Goal: Task Accomplishment & Management: Complete application form

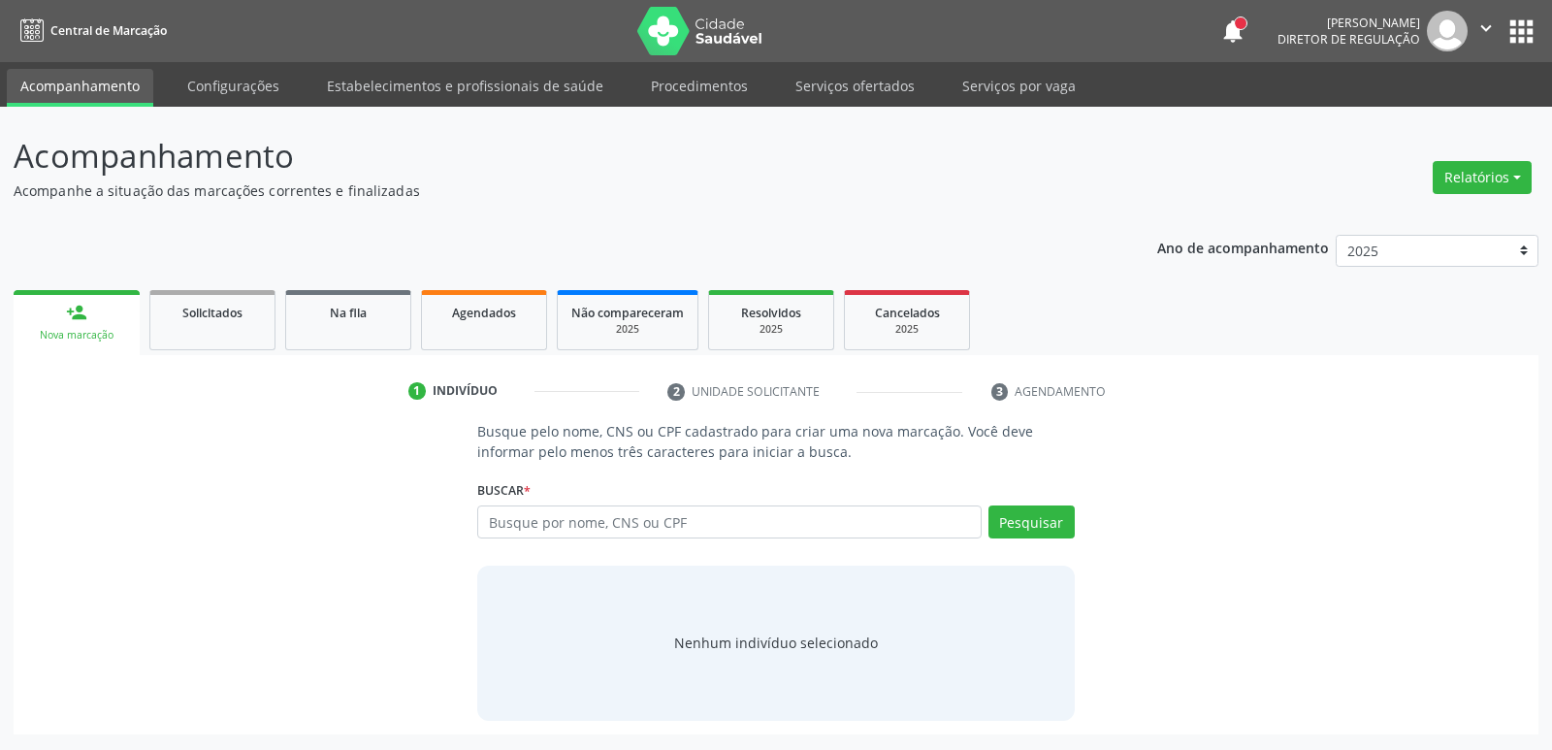
click at [550, 523] on input "text" at bounding box center [728, 521] width 503 height 33
click at [846, 95] on link "Serviços ofertados" at bounding box center [855, 86] width 146 height 34
select select "9"
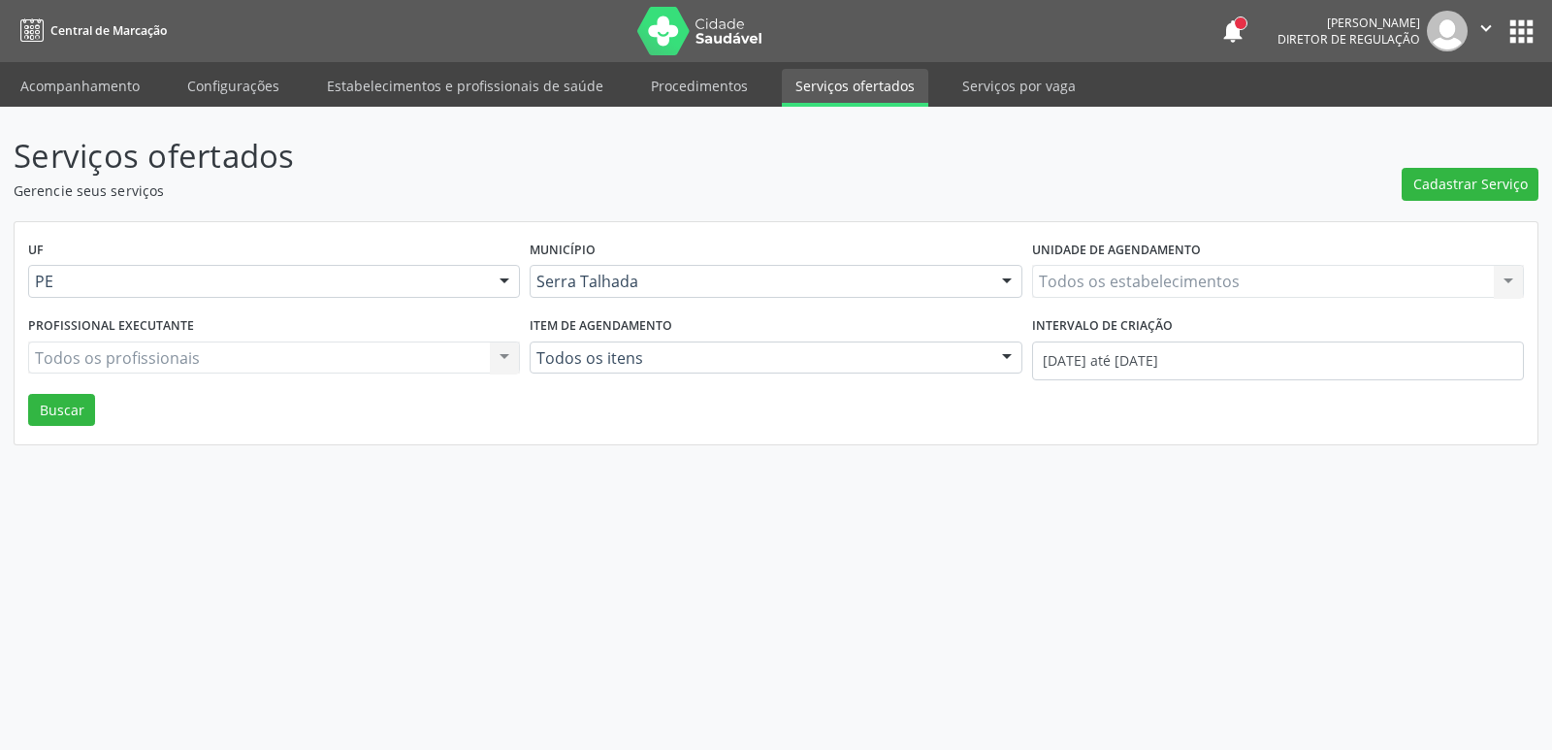
click at [1136, 288] on div "Todos os estabelecimentos Todos os estabelecimentos Nenhum resultado encontrado…" at bounding box center [1278, 281] width 492 height 33
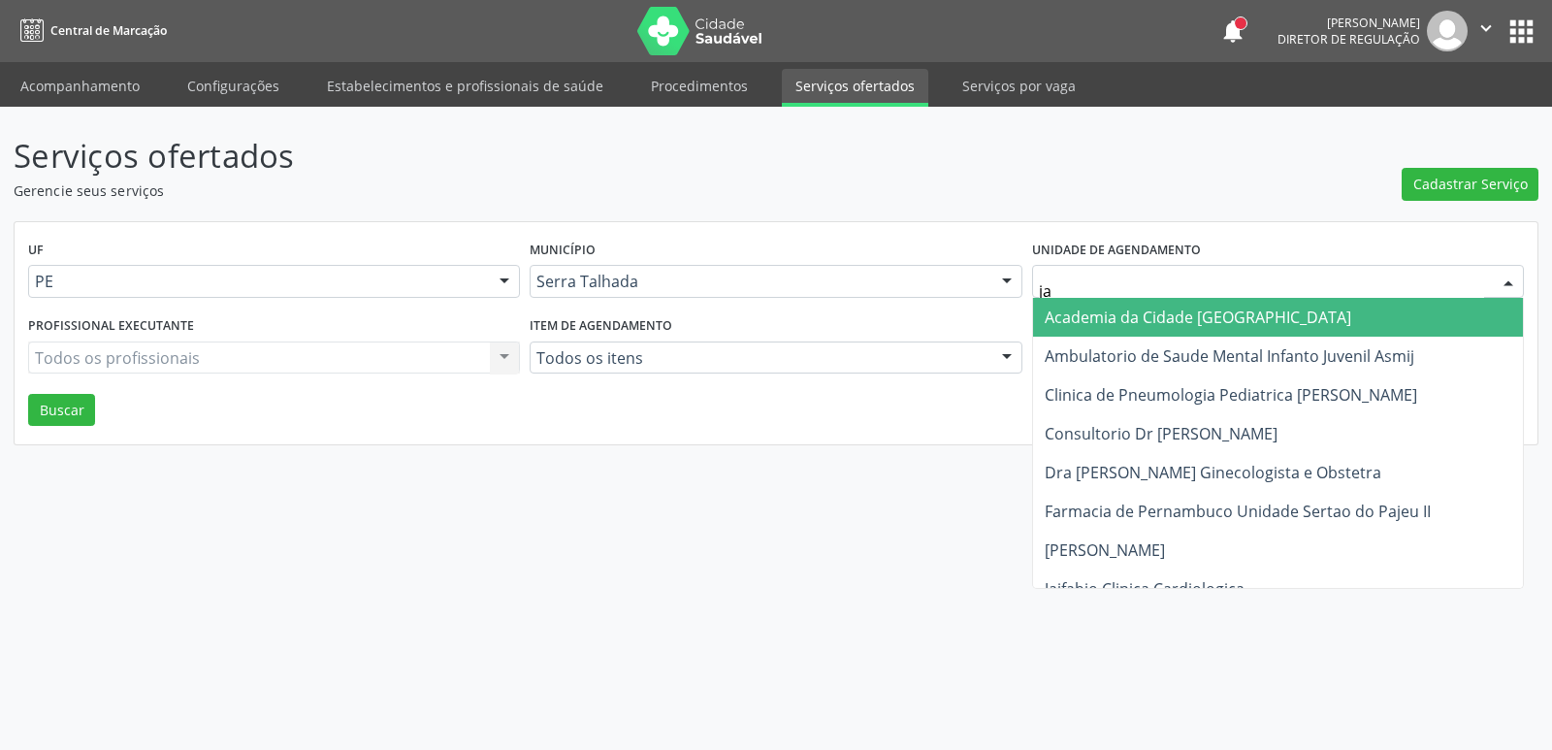
type input "jai"
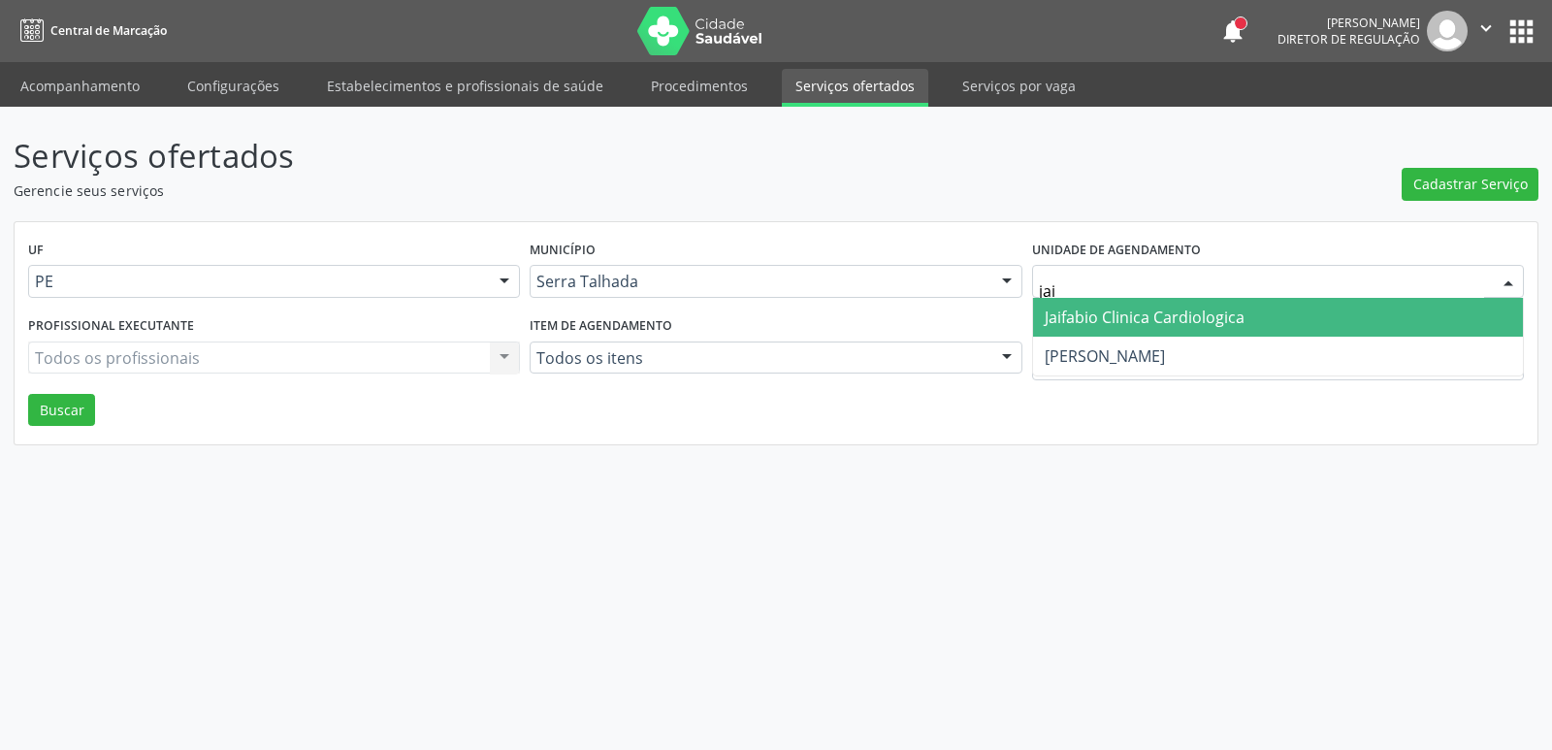
click at [1111, 313] on span "Jaifabio Clinica Cardiologica" at bounding box center [1145, 316] width 200 height 21
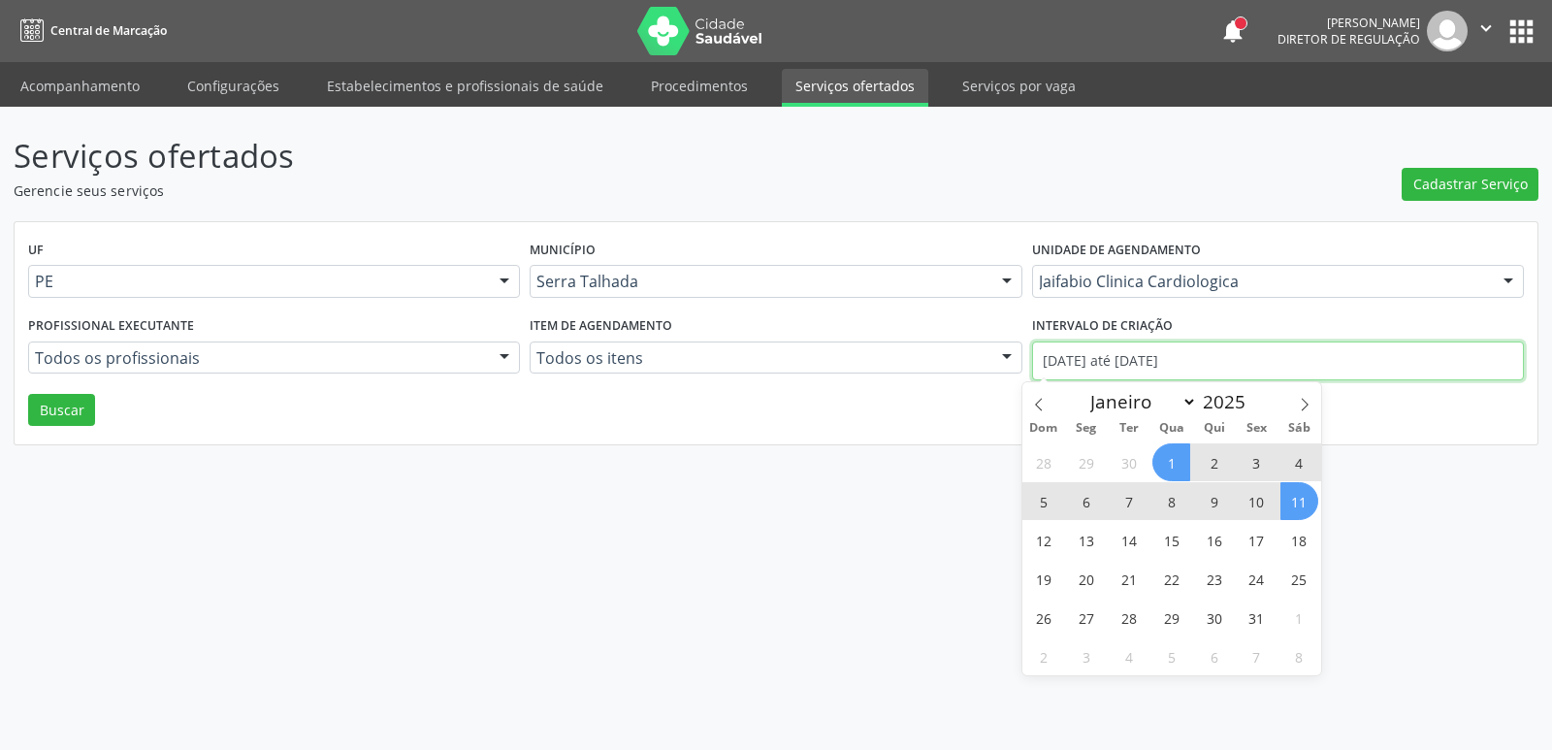
click at [1089, 364] on input "01/10/2025 até 11/10/2025" at bounding box center [1278, 360] width 492 height 39
click at [1045, 403] on icon at bounding box center [1039, 405] width 14 height 14
select select "8"
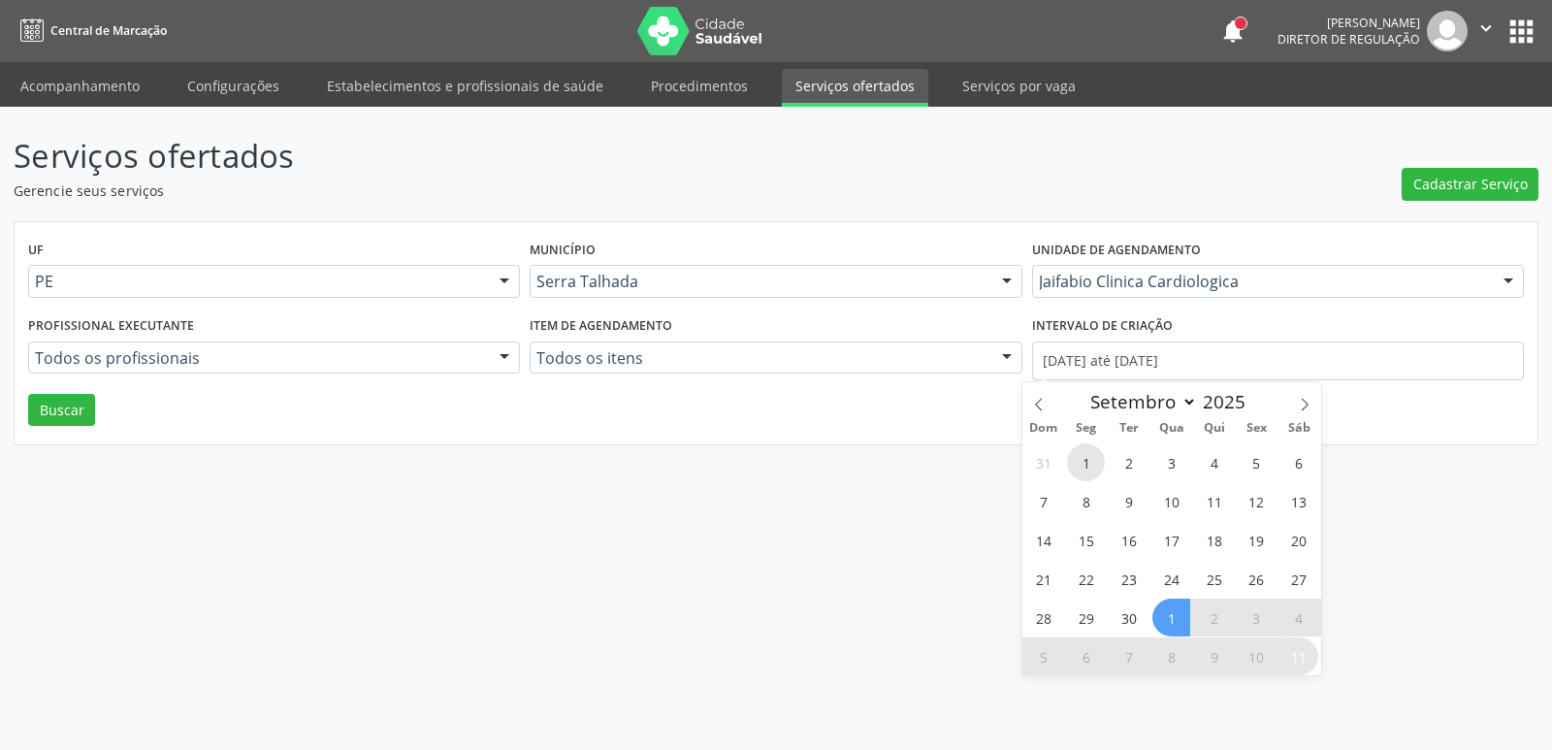
click at [1089, 460] on span "1" at bounding box center [1086, 462] width 38 height 38
type input "01/09/2025"
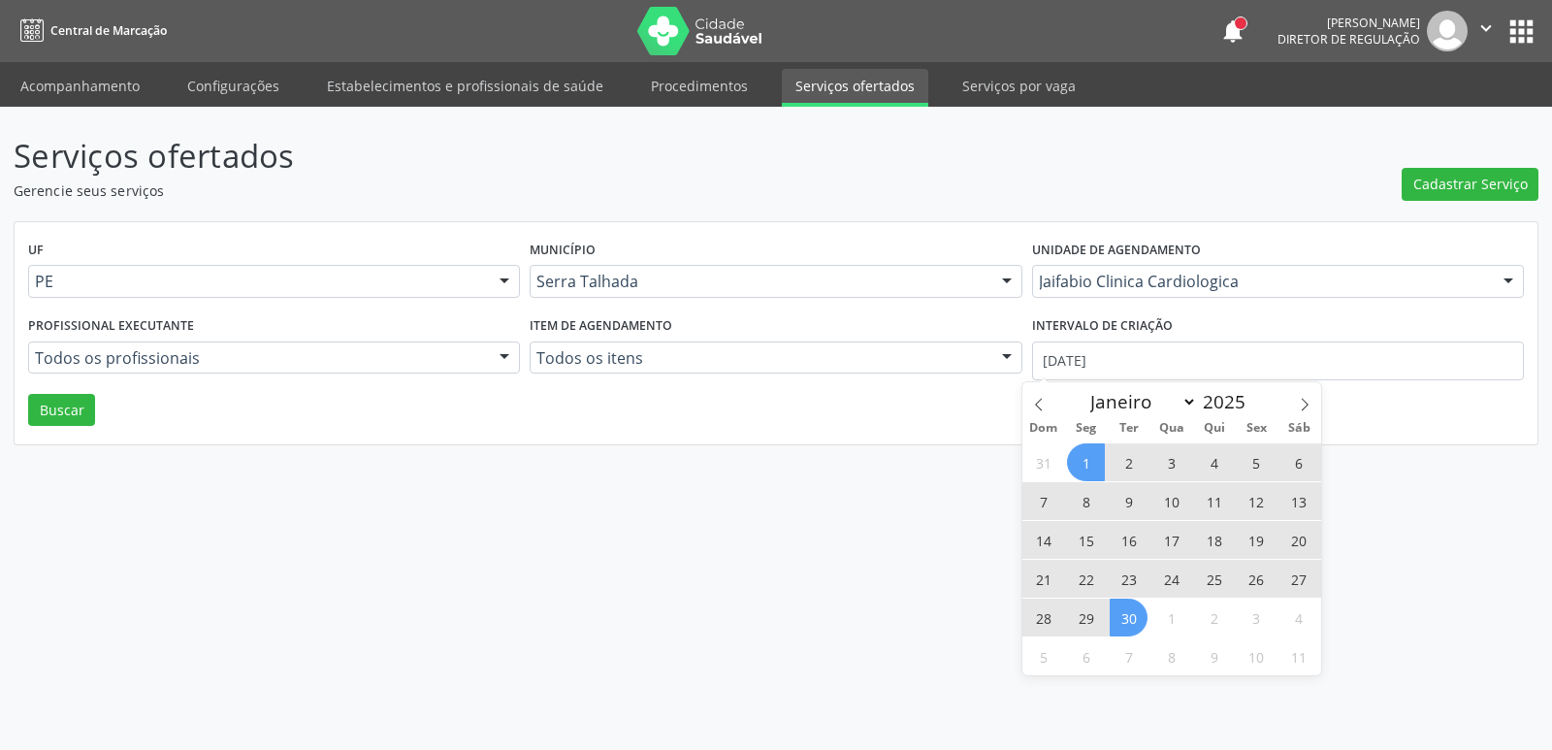
click at [1129, 618] on span "30" at bounding box center [1129, 617] width 38 height 38
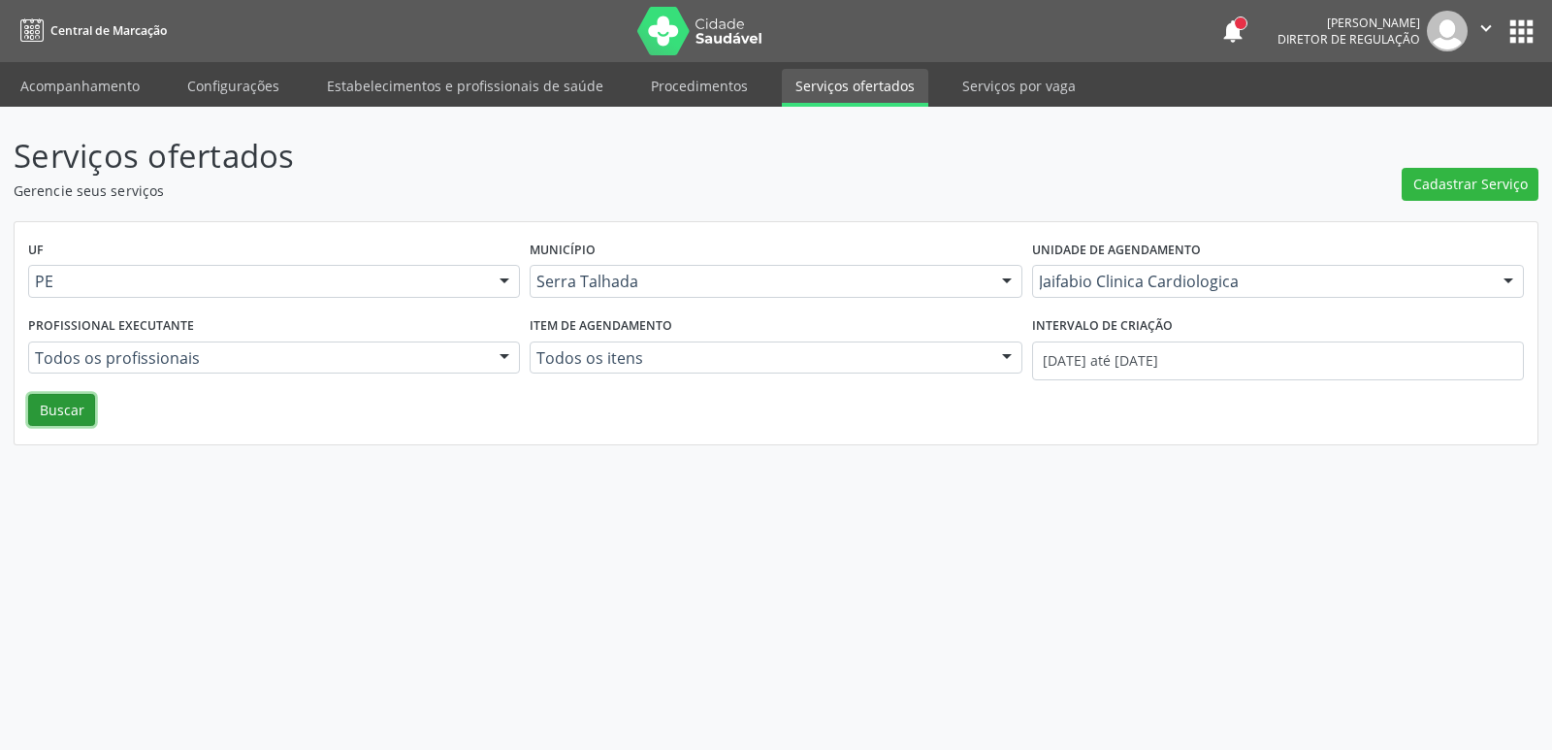
click at [48, 413] on button "Buscar" at bounding box center [61, 410] width 67 height 33
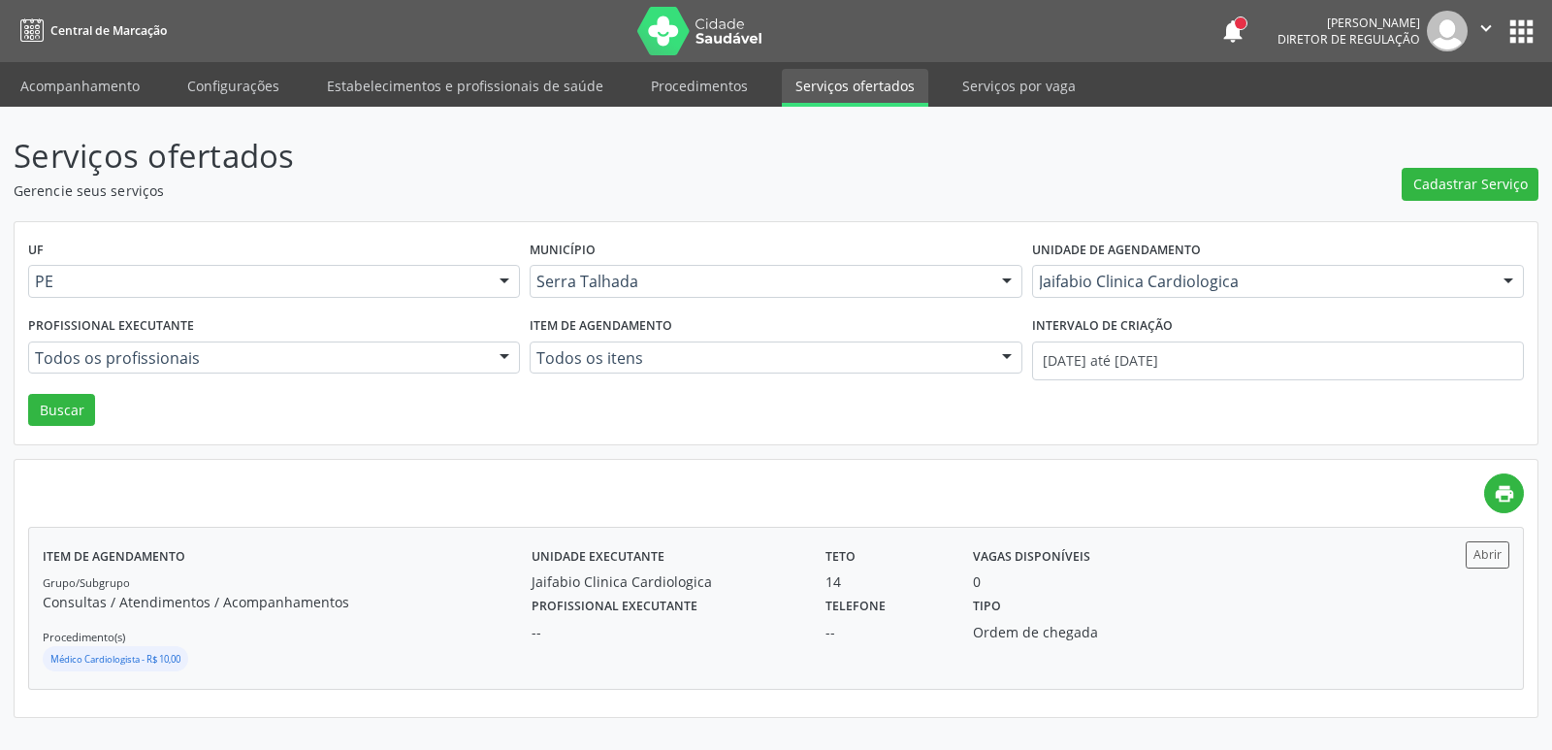
click at [1462, 573] on div "Abrir" at bounding box center [1448, 607] width 122 height 133
click at [1515, 39] on button "apps" at bounding box center [1521, 32] width 34 height 34
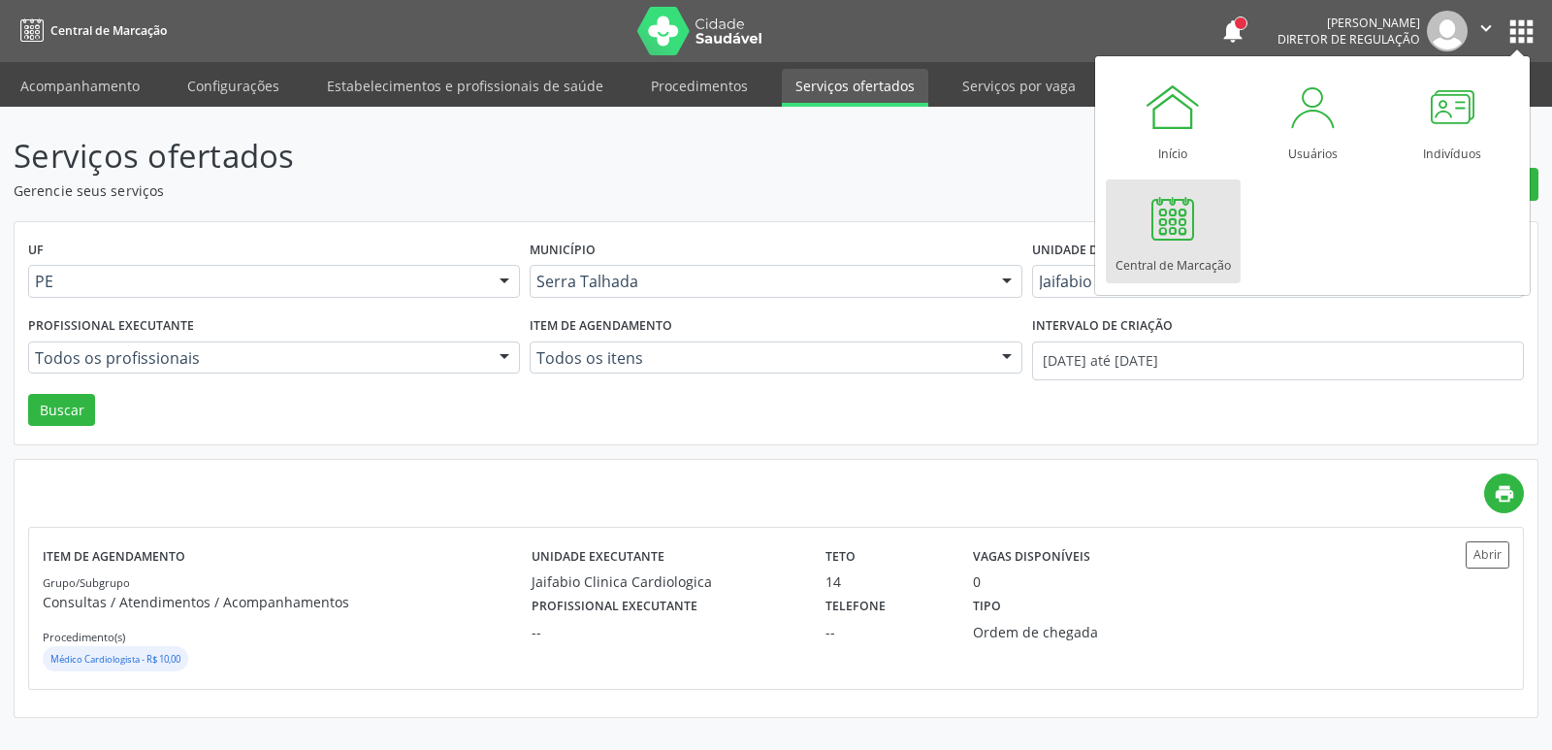
click at [1199, 241] on div at bounding box center [1173, 218] width 58 height 58
click at [1177, 221] on div at bounding box center [1173, 218] width 58 height 58
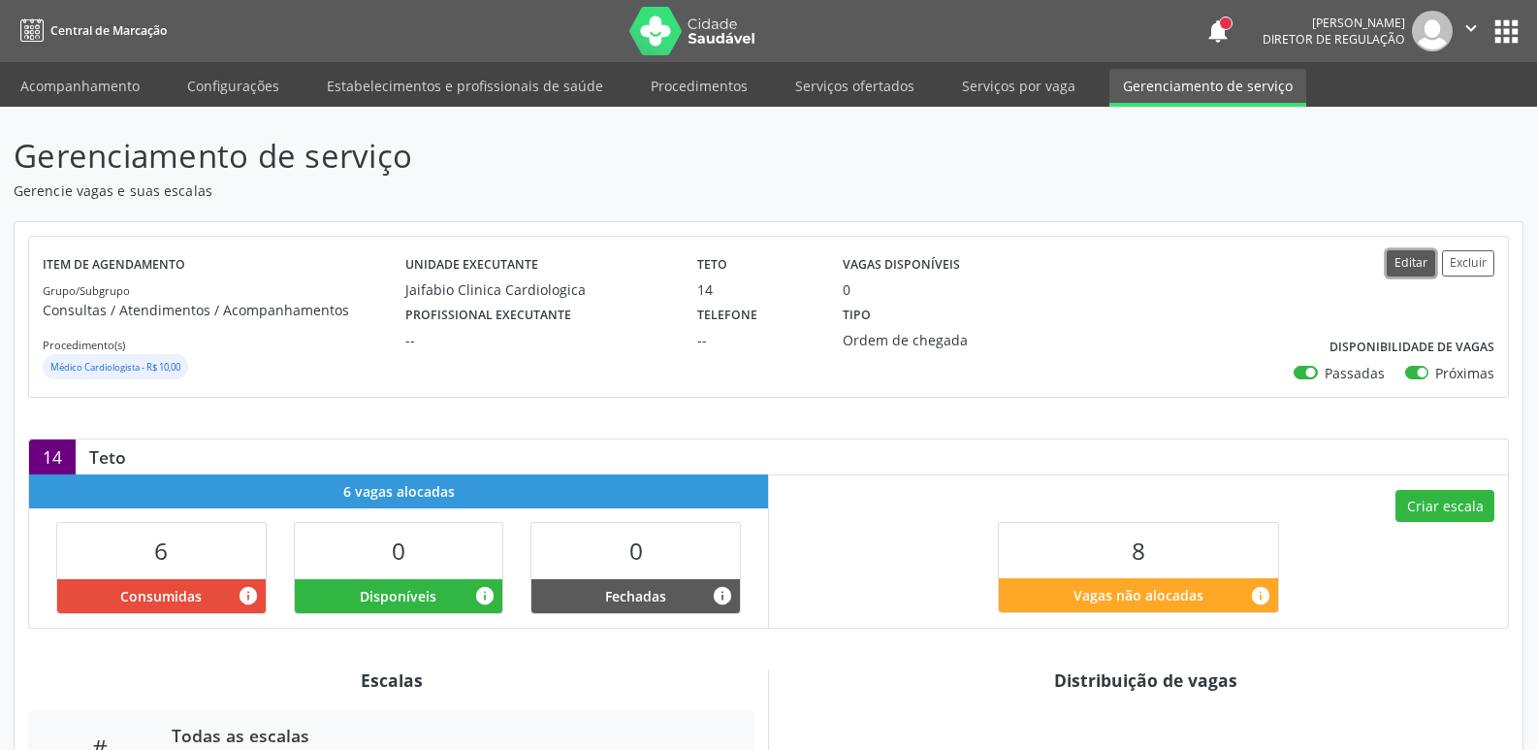
click at [1391, 260] on button "Editar" at bounding box center [1411, 263] width 48 height 26
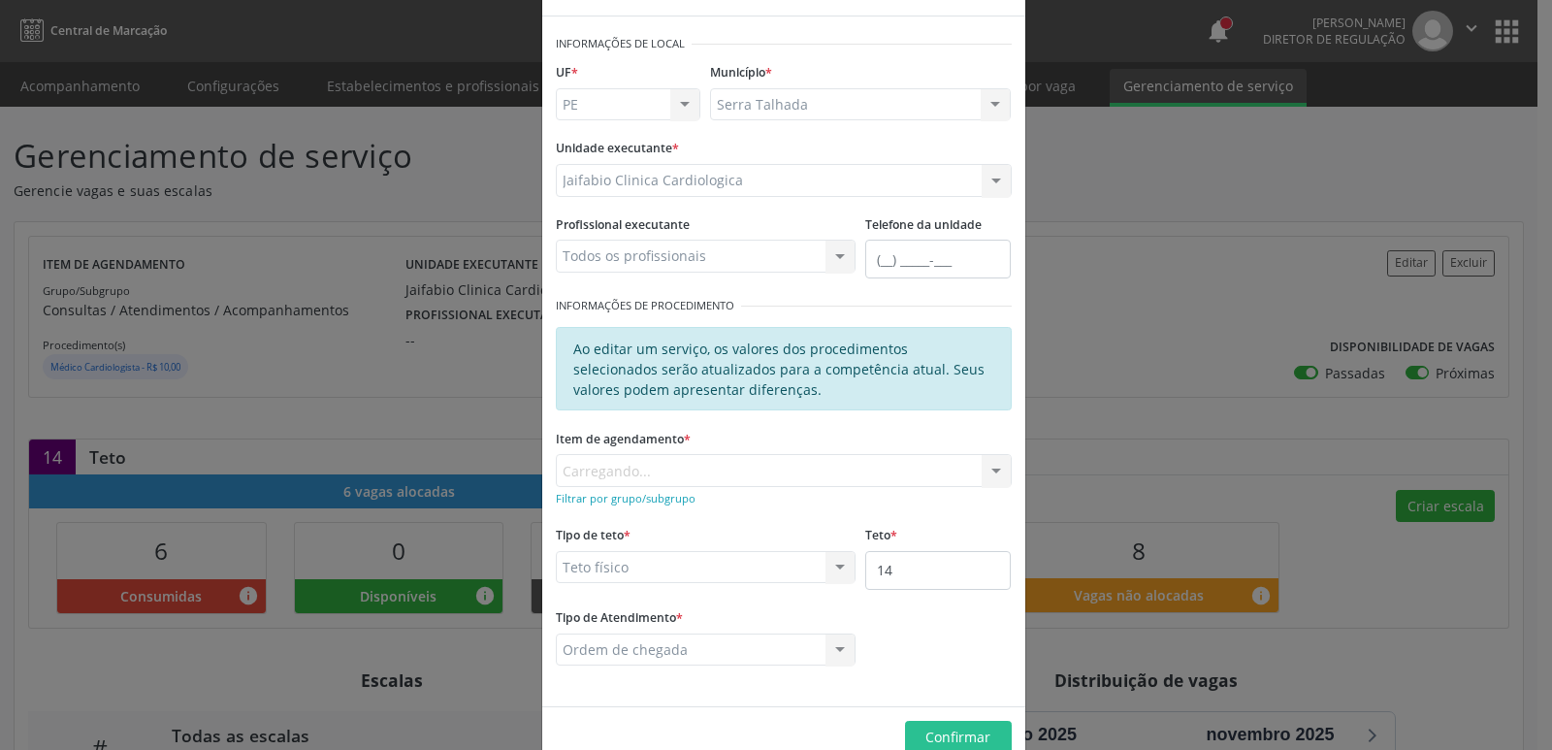
scroll to position [104, 0]
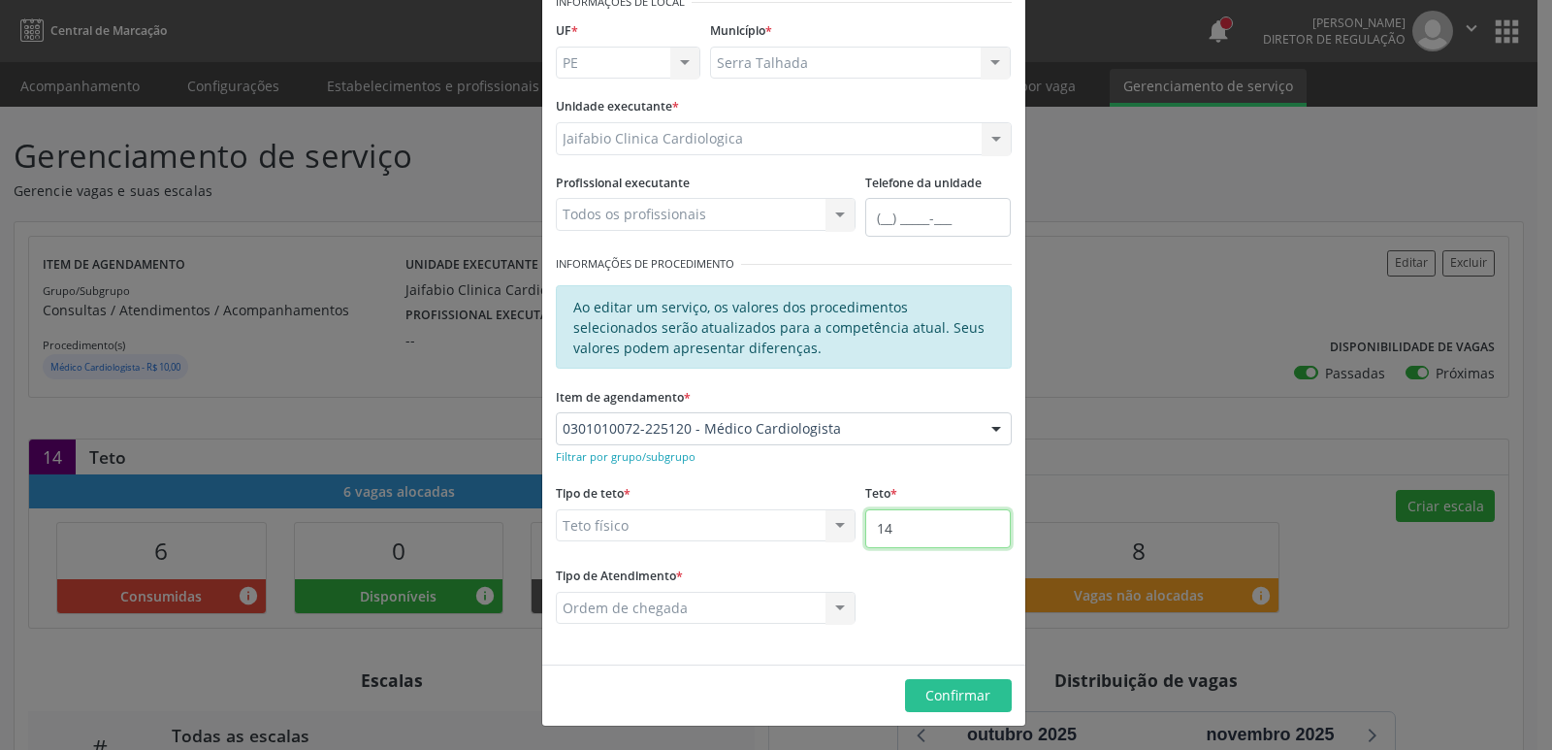
click at [942, 528] on input "14" at bounding box center [937, 528] width 145 height 39
type input "15"
click at [949, 707] on button "Confirmar" at bounding box center [958, 695] width 107 height 33
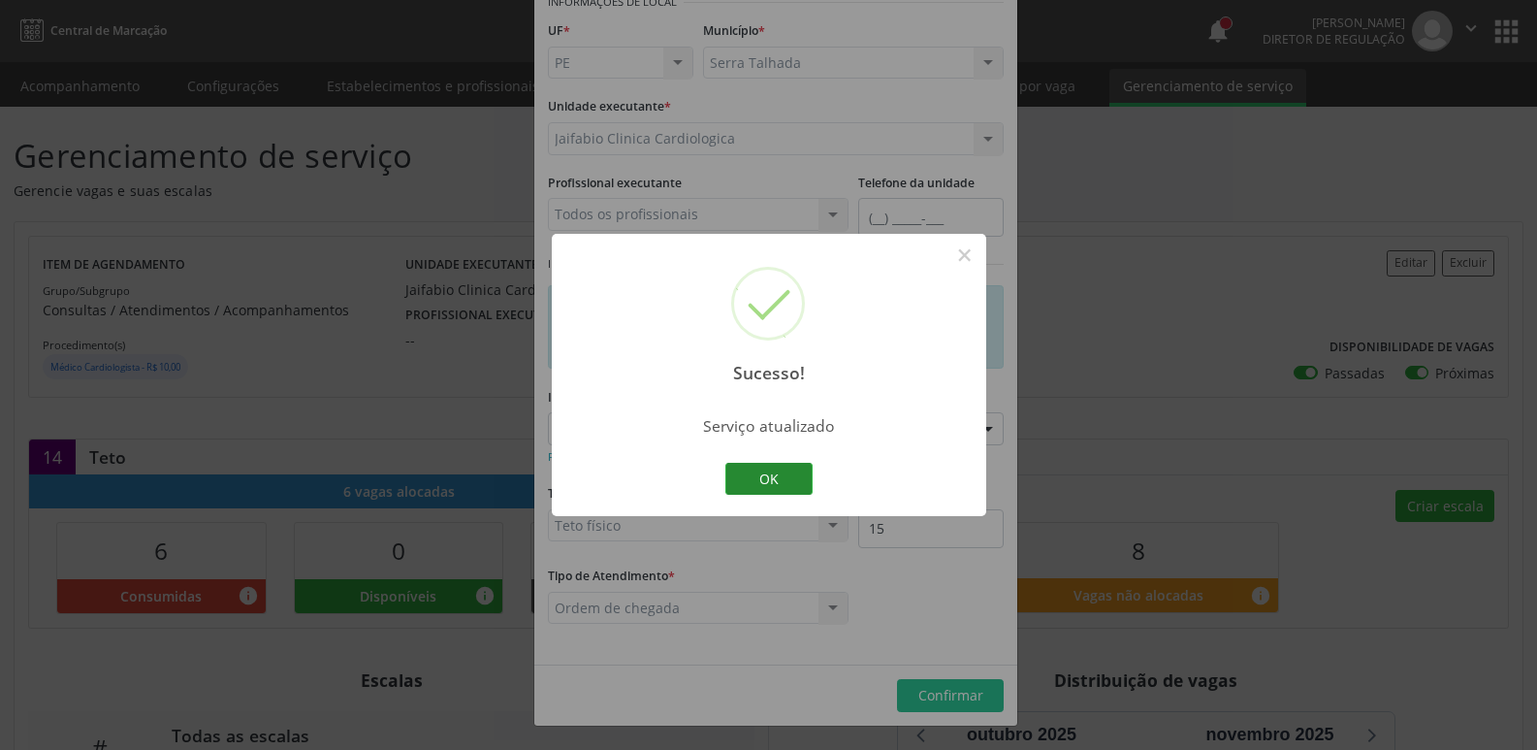
click at [799, 485] on button "OK" at bounding box center [768, 479] width 87 height 33
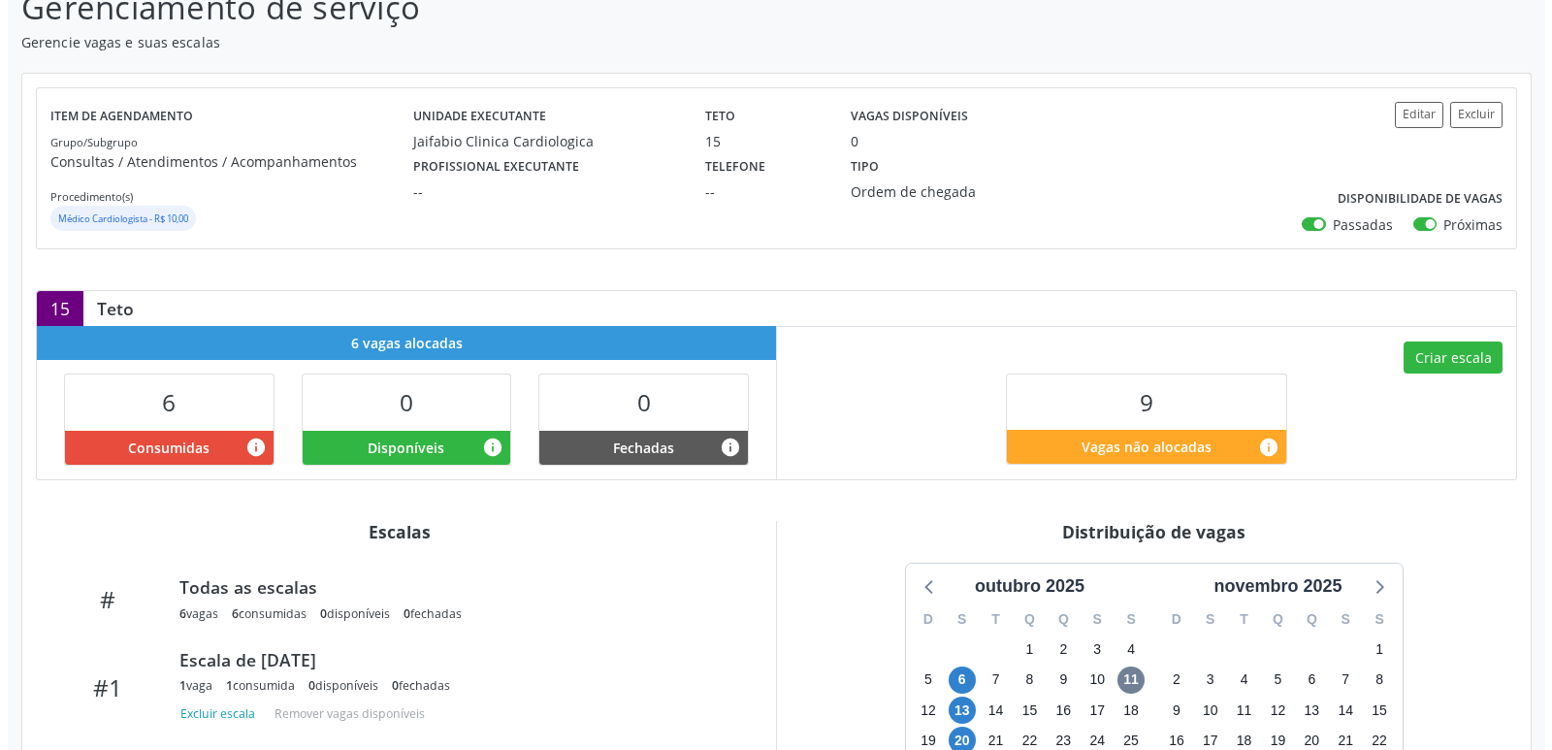
scroll to position [51, 0]
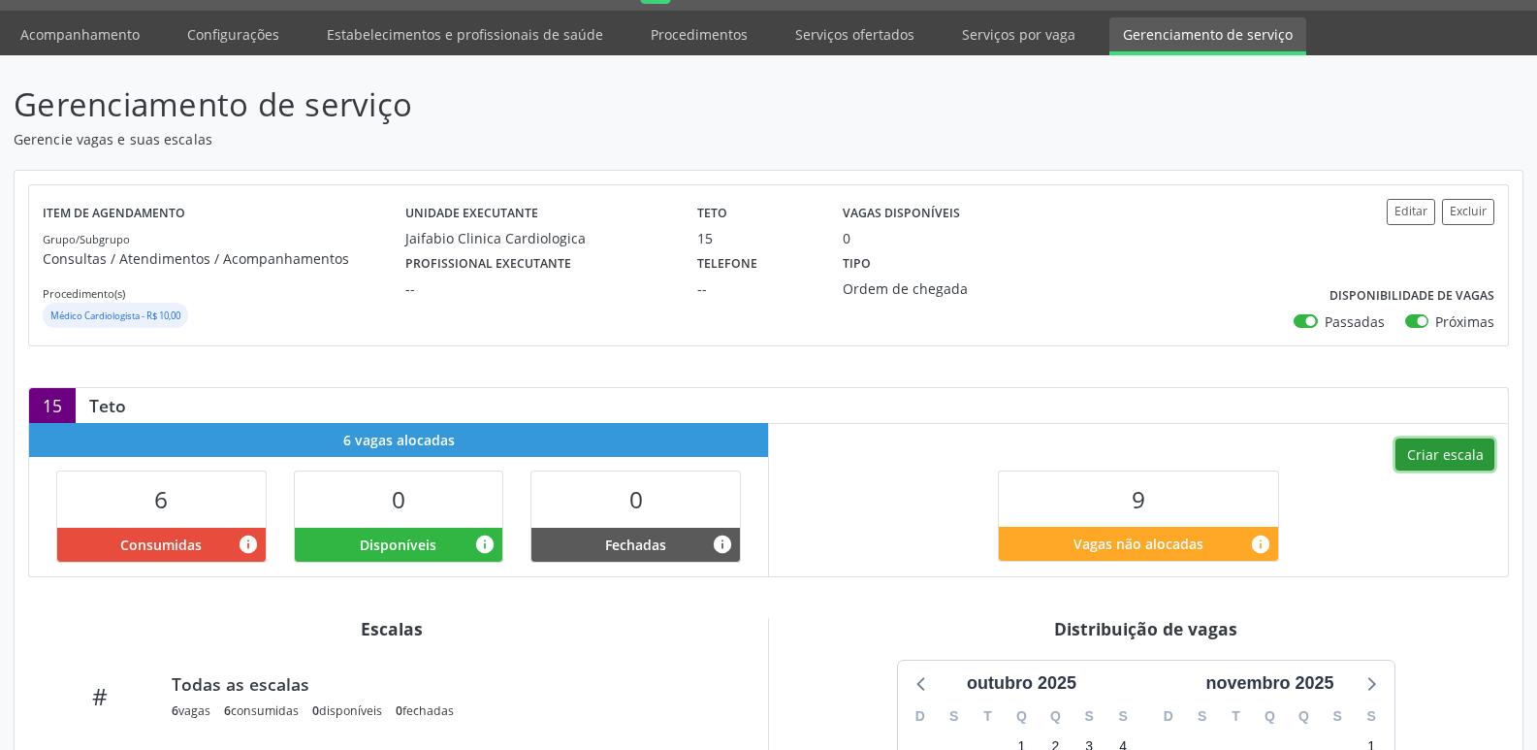
click at [1447, 461] on button "Criar escala" at bounding box center [1445, 454] width 99 height 33
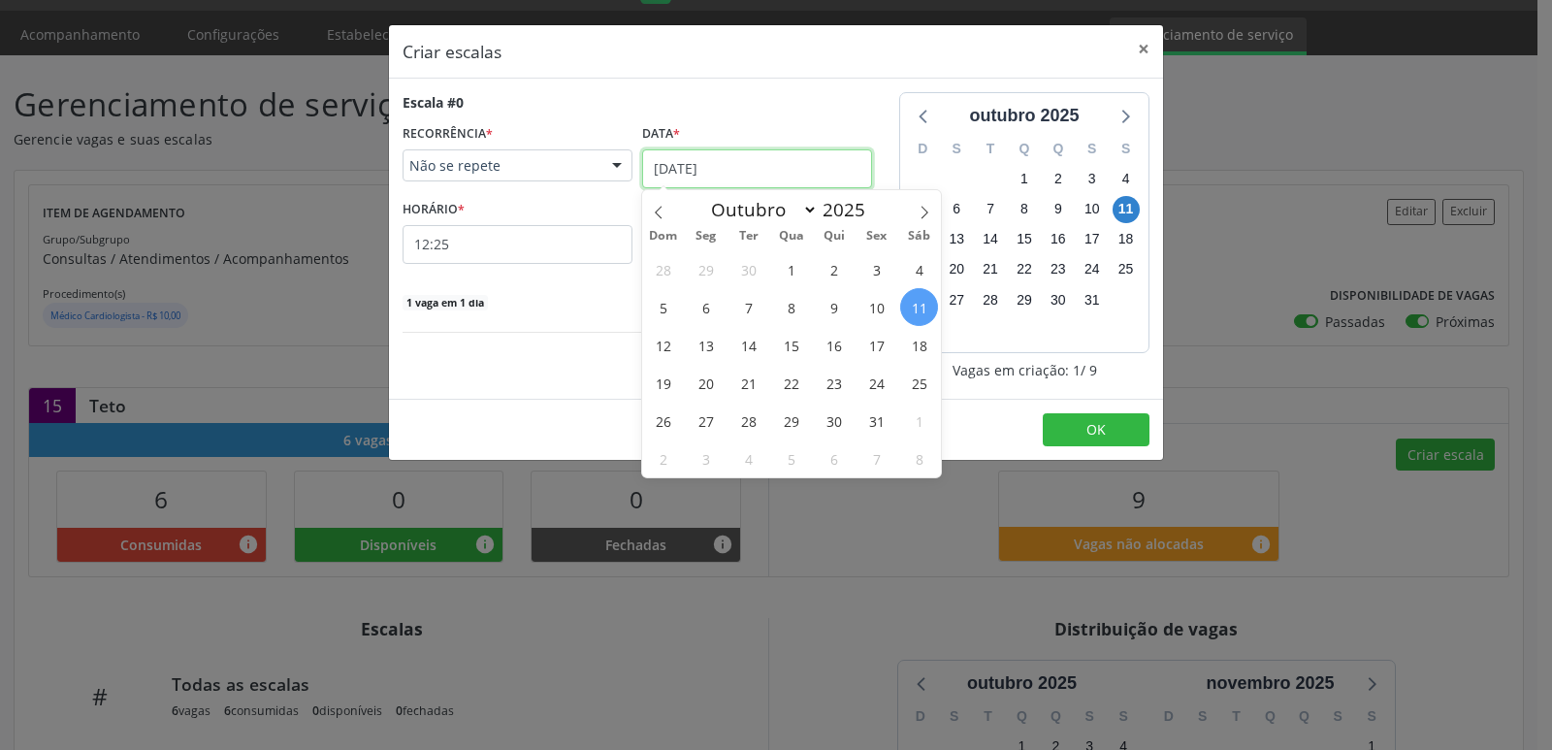
click at [714, 162] on input "[DATE]" at bounding box center [757, 168] width 230 height 39
click at [711, 357] on span "13" at bounding box center [706, 345] width 38 height 38
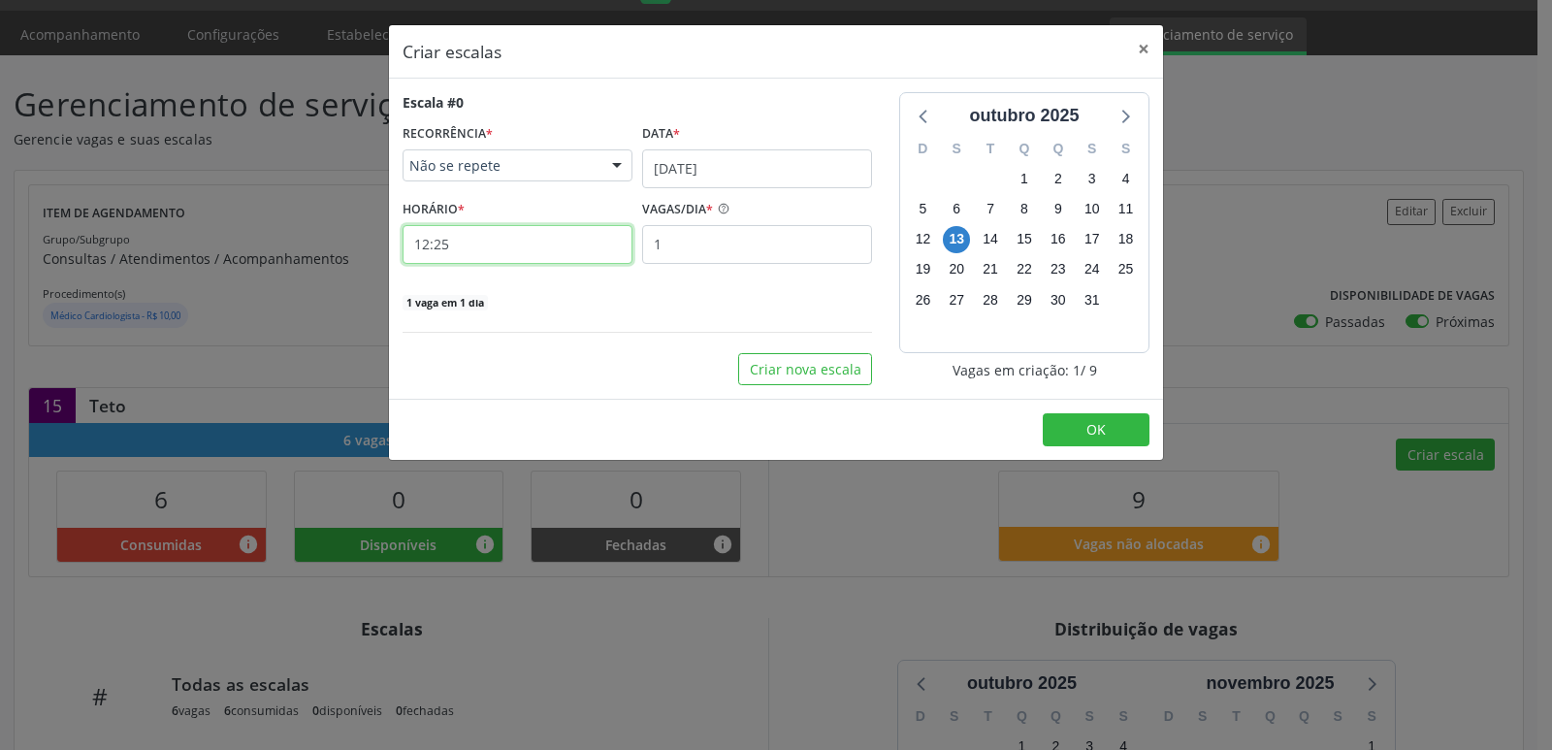
click at [498, 255] on input "12:25" at bounding box center [518, 244] width 230 height 39
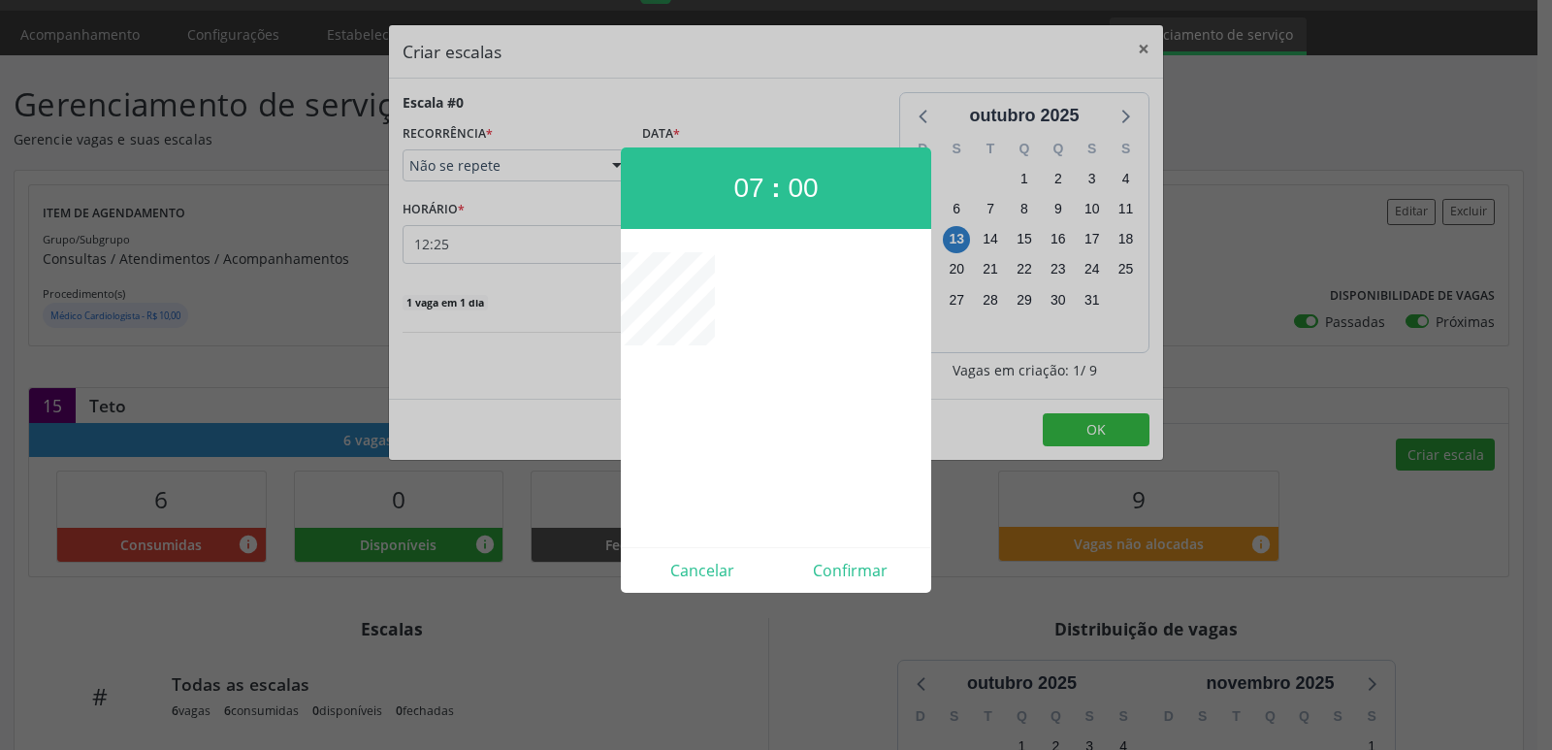
click at [1077, 432] on div at bounding box center [776, 375] width 1552 height 750
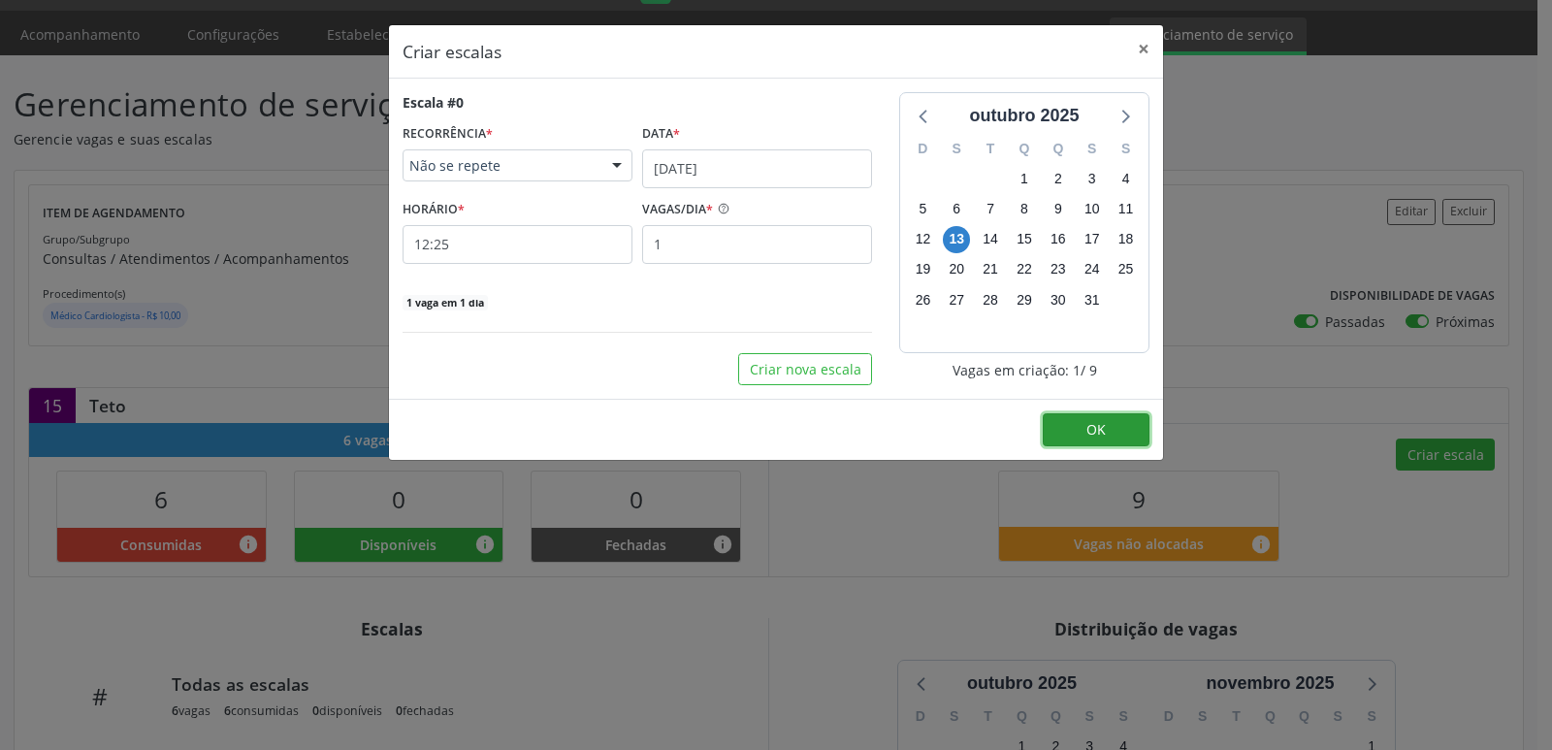
click at [1090, 425] on span "OK" at bounding box center [1095, 429] width 19 height 18
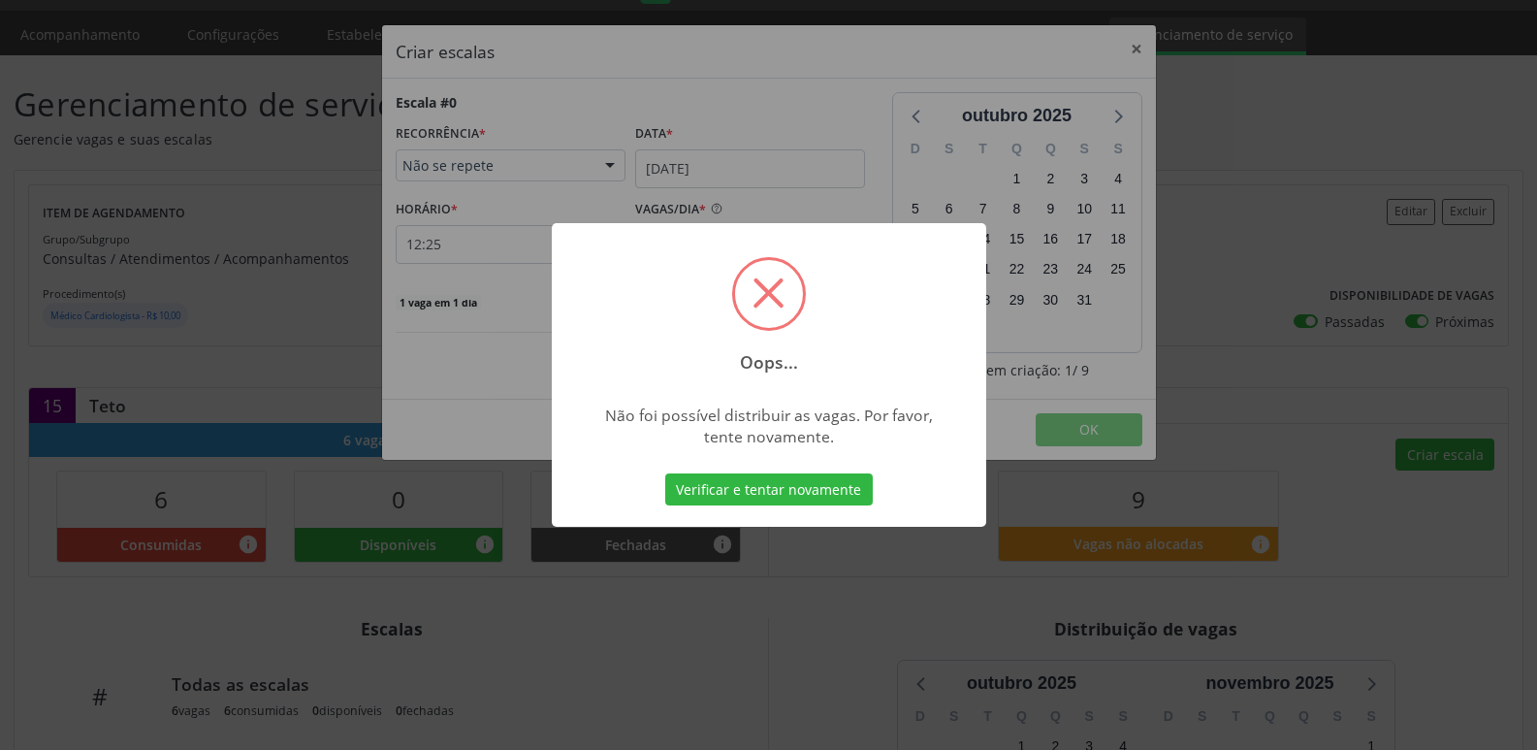
click at [1052, 424] on div "Oops... × Não foi possível distribuir as vagas. Por favor, tente novamente. Ver…" at bounding box center [768, 375] width 1537 height 750
click at [895, 407] on div "Não foi possível distribuir as vagas. Por favor, tente novamente." at bounding box center [768, 425] width 342 height 43
click at [836, 495] on button "Verificar e tentar novamente" at bounding box center [769, 489] width 208 height 33
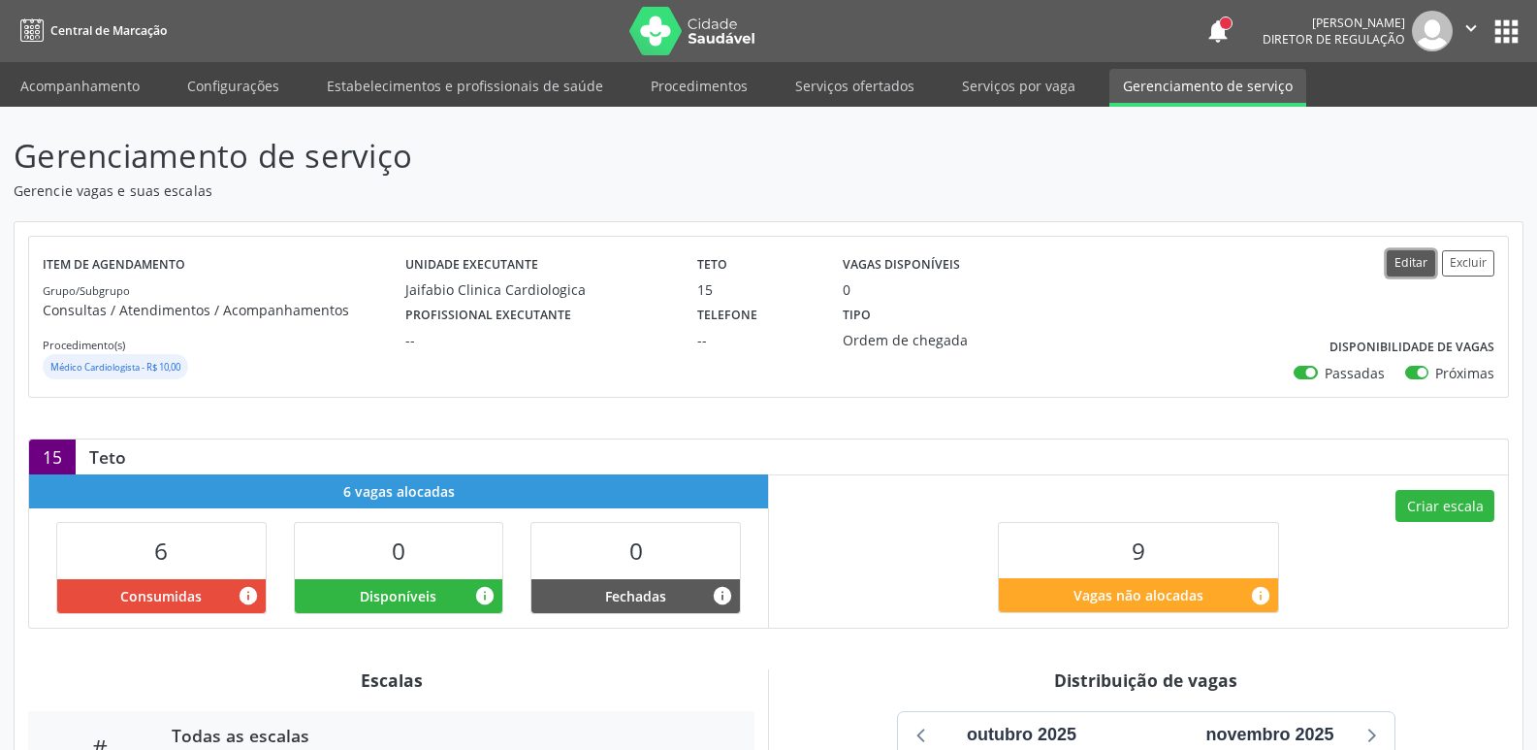
click at [1405, 266] on button "Editar" at bounding box center [1411, 263] width 48 height 26
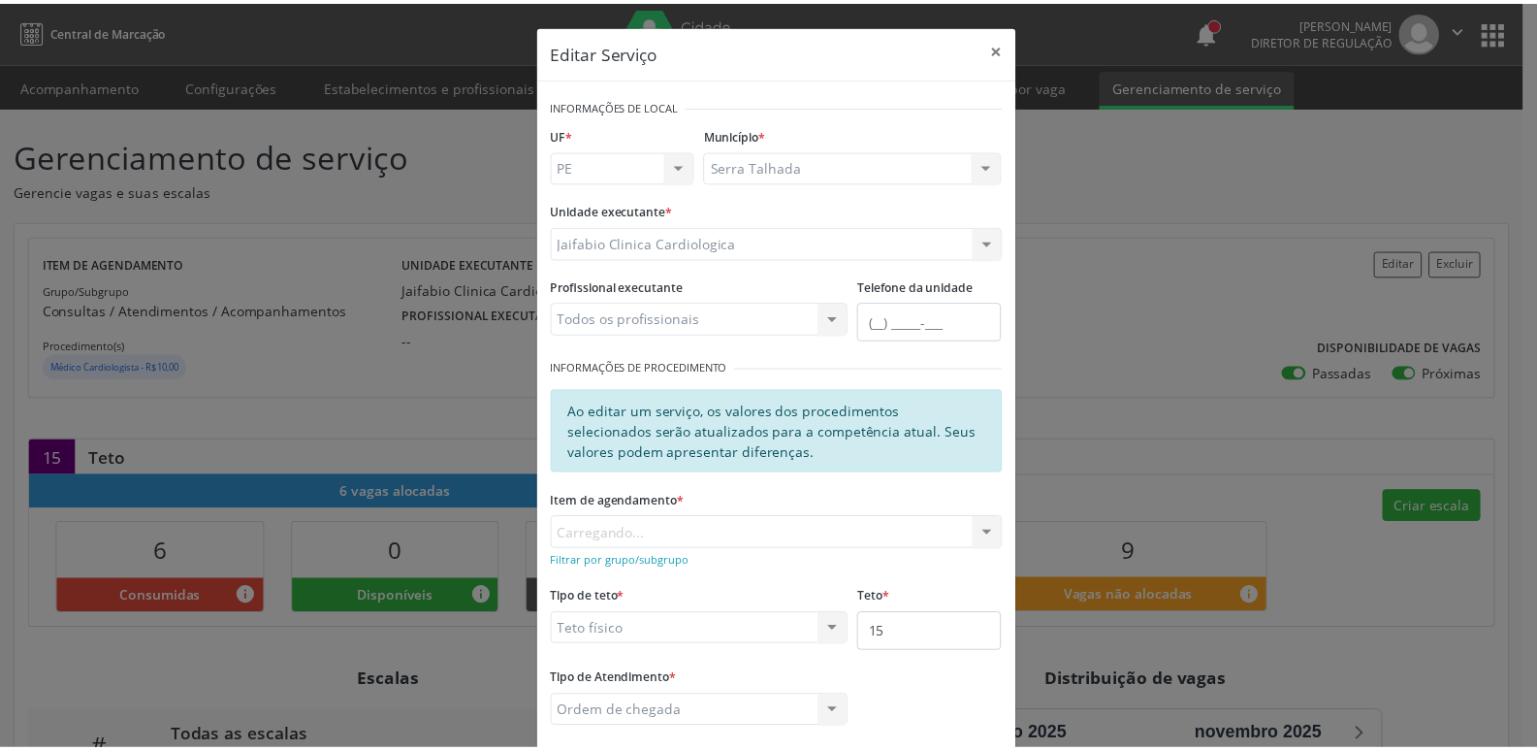
scroll to position [104, 0]
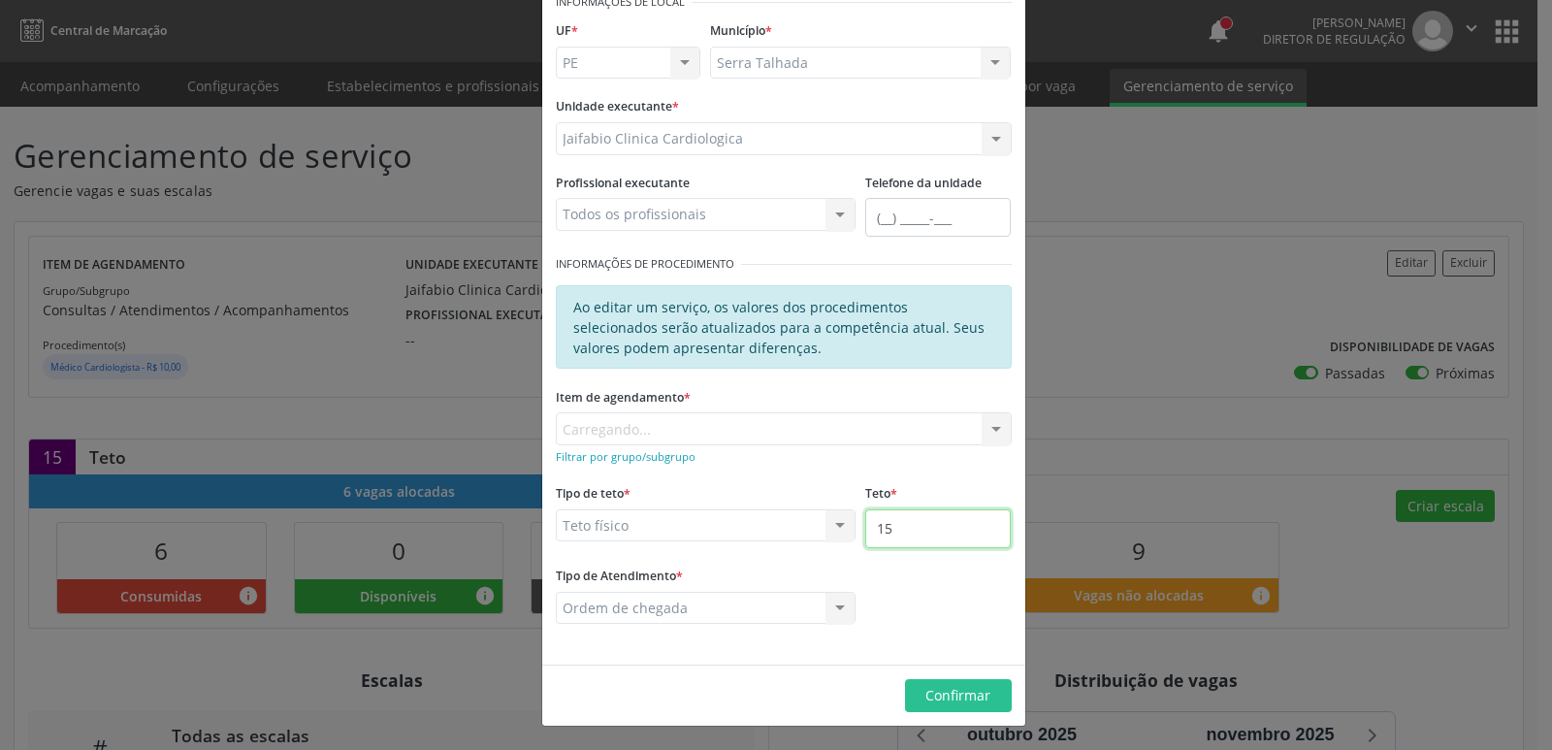
click at [895, 532] on input "15" at bounding box center [937, 528] width 145 height 39
type input "16"
click at [970, 688] on span "Confirmar" at bounding box center [957, 695] width 65 height 18
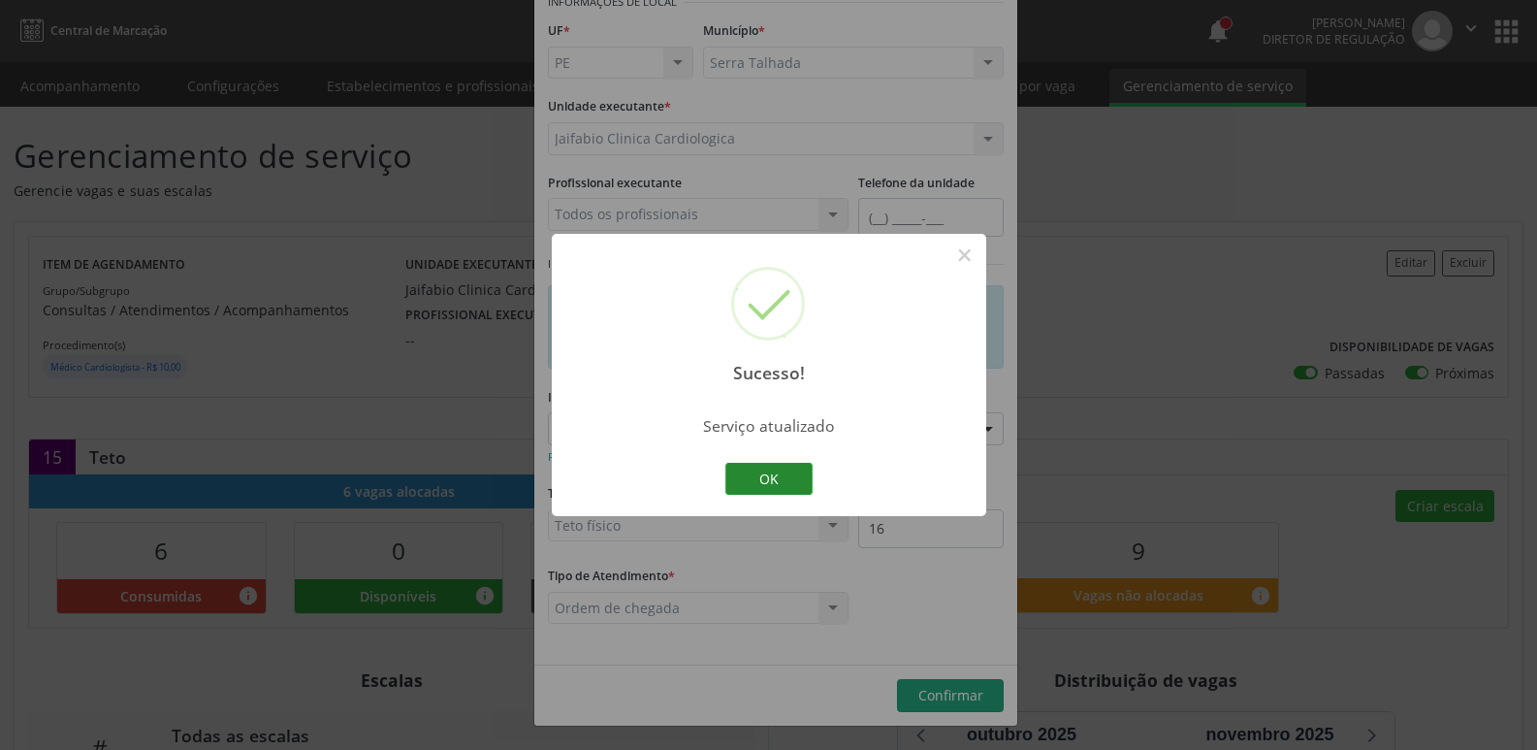
click at [795, 474] on button "OK" at bounding box center [768, 479] width 87 height 33
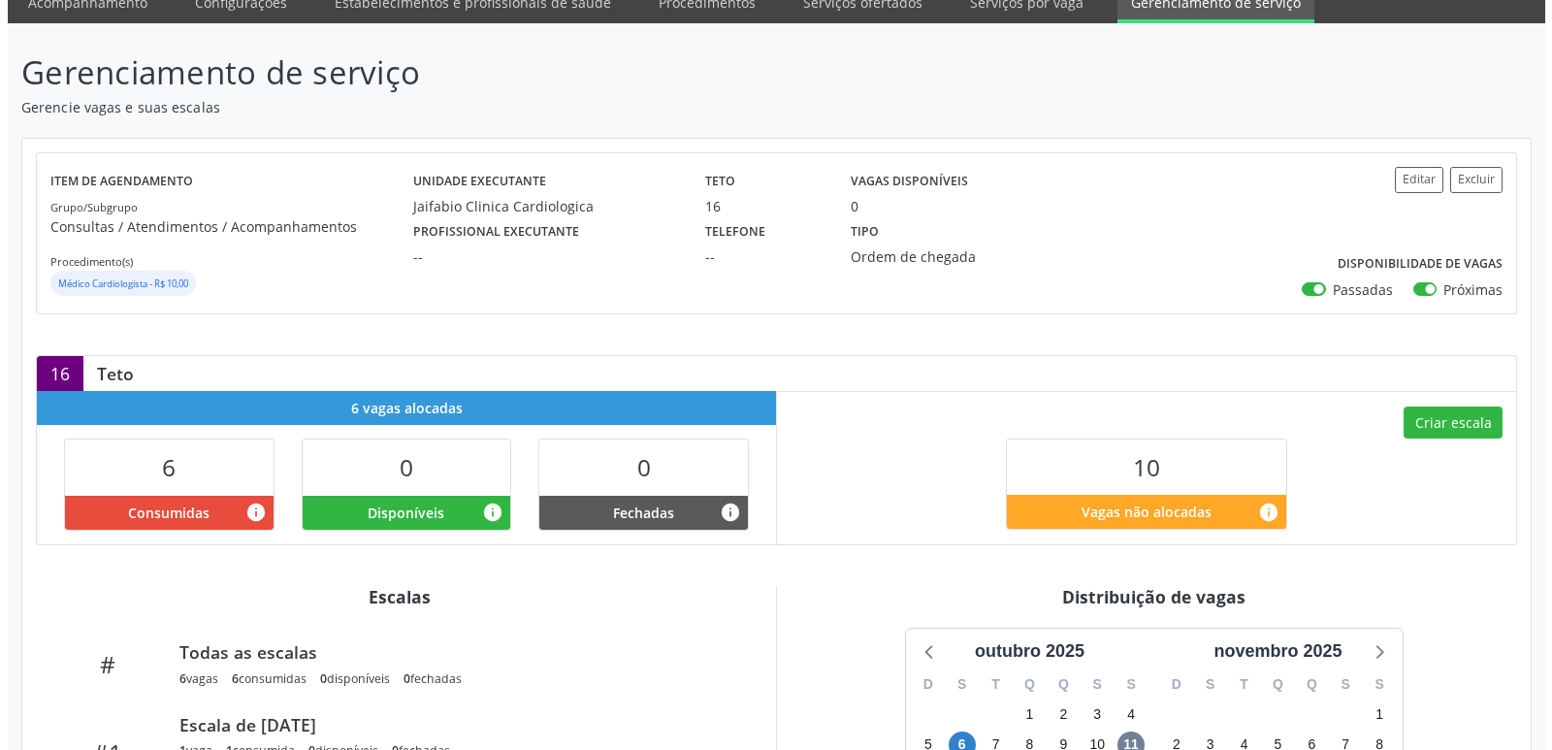
scroll to position [194, 0]
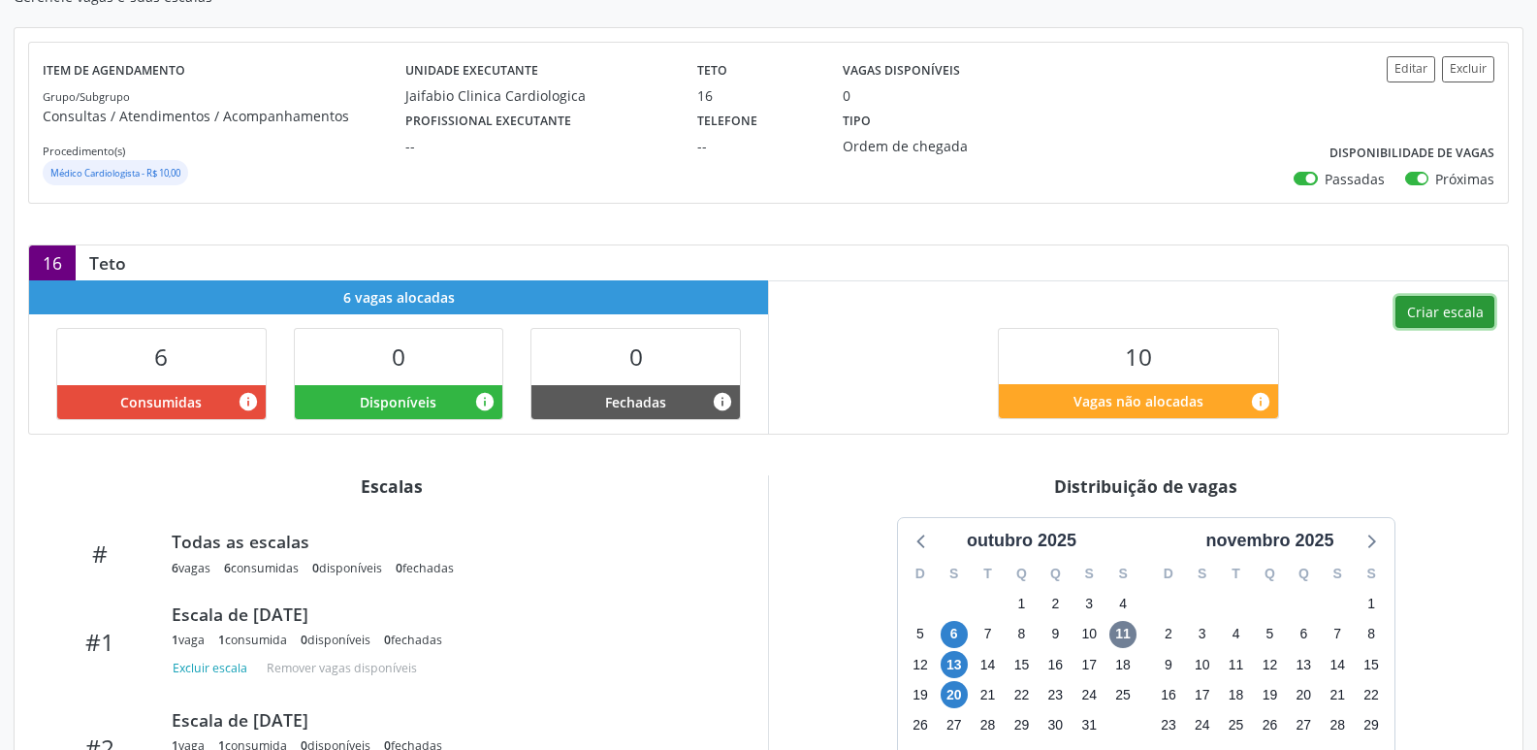
click at [1445, 328] on button "Criar escala" at bounding box center [1445, 312] width 99 height 33
select select "9"
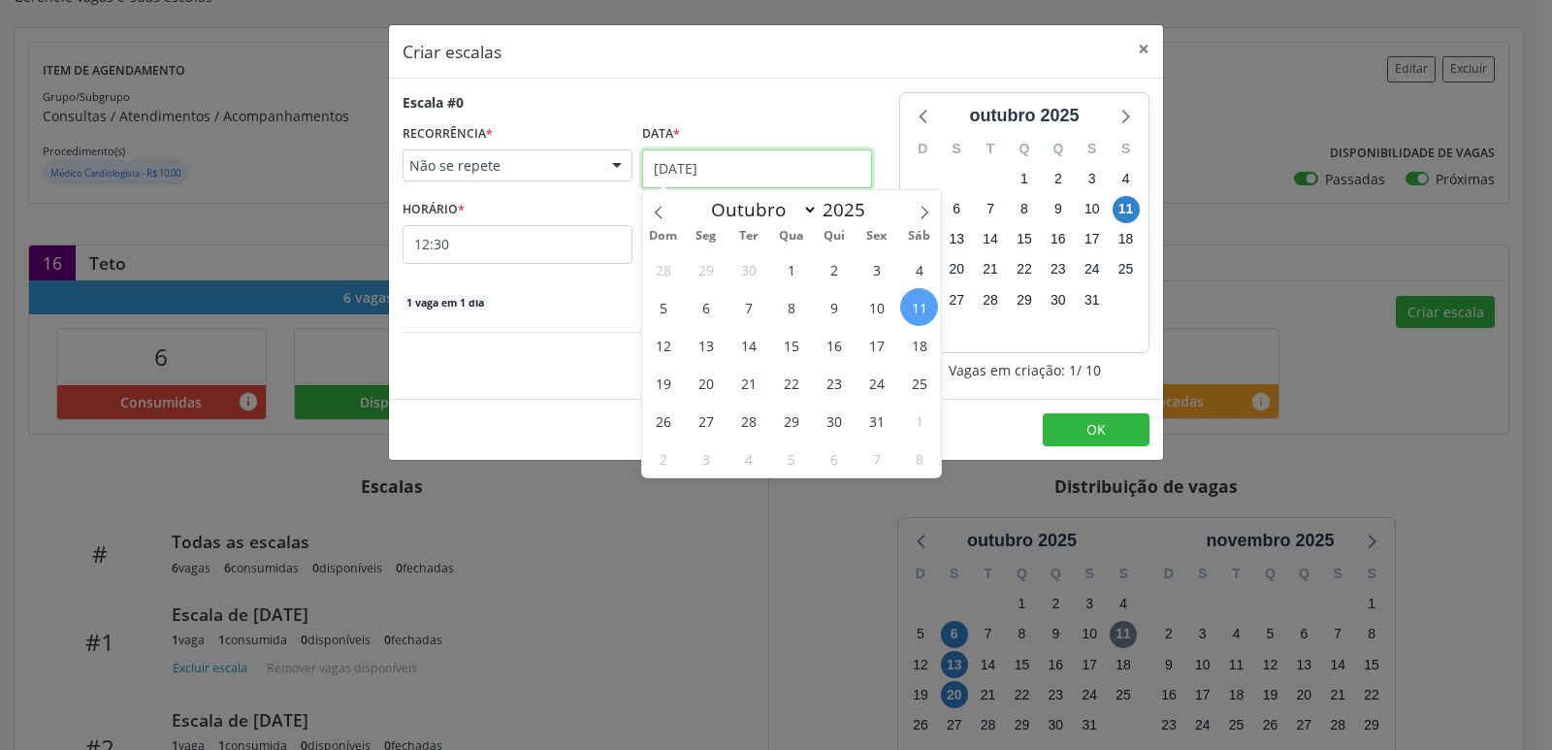
click at [762, 157] on input "11/10/2025" at bounding box center [757, 168] width 230 height 39
click at [711, 345] on span "13" at bounding box center [706, 345] width 38 height 38
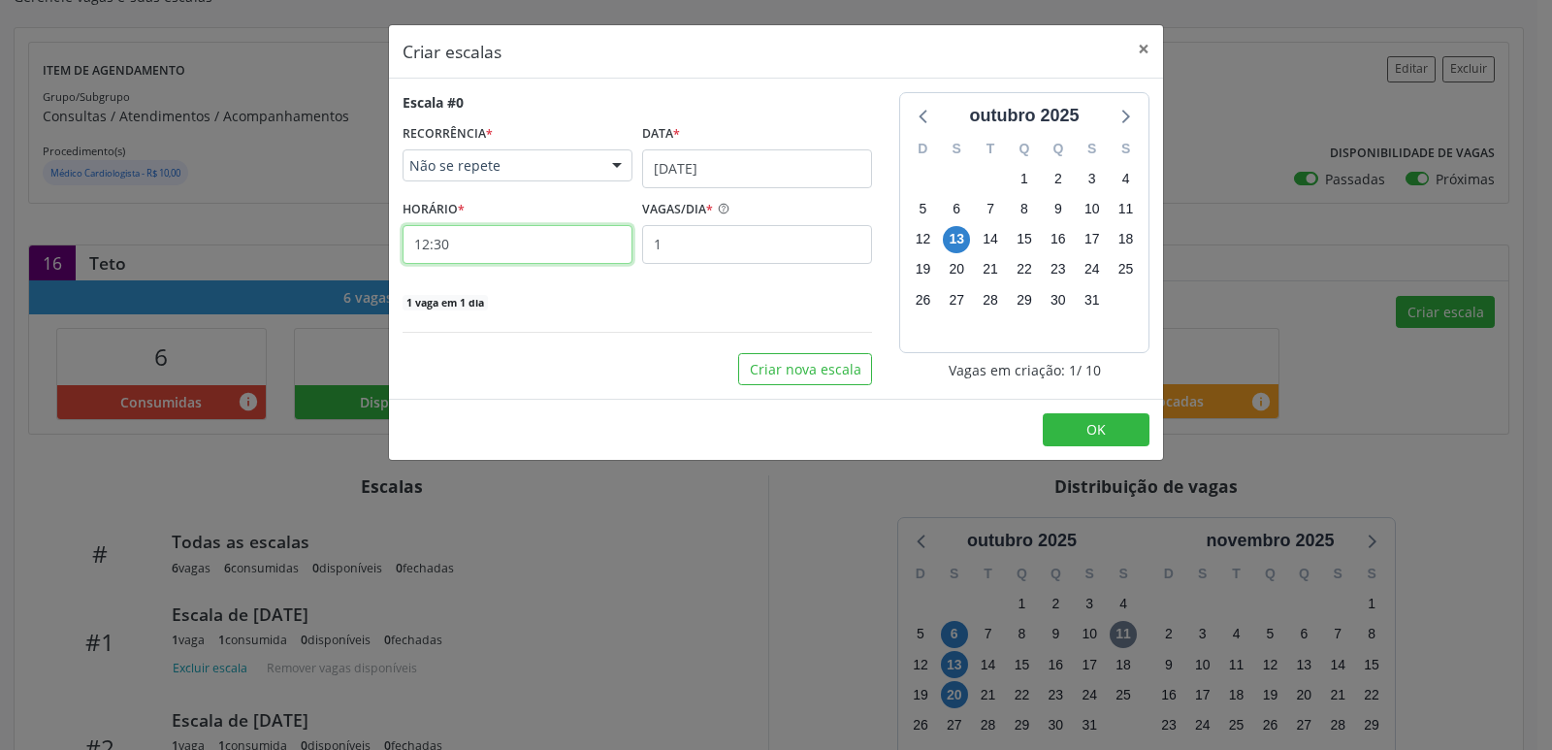
click at [437, 243] on input "12:30" at bounding box center [518, 244] width 230 height 39
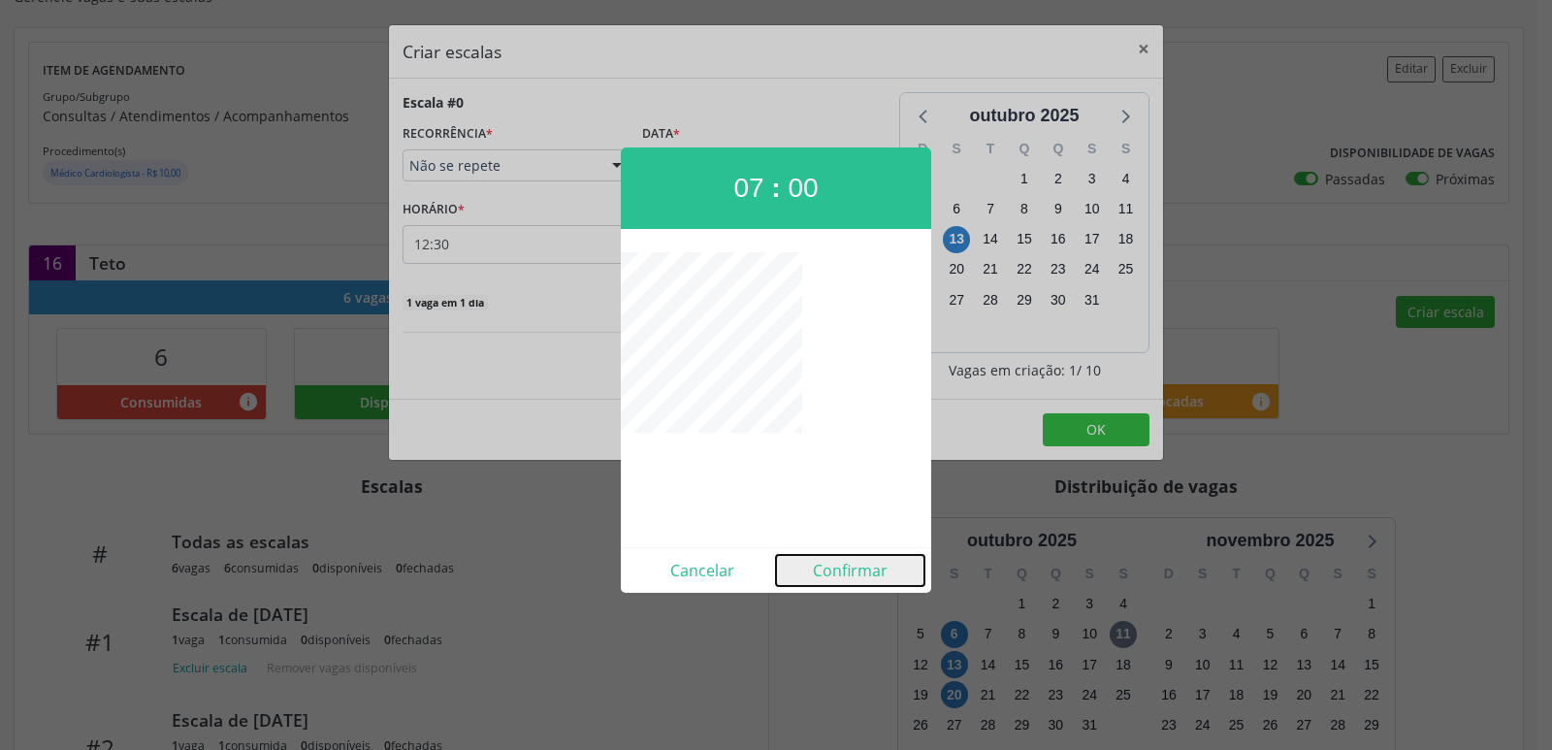
click at [830, 576] on button "Confirmar" at bounding box center [850, 570] width 148 height 31
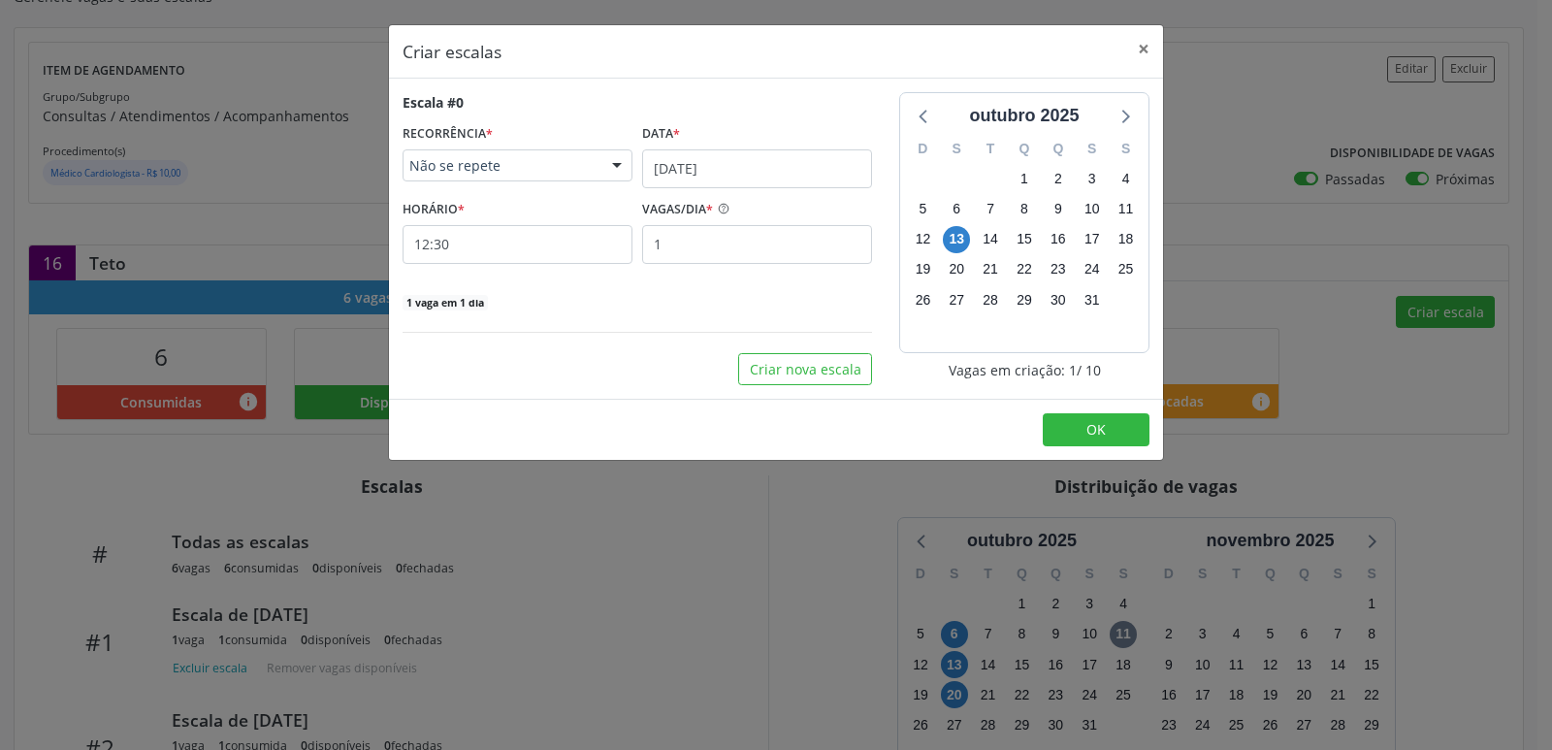
type input "07:00"
click at [1077, 429] on button "OK" at bounding box center [1096, 429] width 107 height 33
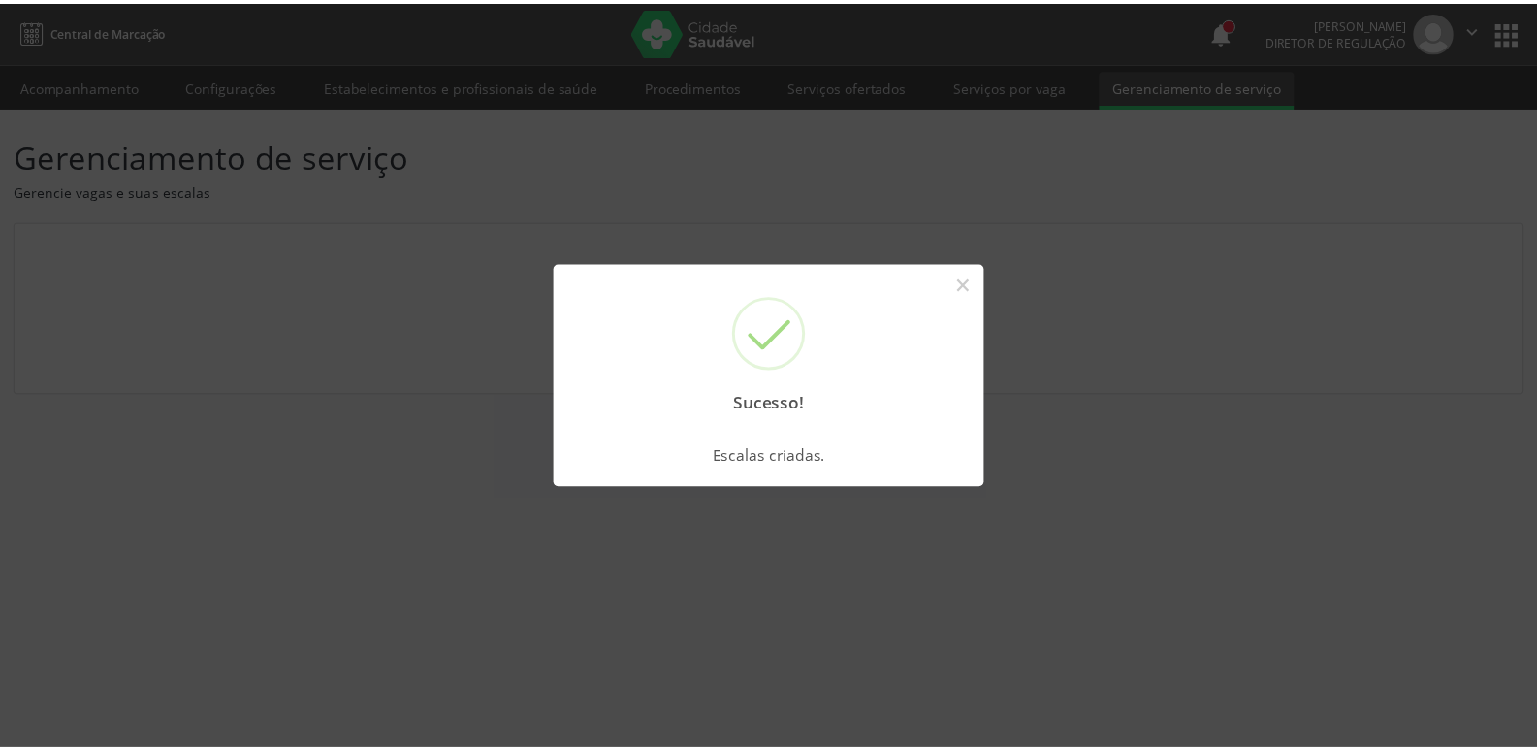
scroll to position [0, 0]
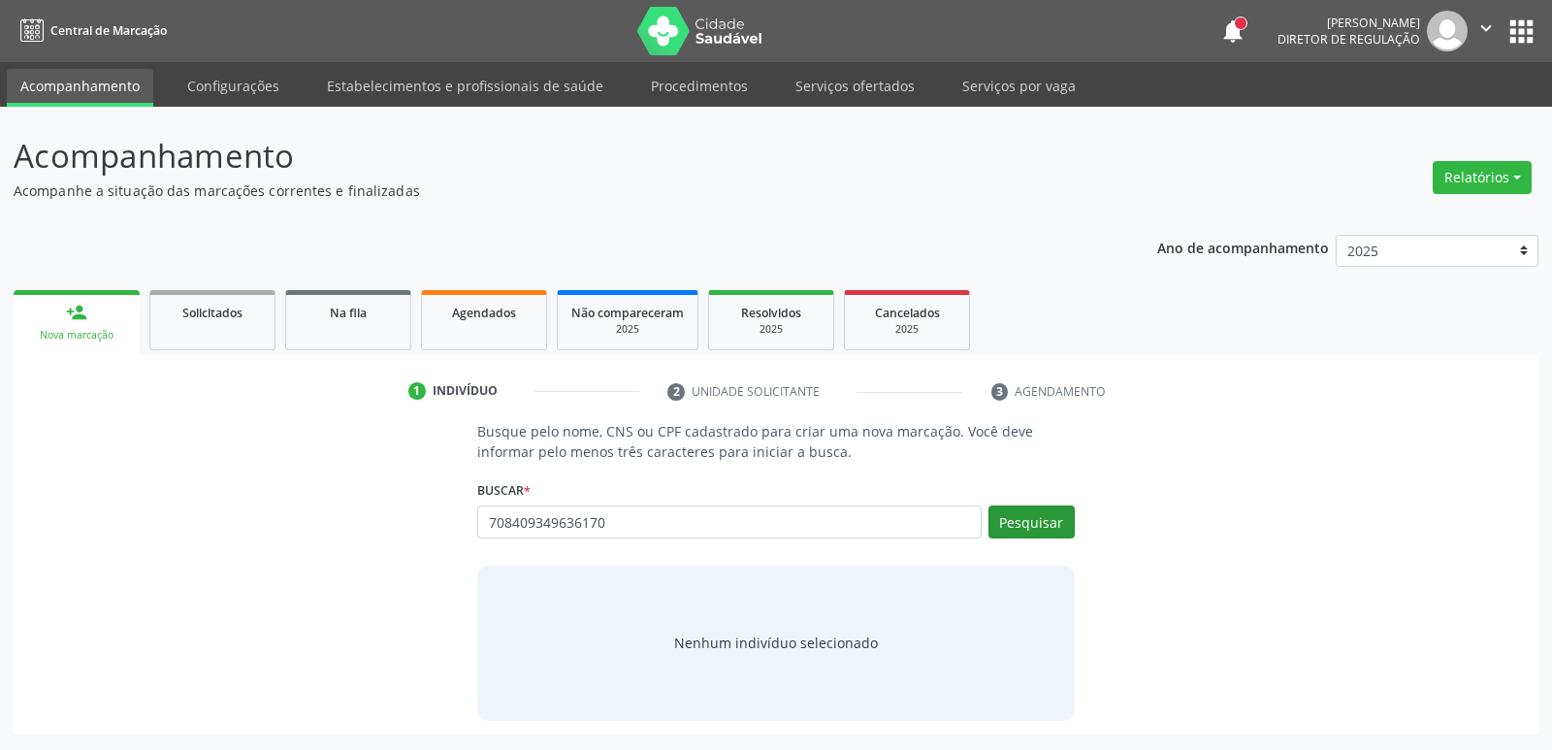
type input "708409349636170"
click at [1061, 521] on button "Pesquisar" at bounding box center [1031, 521] width 86 height 33
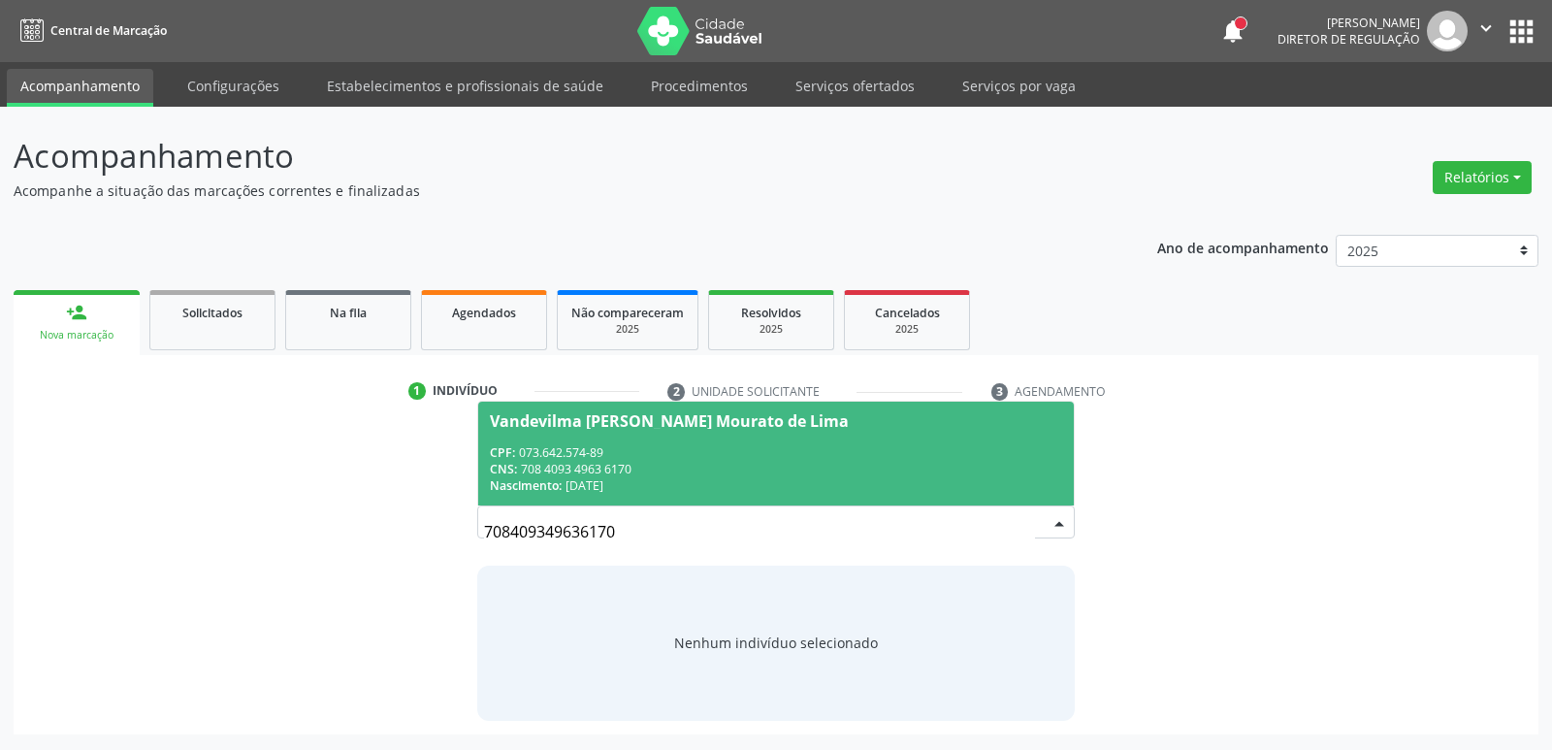
click at [708, 452] on div "CPF: 073.642.574-89" at bounding box center [775, 452] width 571 height 16
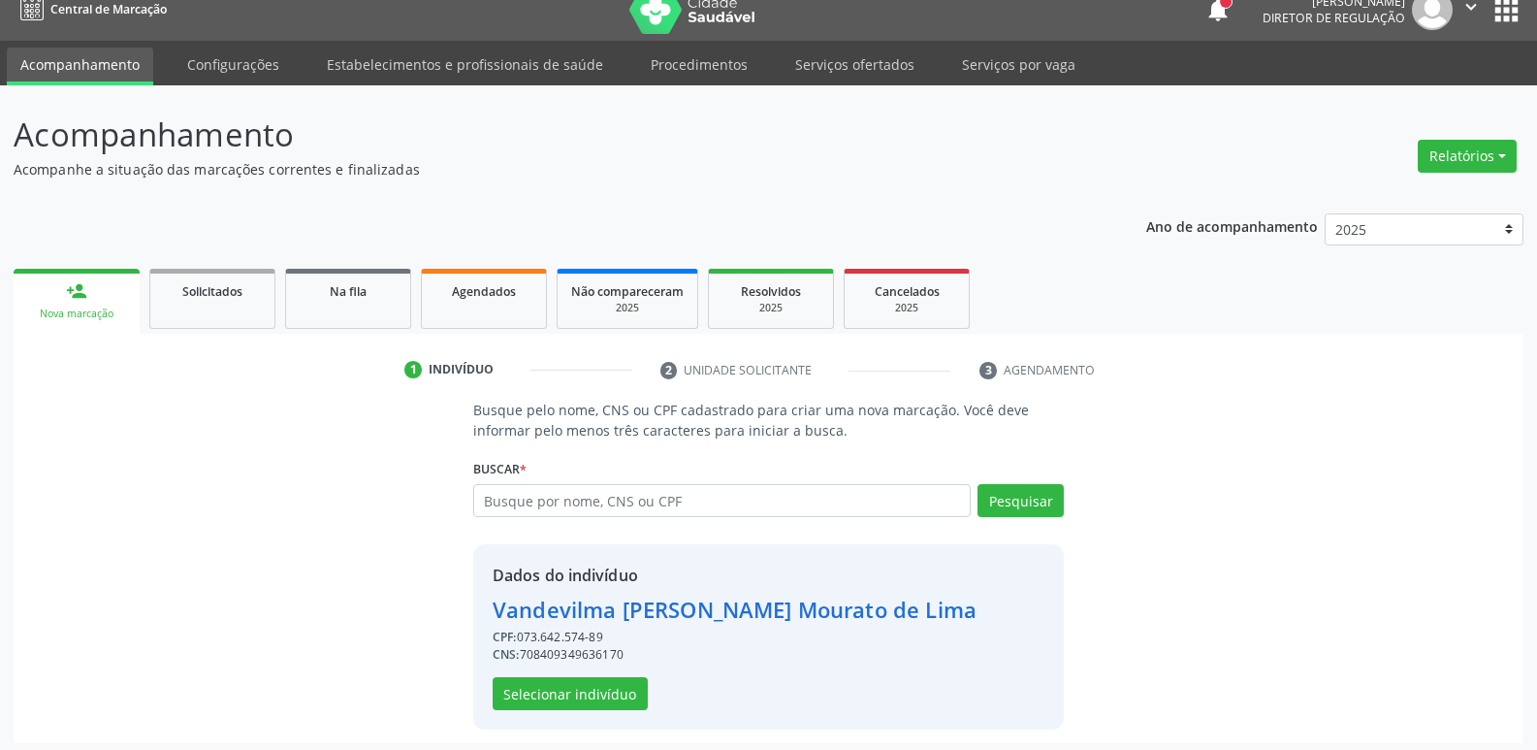
scroll to position [28, 0]
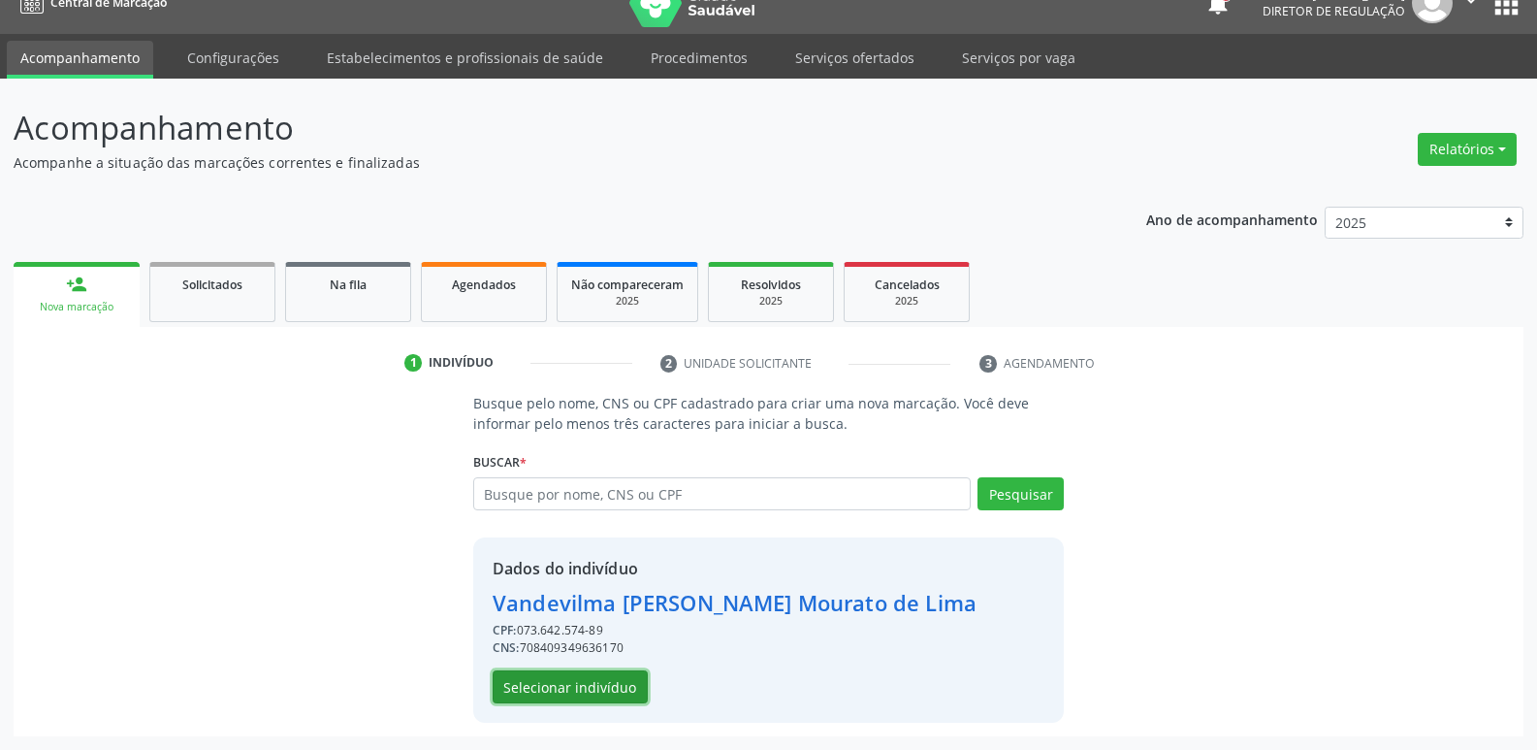
click at [606, 686] on button "Selecionar indivíduo" at bounding box center [570, 686] width 155 height 33
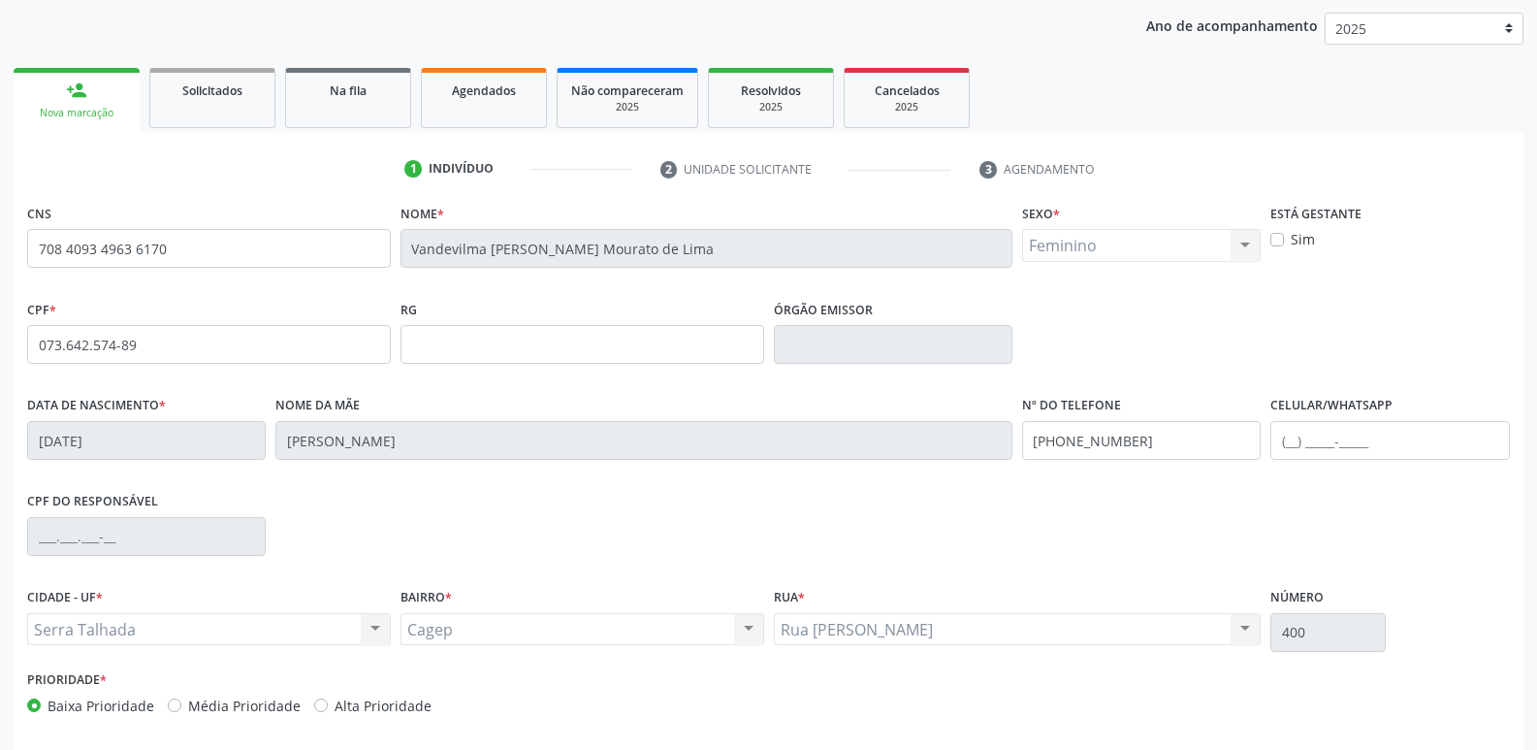
scroll to position [302, 0]
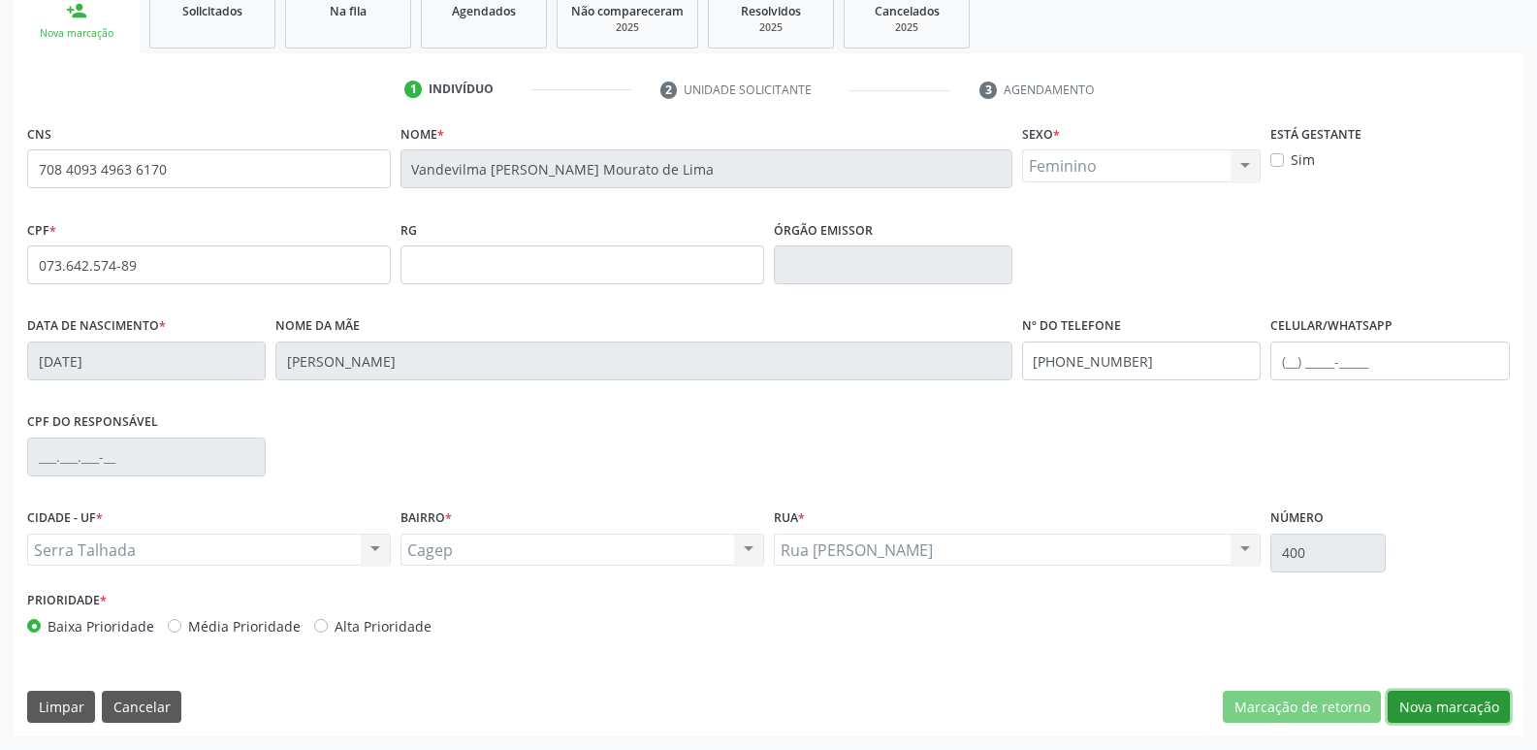
click at [1429, 700] on button "Nova marcação" at bounding box center [1449, 707] width 122 height 33
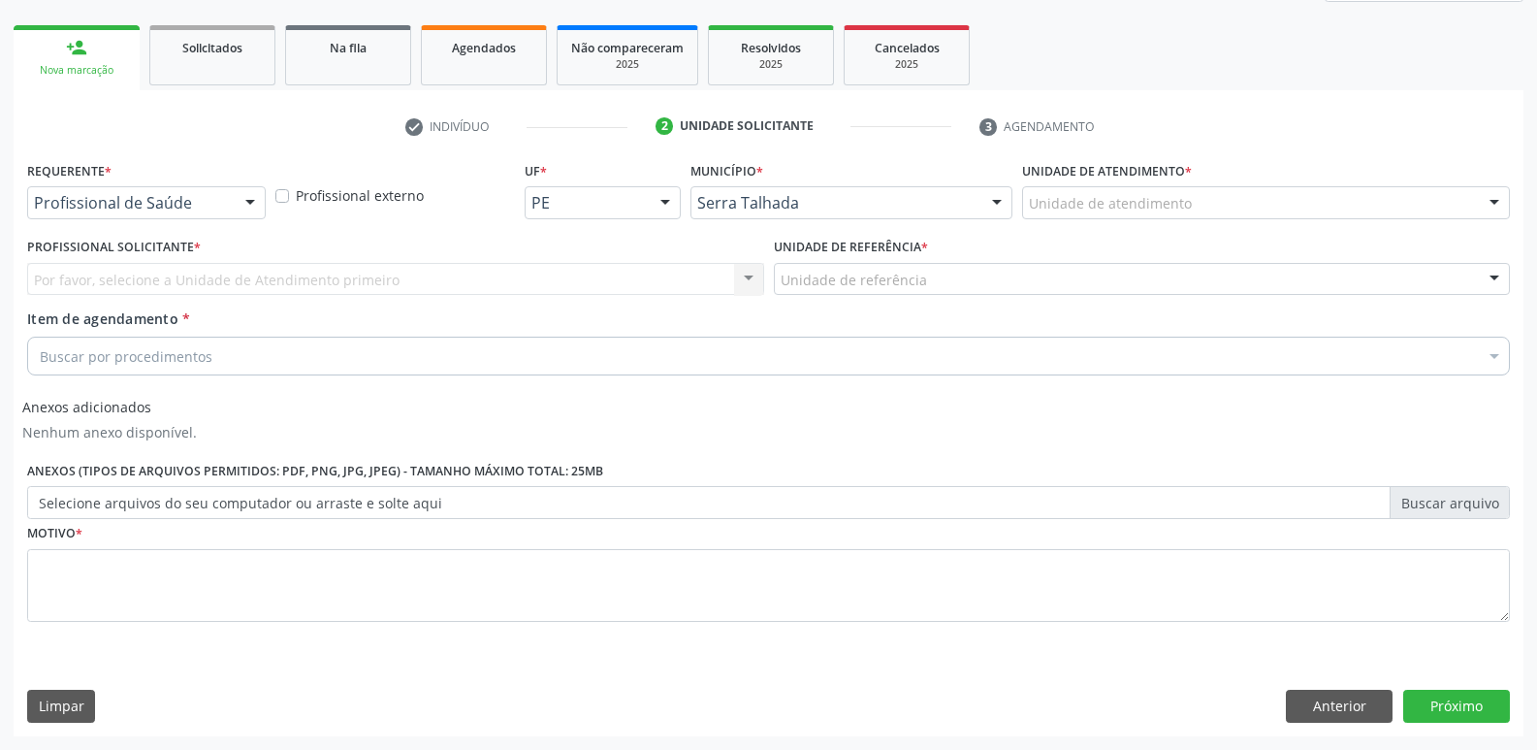
scroll to position [265, 0]
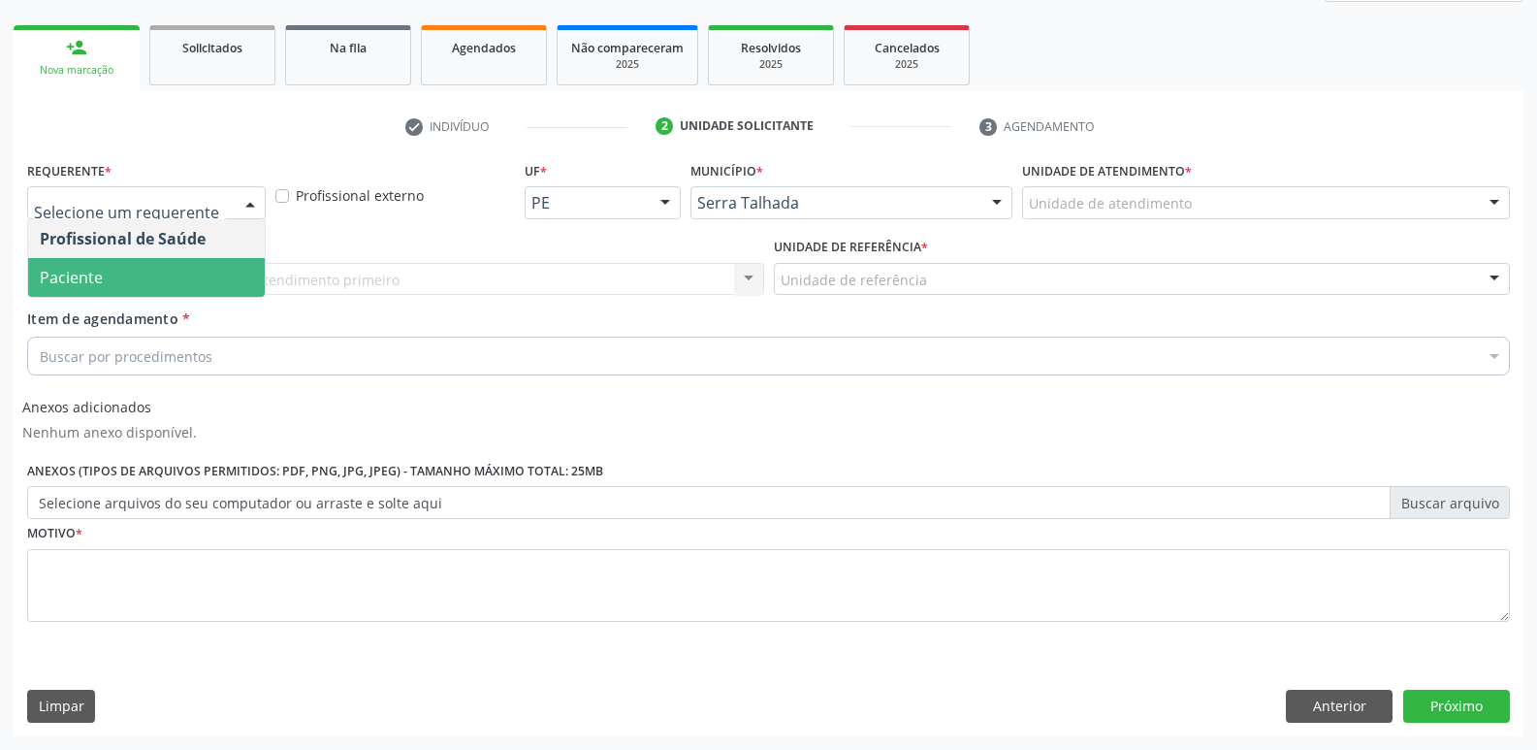
click at [116, 282] on span "Paciente" at bounding box center [146, 277] width 237 height 39
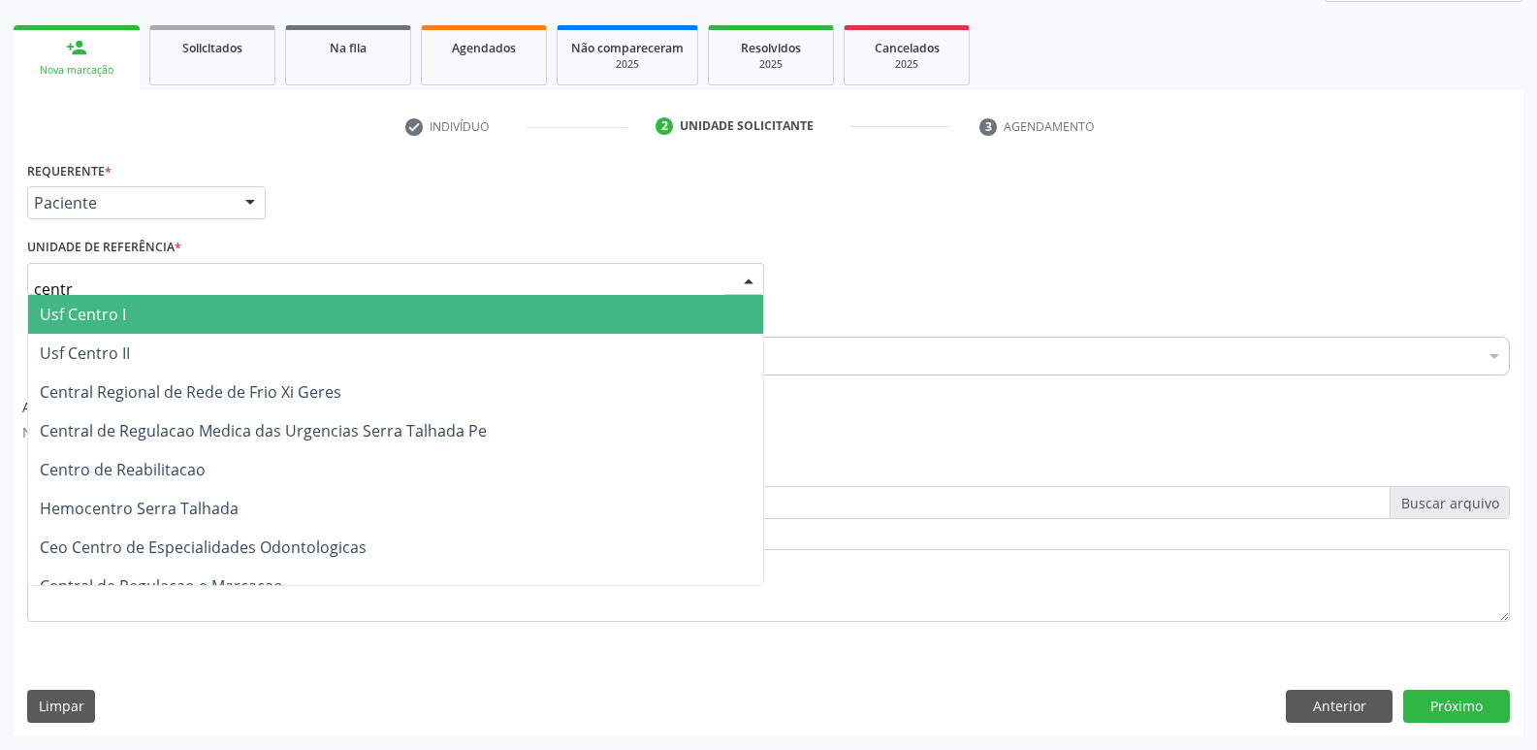
type input "centro"
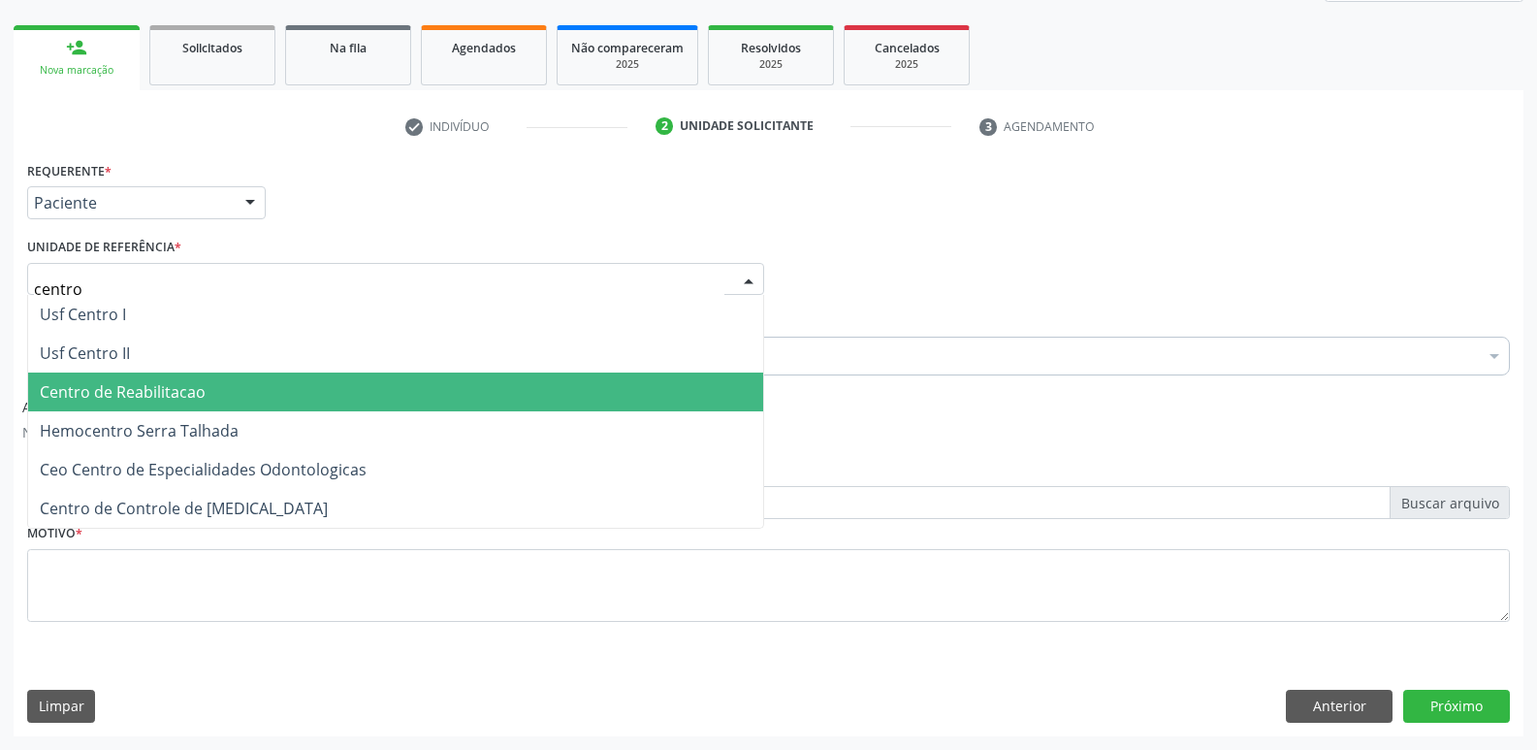
click at [171, 398] on span "Centro de Reabilitacao" at bounding box center [123, 391] width 166 height 21
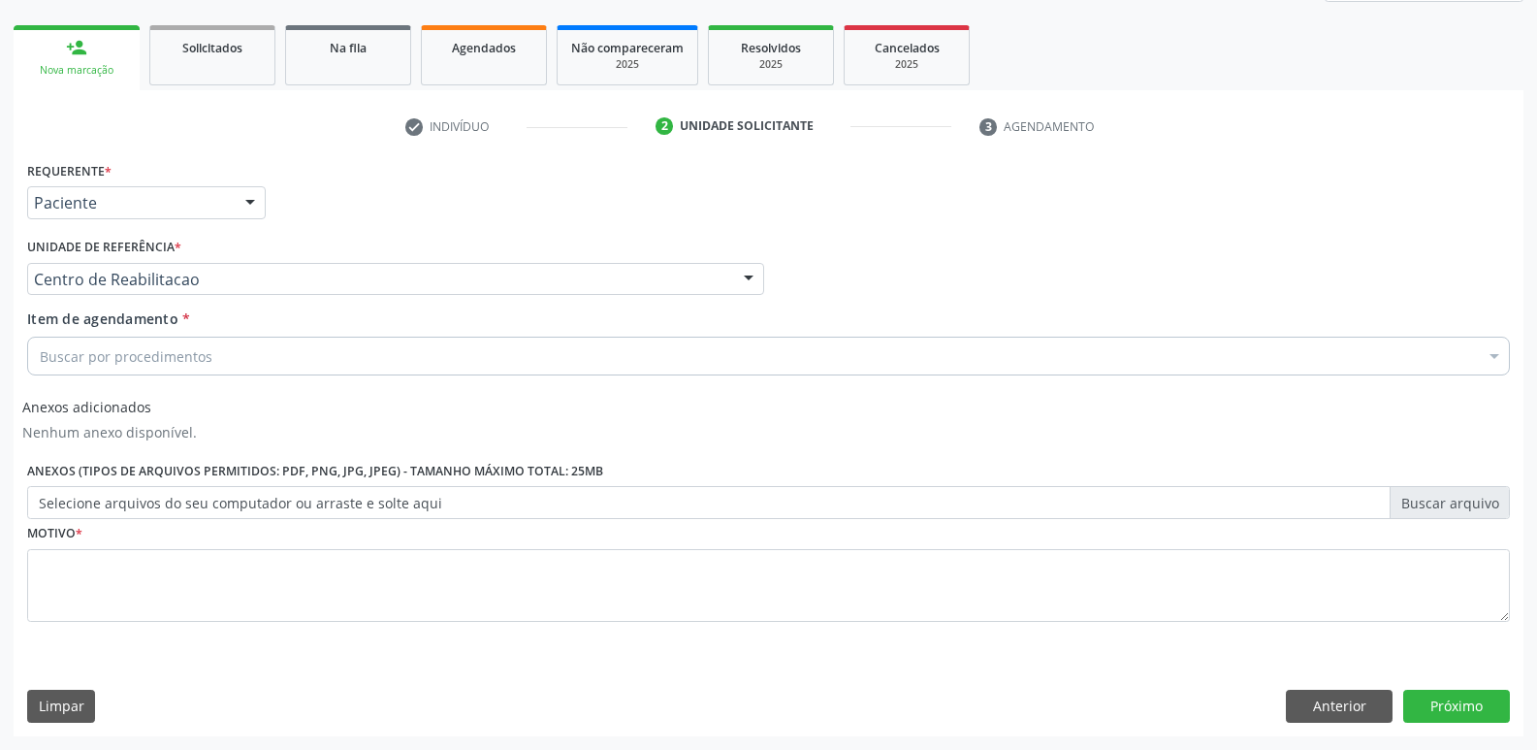
click at [151, 342] on div "Buscar por procedimentos" at bounding box center [768, 356] width 1483 height 39
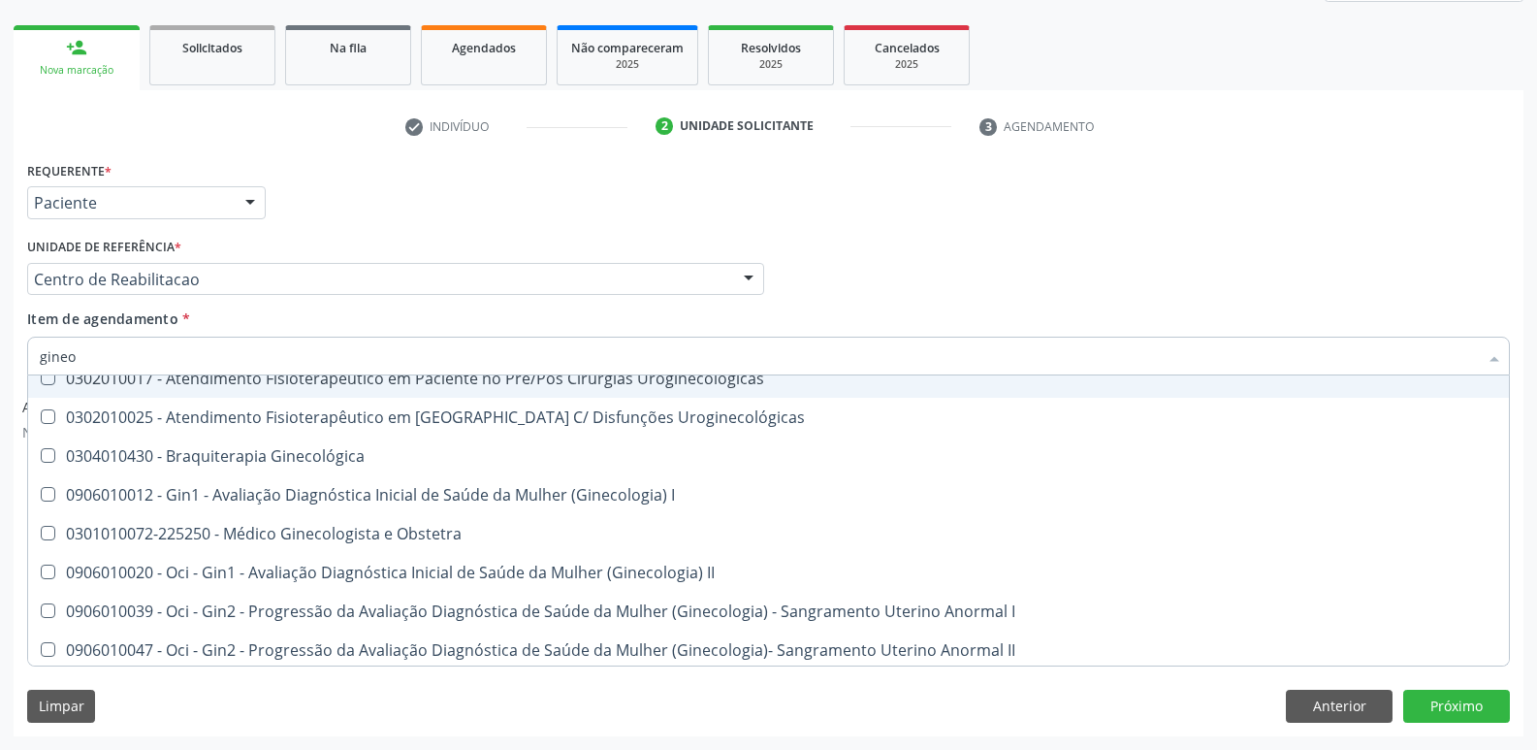
scroll to position [0, 0]
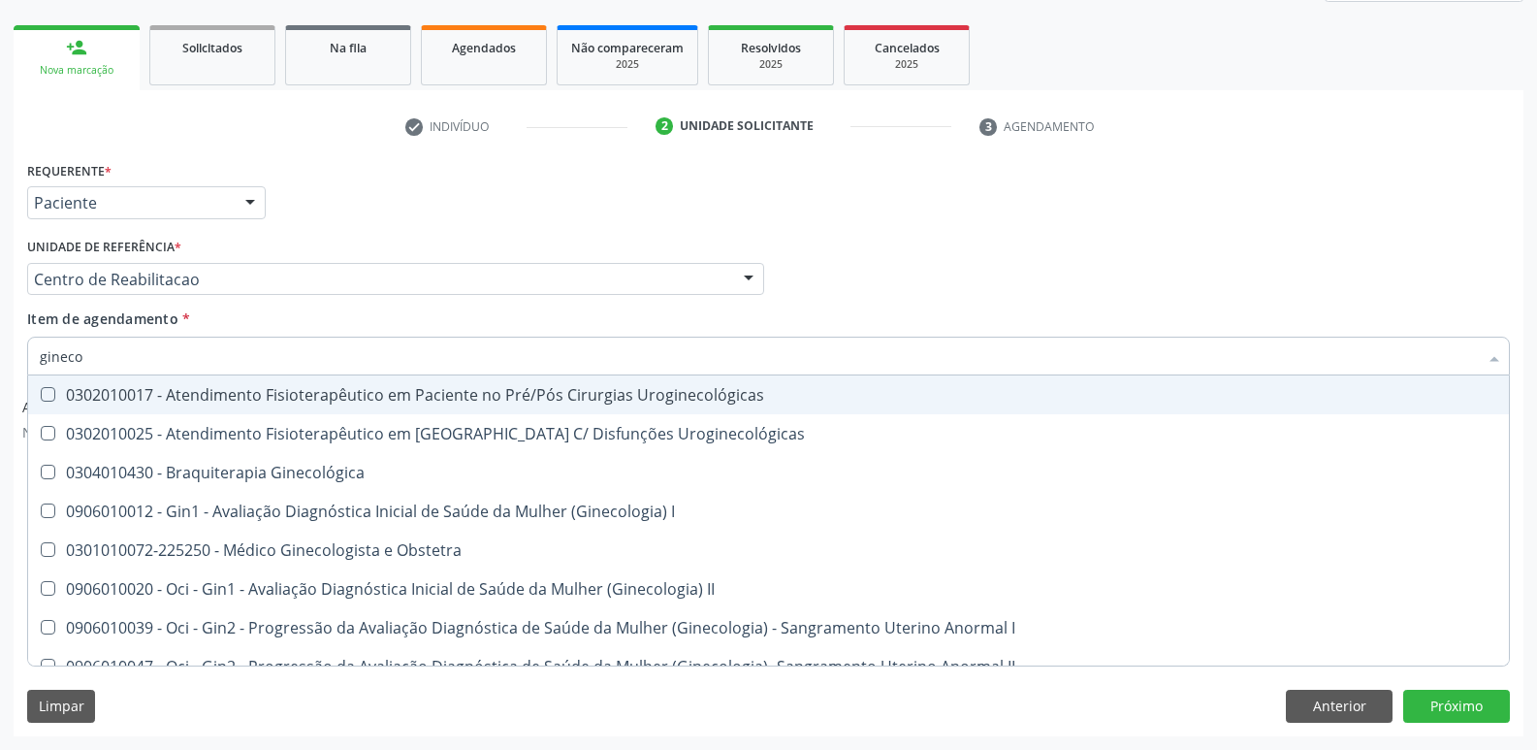
type input "ginecol"
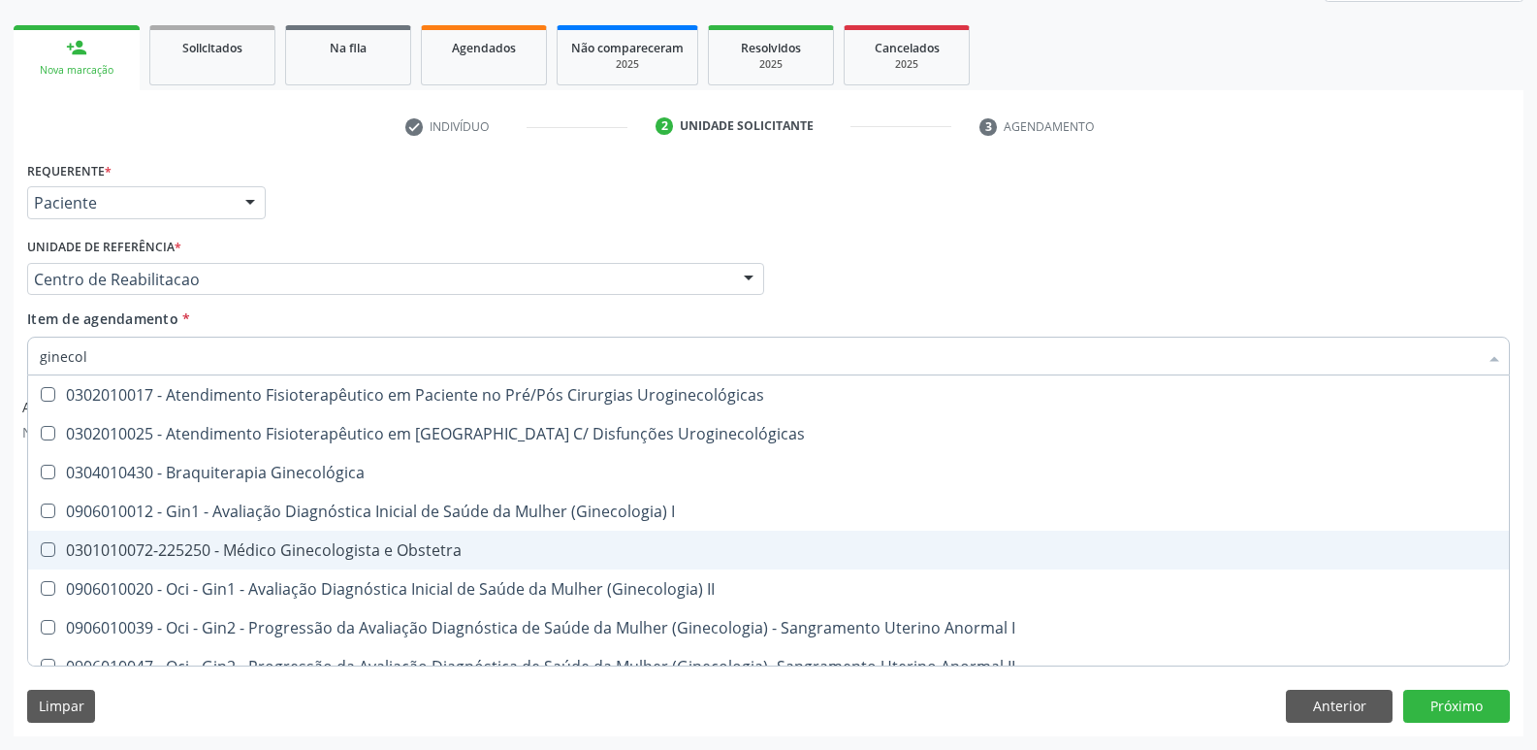
click at [250, 538] on span "0301010072-225250 - Médico Ginecologista e Obstetra" at bounding box center [768, 550] width 1481 height 39
checkbox Obstetra "true"
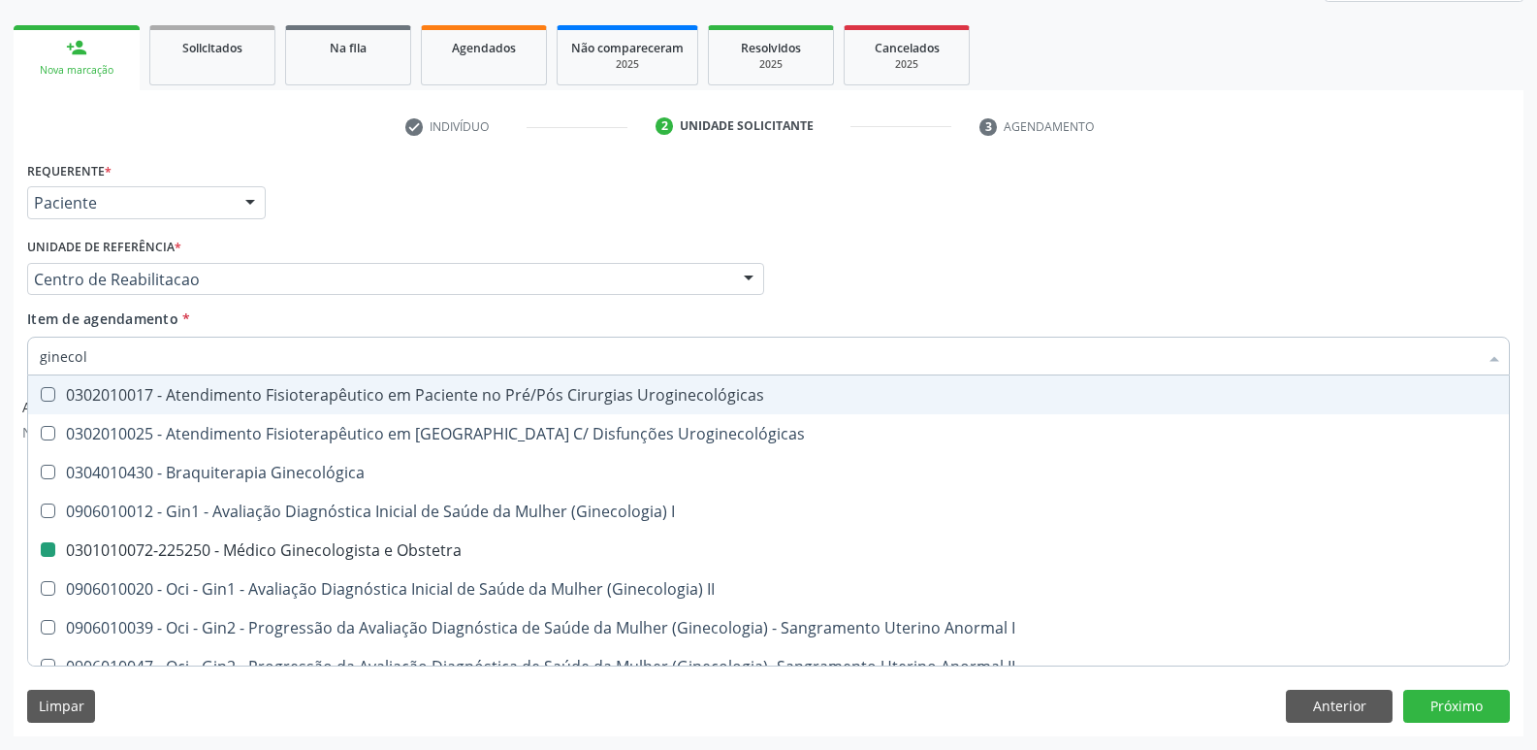
click at [976, 274] on div "Profissional Solicitante Por favor, selecione a Unidade de Atendimento primeiro…" at bounding box center [768, 271] width 1493 height 76
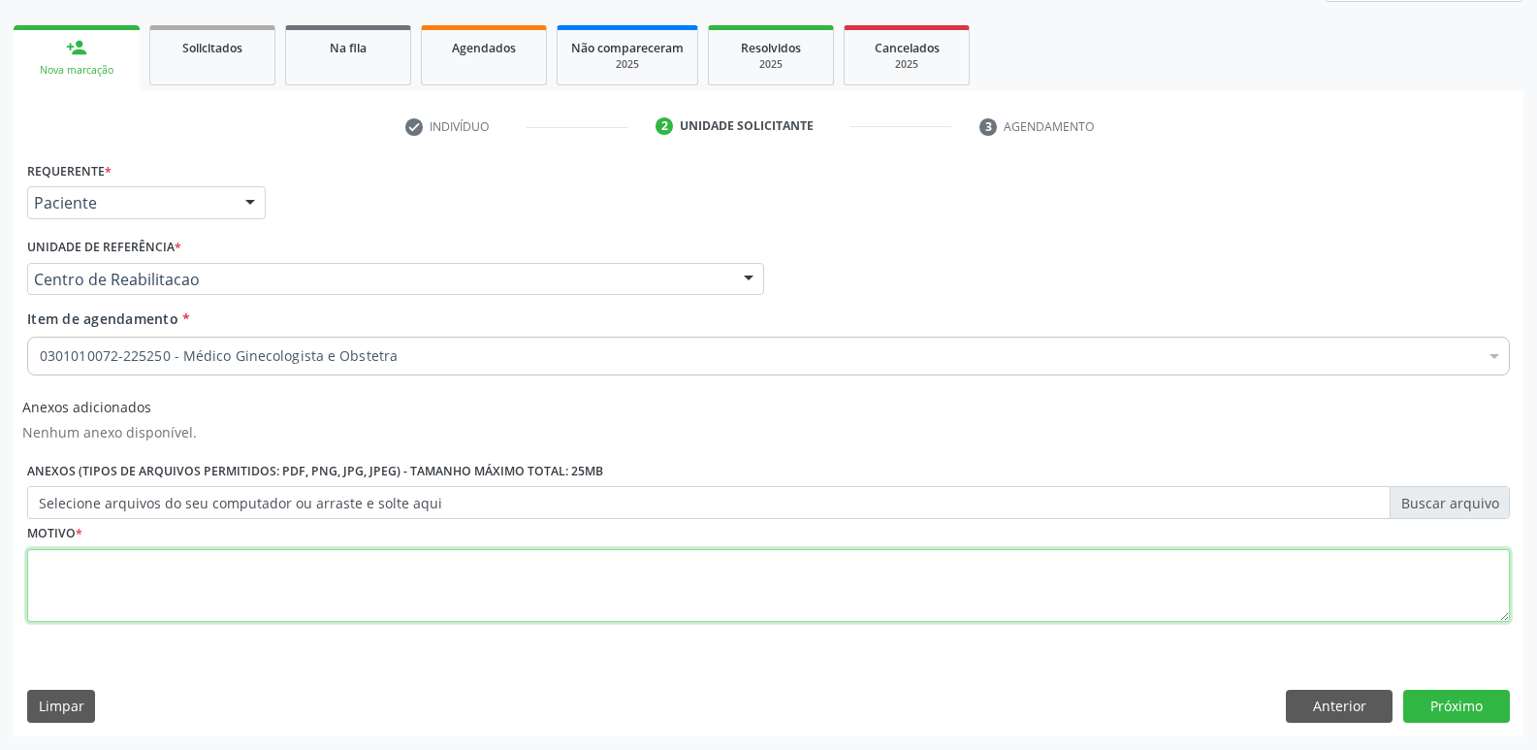
click at [376, 603] on textarea at bounding box center [768, 586] width 1483 height 74
type textarea "..."
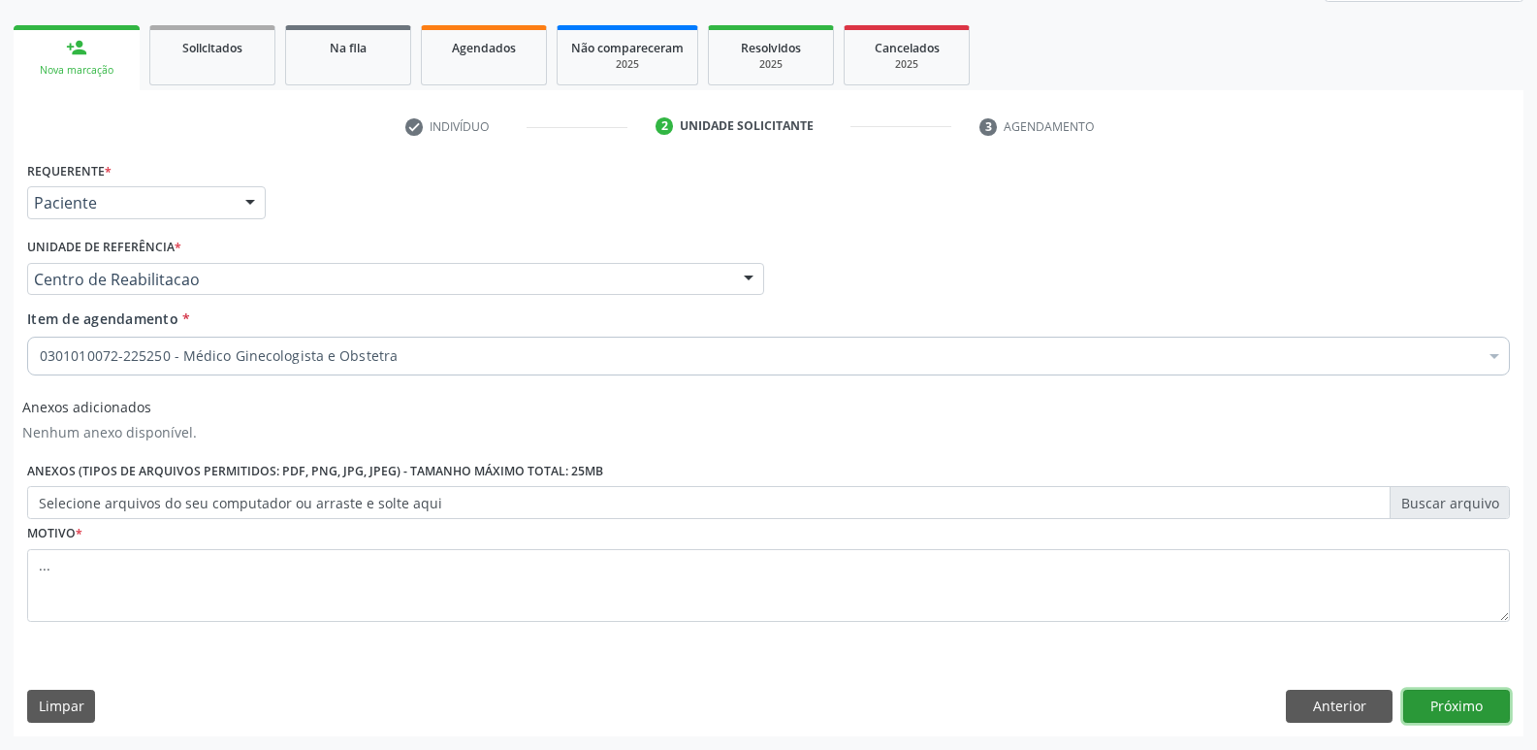
click at [1476, 721] on button "Próximo" at bounding box center [1456, 706] width 107 height 33
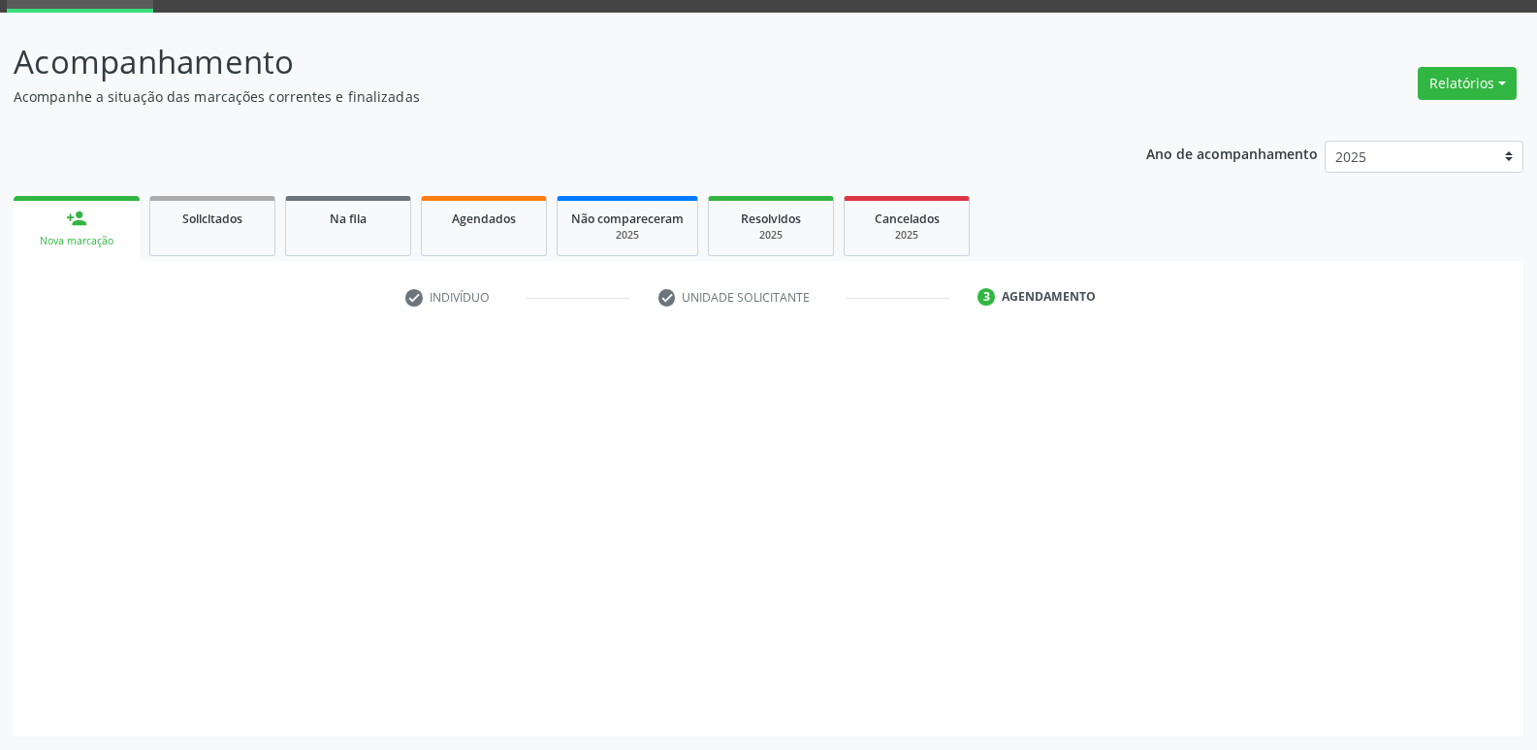
scroll to position [94, 0]
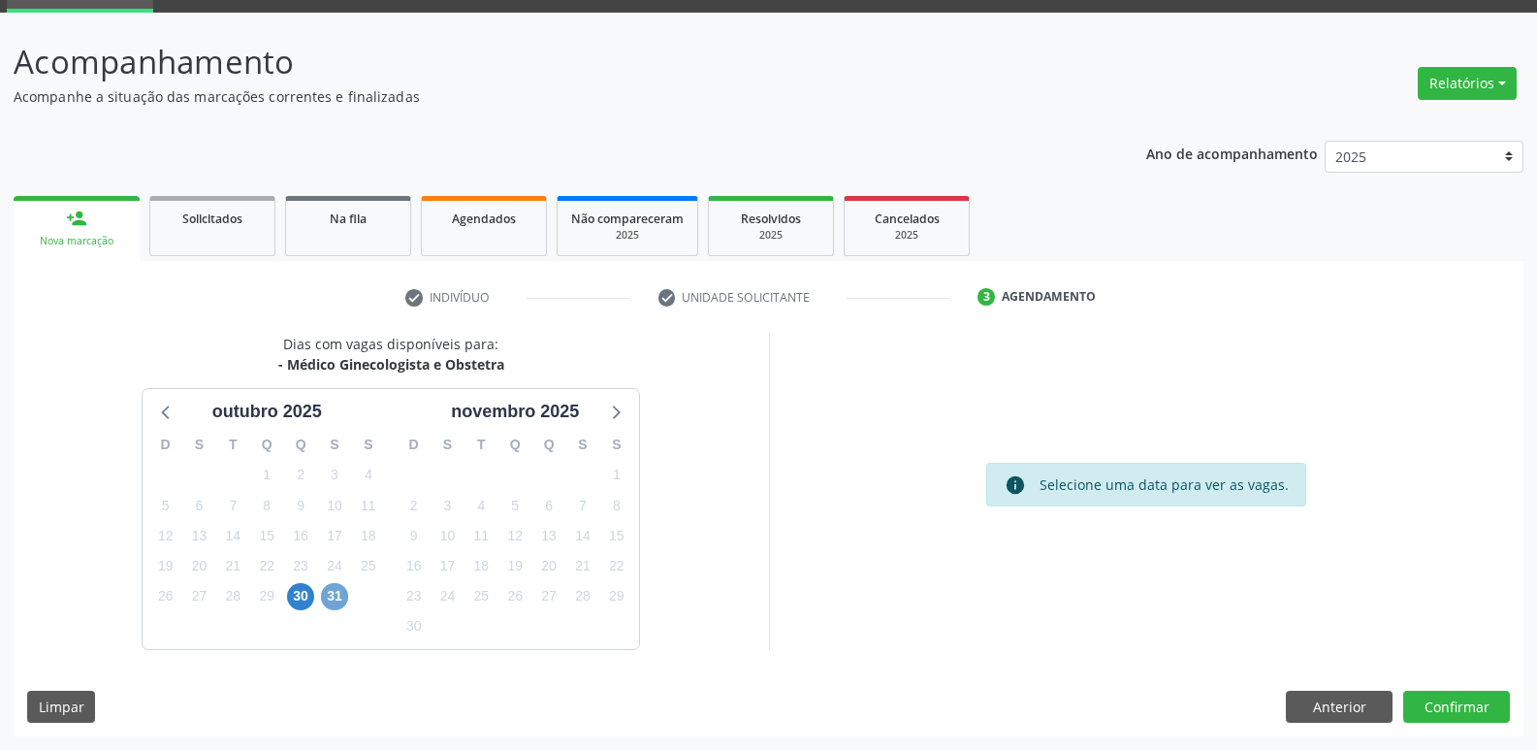
click at [330, 594] on span "31" at bounding box center [334, 596] width 27 height 27
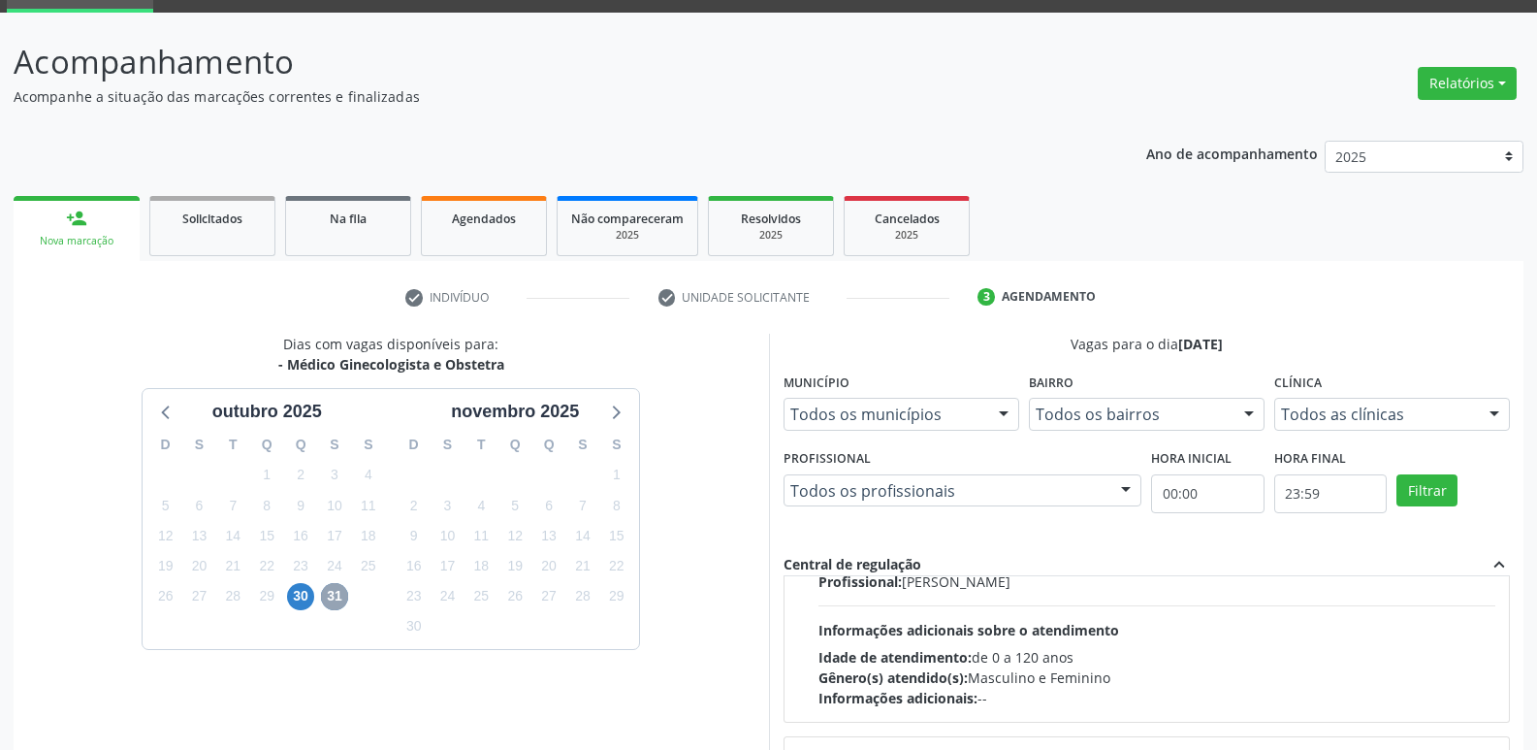
scroll to position [0, 0]
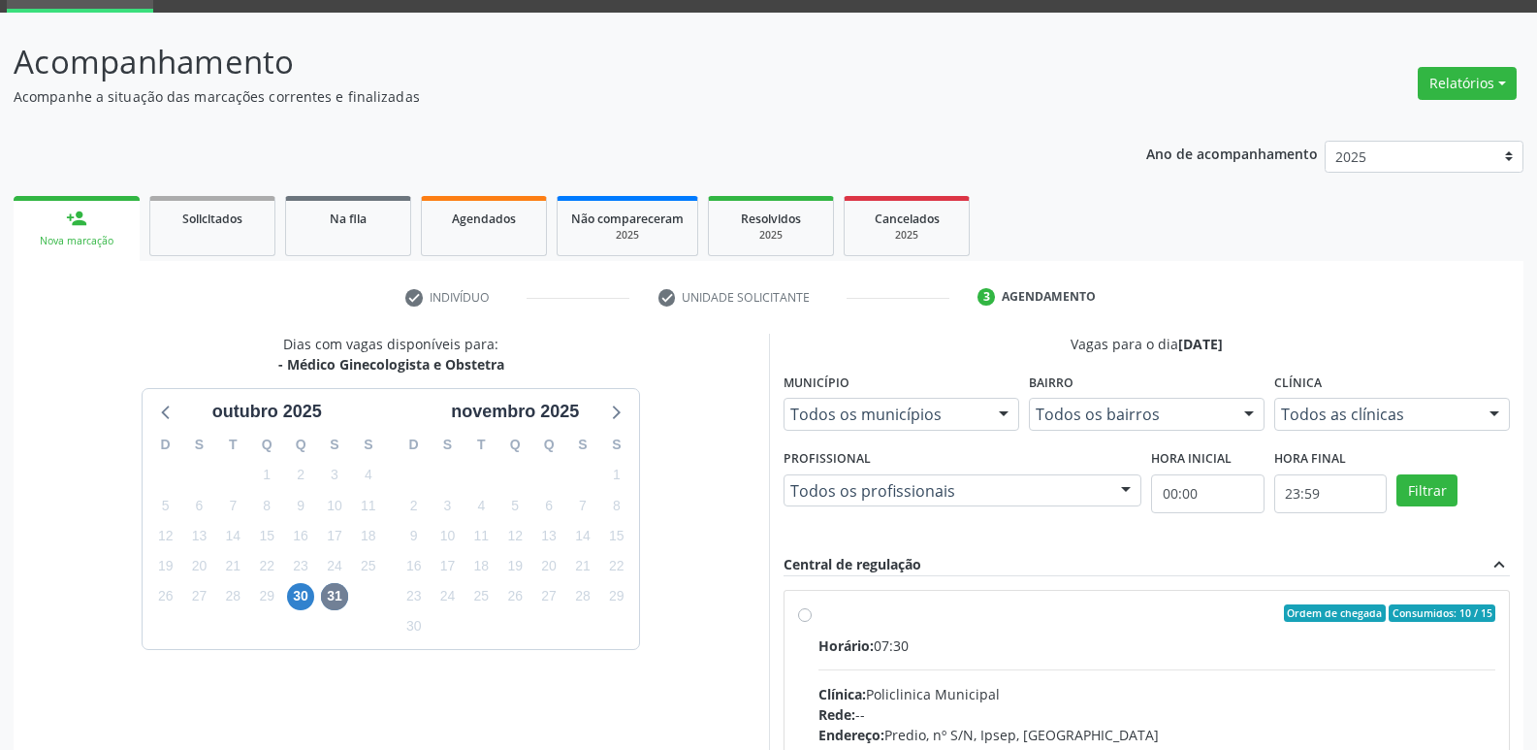
click at [819, 612] on label "Ordem de chegada Consumidos: 10 / 15 Horário: 07:30 Clínica: Policlinica Munici…" at bounding box center [1158, 753] width 678 height 298
click at [805, 612] on input "Ordem de chegada Consumidos: 10 / 15 Horário: 07:30 Clínica: Policlinica Munici…" at bounding box center [805, 612] width 14 height 17
radio input "true"
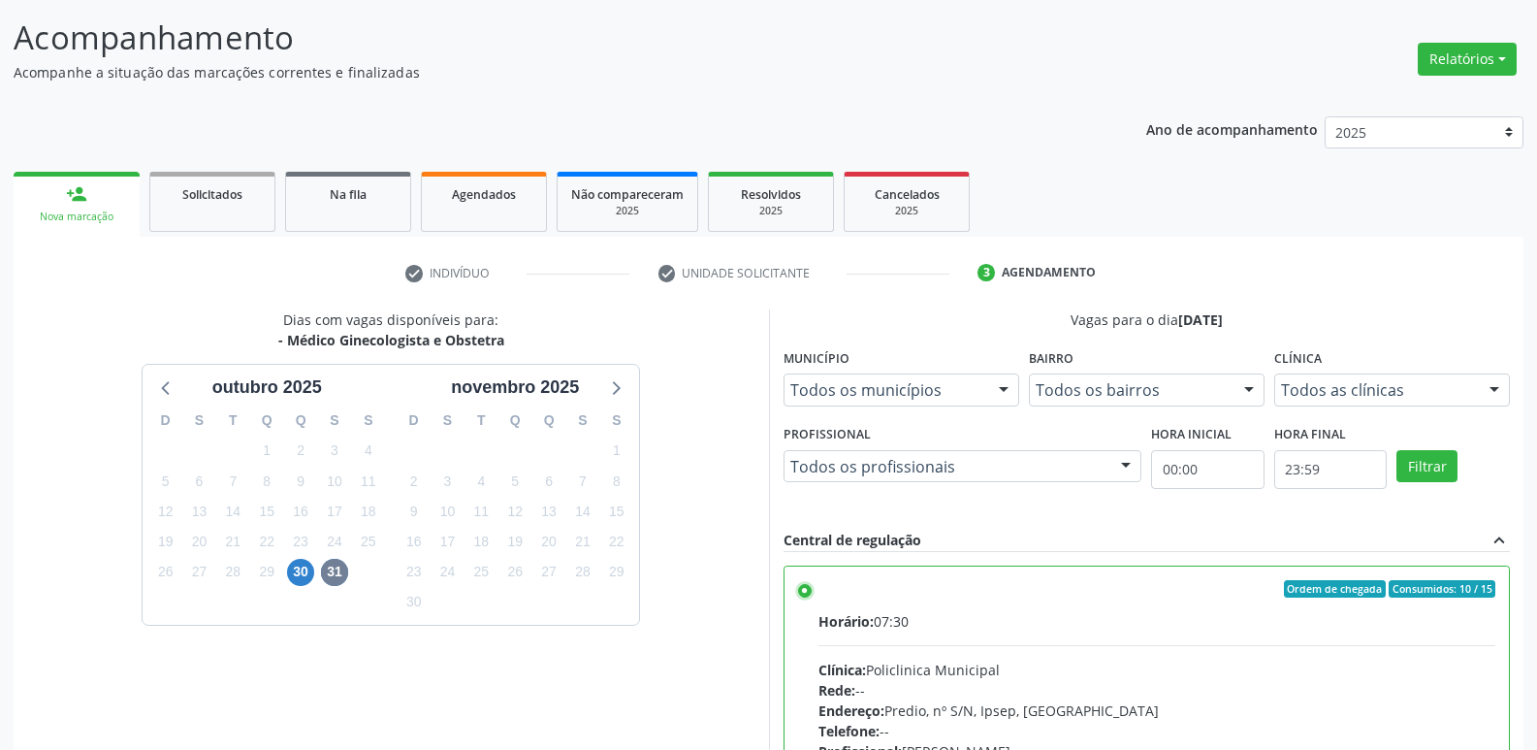
scroll to position [409, 0]
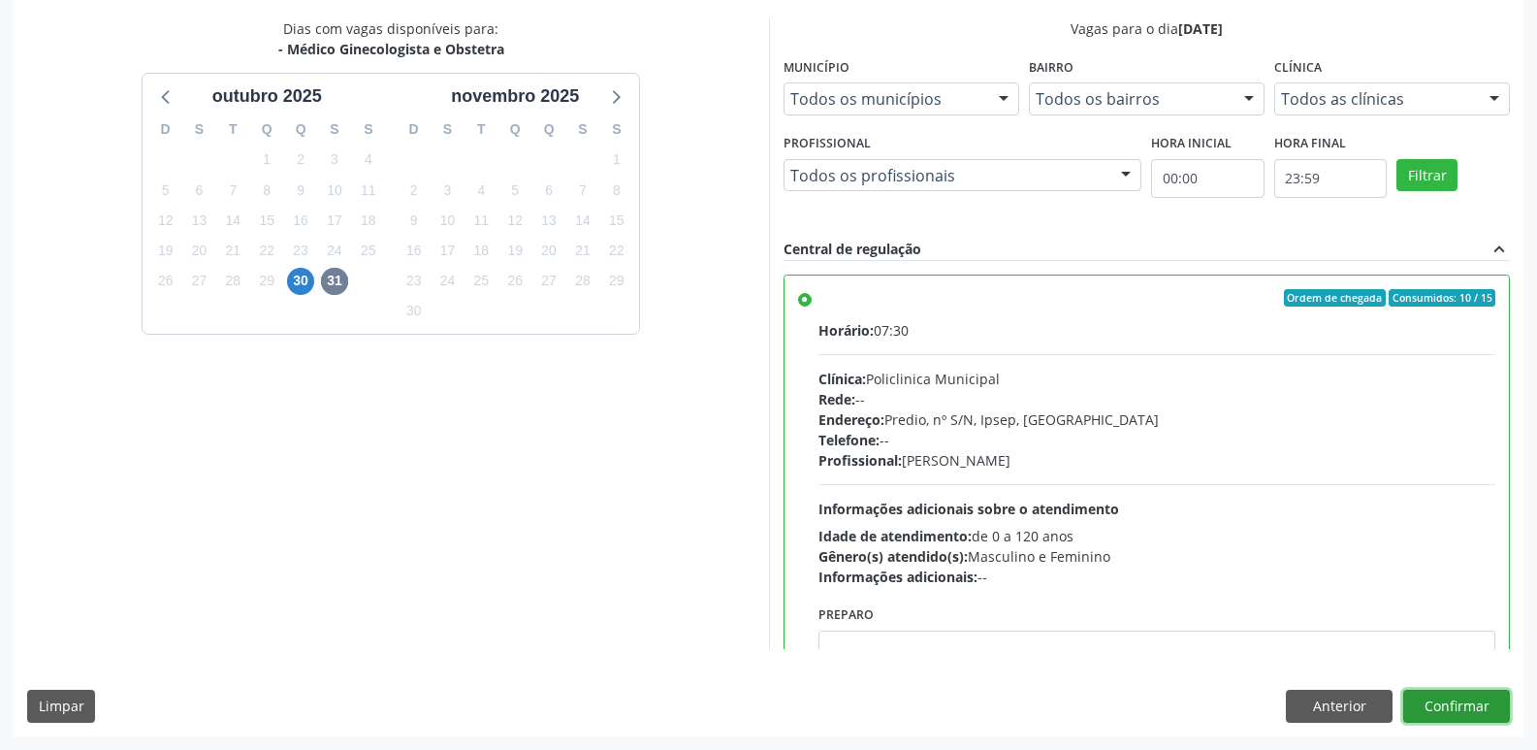
click at [1453, 698] on button "Confirmar" at bounding box center [1456, 706] width 107 height 33
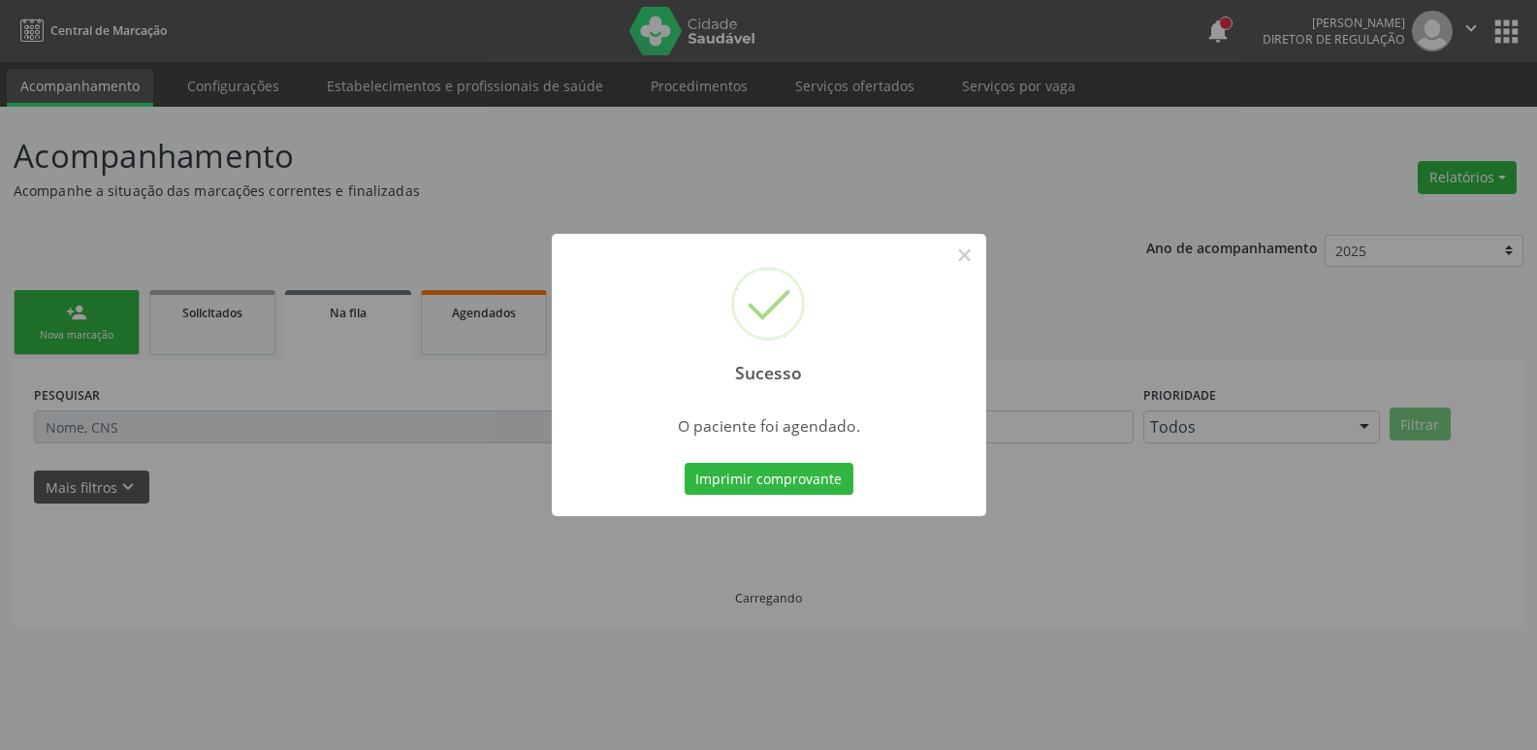
scroll to position [0, 0]
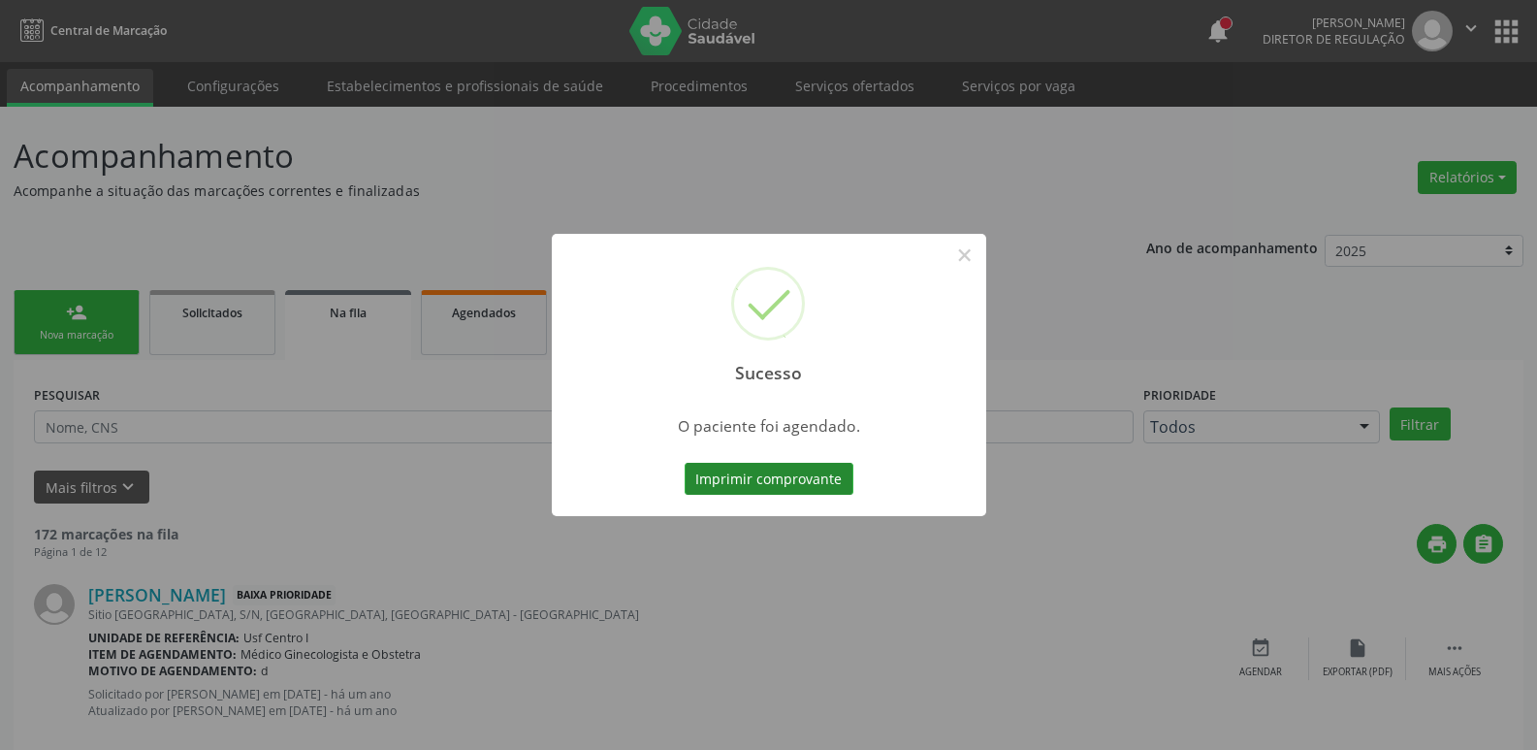
click at [802, 467] on button "Imprimir comprovante" at bounding box center [769, 479] width 169 height 33
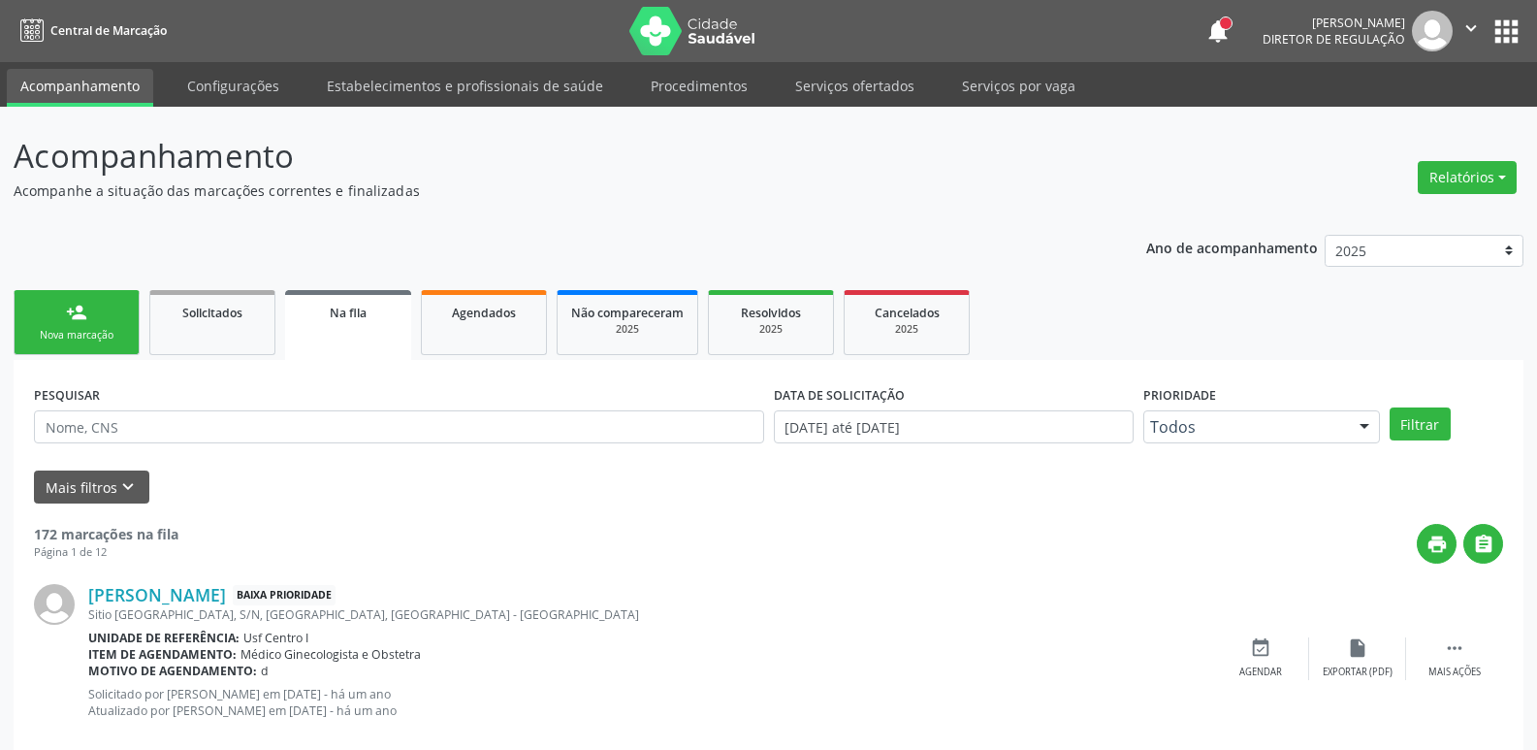
click at [1515, 21] on button "apps" at bounding box center [1507, 32] width 34 height 34
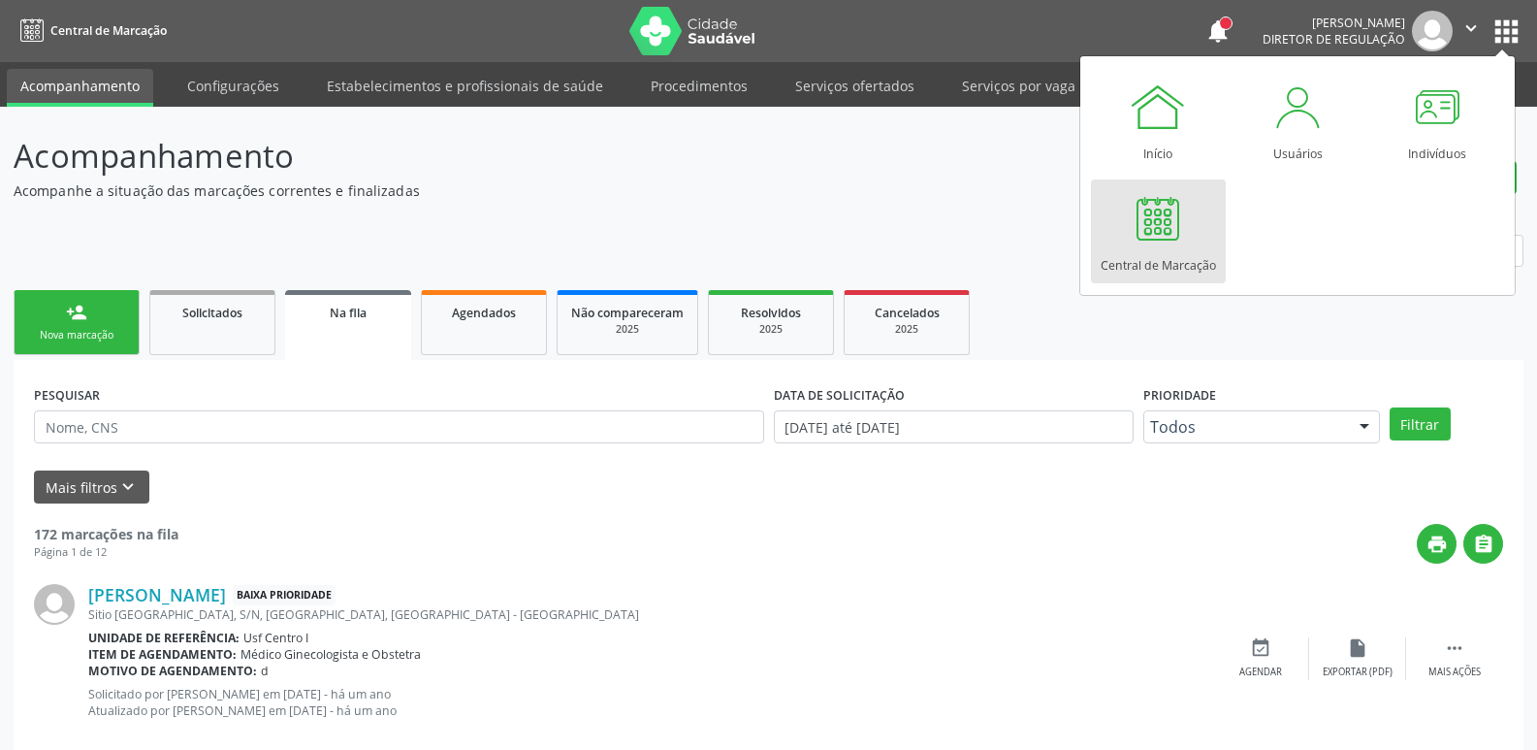
click at [1161, 243] on div at bounding box center [1158, 218] width 58 height 58
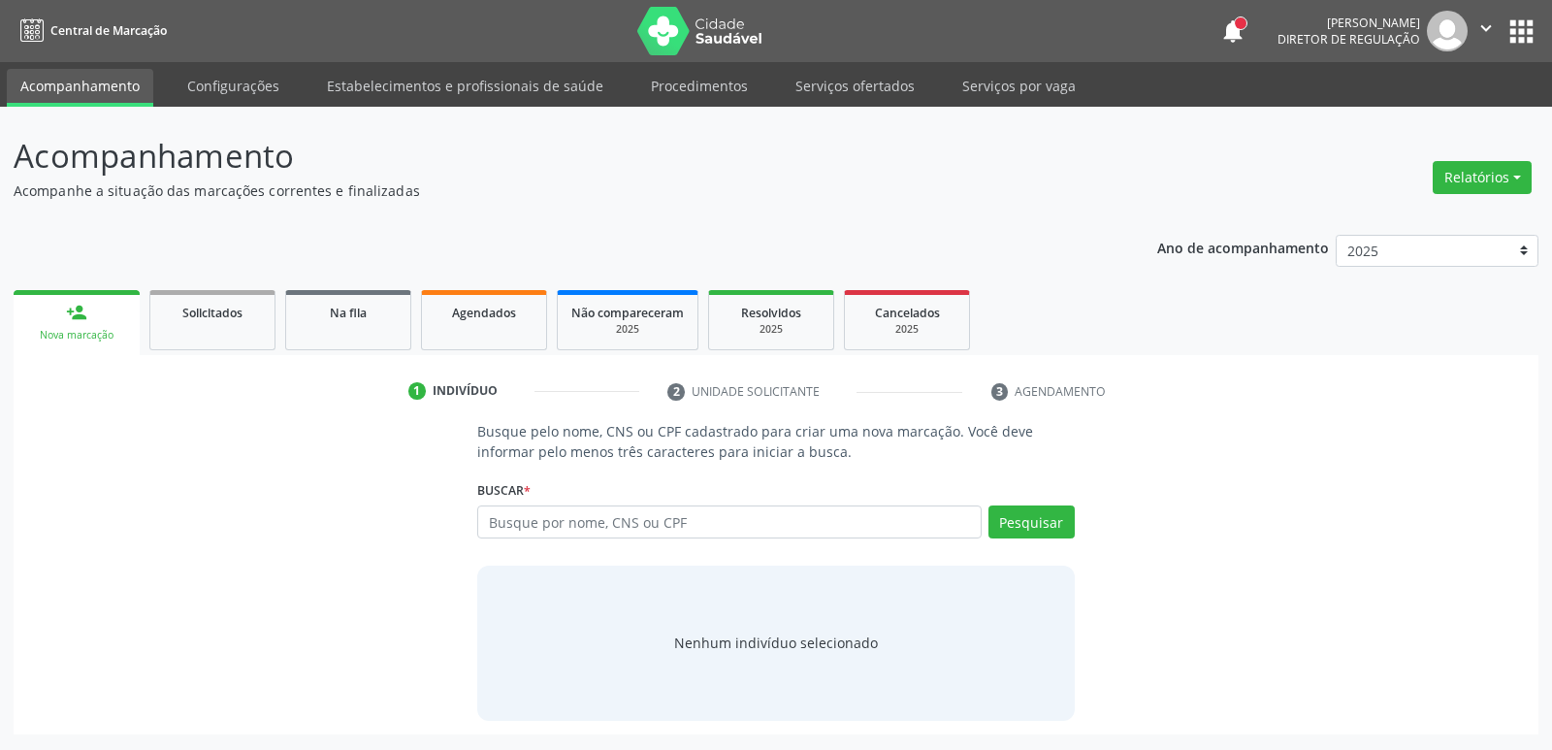
click at [547, 513] on input "text" at bounding box center [728, 521] width 503 height 33
type input "07150565490"
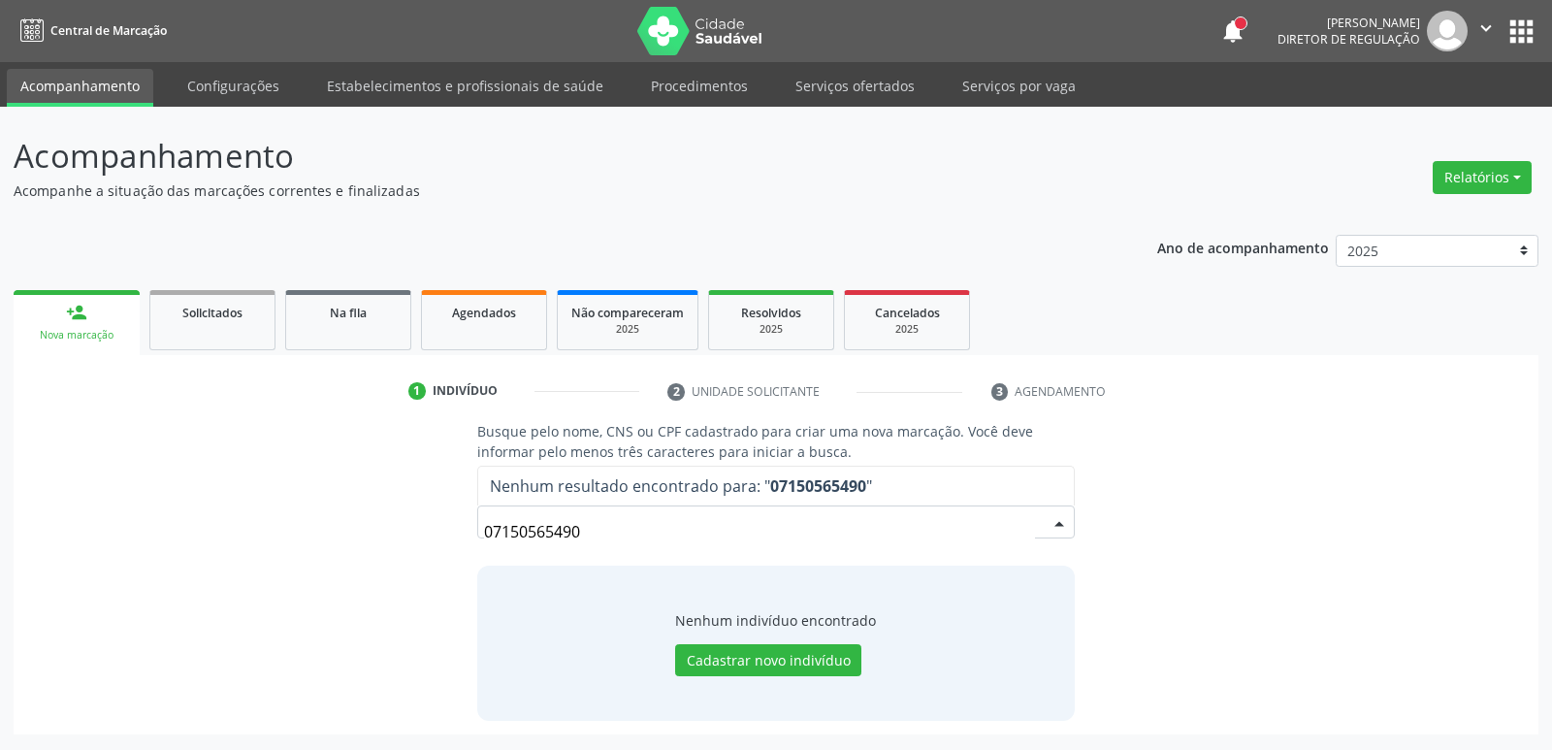
click at [758, 524] on input "07150565490" at bounding box center [759, 531] width 550 height 39
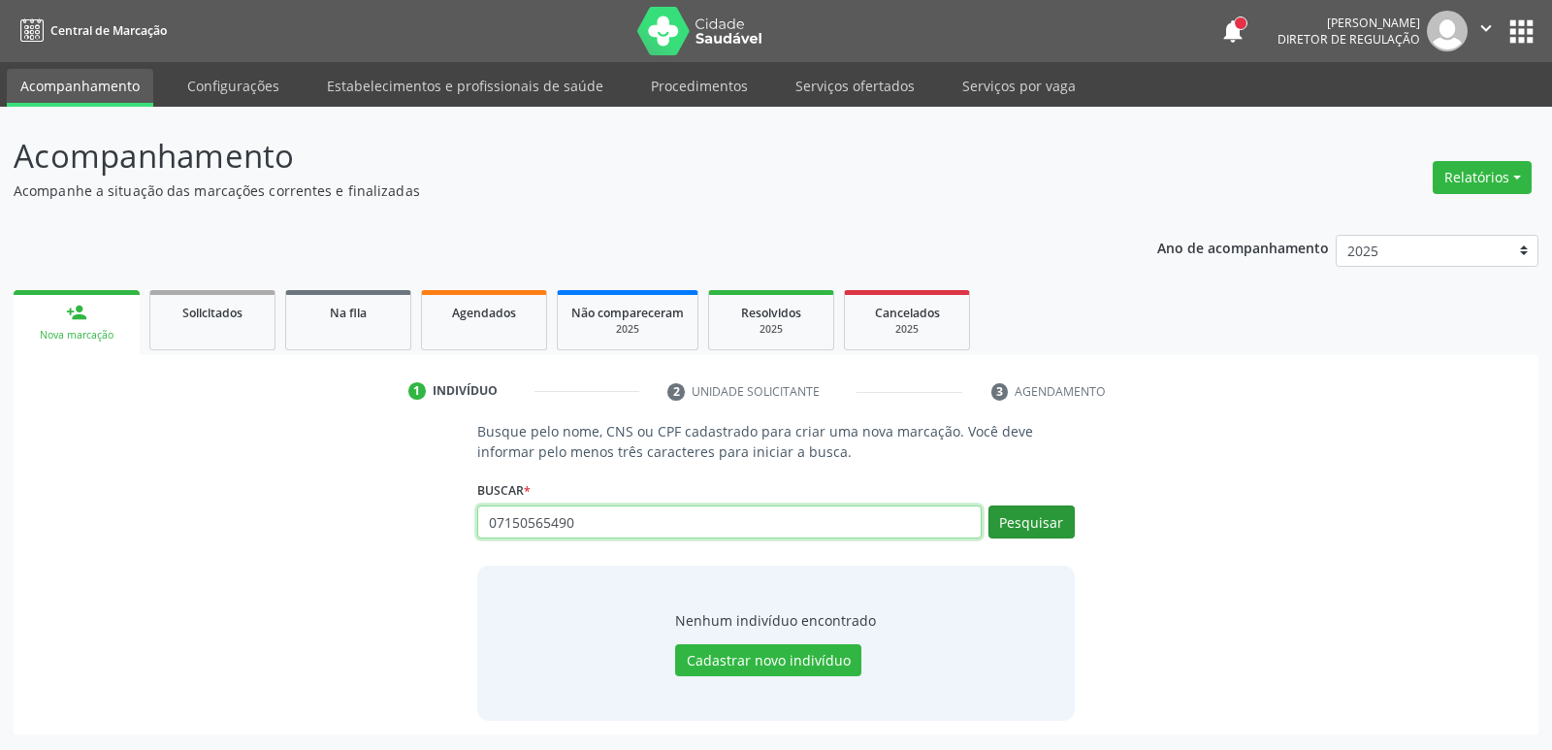
type input "07150565490"
click at [1065, 520] on button "Pesquisar" at bounding box center [1031, 521] width 86 height 33
type input "0"
type input "[PERSON_NAME]"
click at [1052, 516] on button "Pesquisar" at bounding box center [1031, 521] width 86 height 33
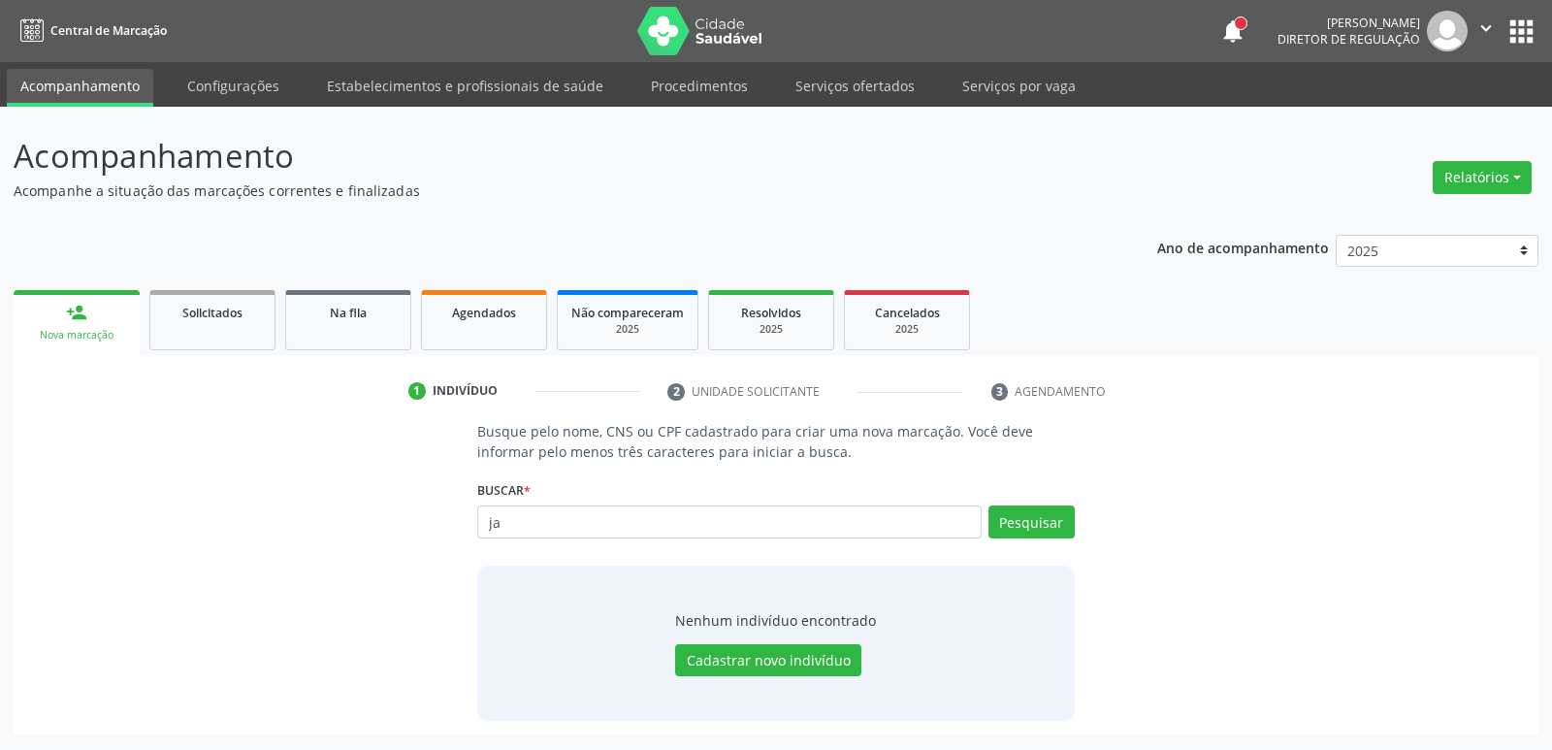
type input "j"
type input "700502549741951"
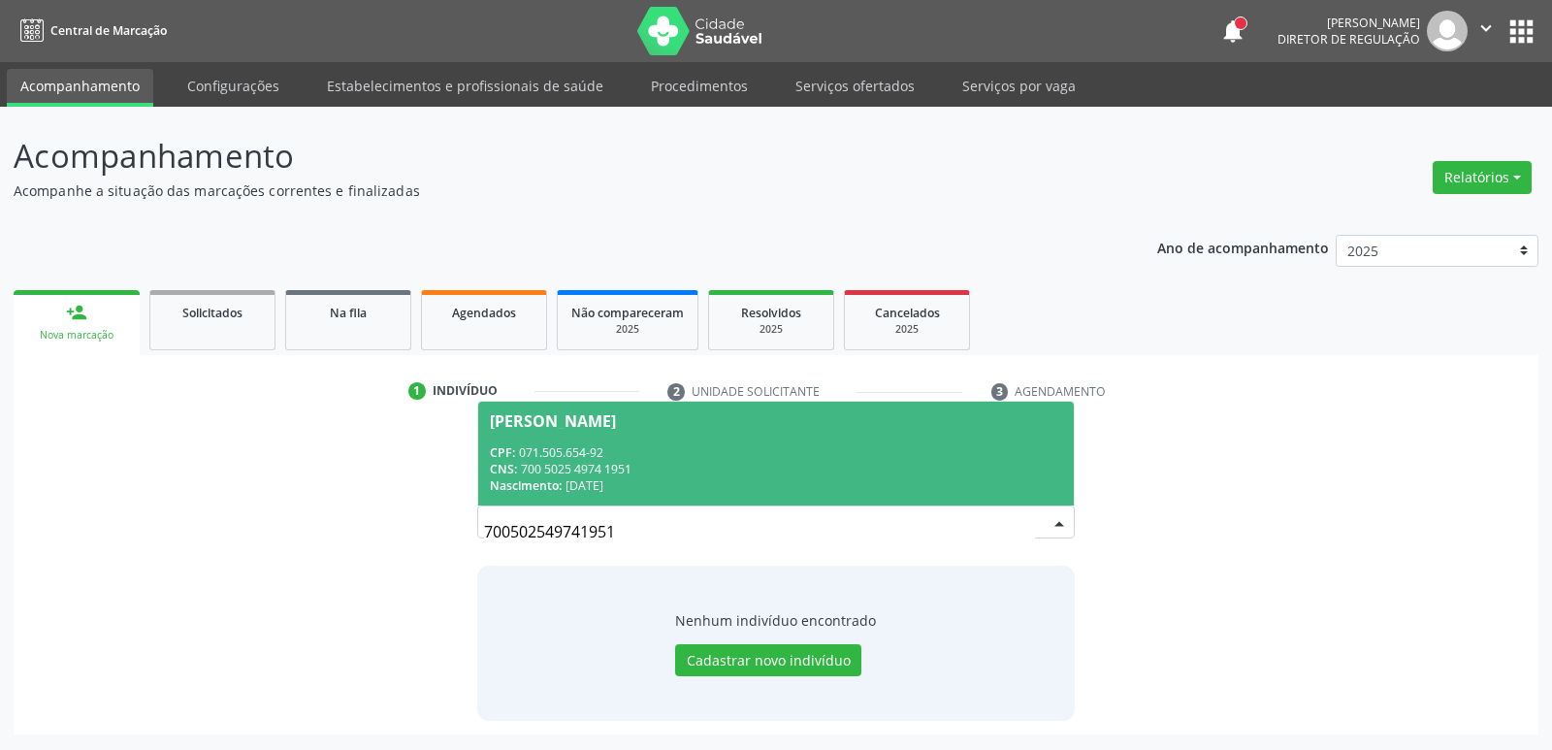
click at [711, 471] on div "CNS: 700 5025 4974 1951" at bounding box center [775, 469] width 571 height 16
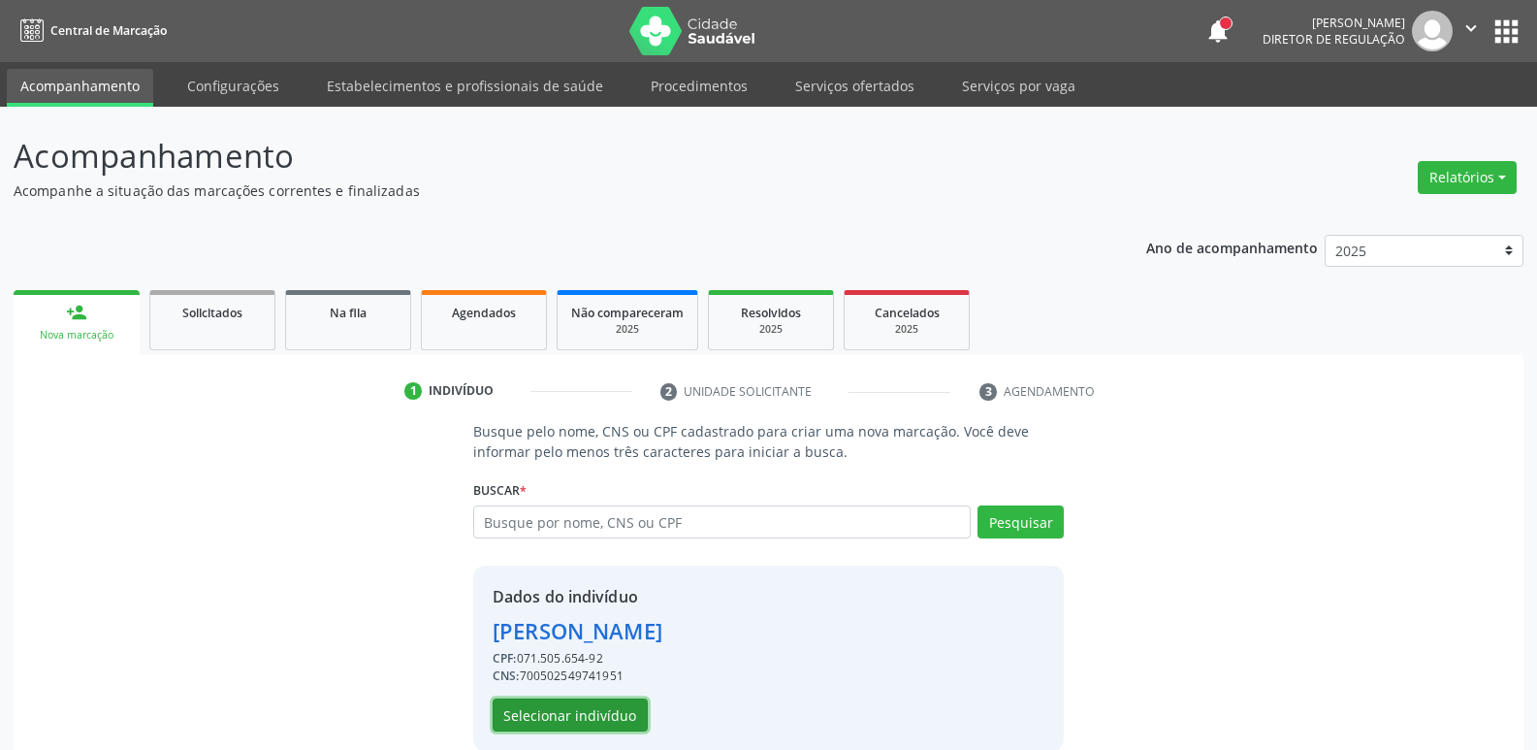
click at [588, 702] on button "Selecionar indivíduo" at bounding box center [570, 714] width 155 height 33
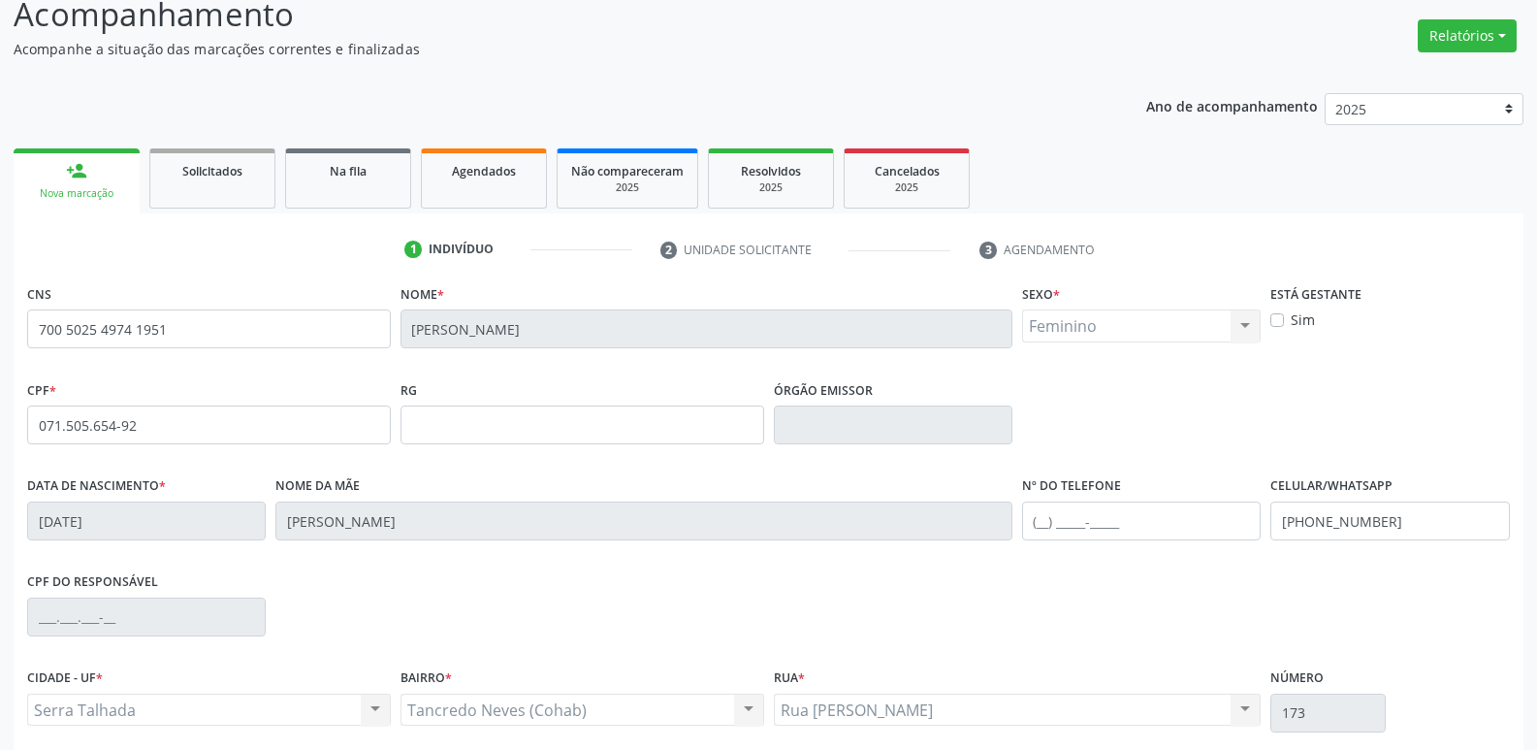
scroll to position [302, 0]
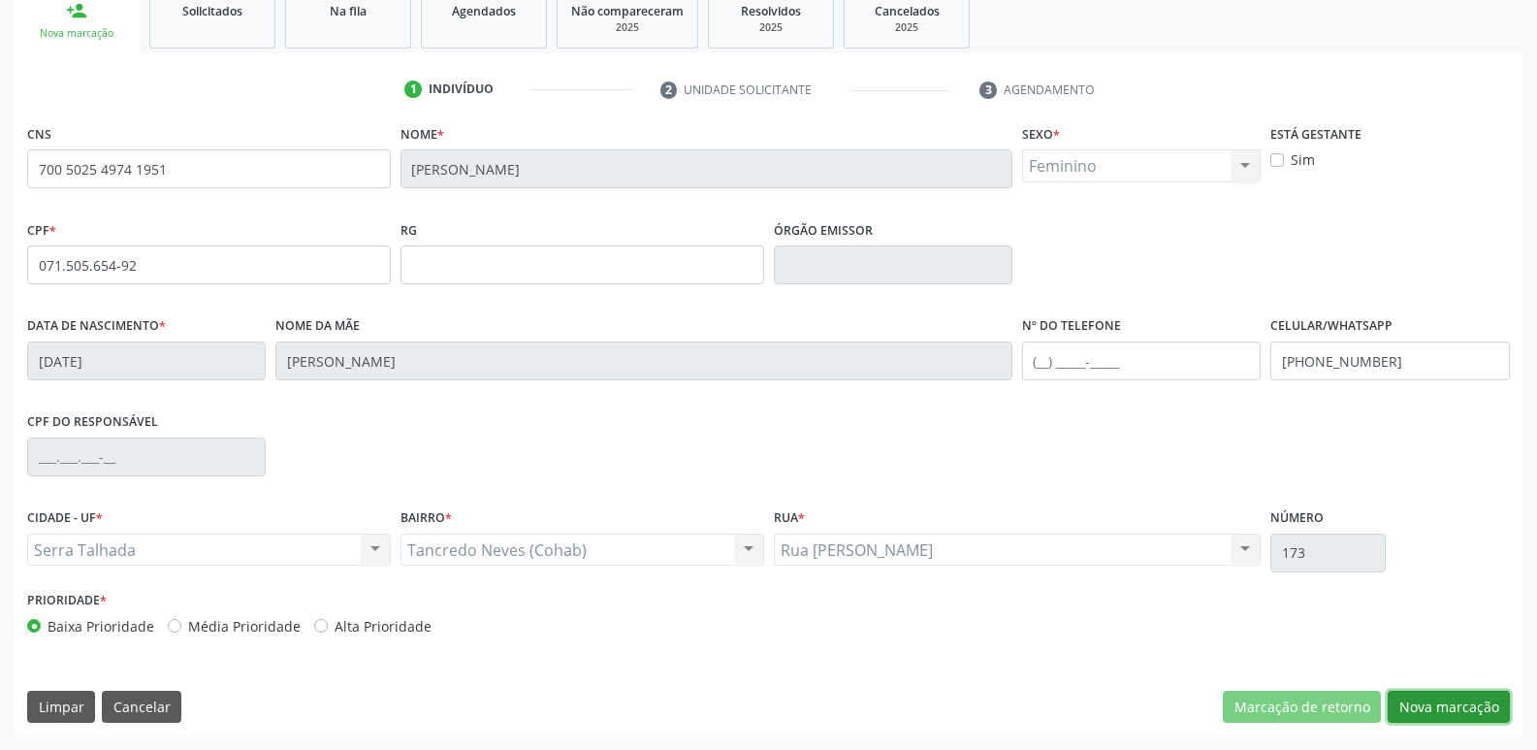
click at [1466, 713] on button "Nova marcação" at bounding box center [1449, 707] width 122 height 33
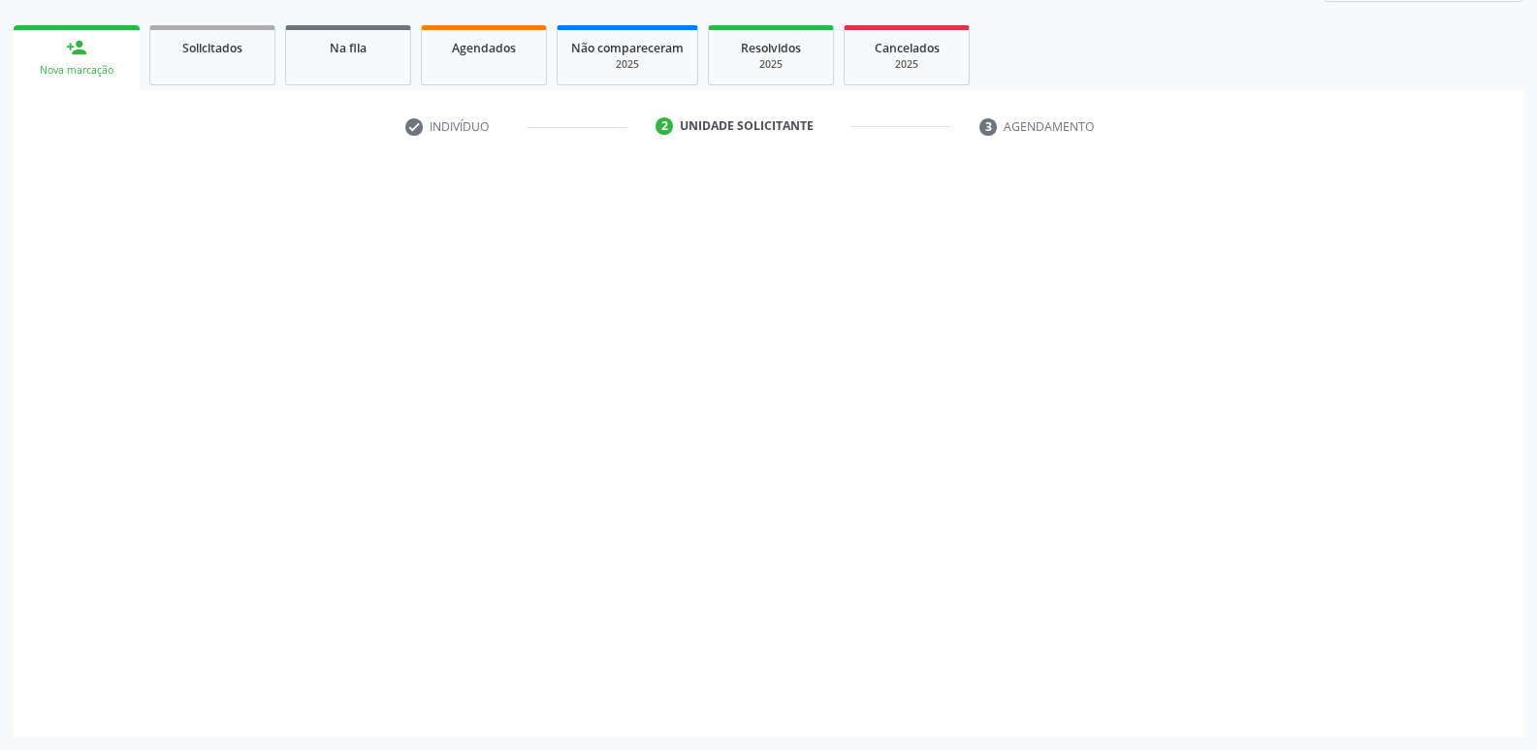
scroll to position [265, 0]
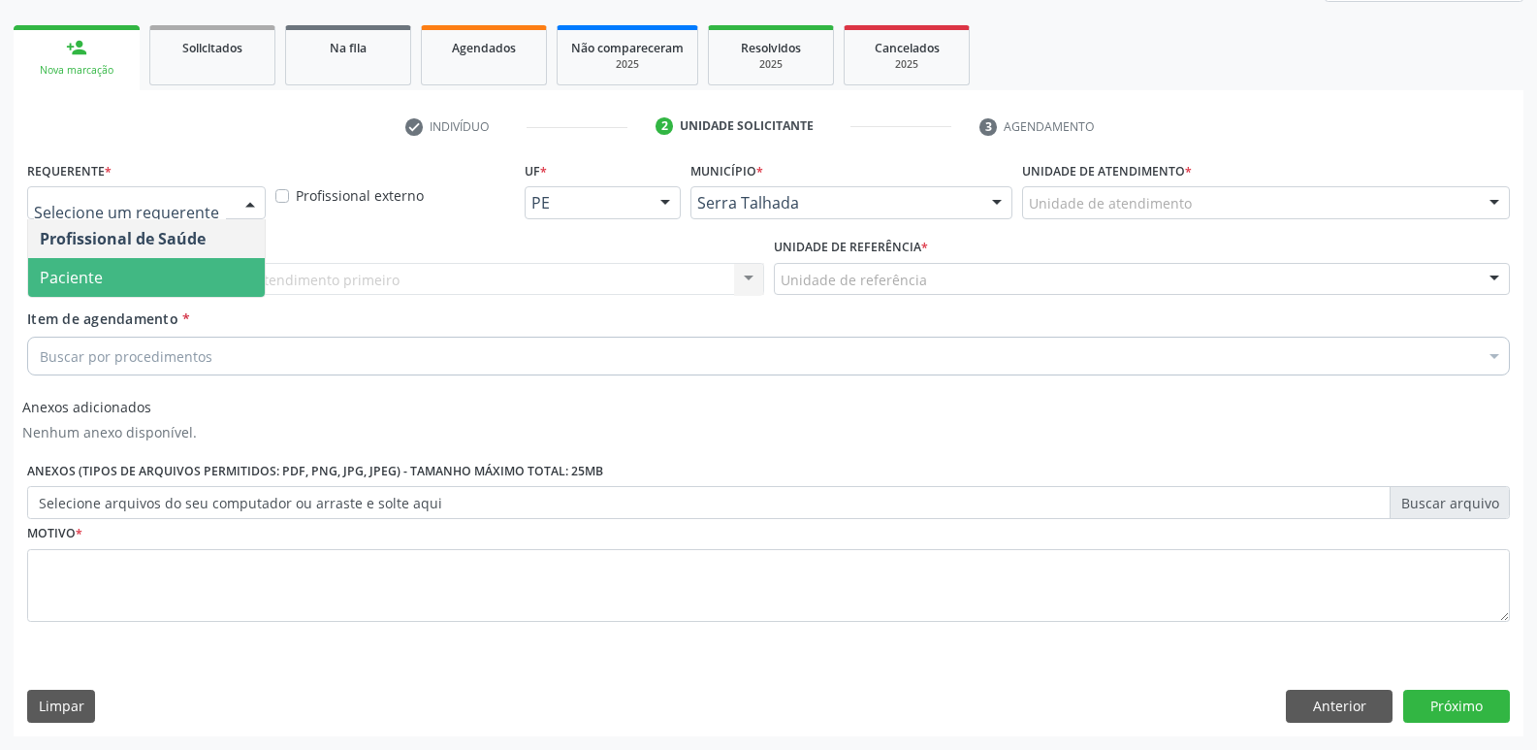
click at [200, 271] on span "Paciente" at bounding box center [146, 277] width 237 height 39
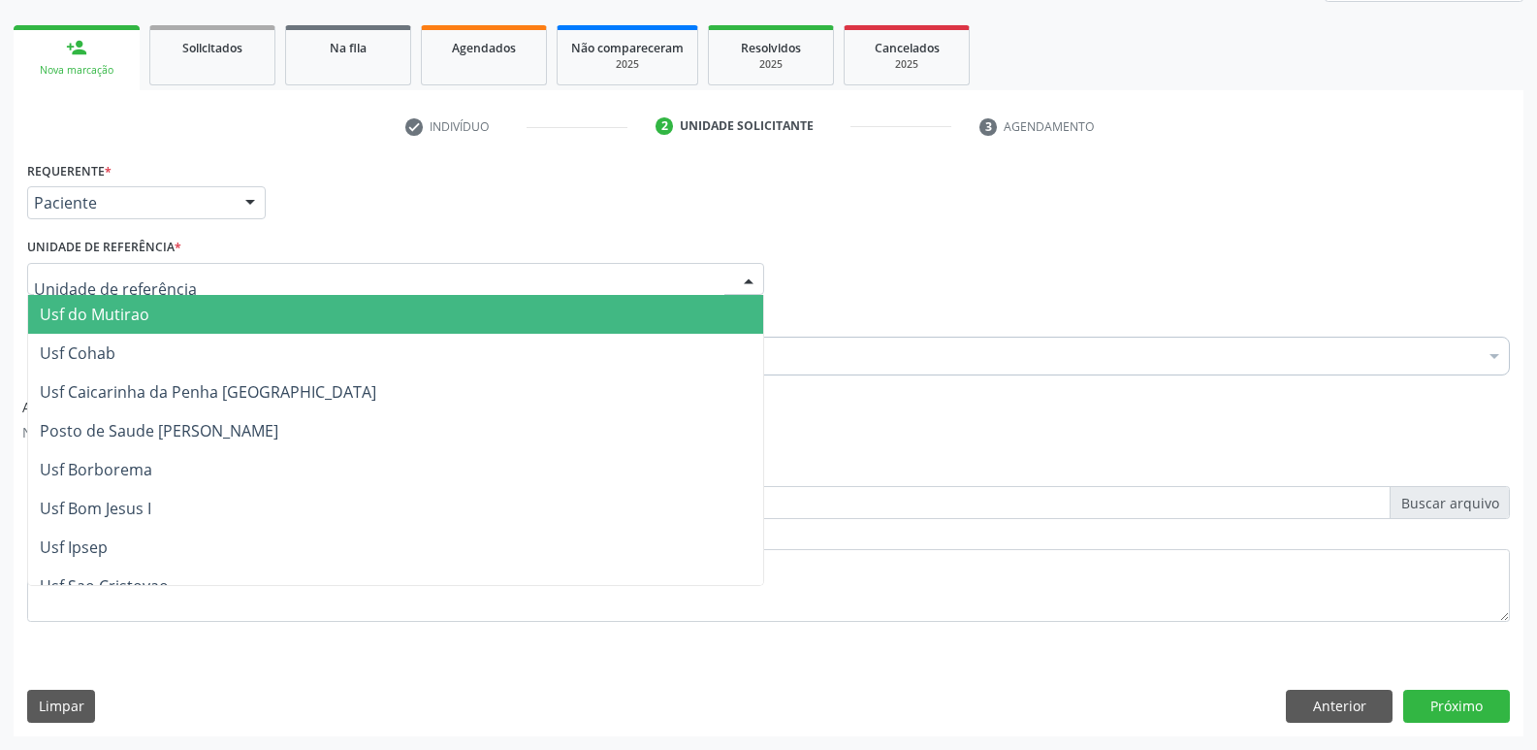
click at [200, 271] on div at bounding box center [395, 279] width 737 height 33
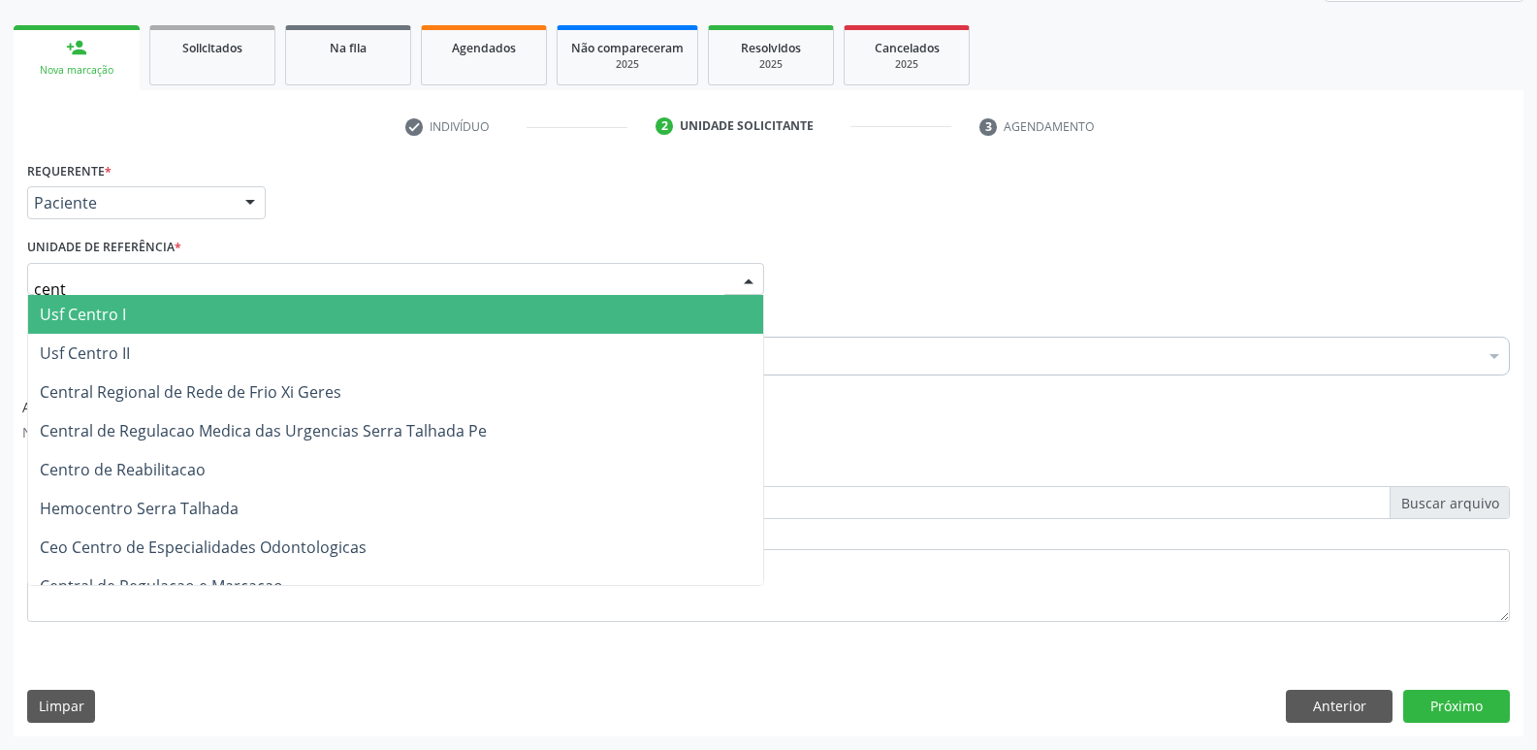
type input "centr"
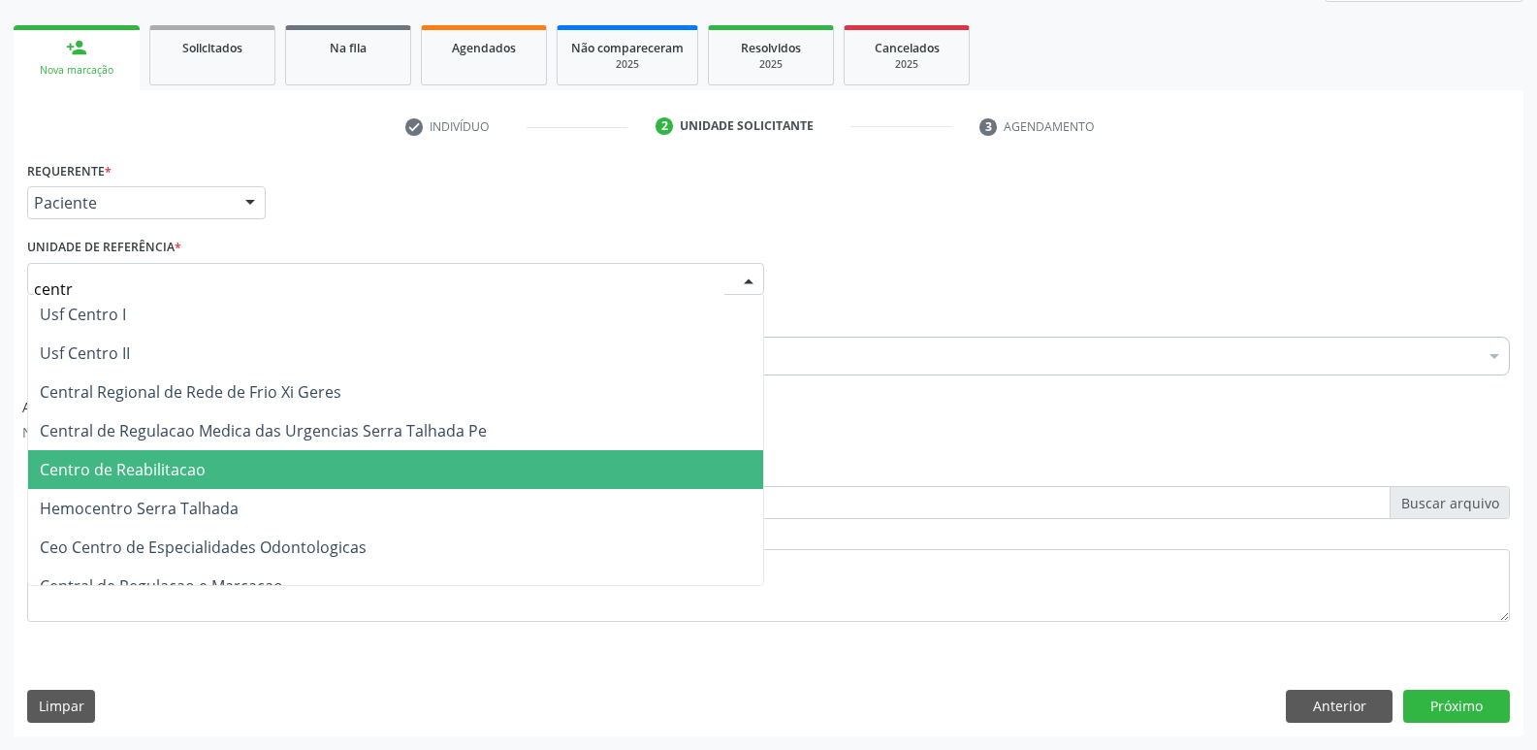
click at [340, 464] on span "Centro de Reabilitacao" at bounding box center [395, 469] width 735 height 39
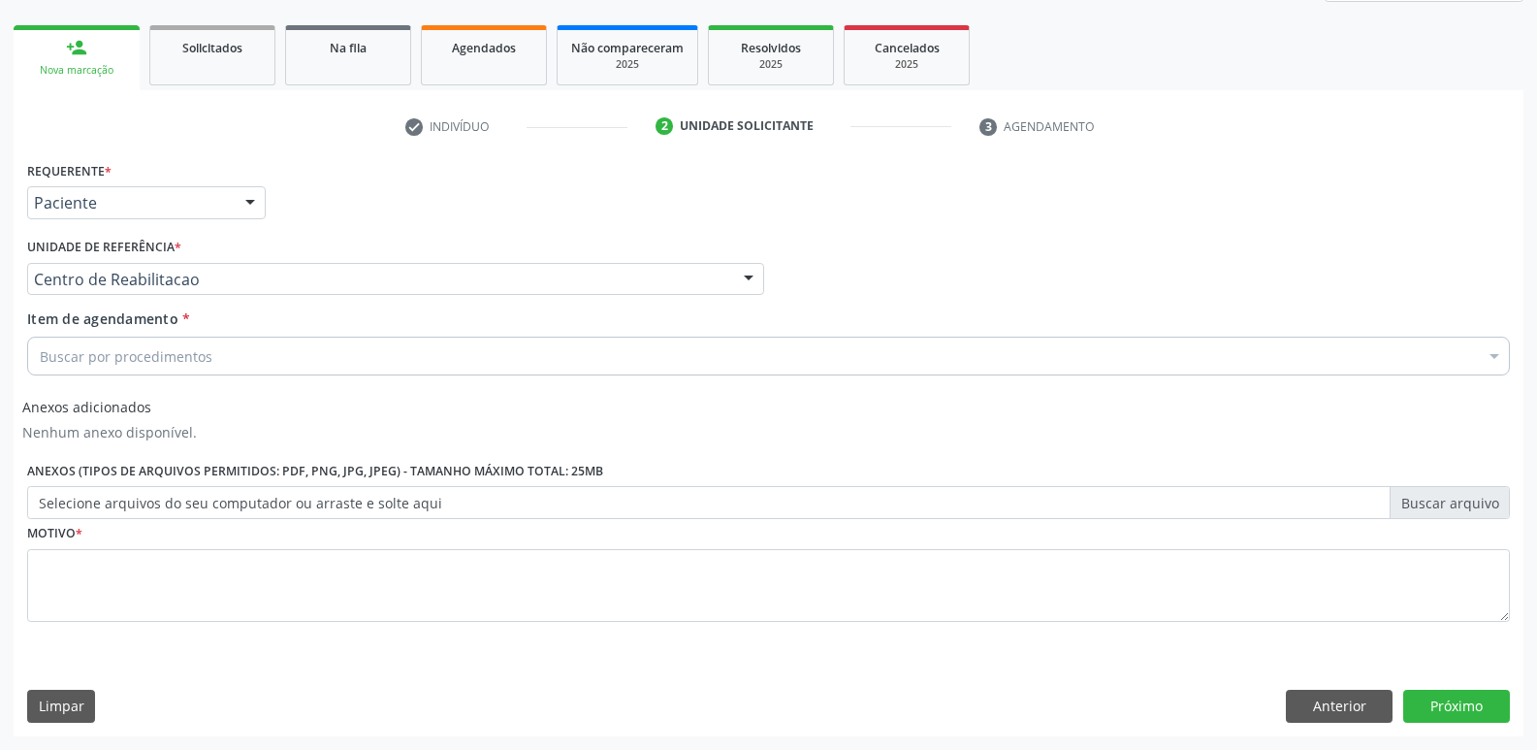
click at [476, 359] on div "Buscar por procedimentos" at bounding box center [768, 356] width 1483 height 39
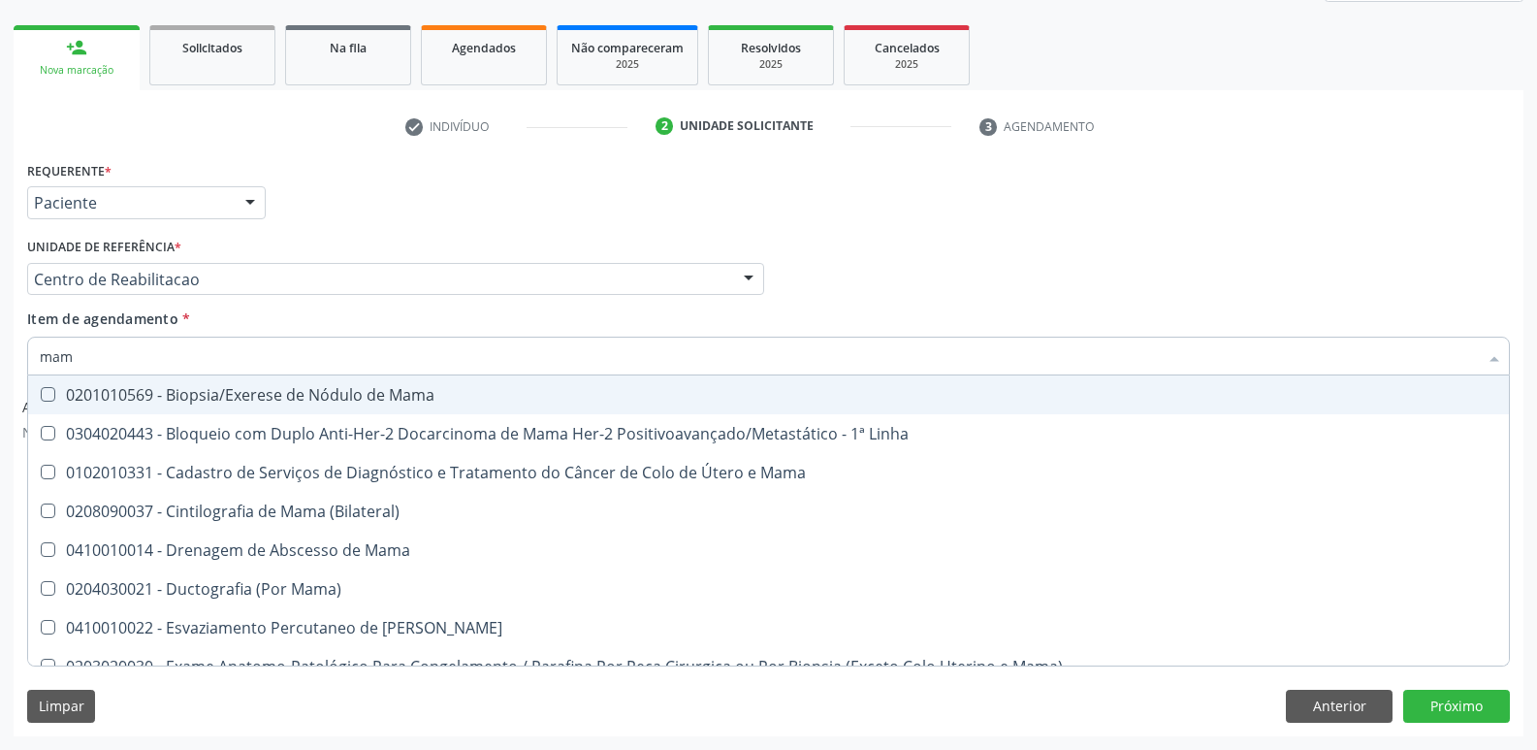
type input "mamo"
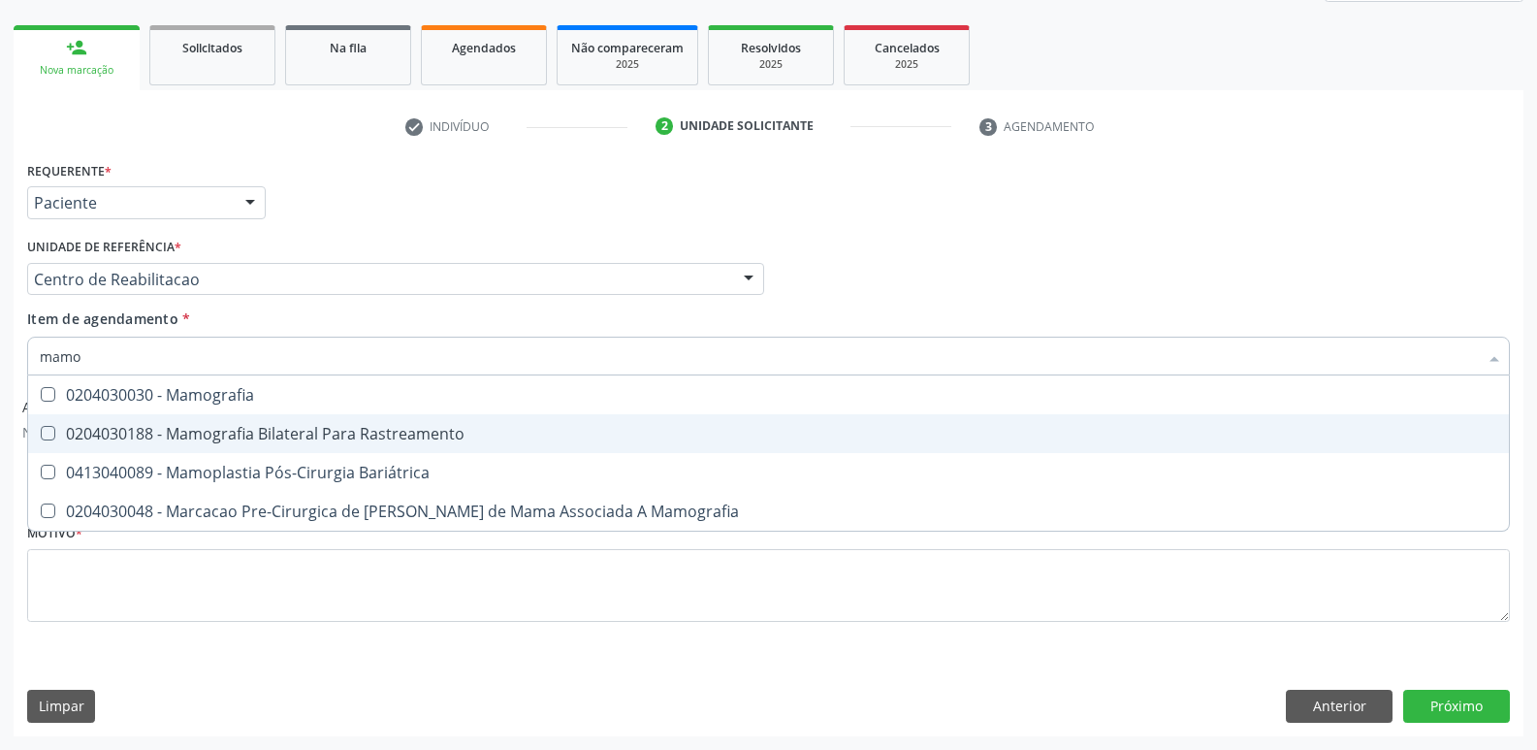
click at [435, 435] on div "0204030188 - Mamografia Bilateral Para Rastreamento" at bounding box center [769, 434] width 1458 height 16
checkbox Rastreamento "true"
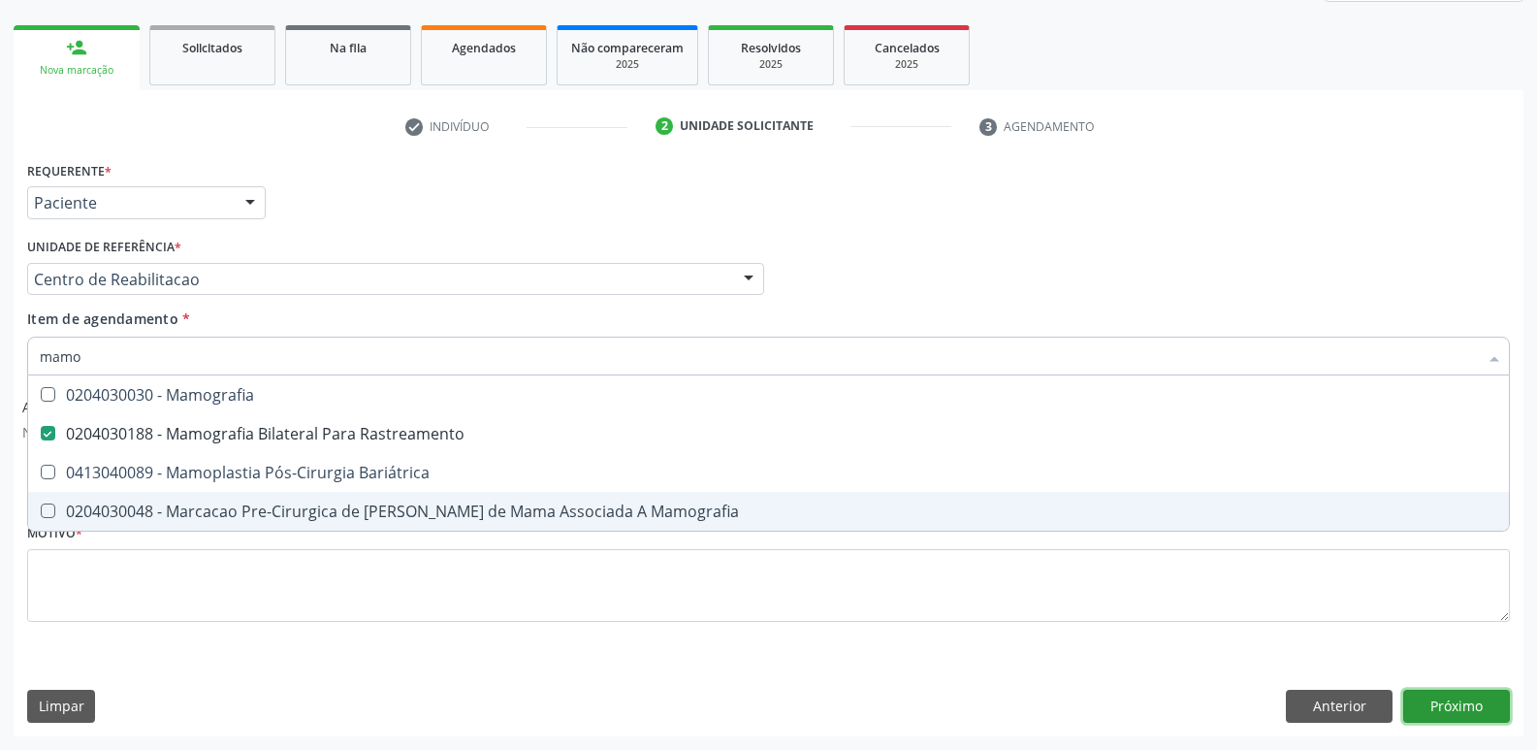
click at [1475, 704] on button "Próximo" at bounding box center [1456, 706] width 107 height 33
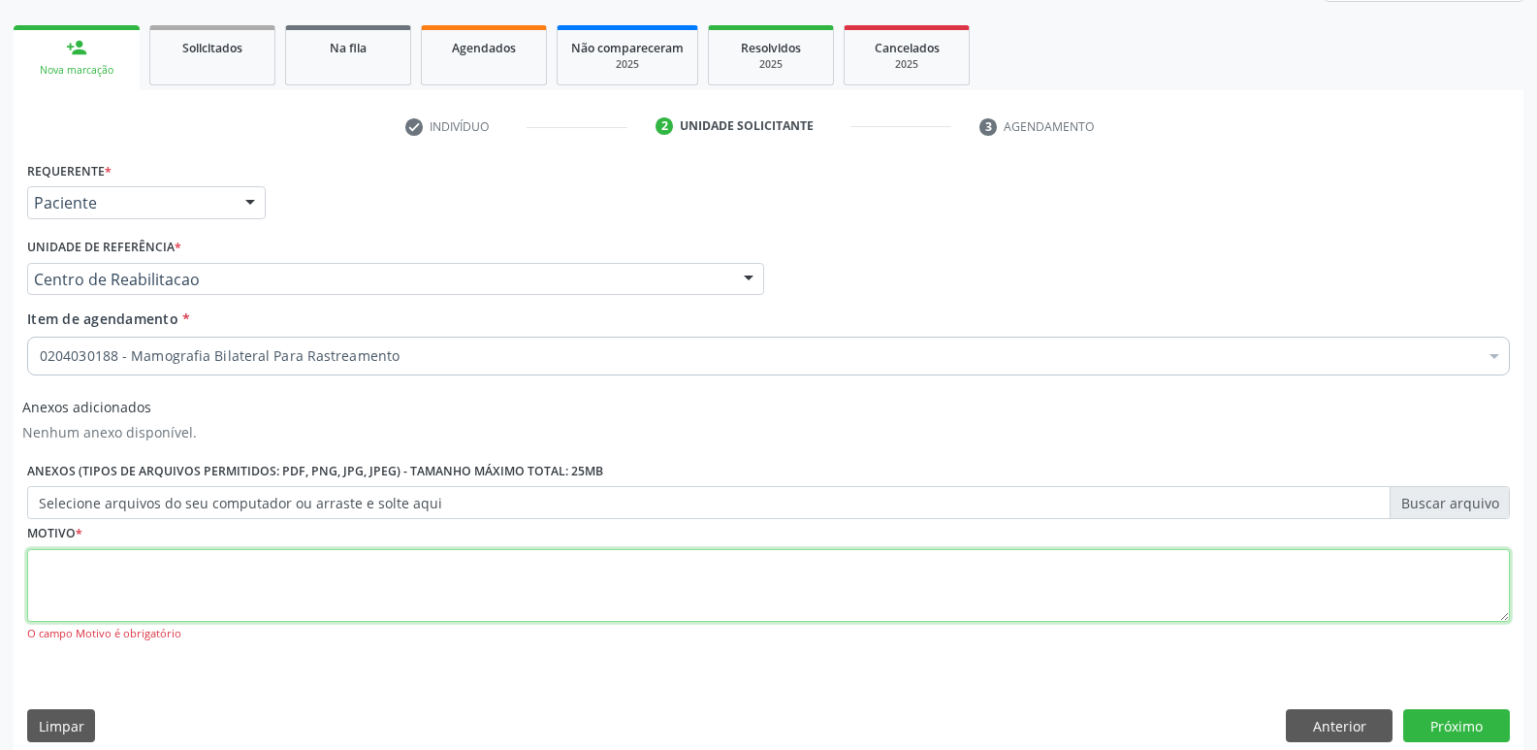
click at [1207, 598] on textarea at bounding box center [768, 586] width 1483 height 74
type textarea "...."
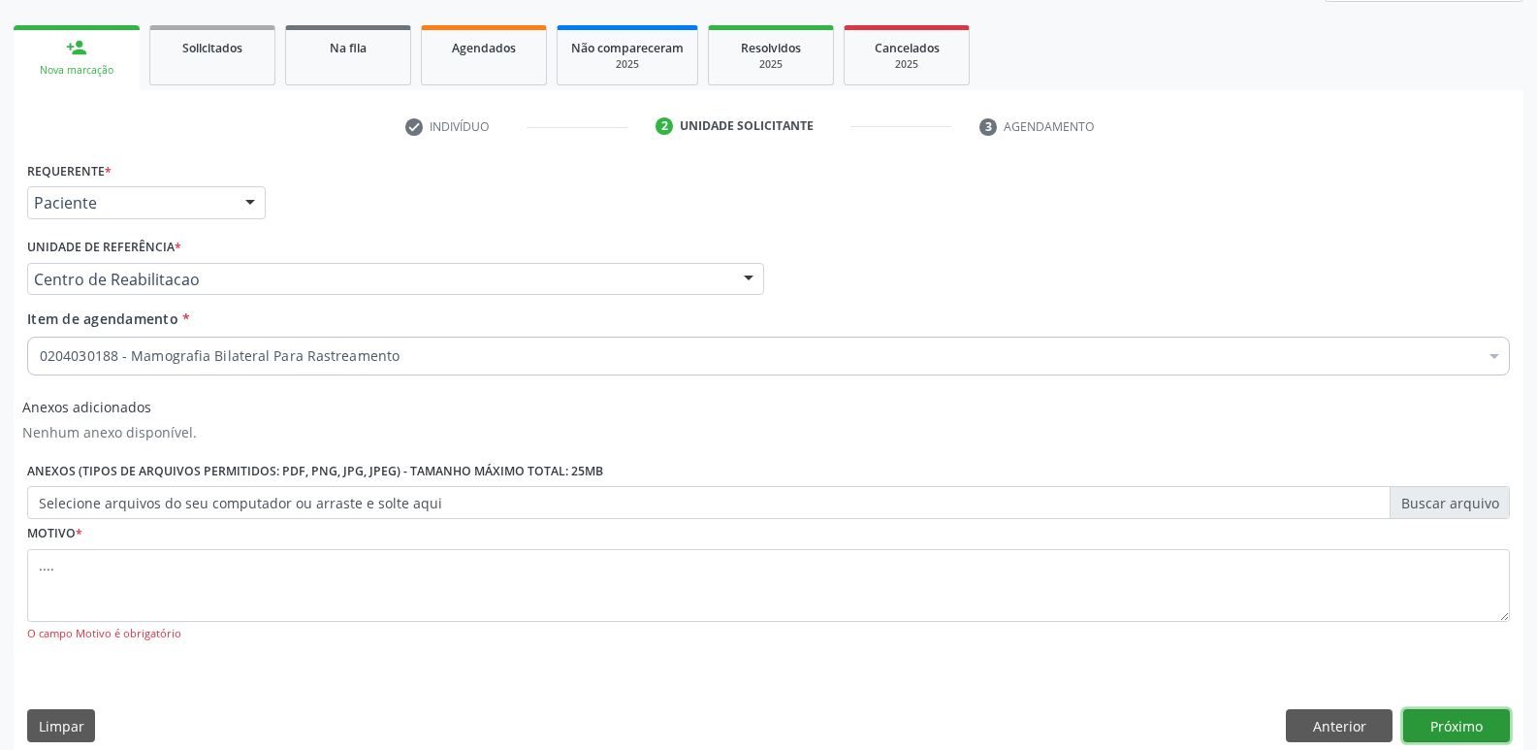
click at [1466, 724] on button "Próximo" at bounding box center [1456, 725] width 107 height 33
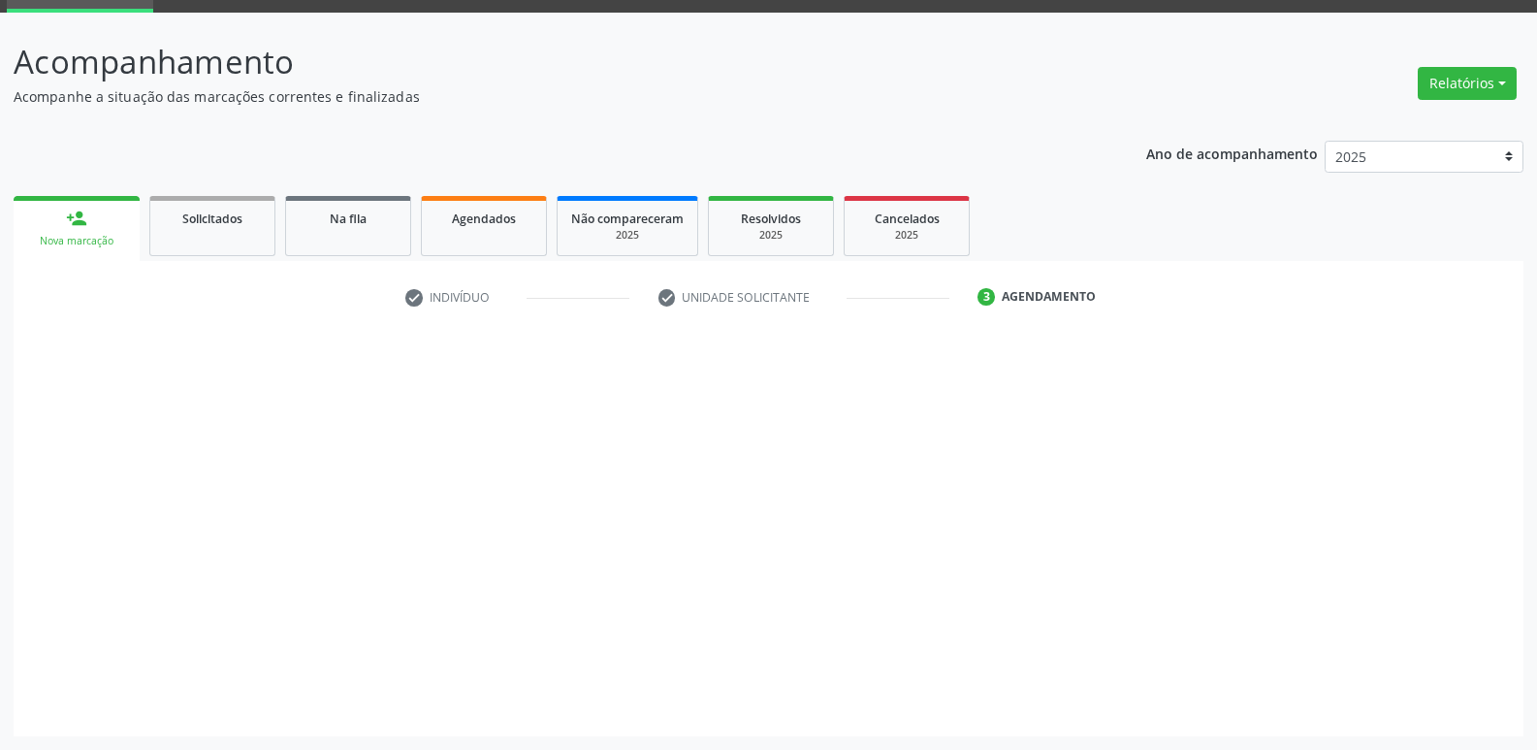
scroll to position [94, 0]
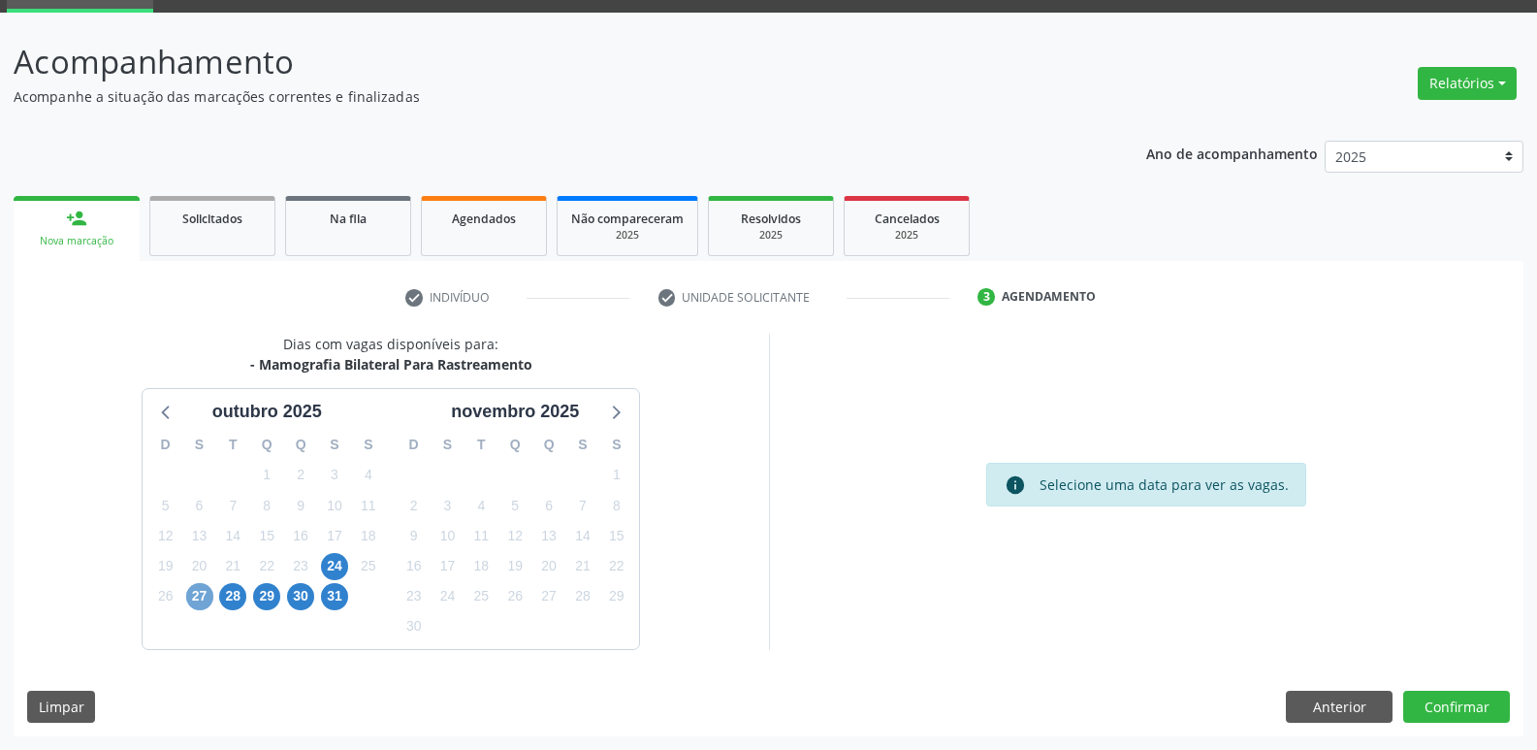
click at [197, 597] on span "27" at bounding box center [199, 596] width 27 height 27
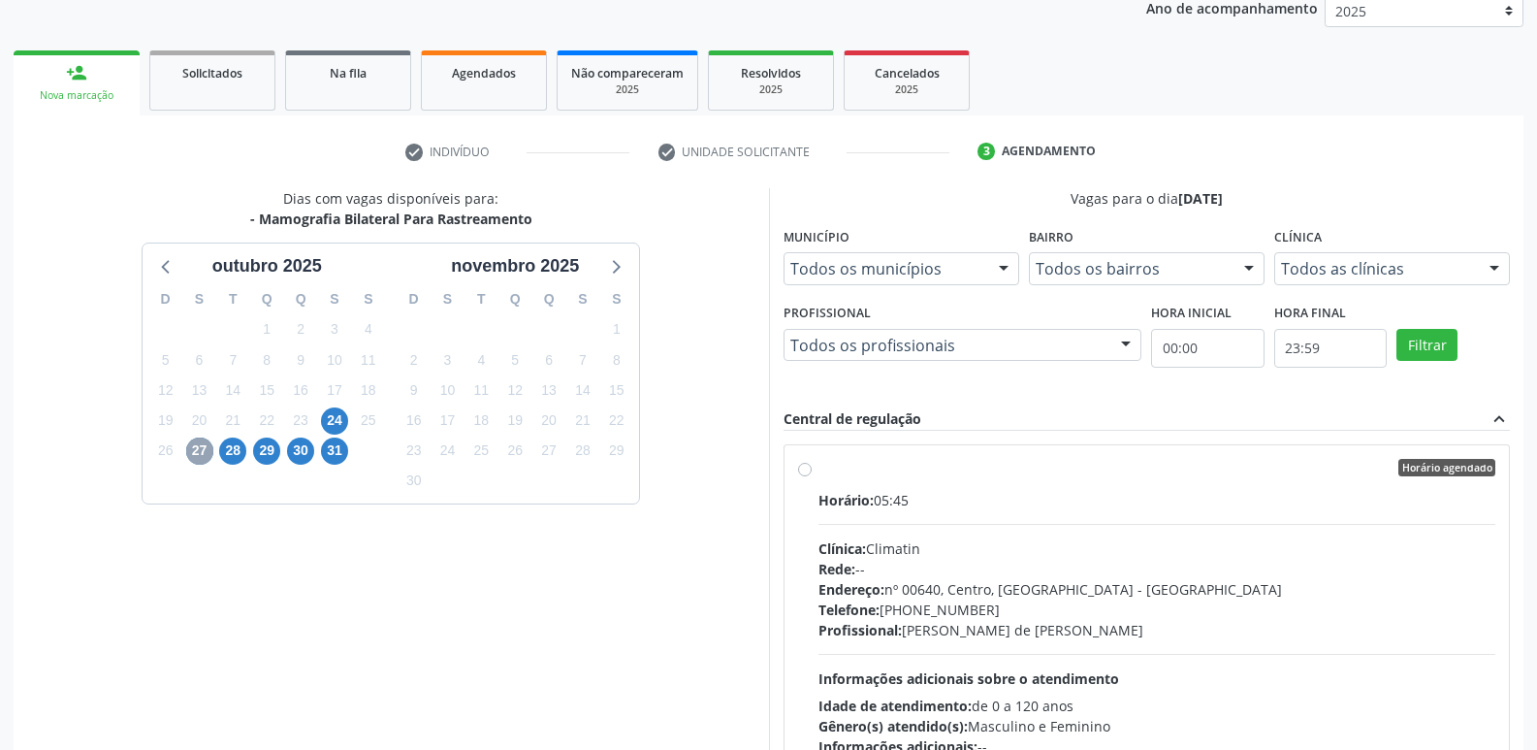
scroll to position [409, 0]
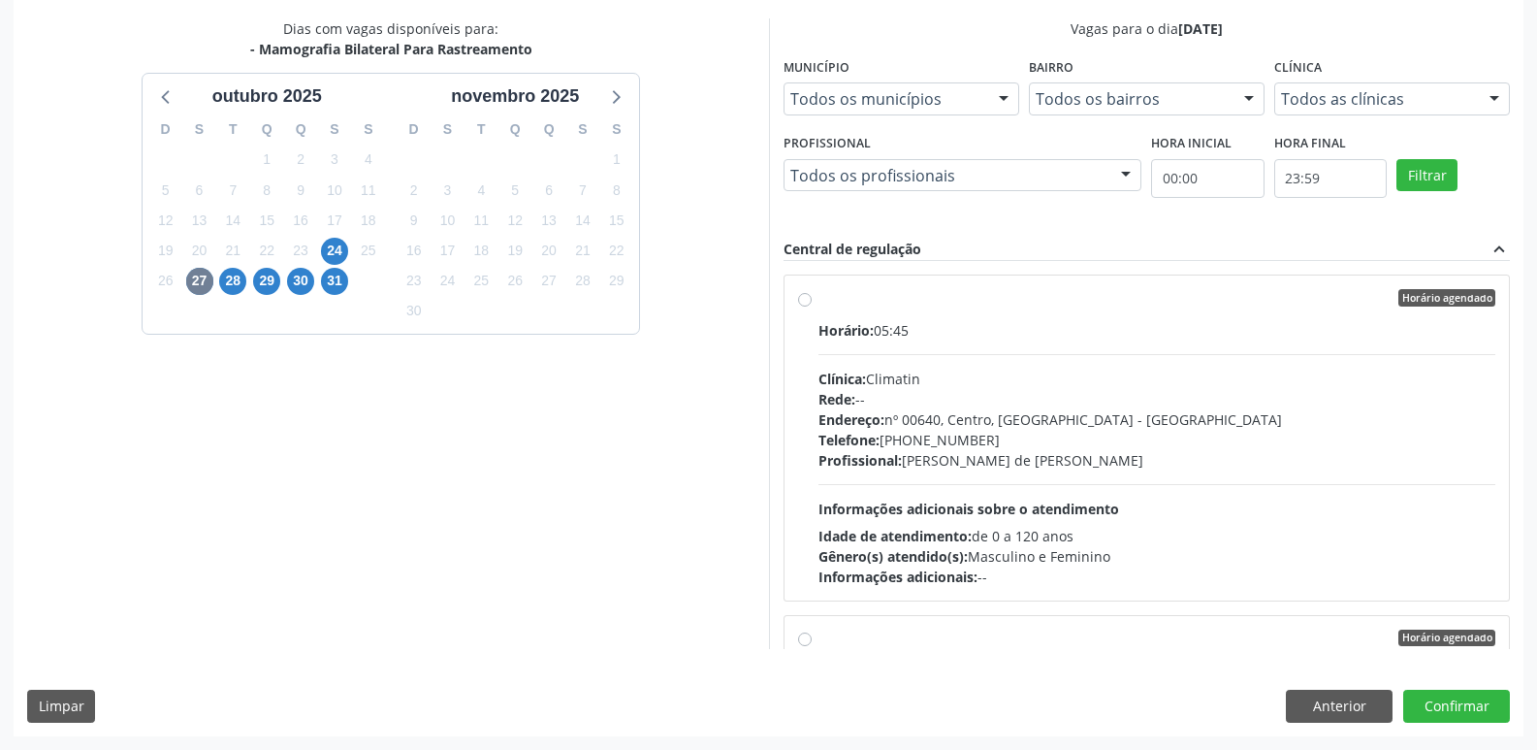
click at [819, 304] on label "Horário agendado Horário: 05:45 Clínica: Climatin Rede: -- Endereço: nº 00640, …" at bounding box center [1158, 438] width 678 height 298
click at [804, 304] on input "Horário agendado Horário: 05:45 Clínica: Climatin Rede: -- Endereço: nº 00640, …" at bounding box center [805, 297] width 14 height 17
radio input "true"
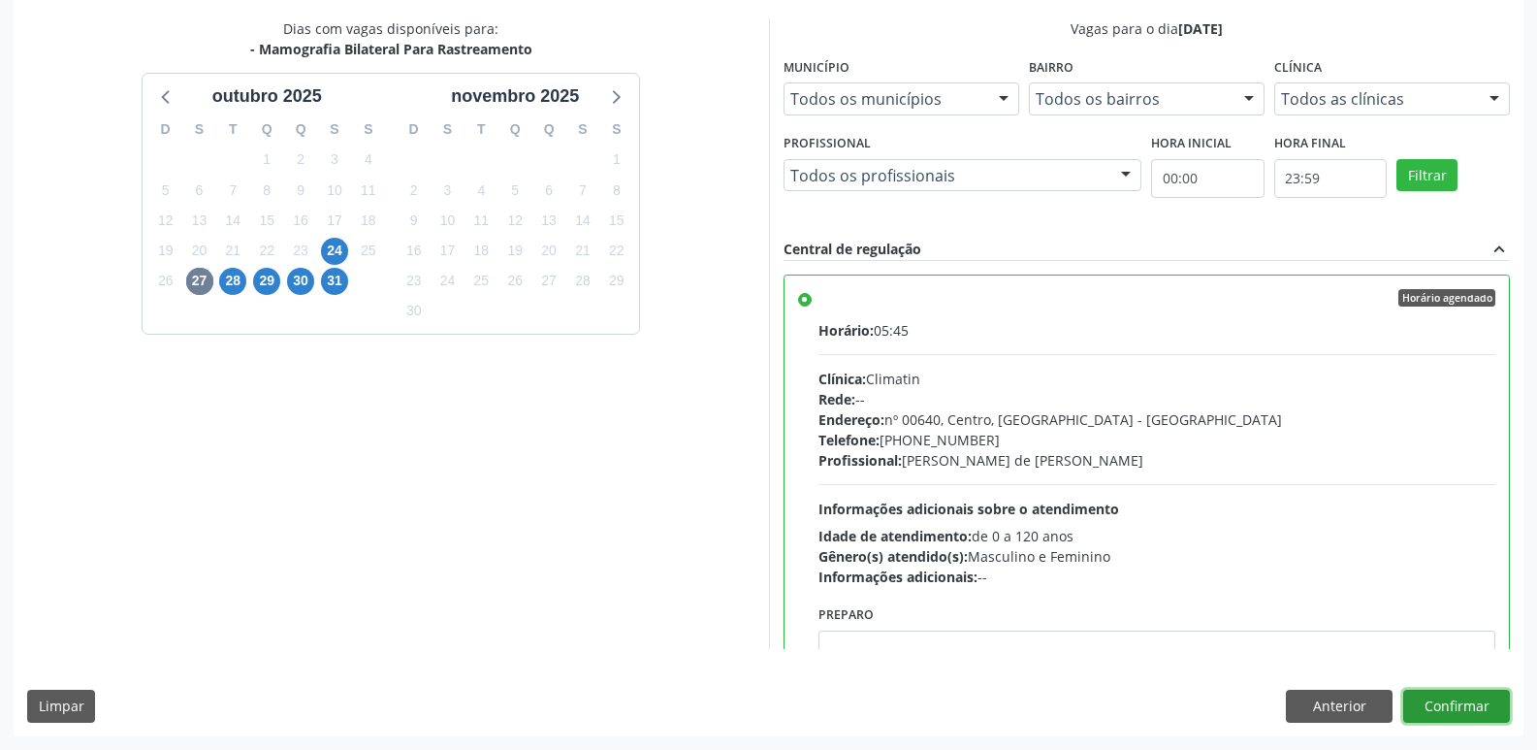
click at [1464, 708] on button "Confirmar" at bounding box center [1456, 706] width 107 height 33
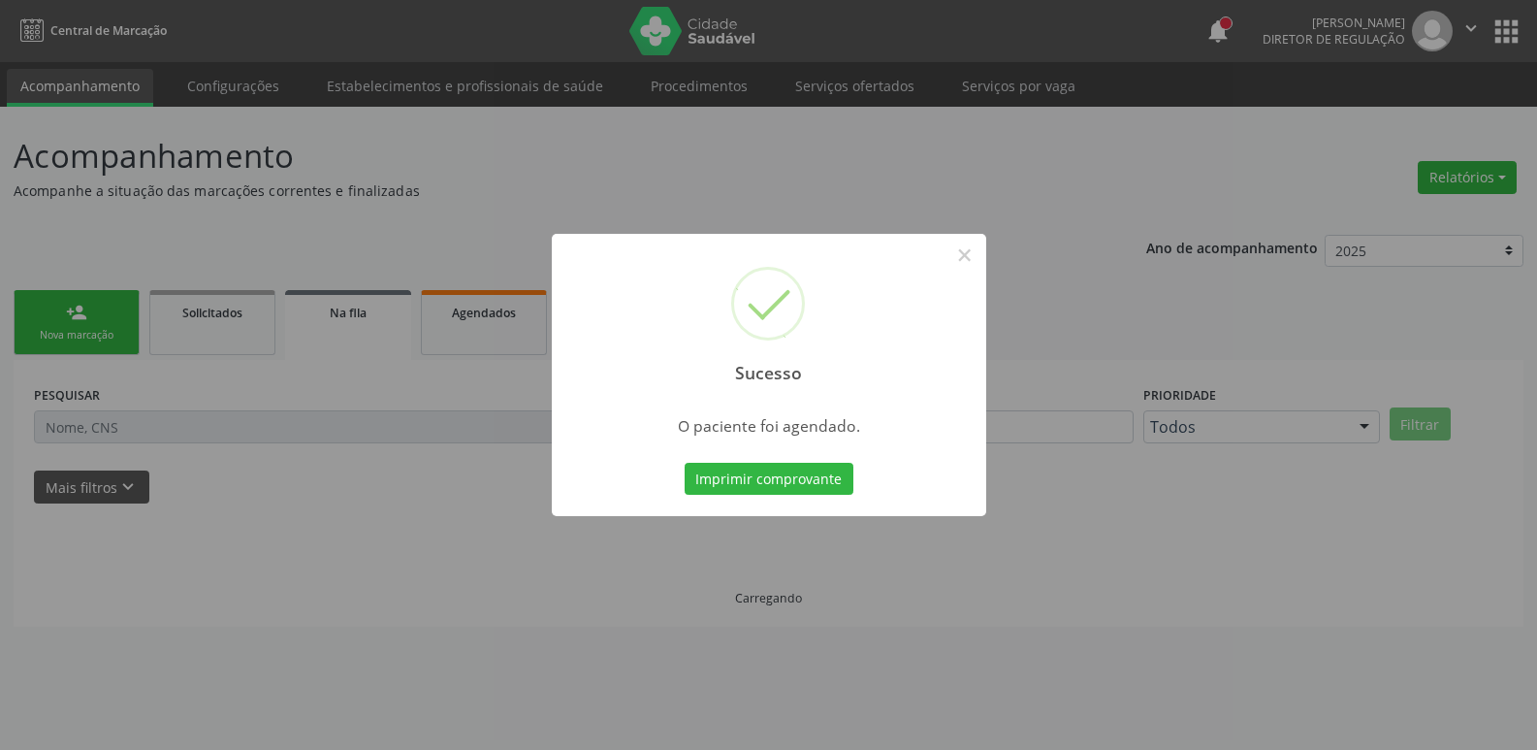
scroll to position [0, 0]
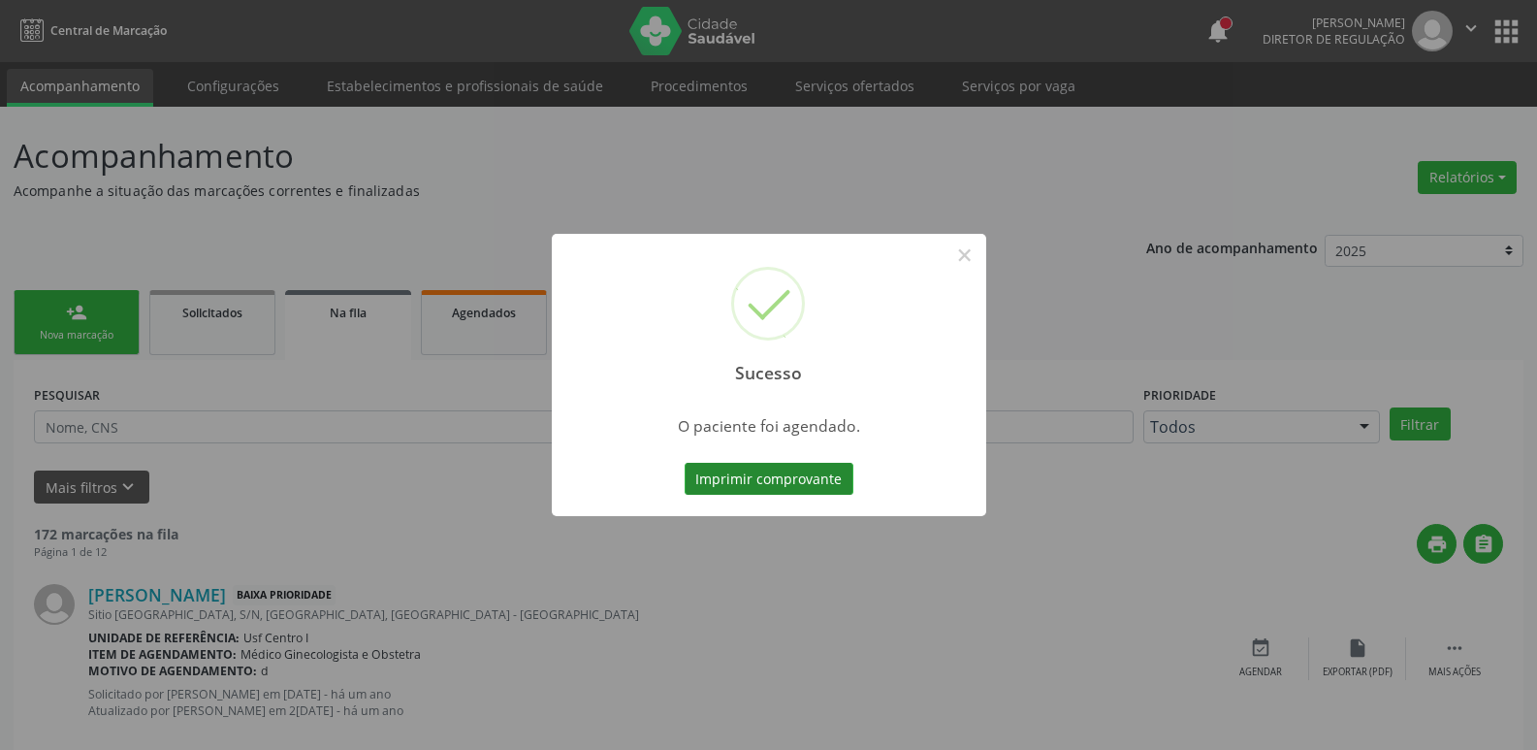
click at [758, 471] on button "Imprimir comprovante" at bounding box center [769, 479] width 169 height 33
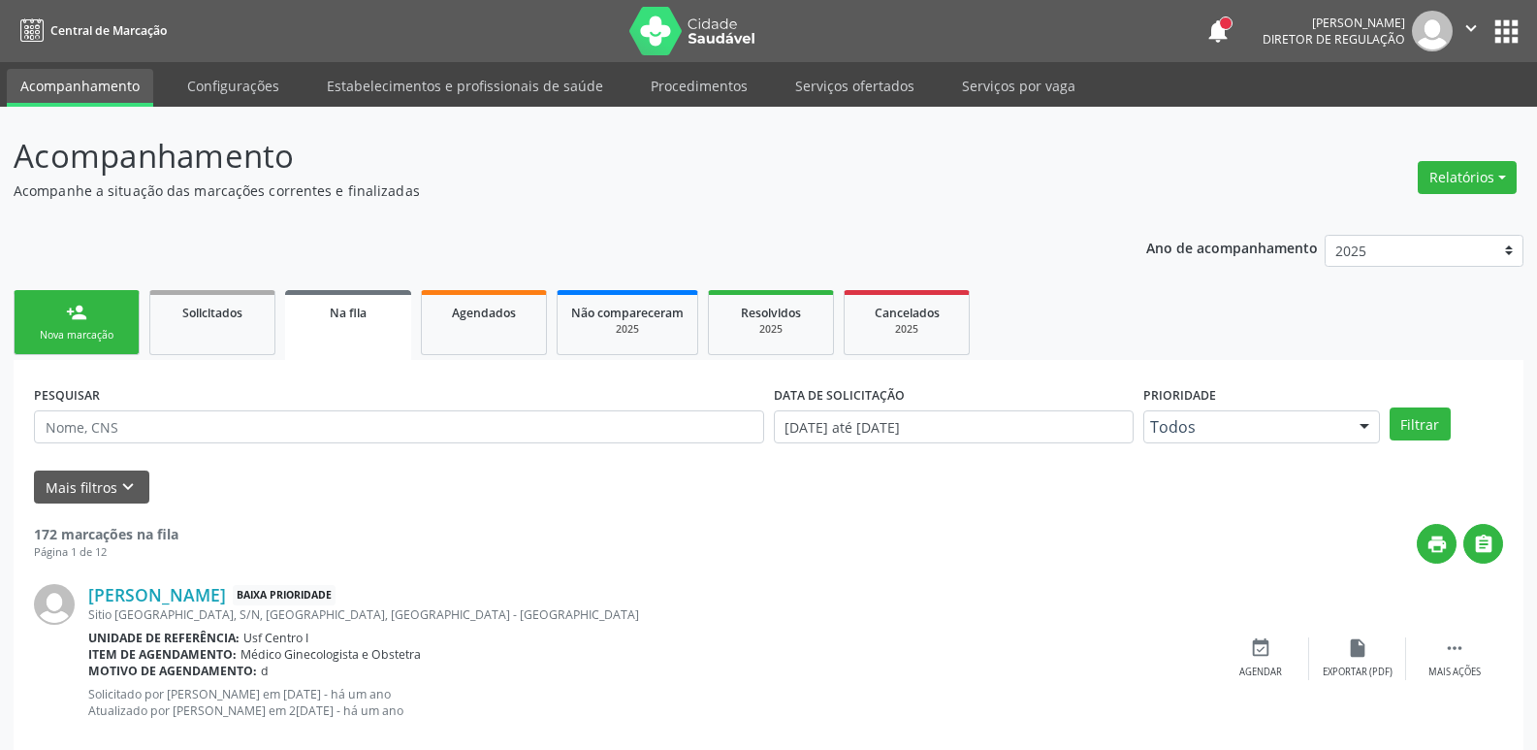
drag, startPoint x: 1509, startPoint y: 31, endPoint x: 1499, endPoint y: 39, distance: 12.4
click at [1509, 31] on button "apps" at bounding box center [1507, 32] width 34 height 34
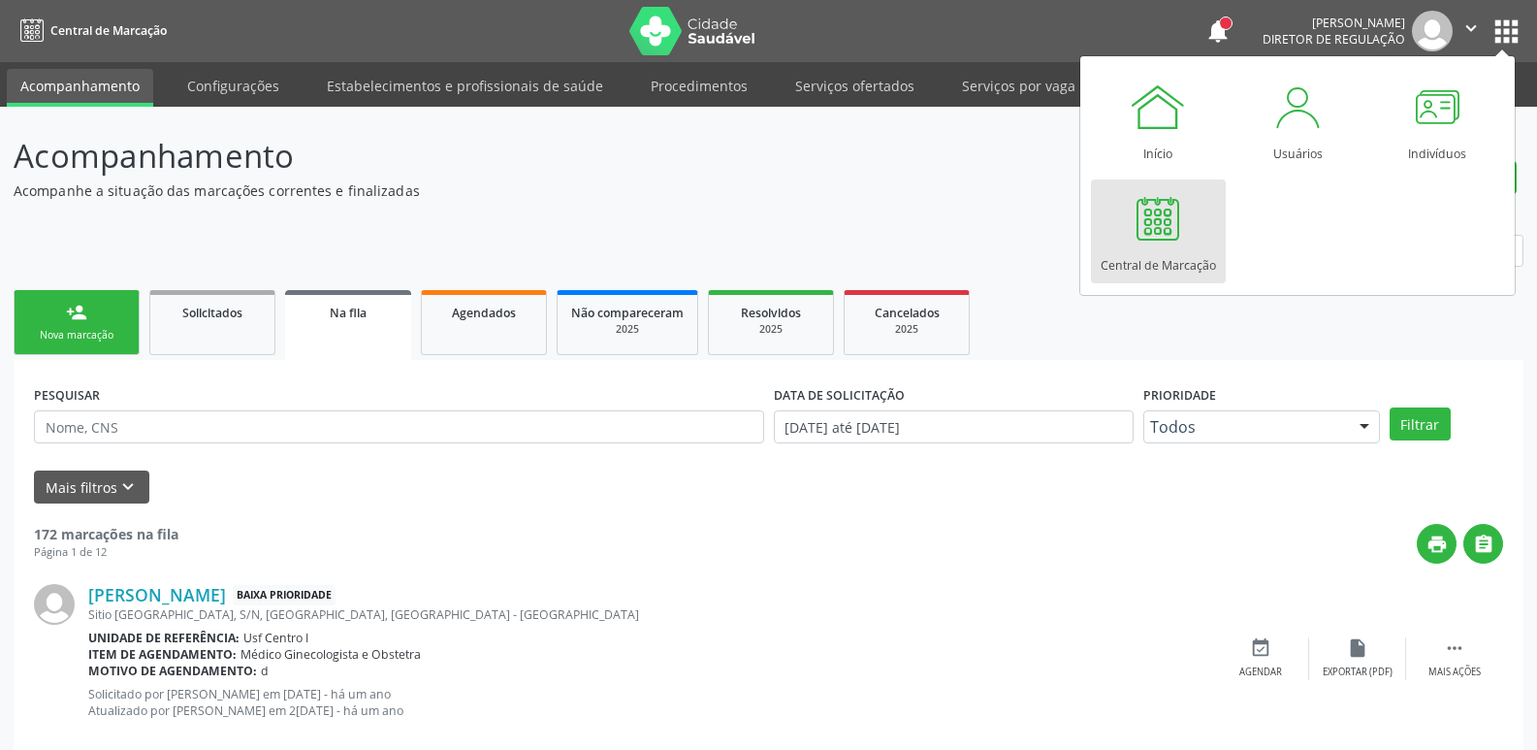
click at [1154, 242] on div at bounding box center [1158, 218] width 58 height 58
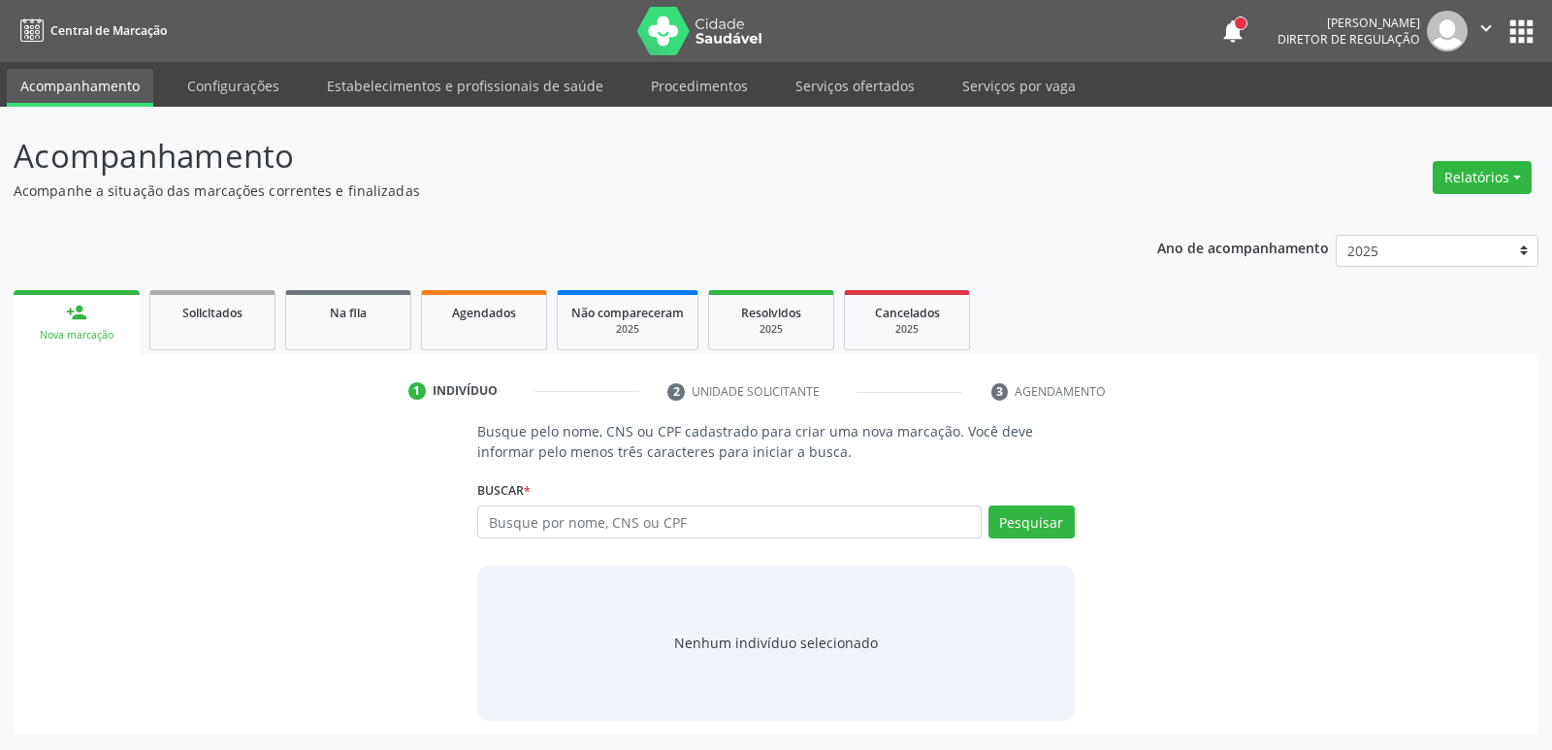
click at [584, 516] on input "text" at bounding box center [728, 521] width 503 height 33
type input "[PERSON_NAME]"
click at [1015, 523] on button "Pesquisar" at bounding box center [1031, 521] width 86 height 33
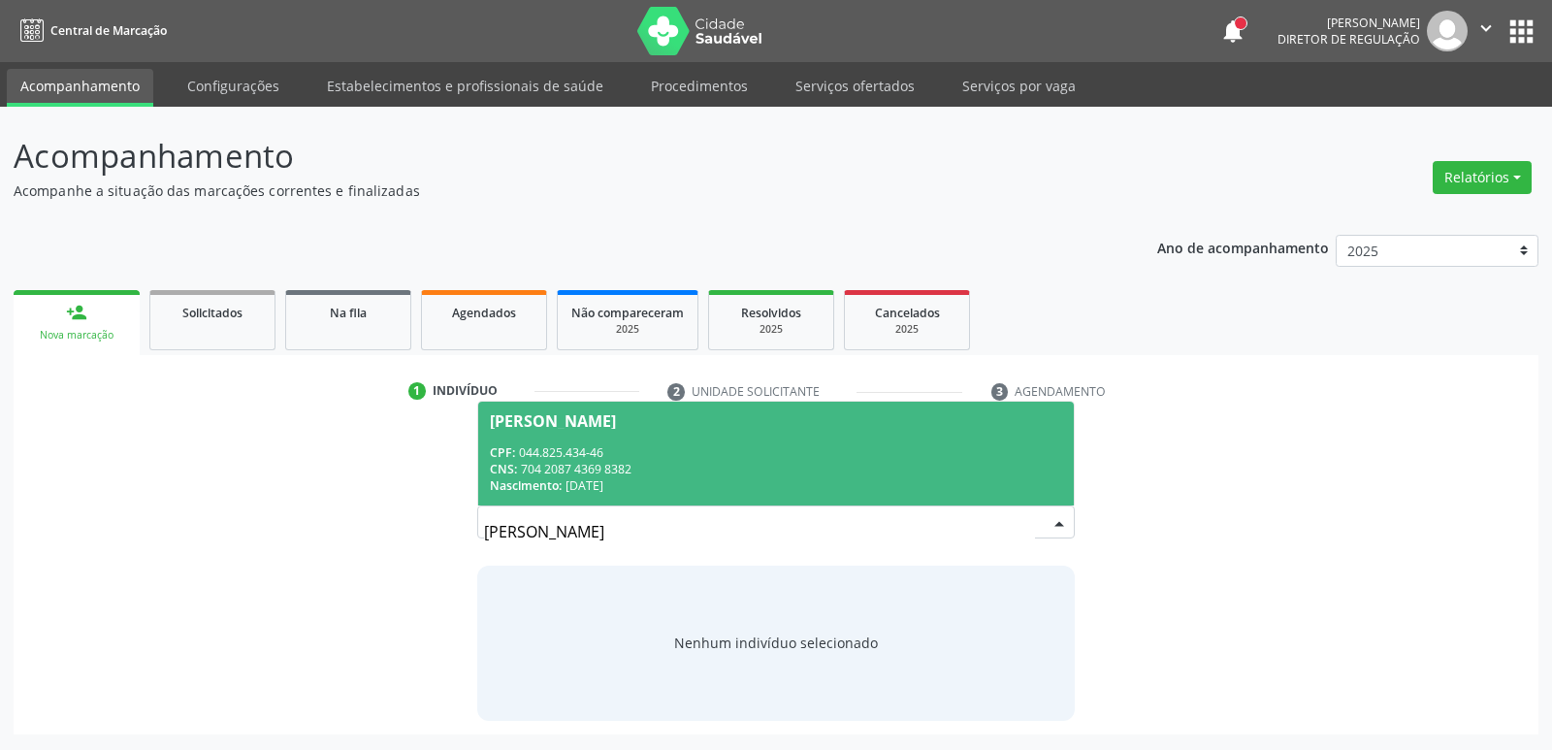
click at [784, 461] on div "CNS: 704 2087 4369 8382" at bounding box center [775, 469] width 571 height 16
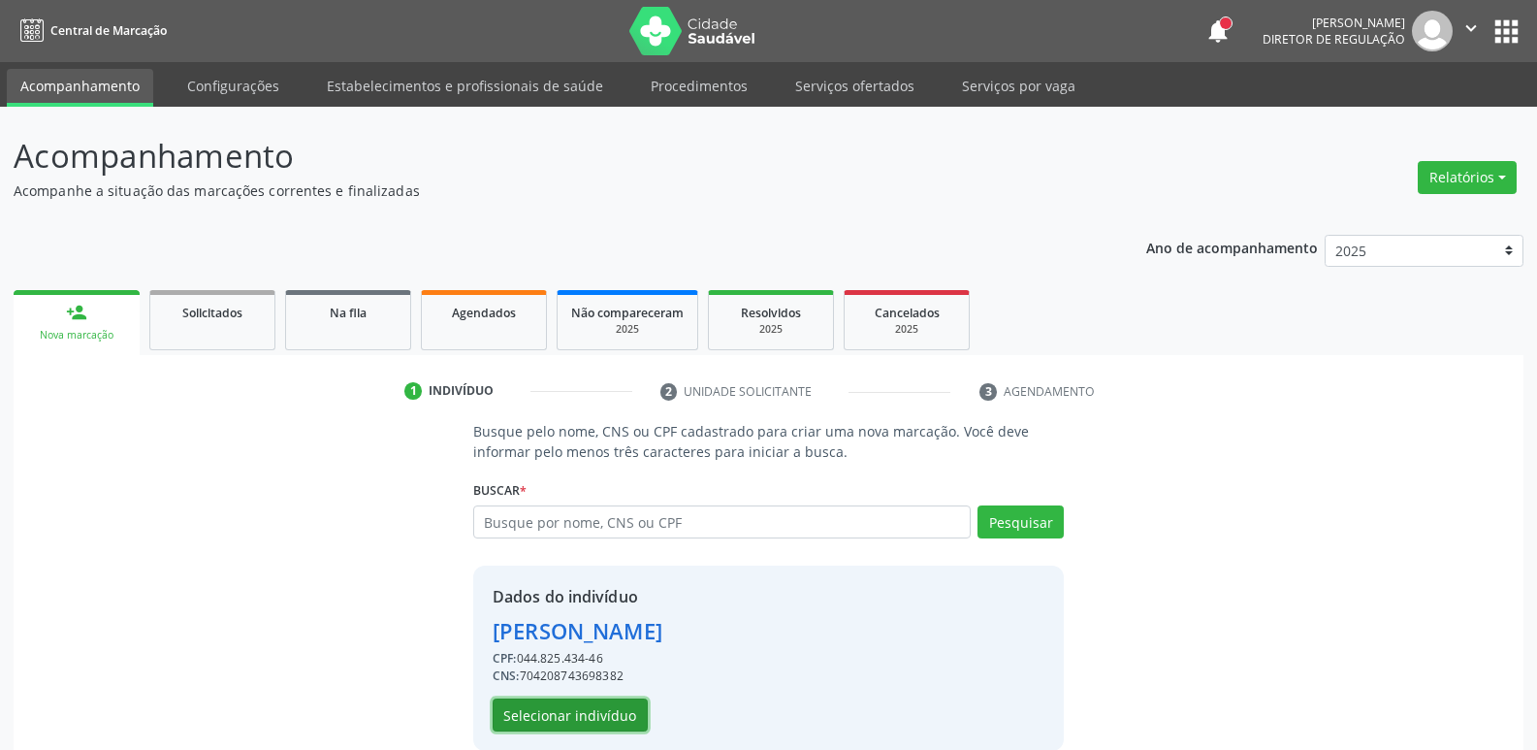
click at [591, 706] on button "Selecionar indivíduo" at bounding box center [570, 714] width 155 height 33
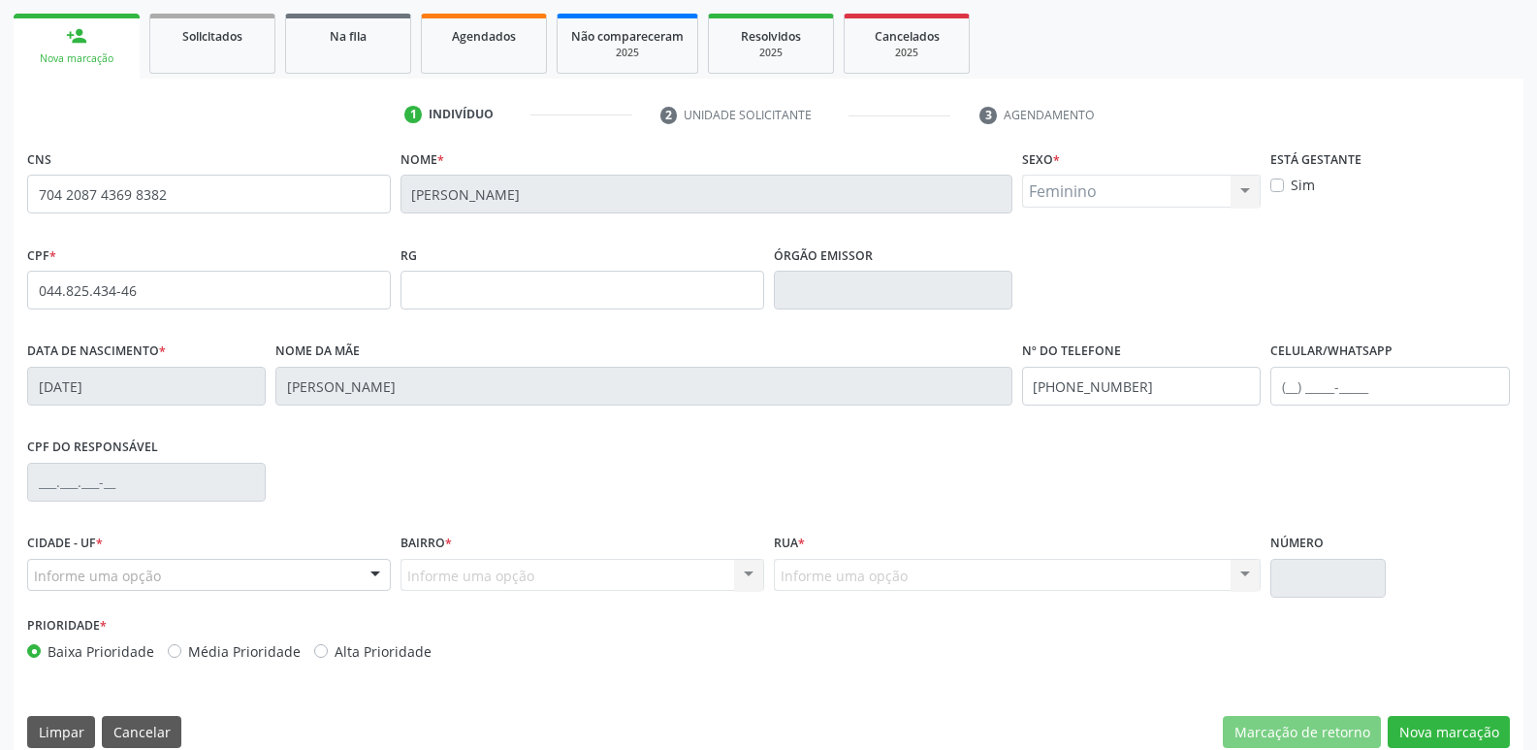
scroll to position [302, 0]
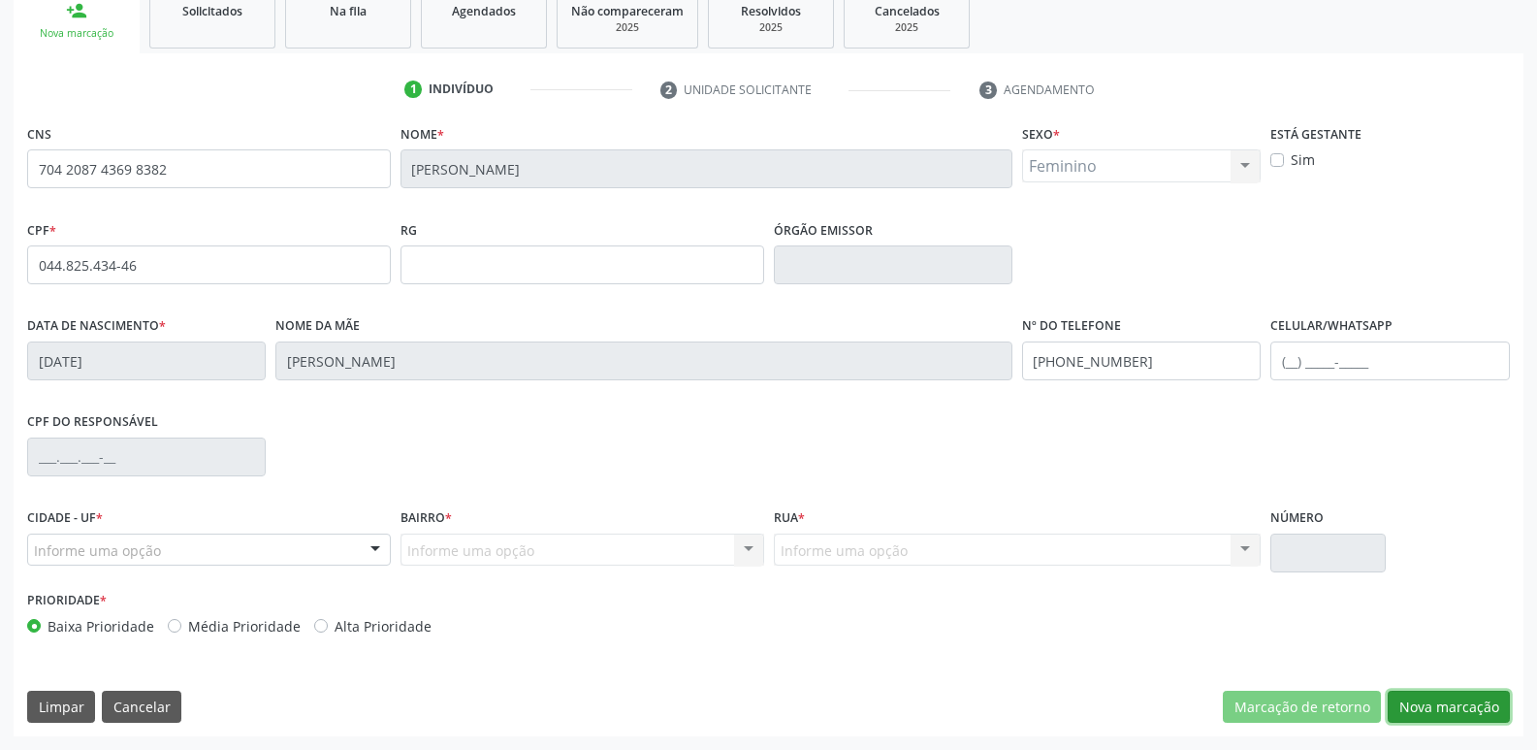
click at [1475, 710] on button "Nova marcação" at bounding box center [1449, 707] width 122 height 33
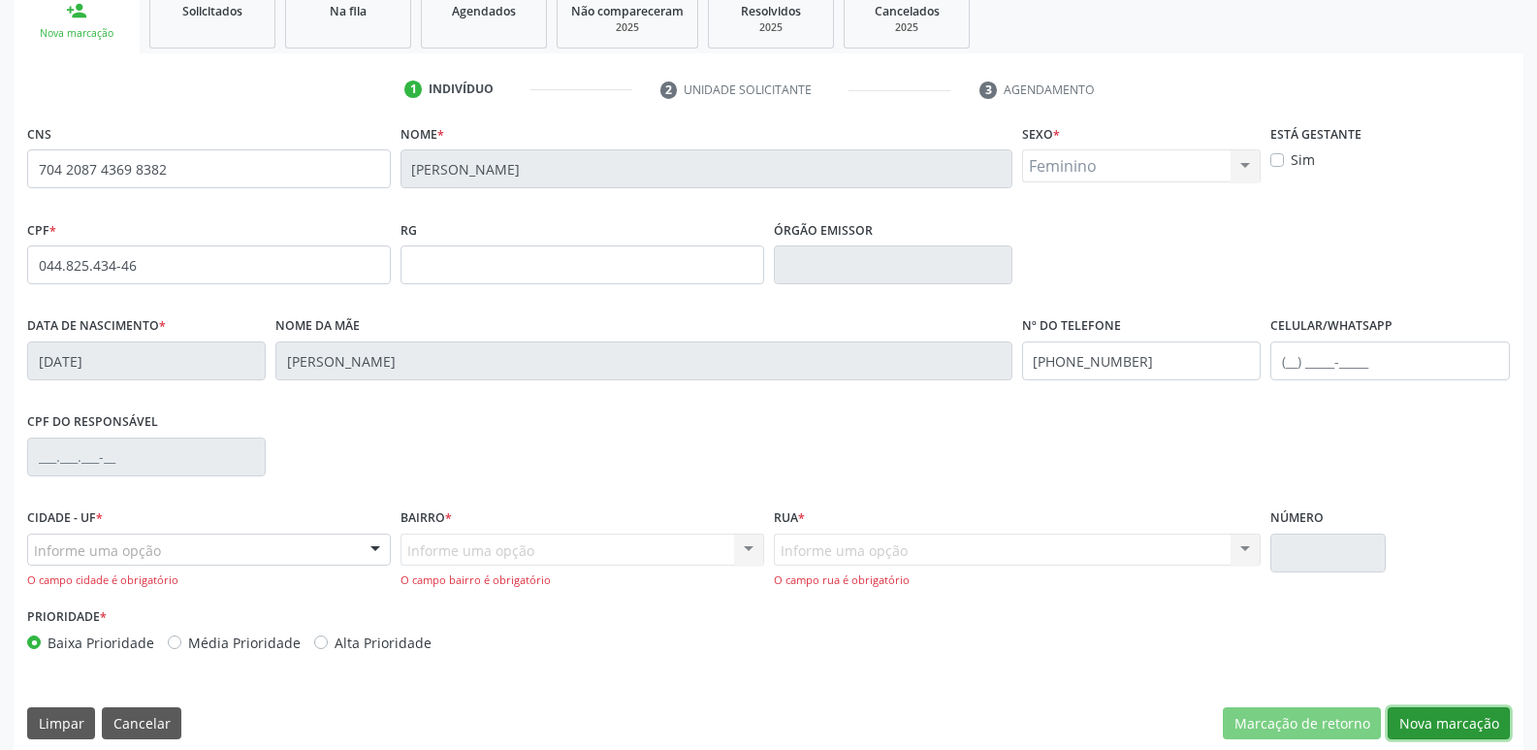
scroll to position [318, 0]
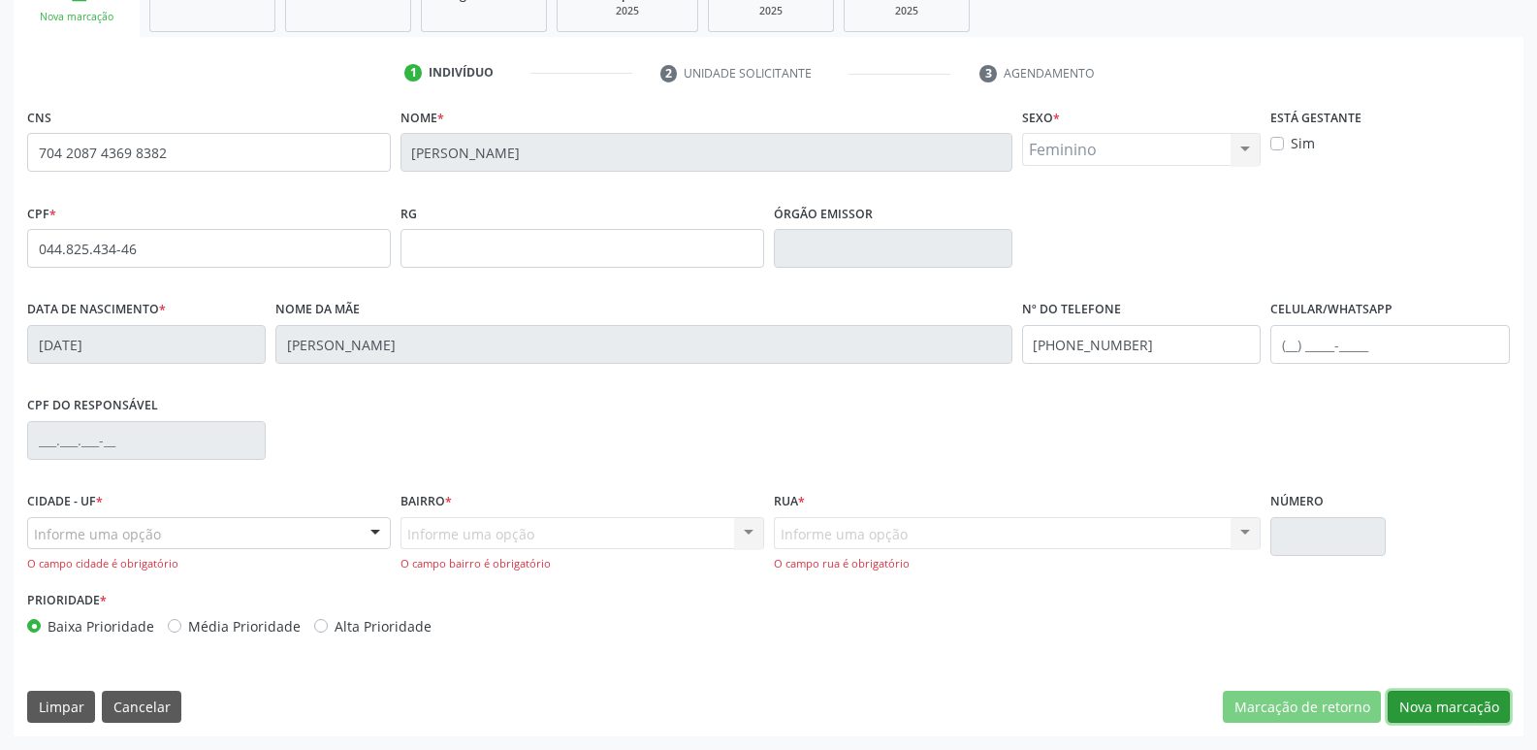
click at [1430, 698] on button "Nova marcação" at bounding box center [1449, 707] width 122 height 33
click at [1443, 705] on button "Nova marcação" at bounding box center [1449, 707] width 122 height 33
click at [504, 532] on div "Informe uma opção Nenhum resultado encontrado para: " " Nenhuma opção encontrad…" at bounding box center [583, 544] width 364 height 55
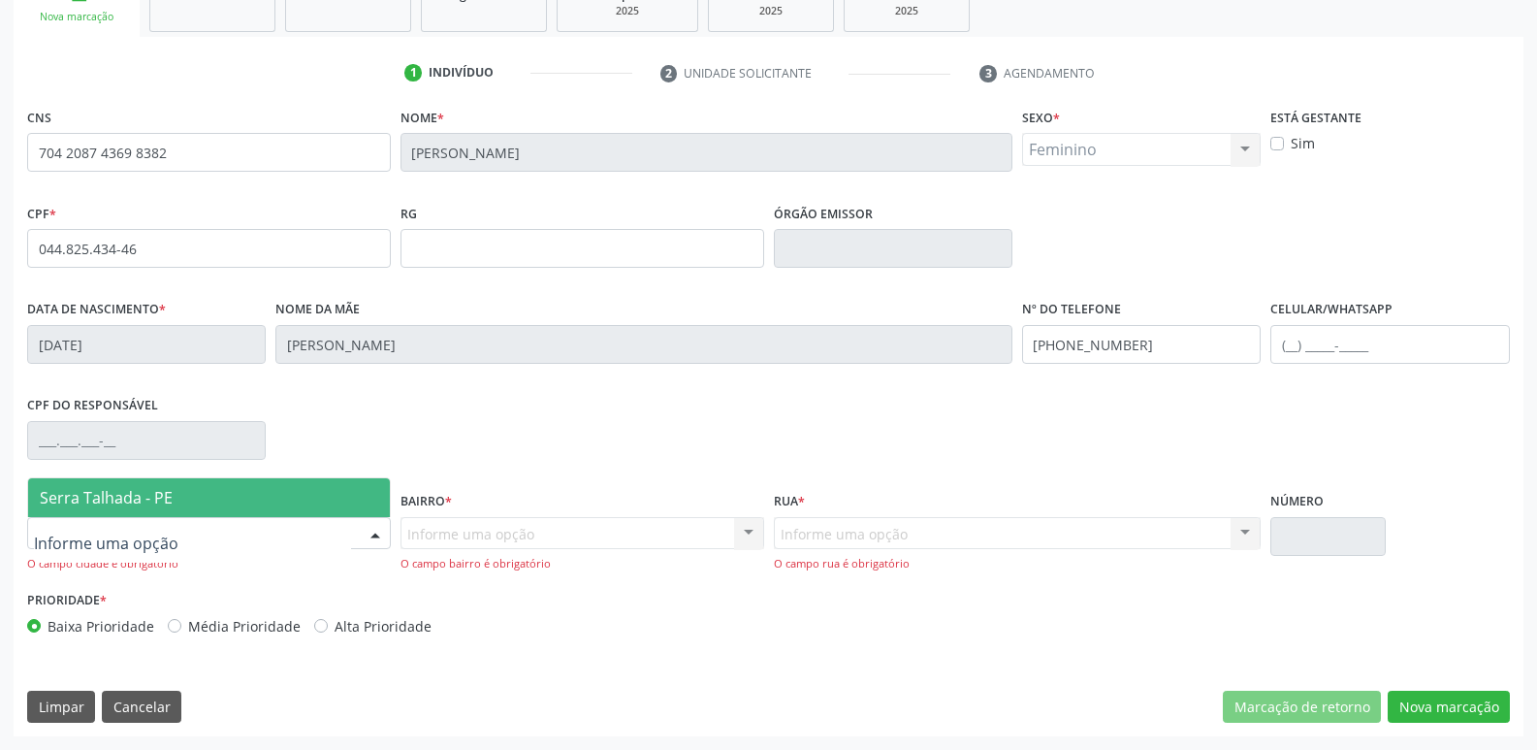
click at [91, 502] on span "Serra Talhada - PE" at bounding box center [106, 497] width 133 height 21
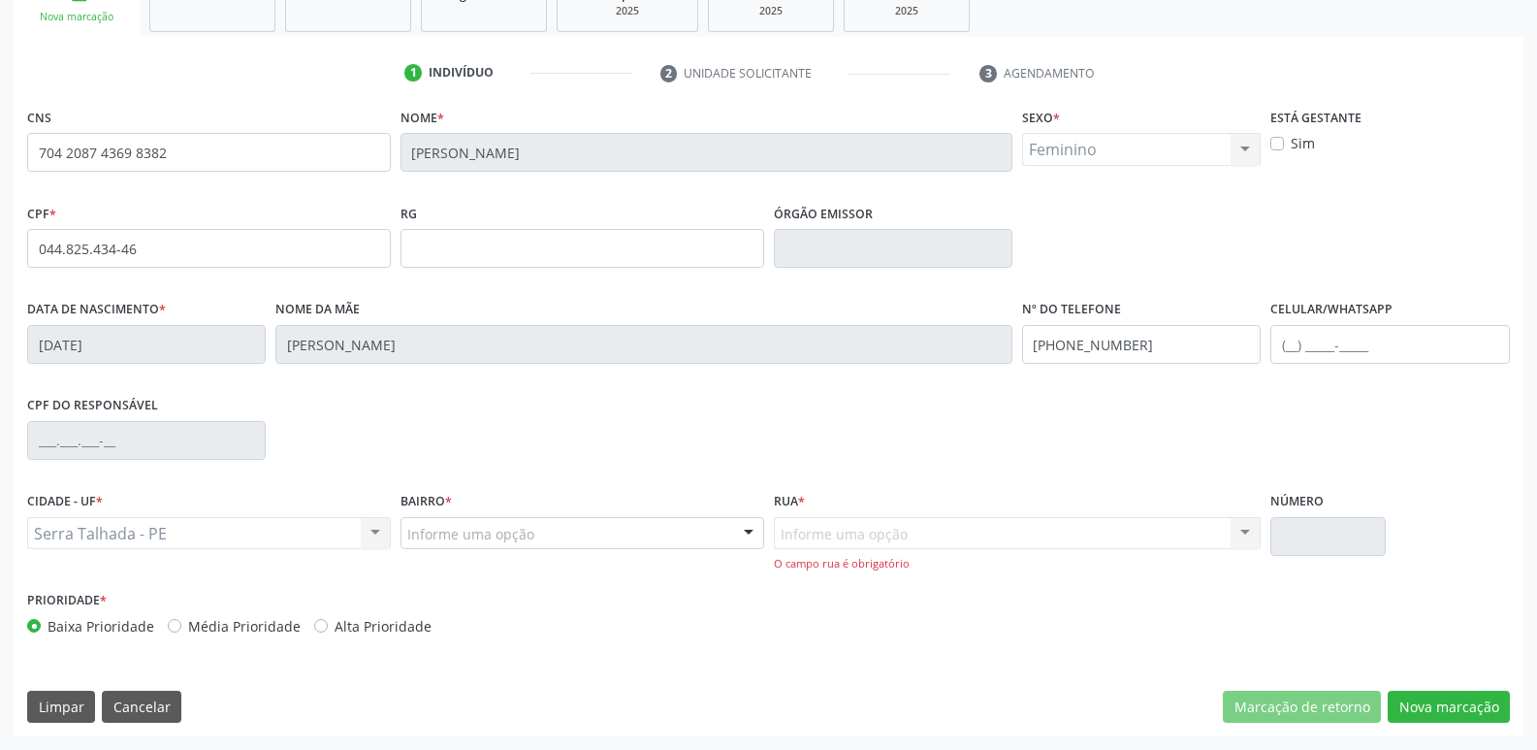
click at [748, 531] on div at bounding box center [748, 534] width 29 height 33
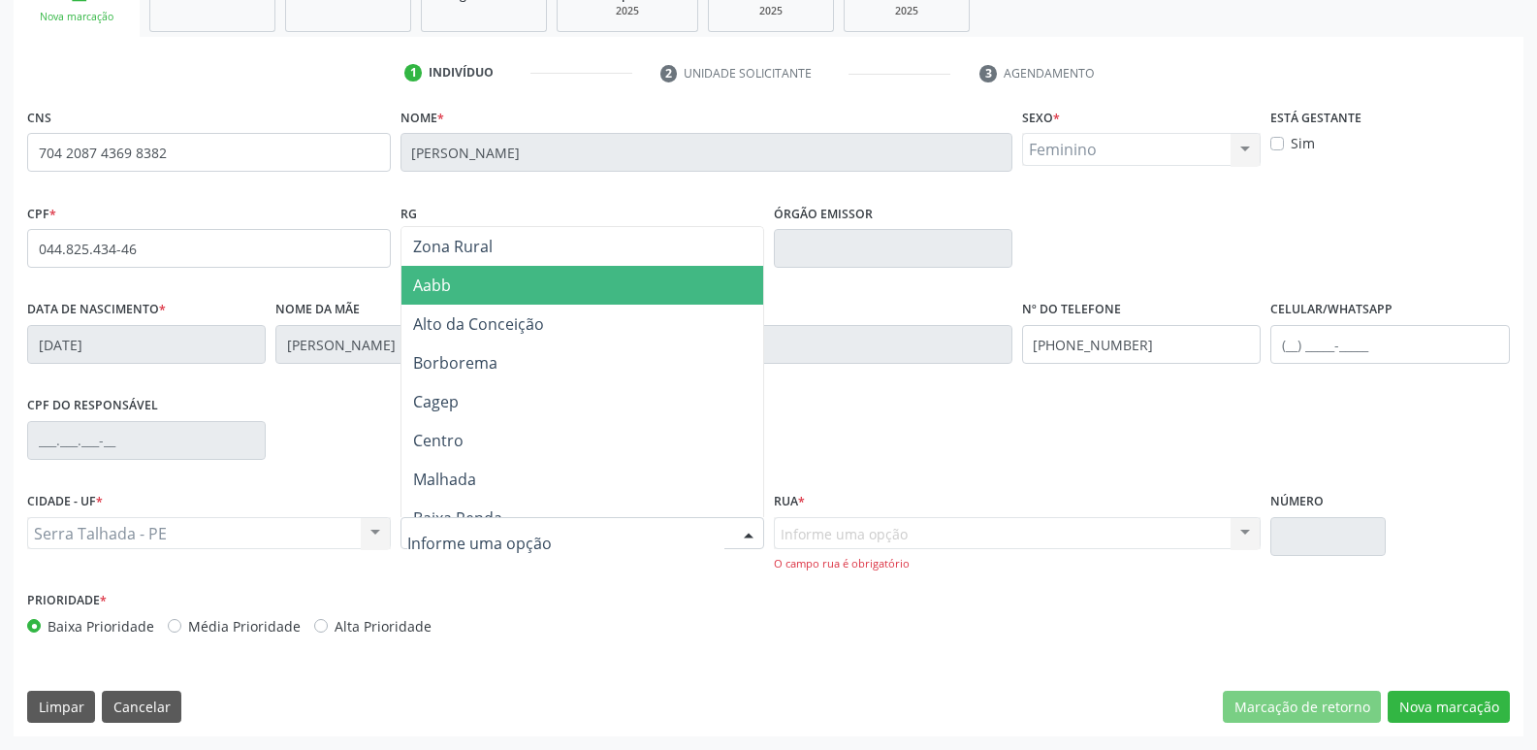
click at [682, 288] on span "Aabb" at bounding box center [583, 285] width 362 height 39
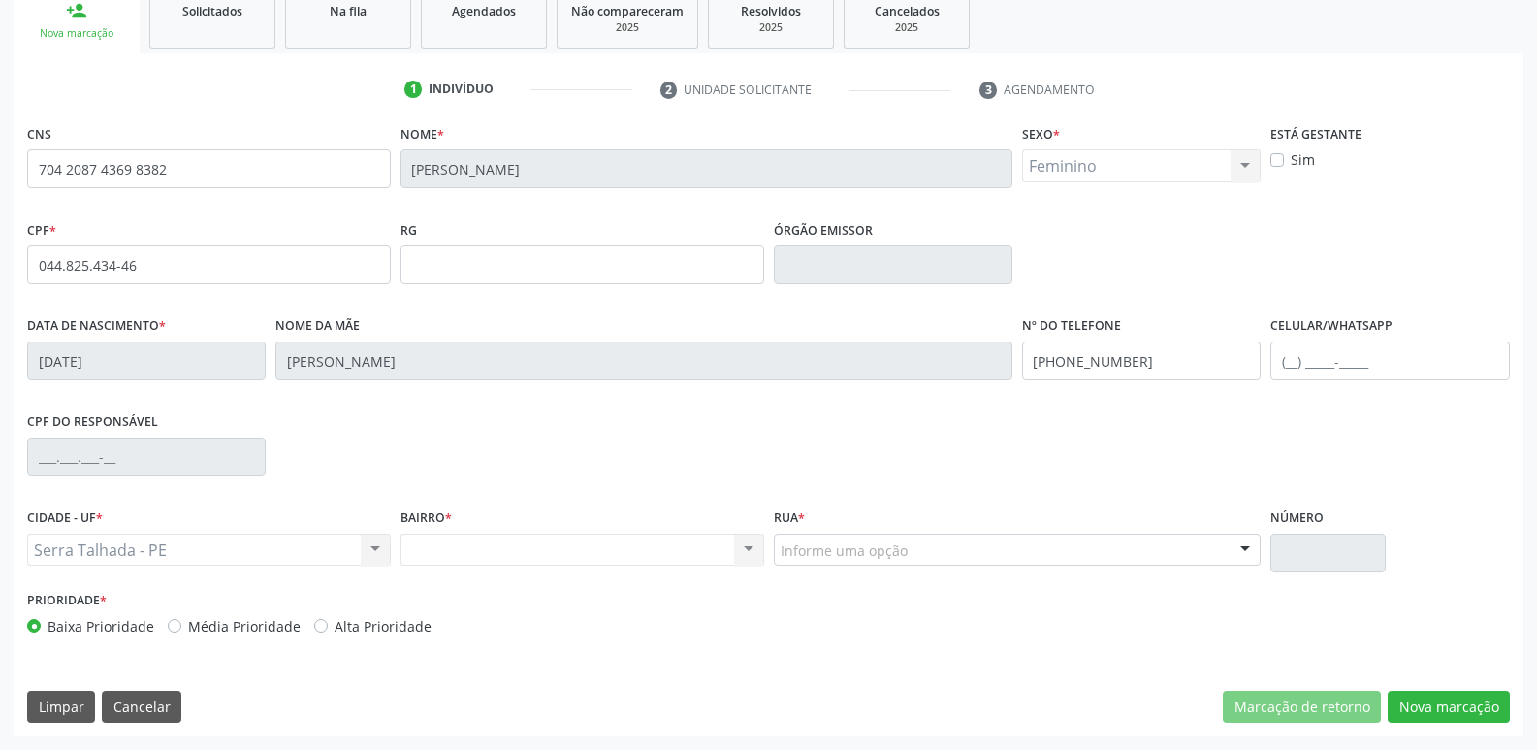
scroll to position [302, 0]
click at [1004, 550] on div "Informe uma opção" at bounding box center [1018, 549] width 488 height 33
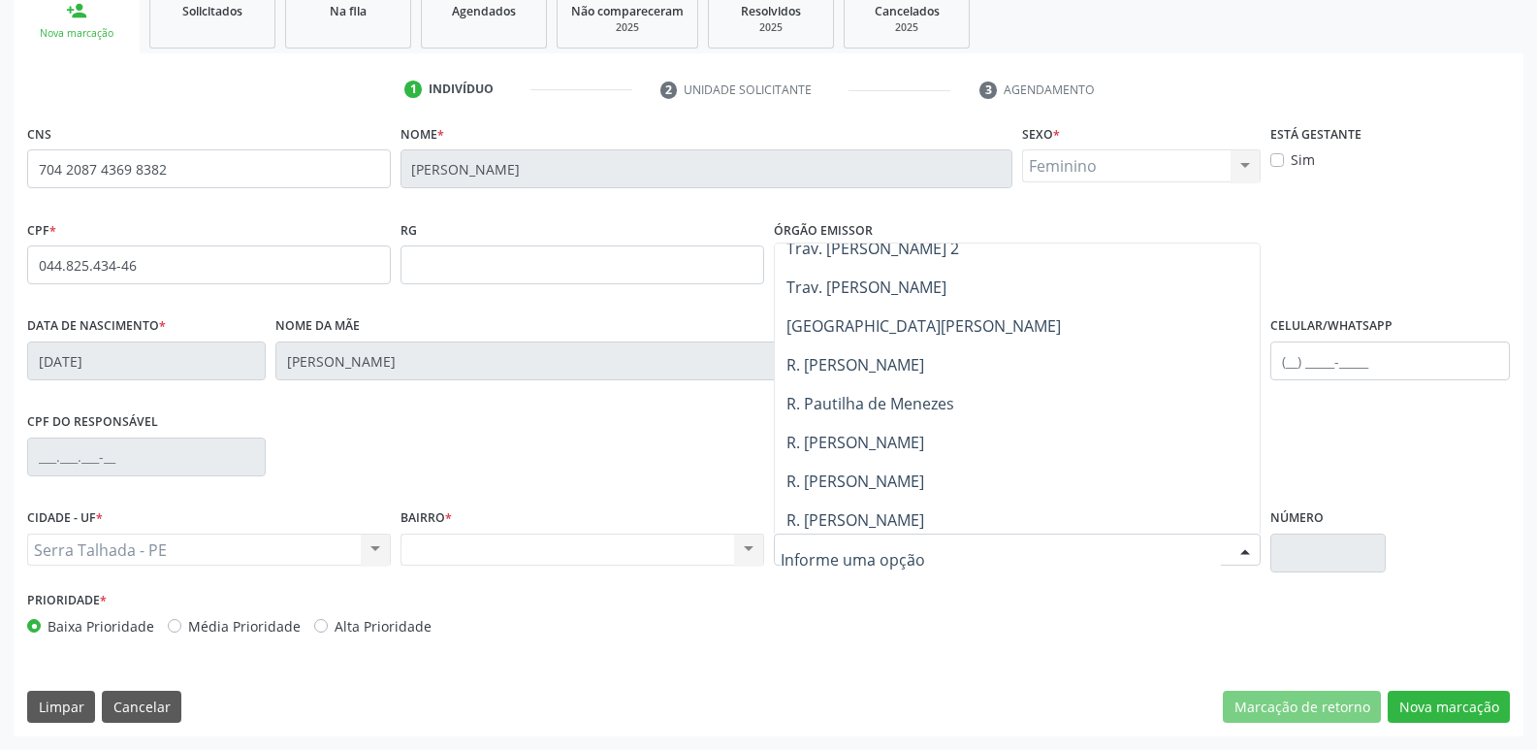
scroll to position [970, 0]
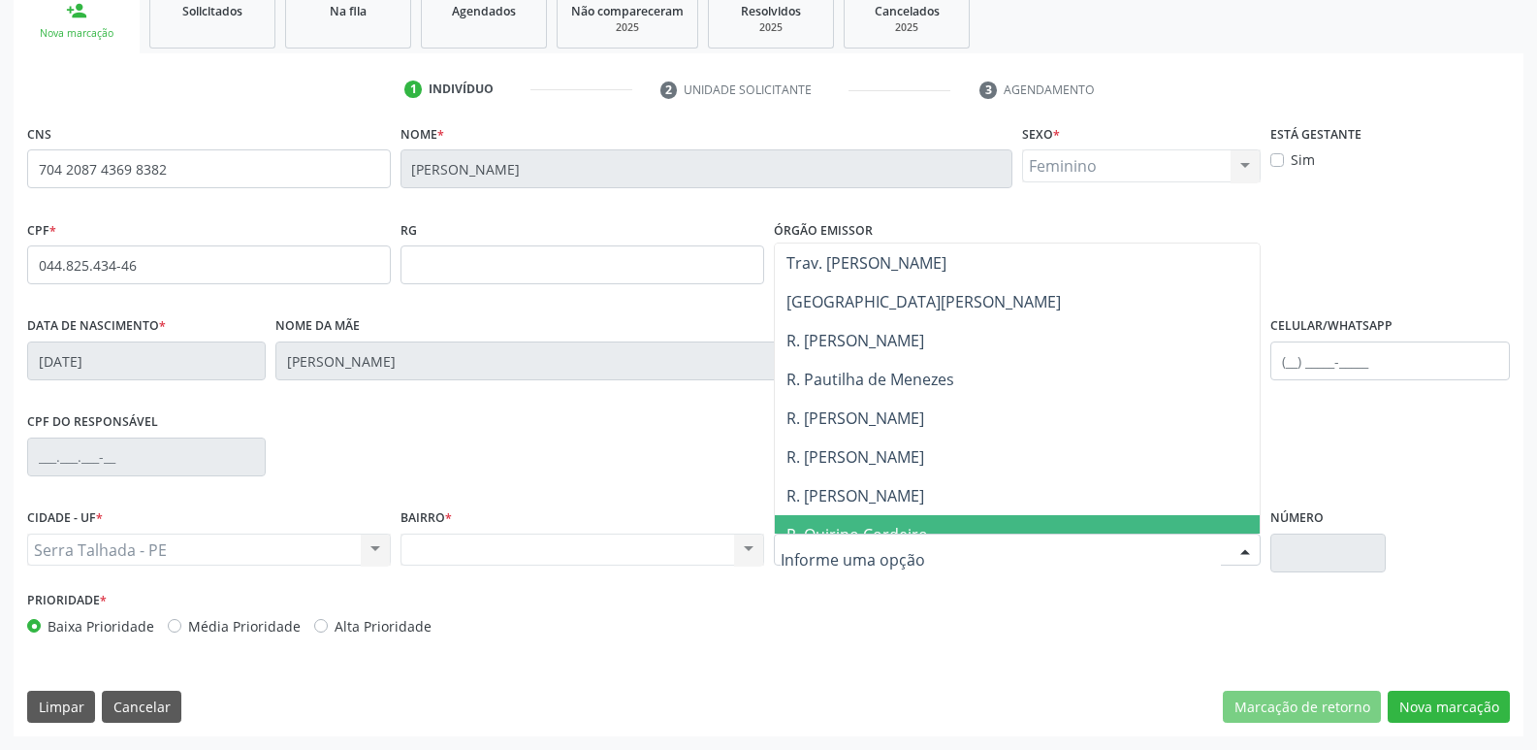
click at [834, 706] on div "Limpar Cancelar Marcação de retorno Nova marcação" at bounding box center [768, 707] width 1483 height 33
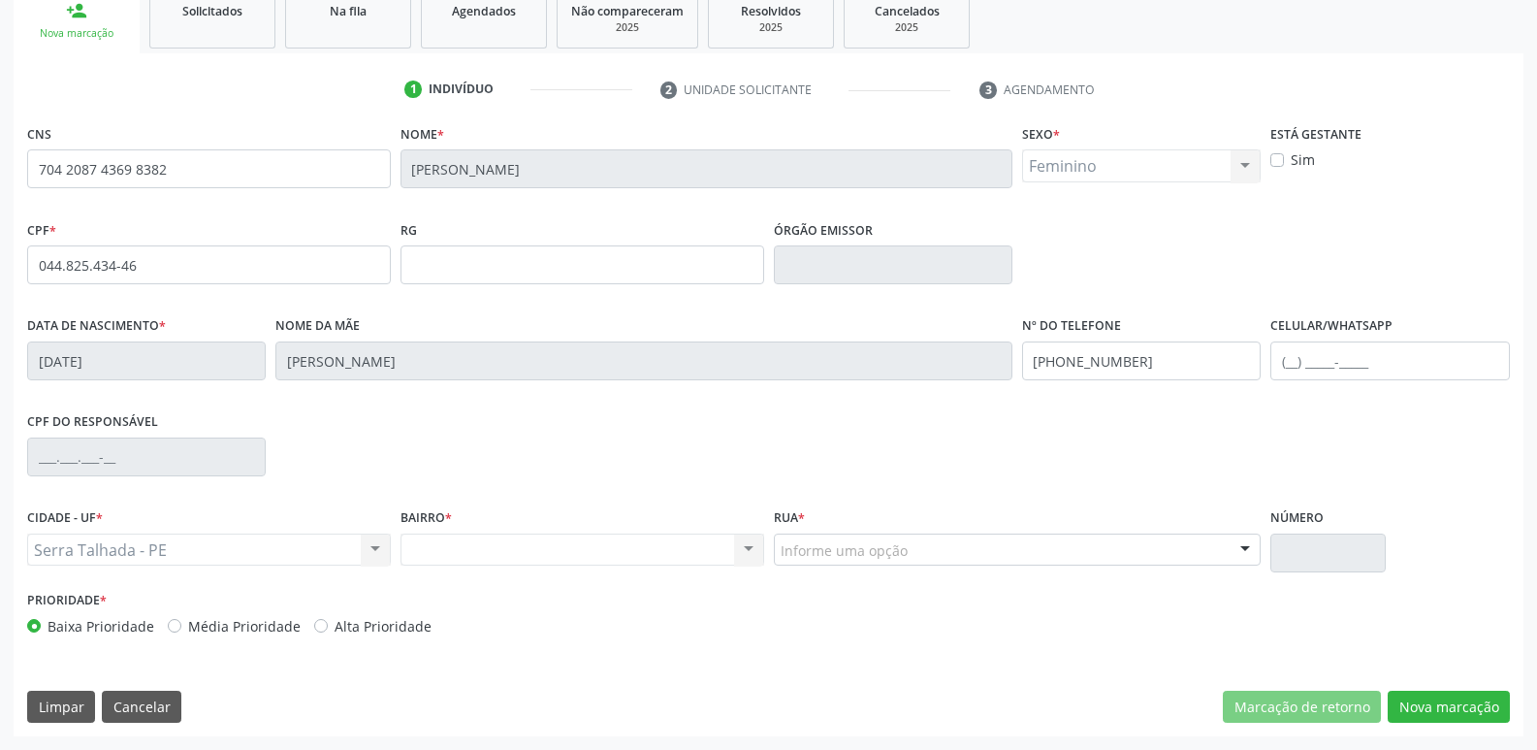
click at [930, 550] on div "Informe uma opção" at bounding box center [1018, 549] width 488 height 33
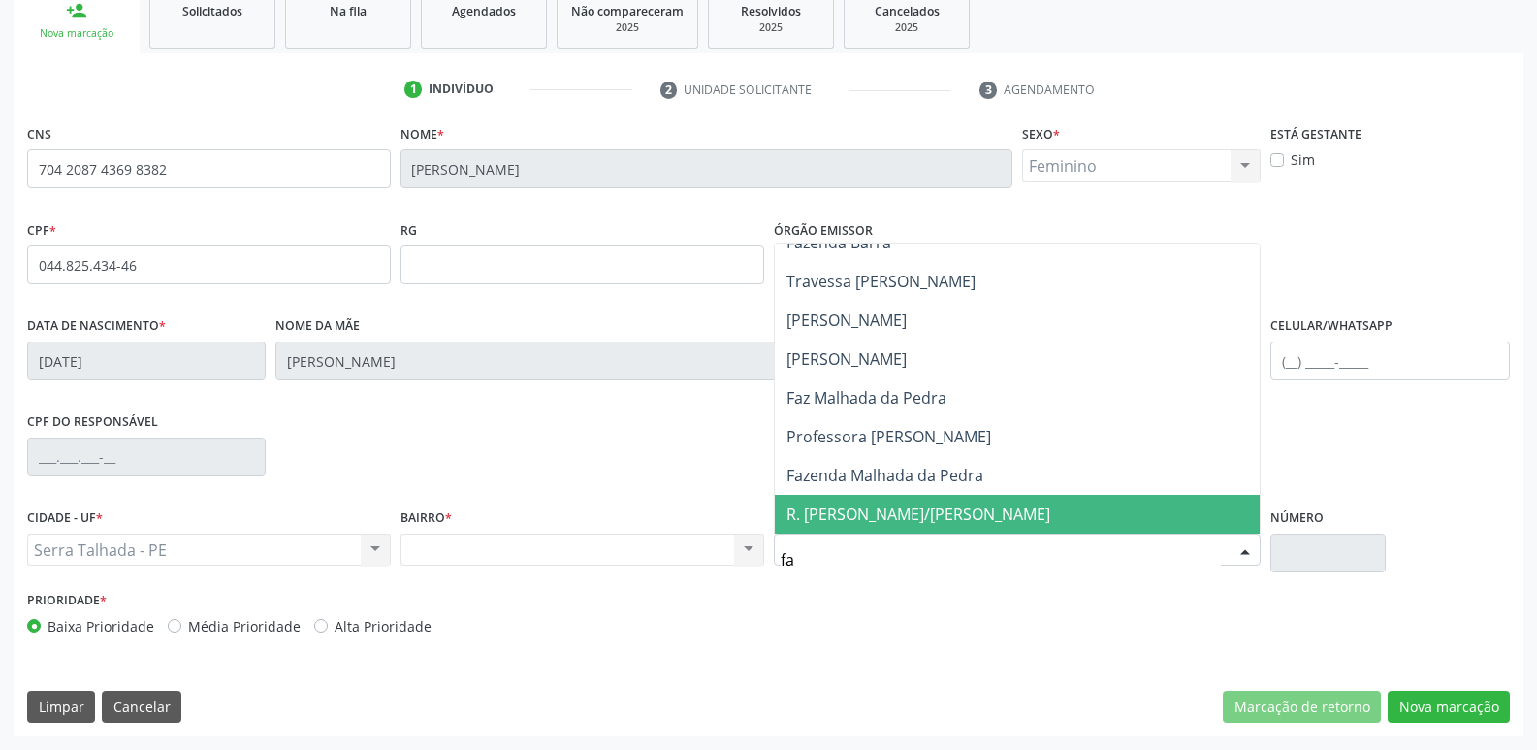
scroll to position [20, 0]
type input "faze"
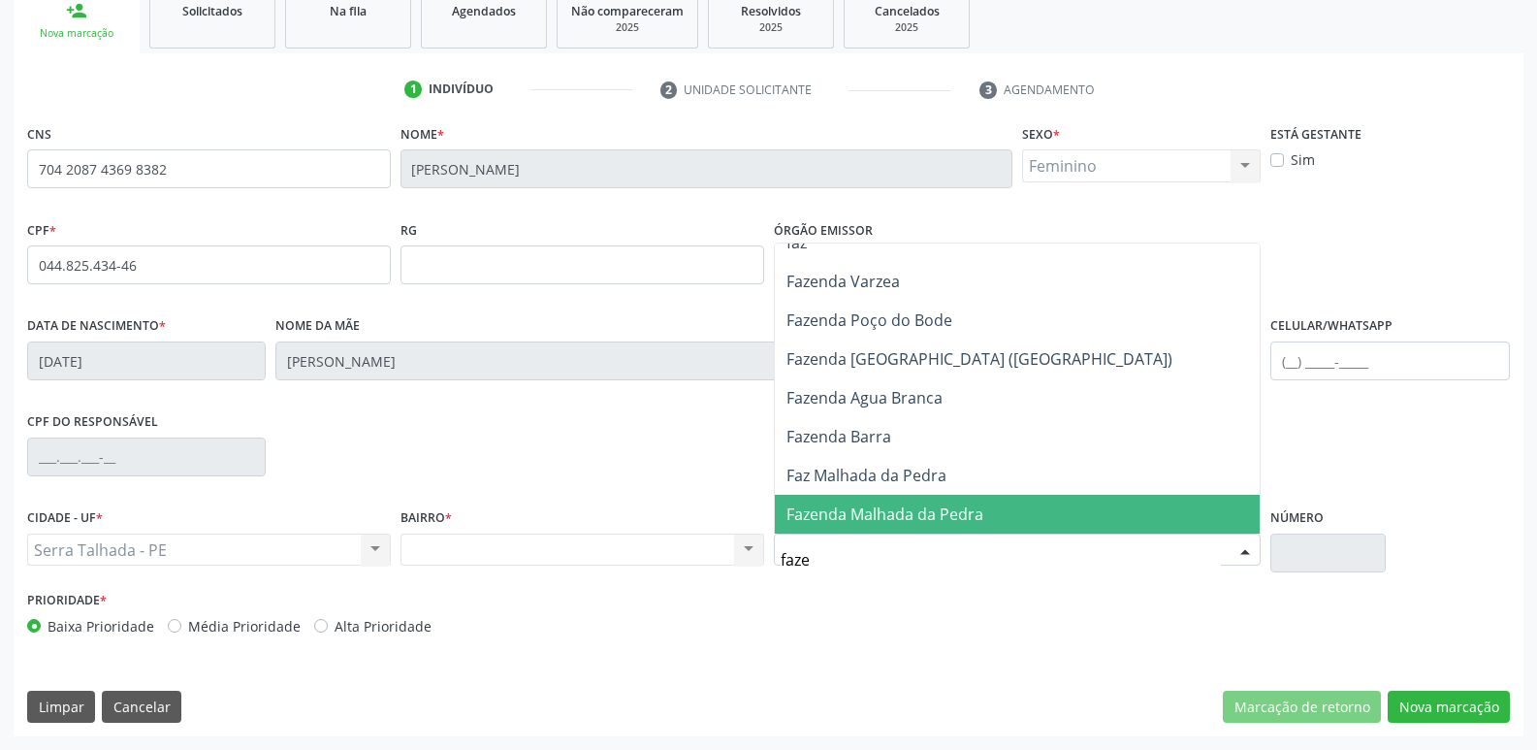
scroll to position [0, 0]
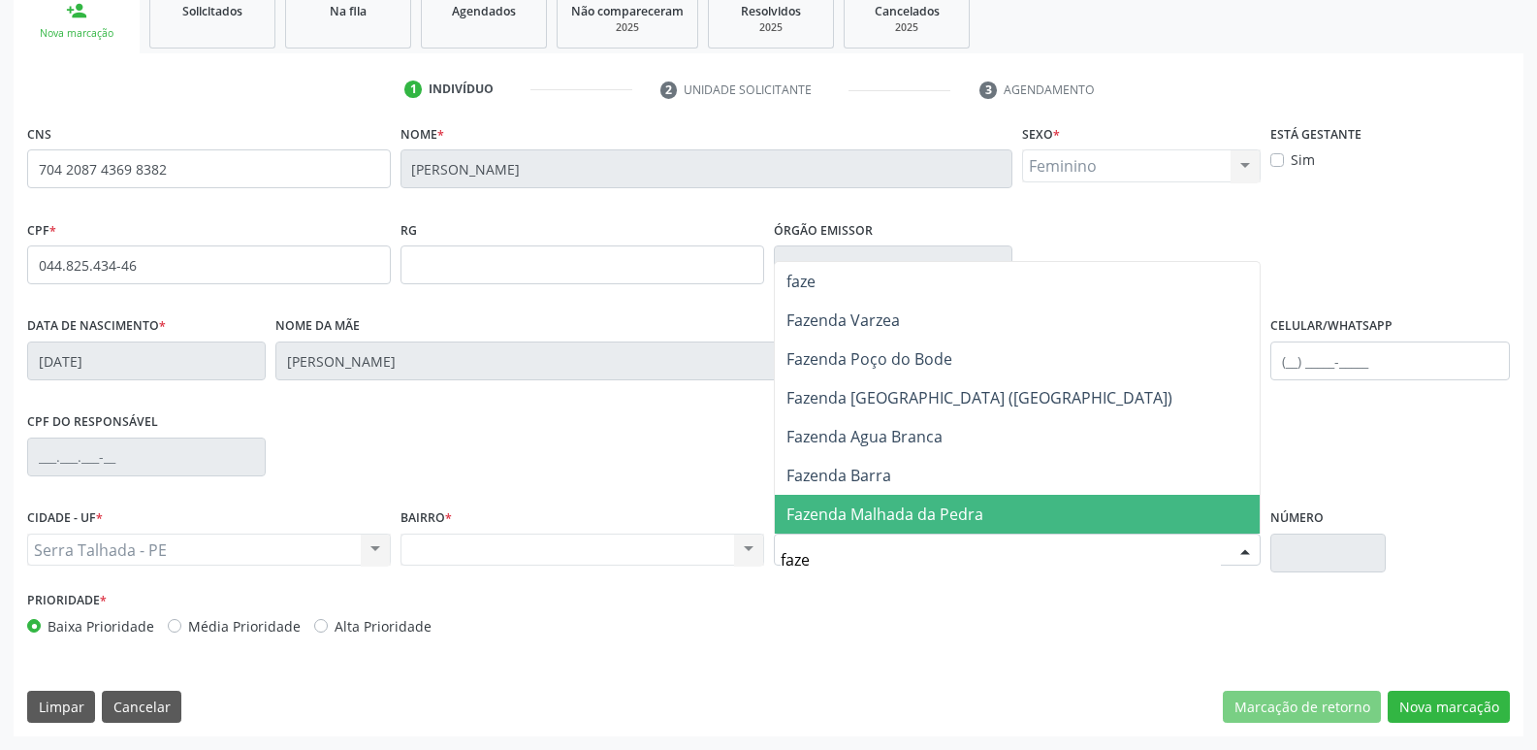
click at [827, 505] on span "Fazenda Malhada da Pedra" at bounding box center [885, 513] width 197 height 21
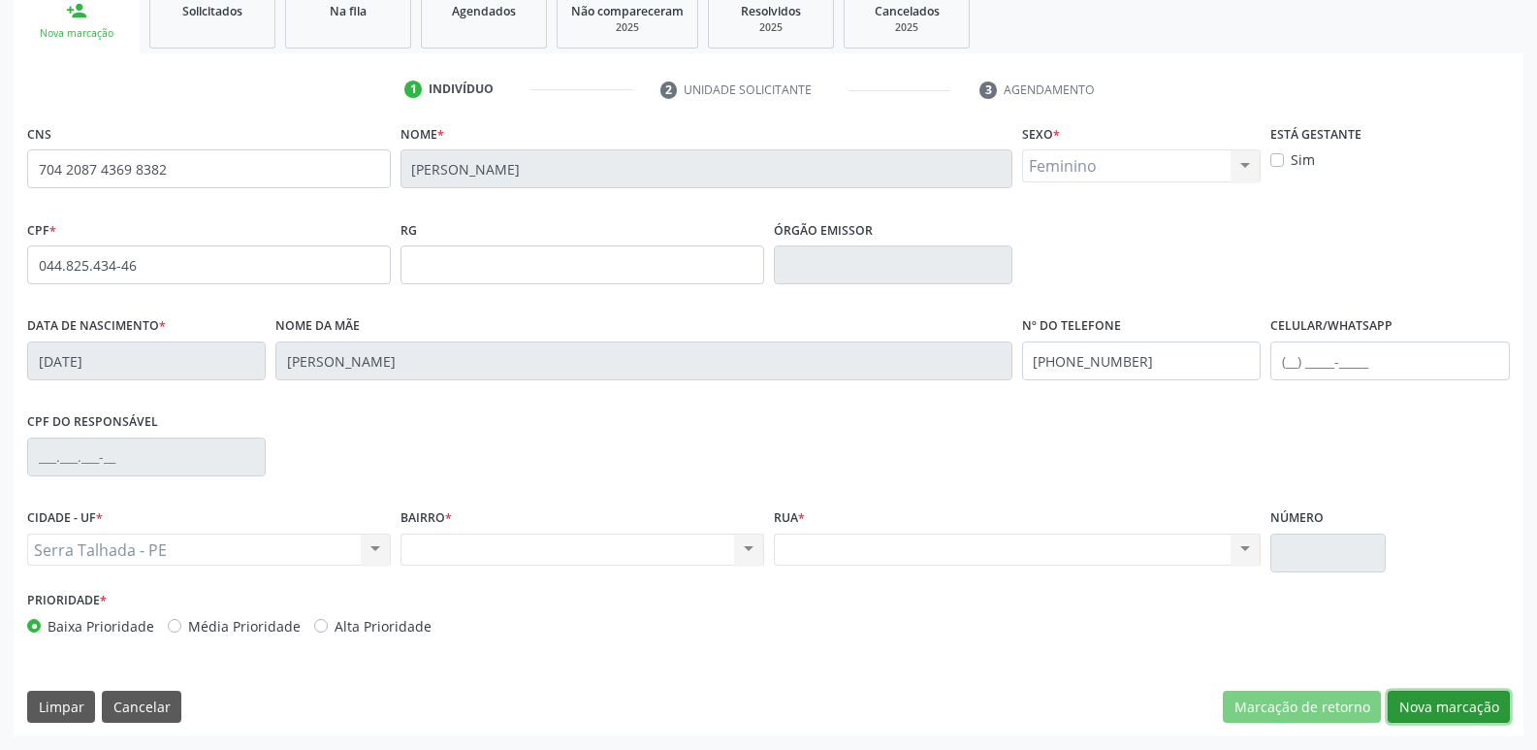
click at [1423, 706] on button "Nova marcação" at bounding box center [1449, 707] width 122 height 33
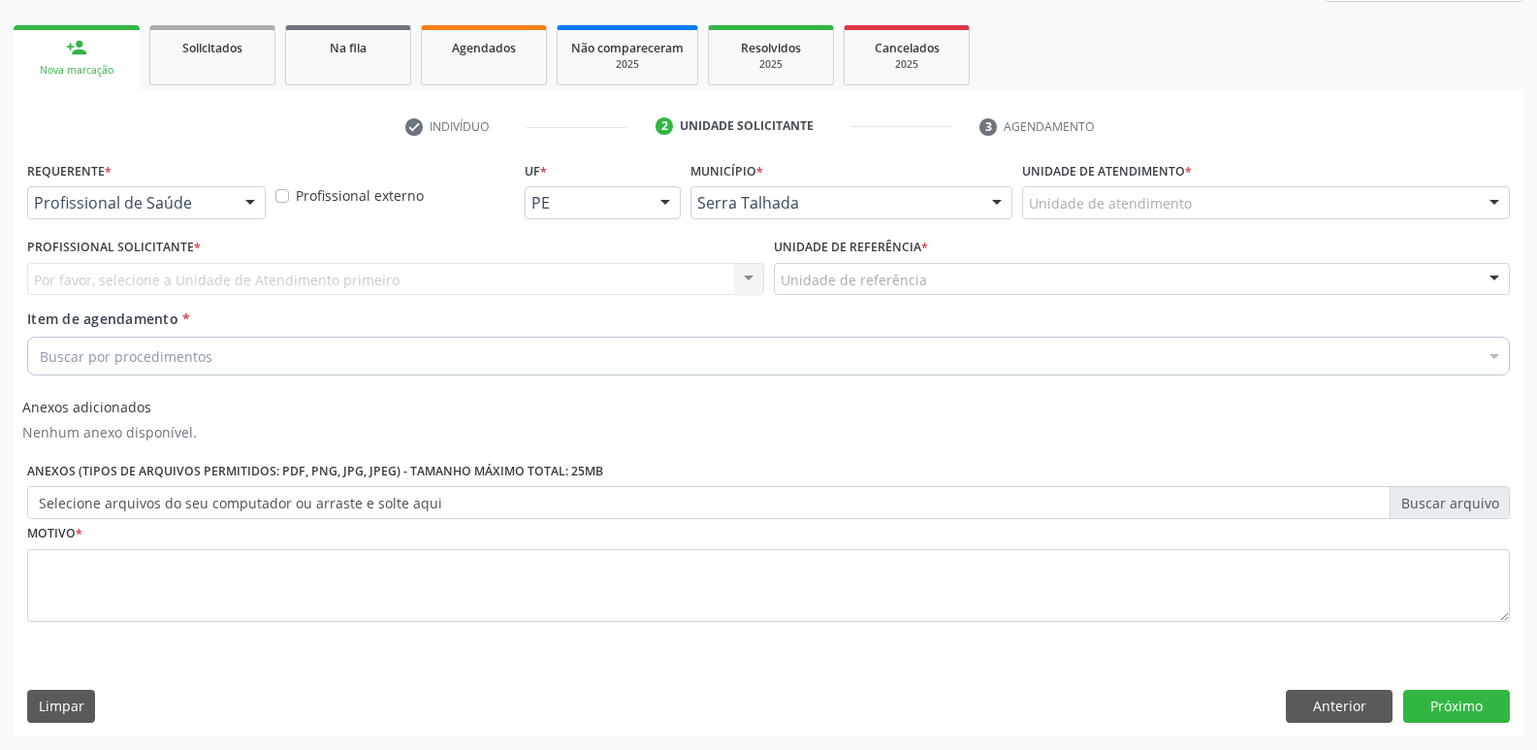
scroll to position [265, 0]
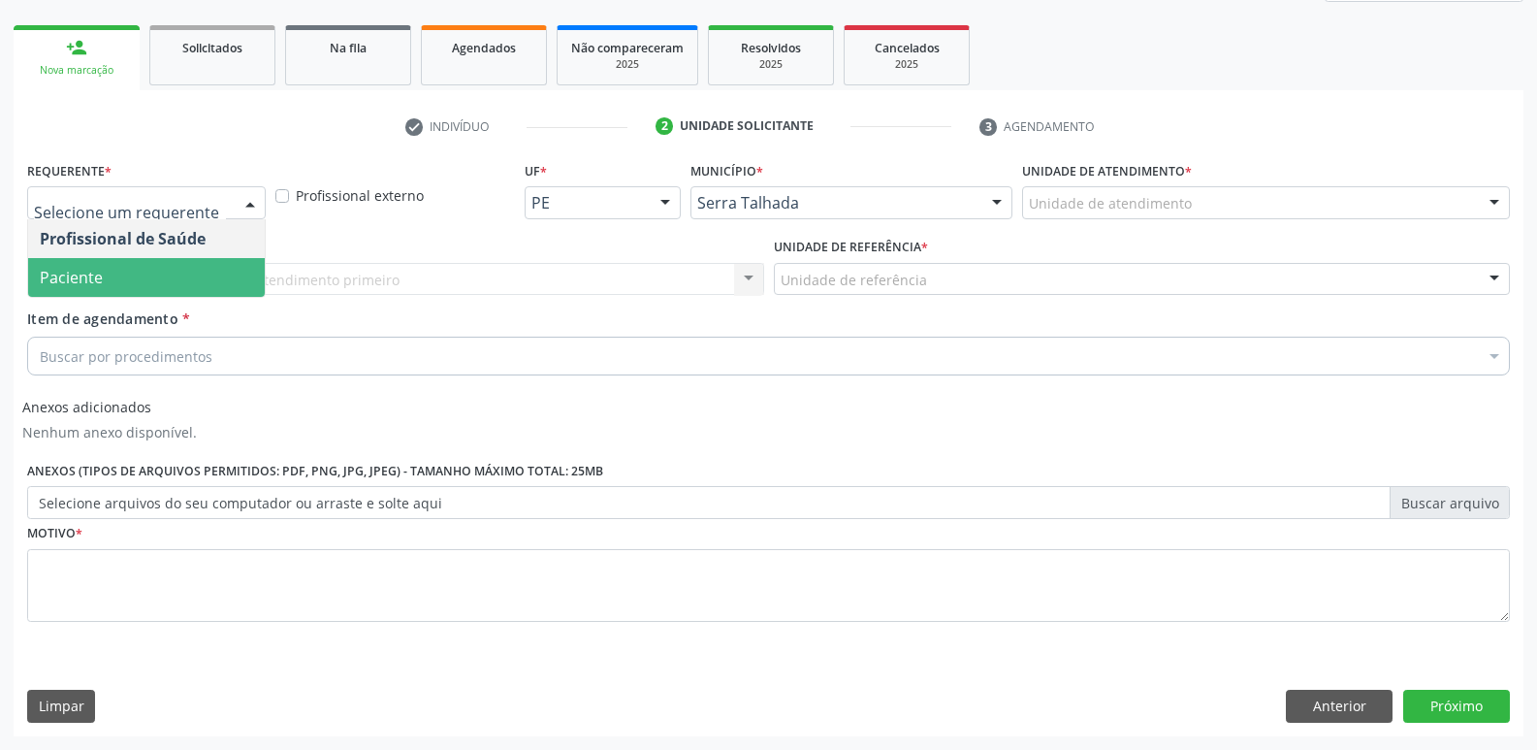
click at [191, 279] on span "Paciente" at bounding box center [146, 277] width 237 height 39
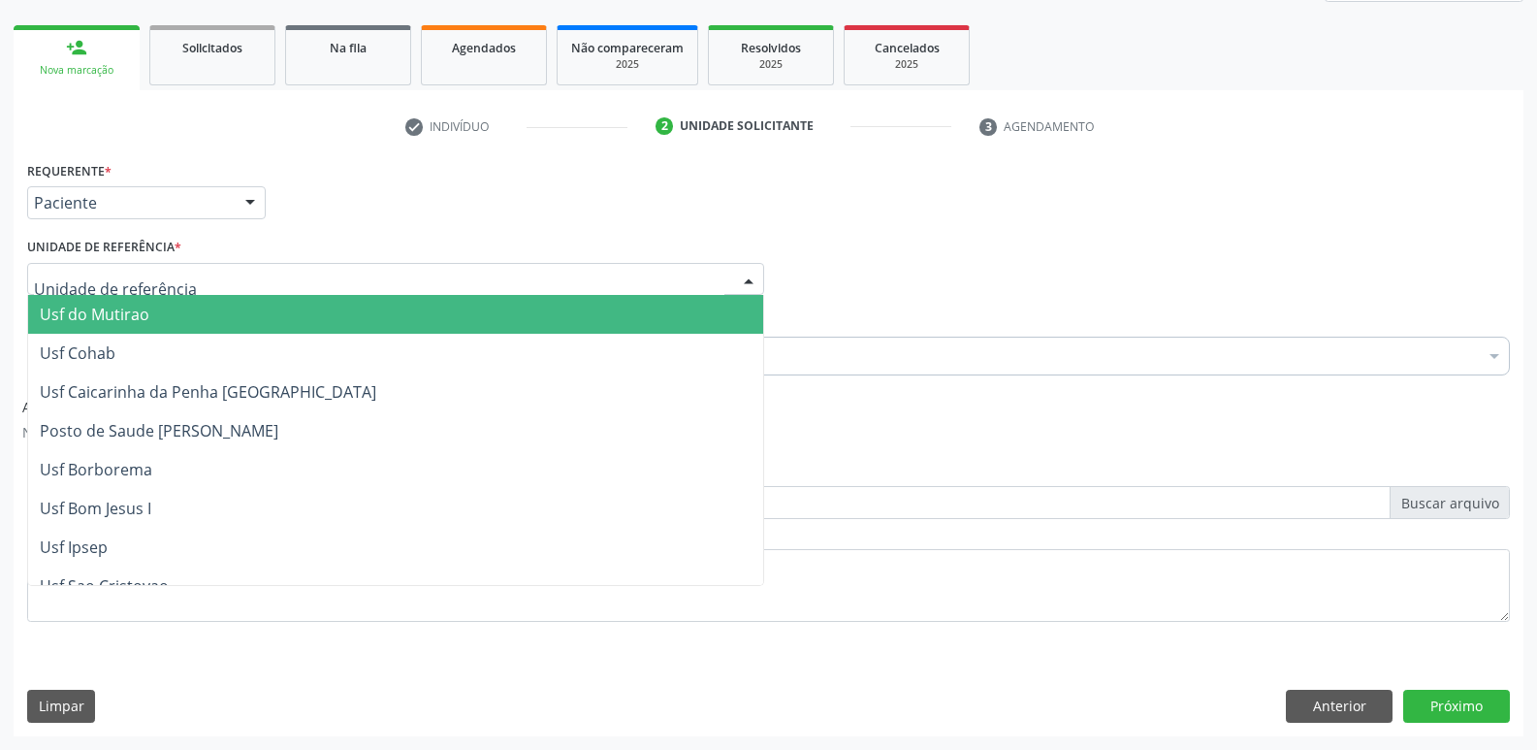
click at [194, 272] on div at bounding box center [395, 279] width 737 height 33
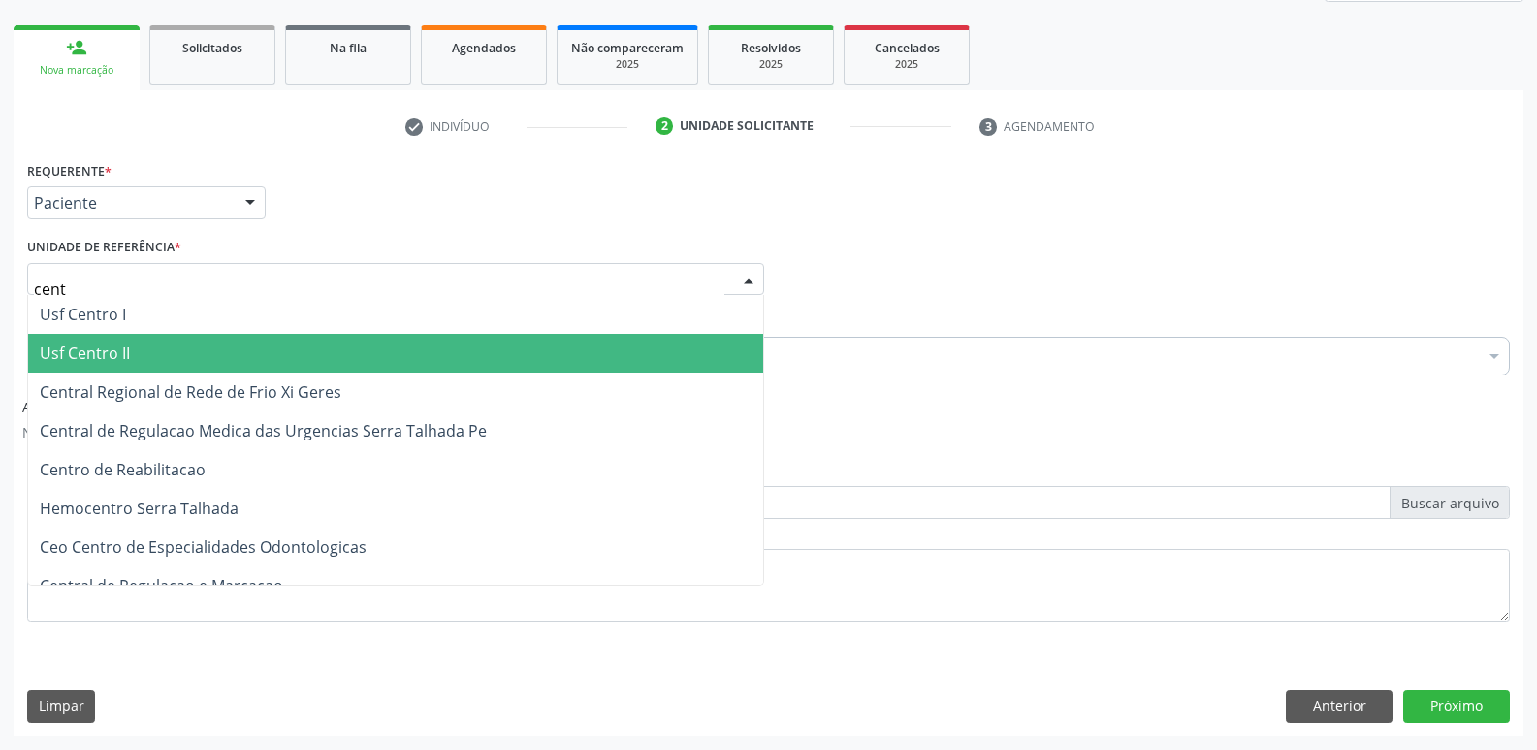
type input "centr"
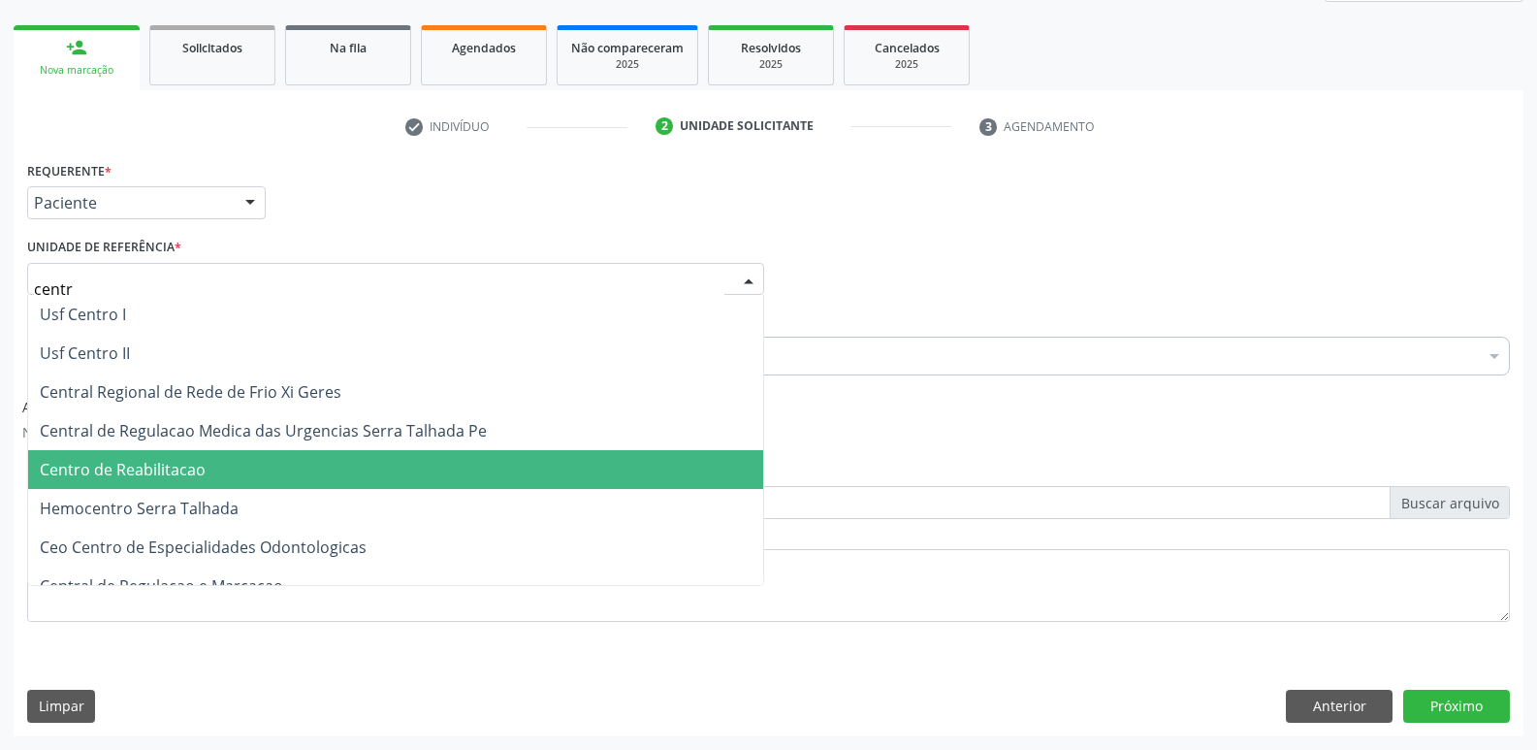
click at [257, 455] on span "Centro de Reabilitacao" at bounding box center [395, 469] width 735 height 39
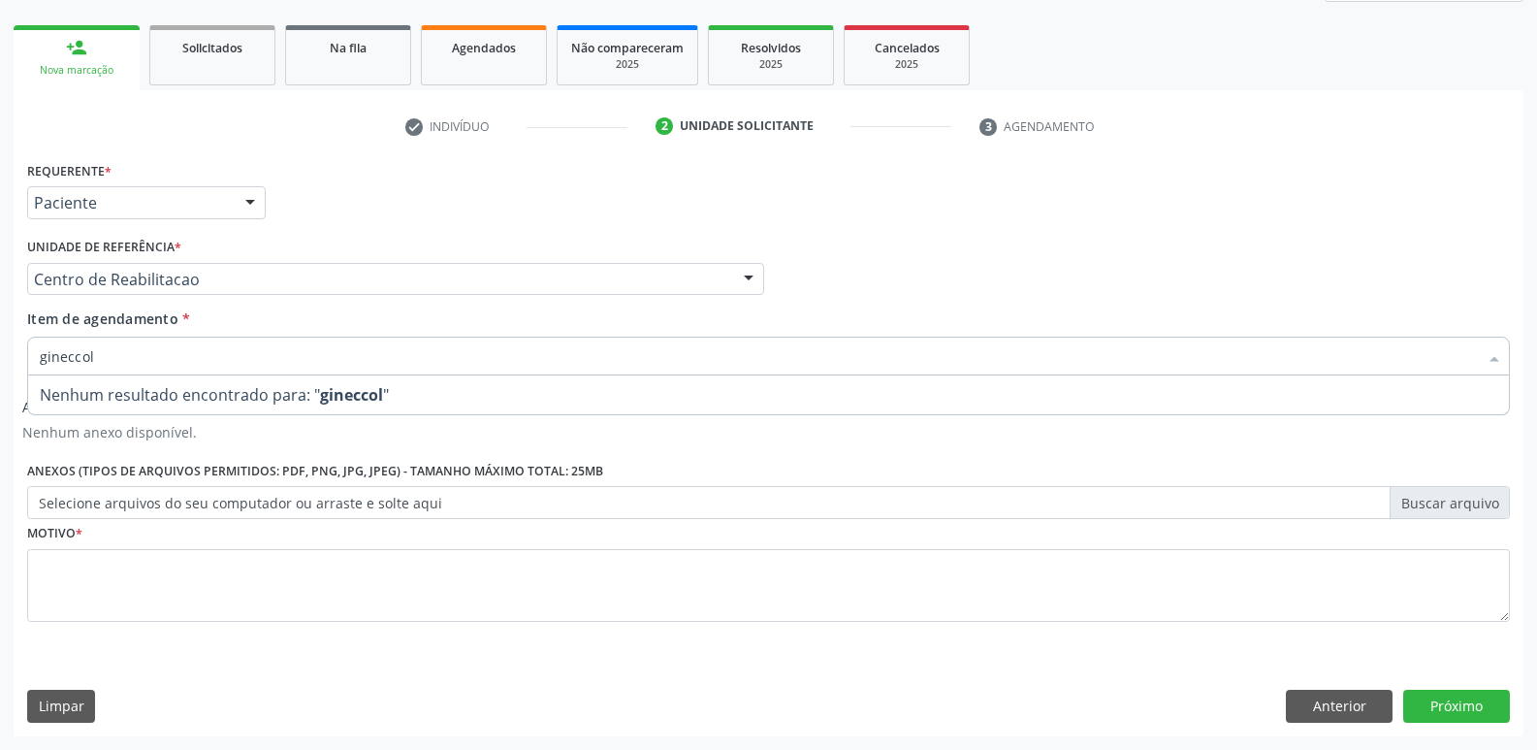
type input "ginecol"
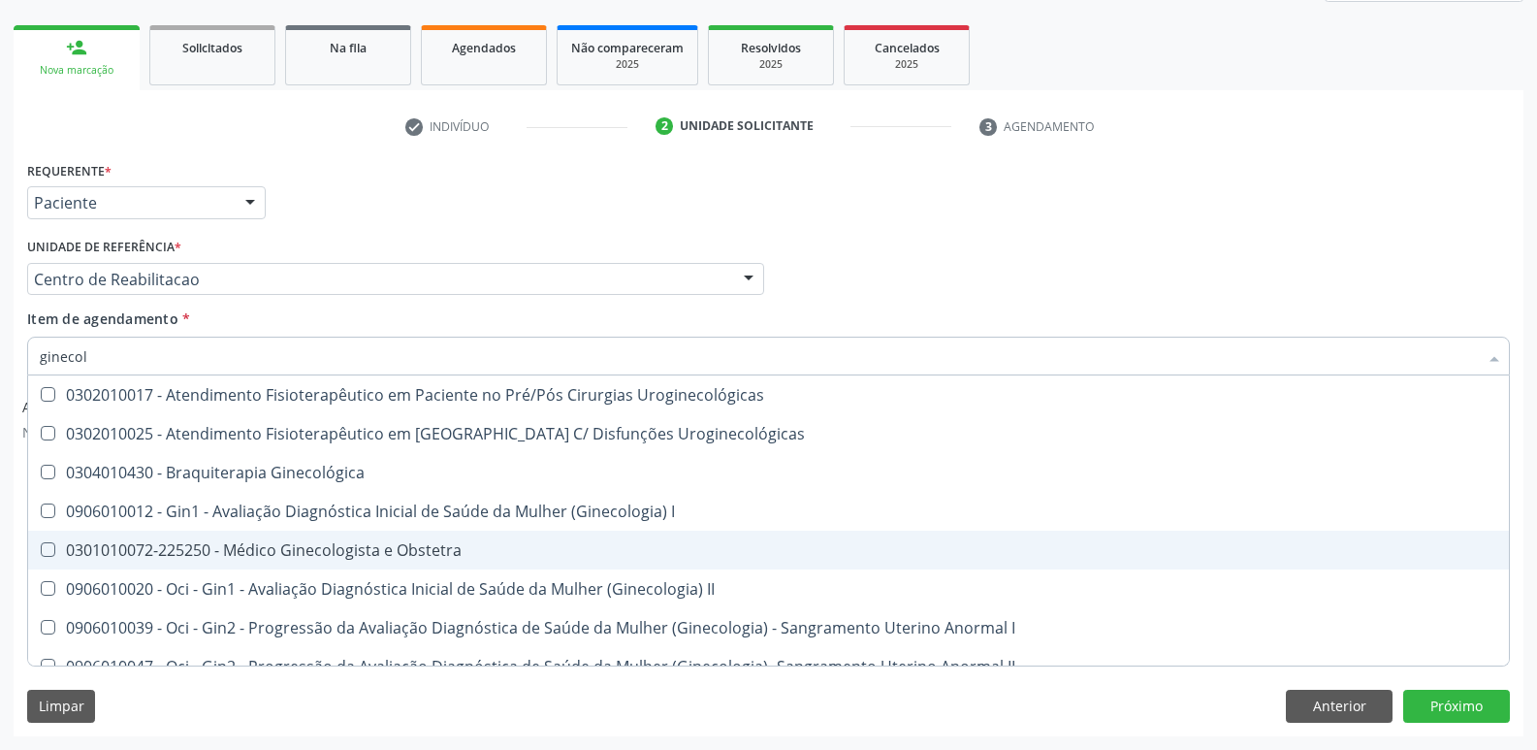
click at [357, 543] on div "0301010072-225250 - Médico Ginecologista e Obstetra" at bounding box center [769, 550] width 1458 height 16
checkbox Obstetra "true"
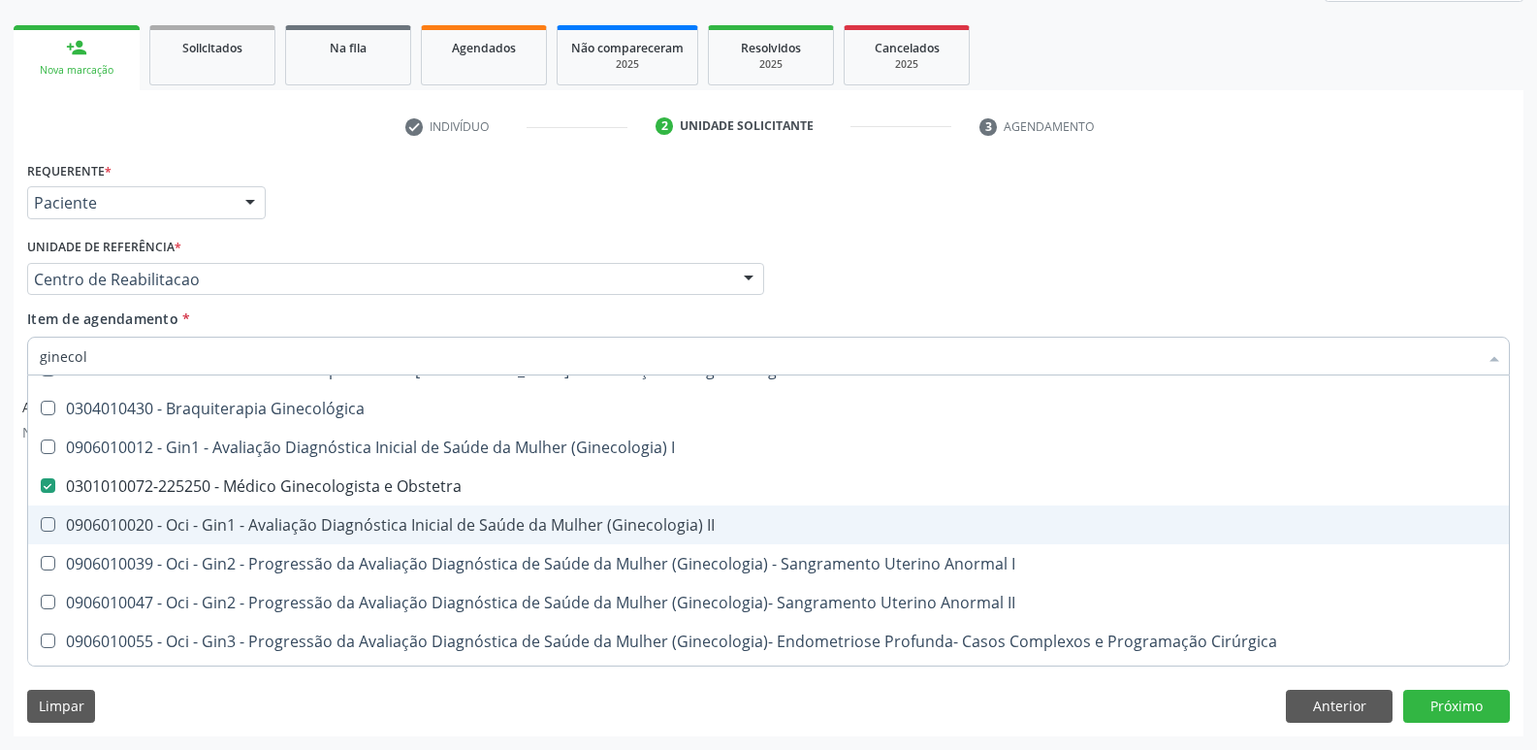
scroll to position [137, 0]
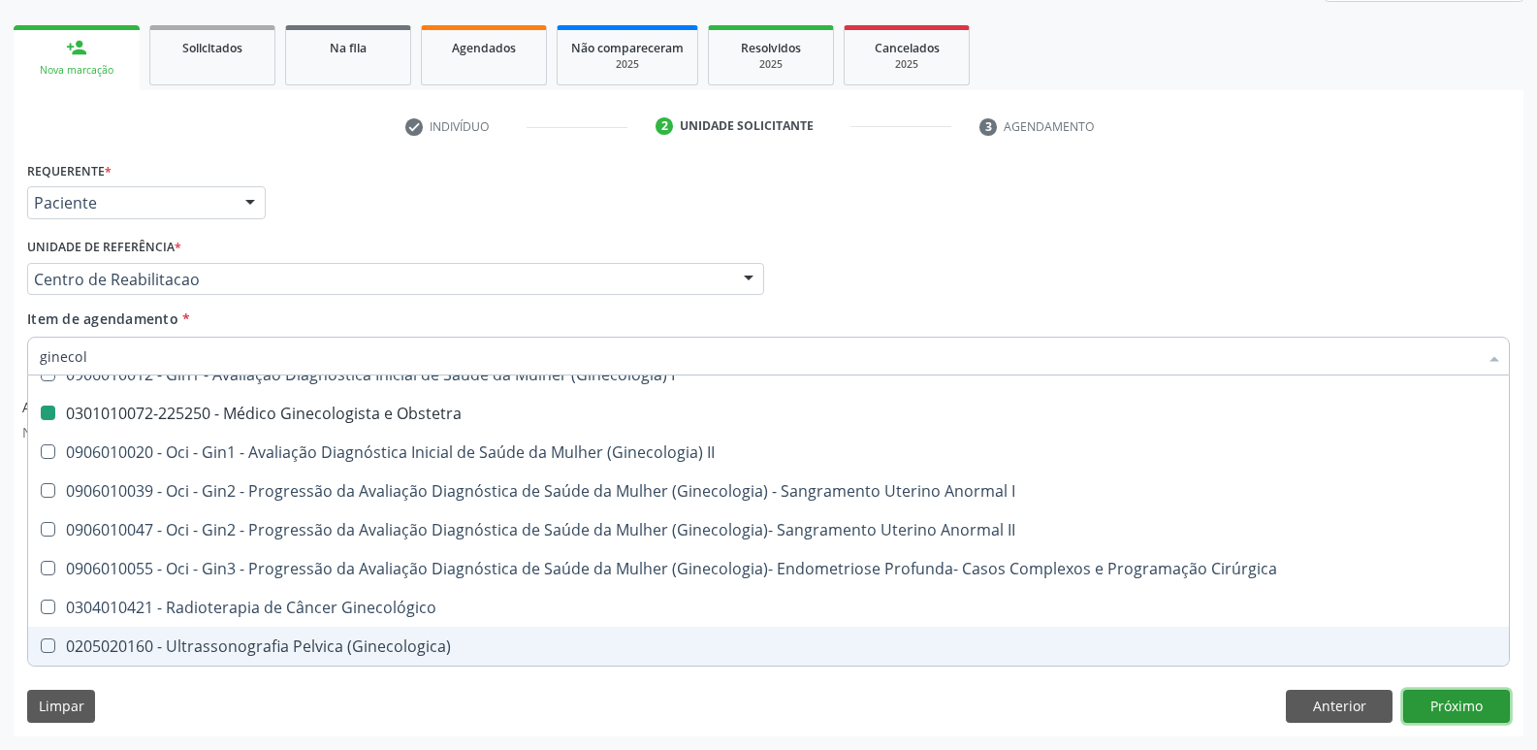
click at [1462, 703] on button "Próximo" at bounding box center [1456, 706] width 107 height 33
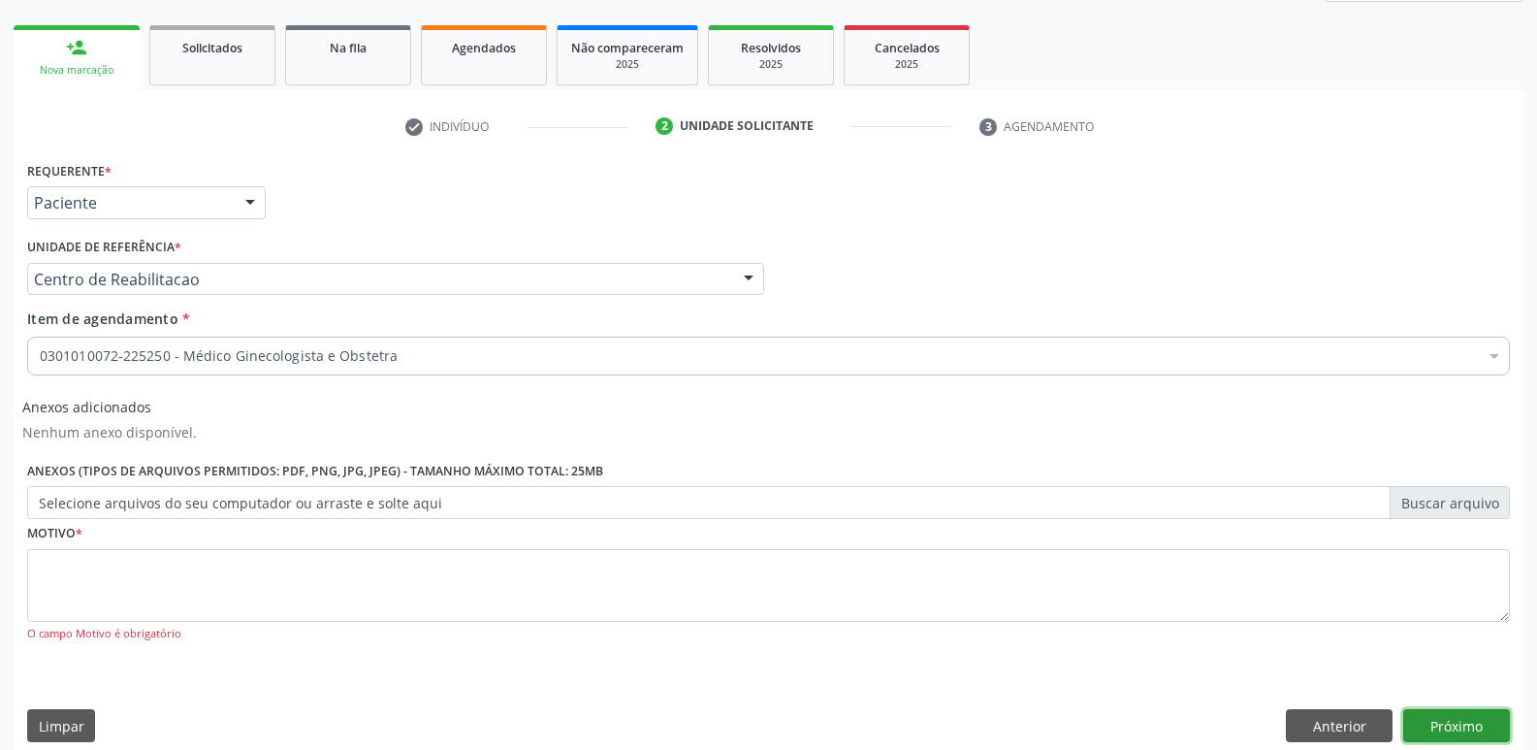
scroll to position [0, 0]
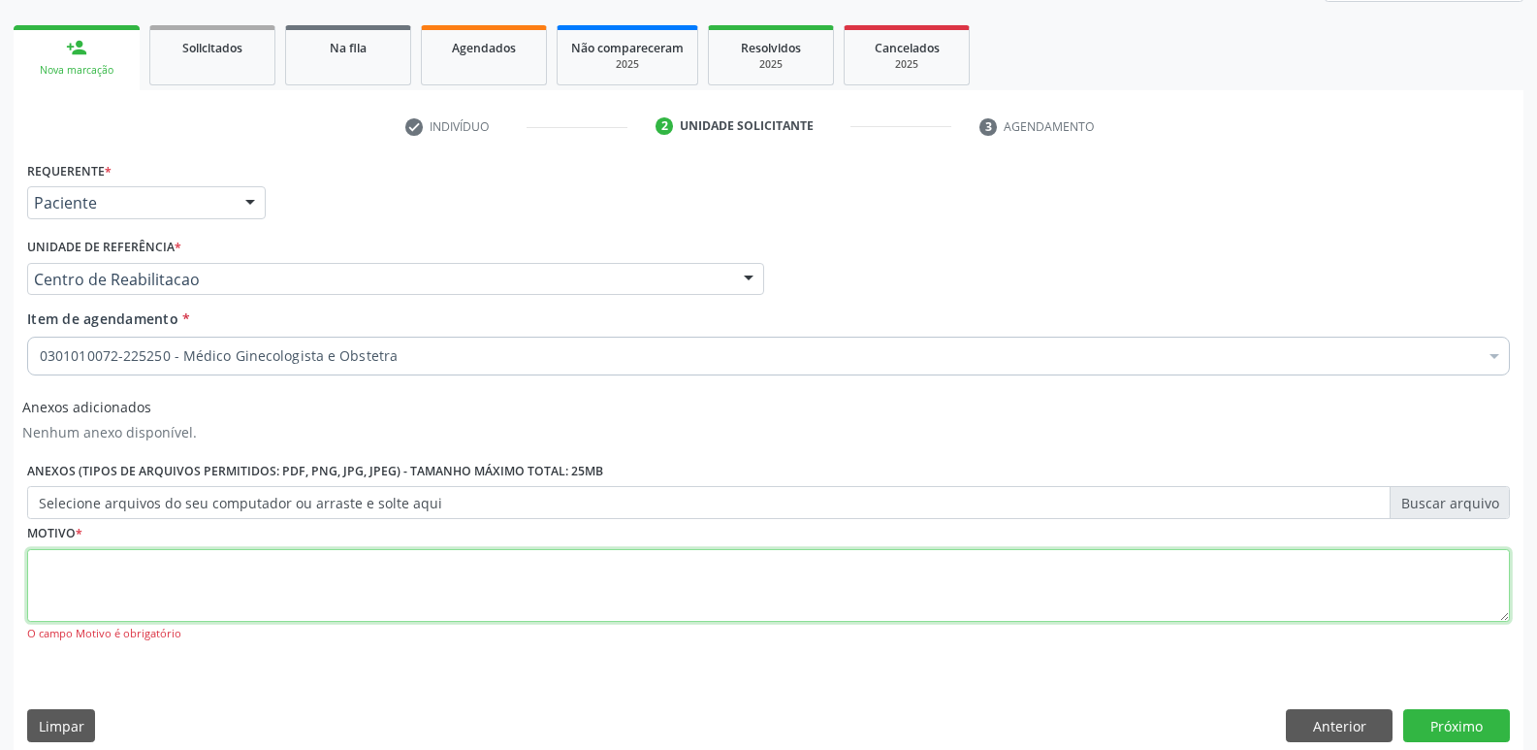
click at [805, 572] on textarea at bounding box center [768, 586] width 1483 height 74
type textarea "...."
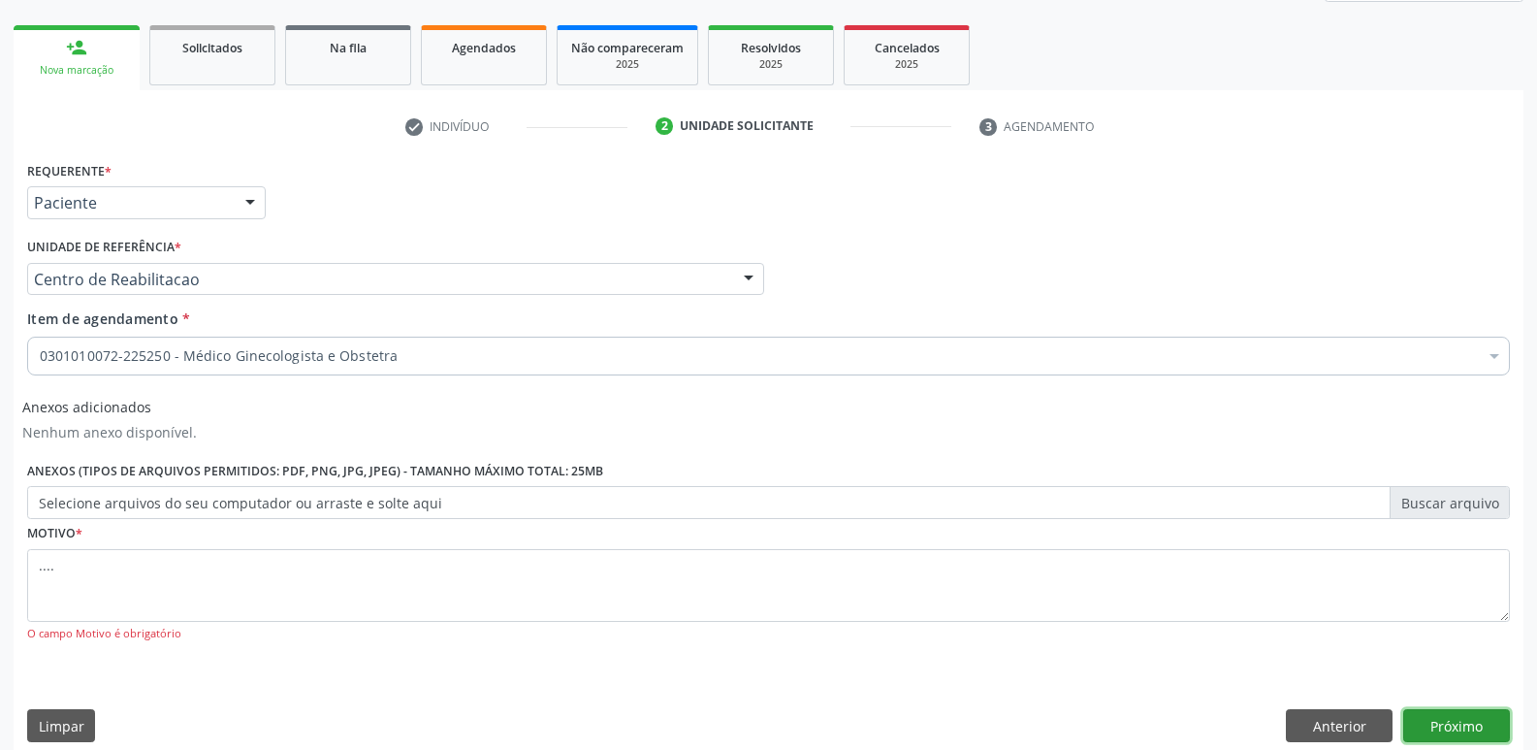
click at [1455, 720] on button "Próximo" at bounding box center [1456, 725] width 107 height 33
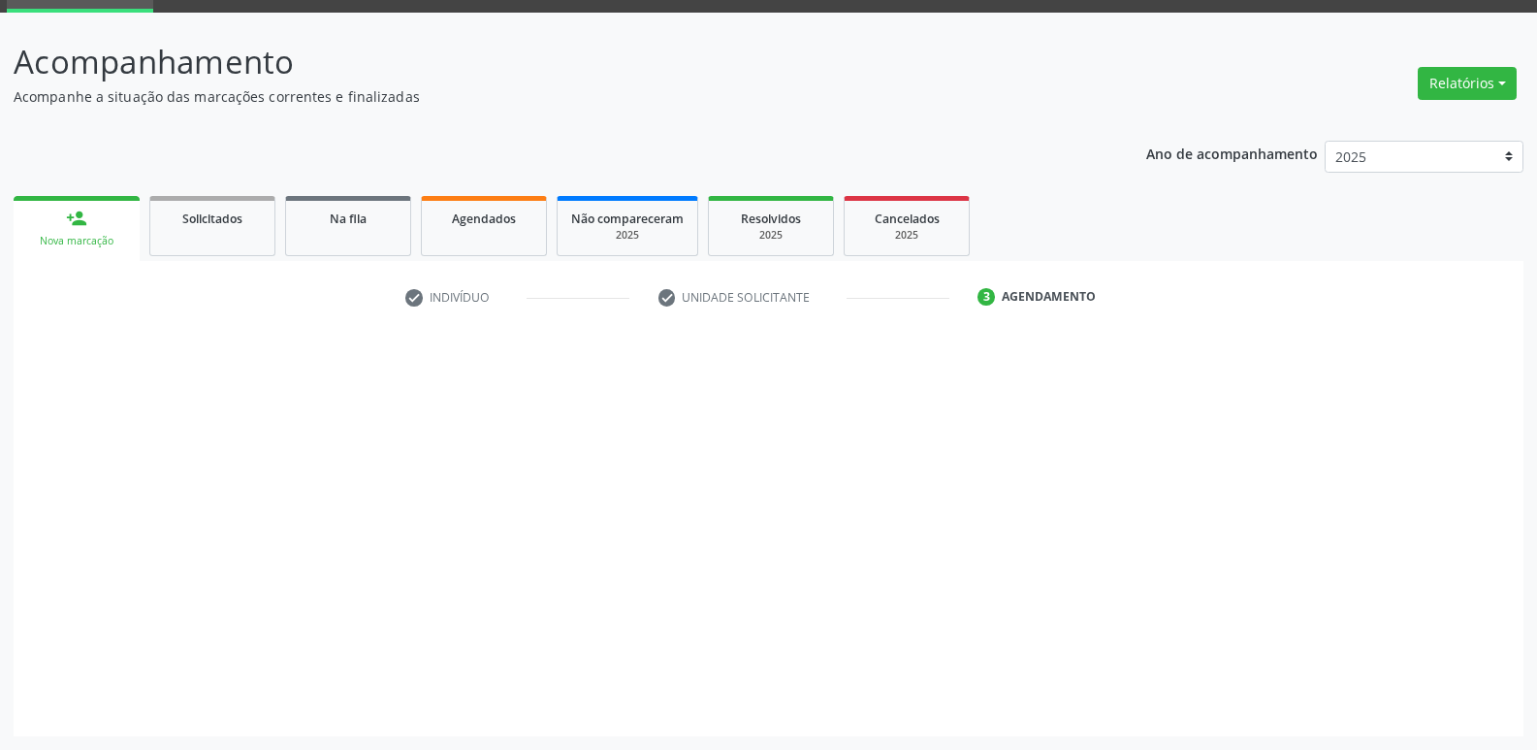
scroll to position [94, 0]
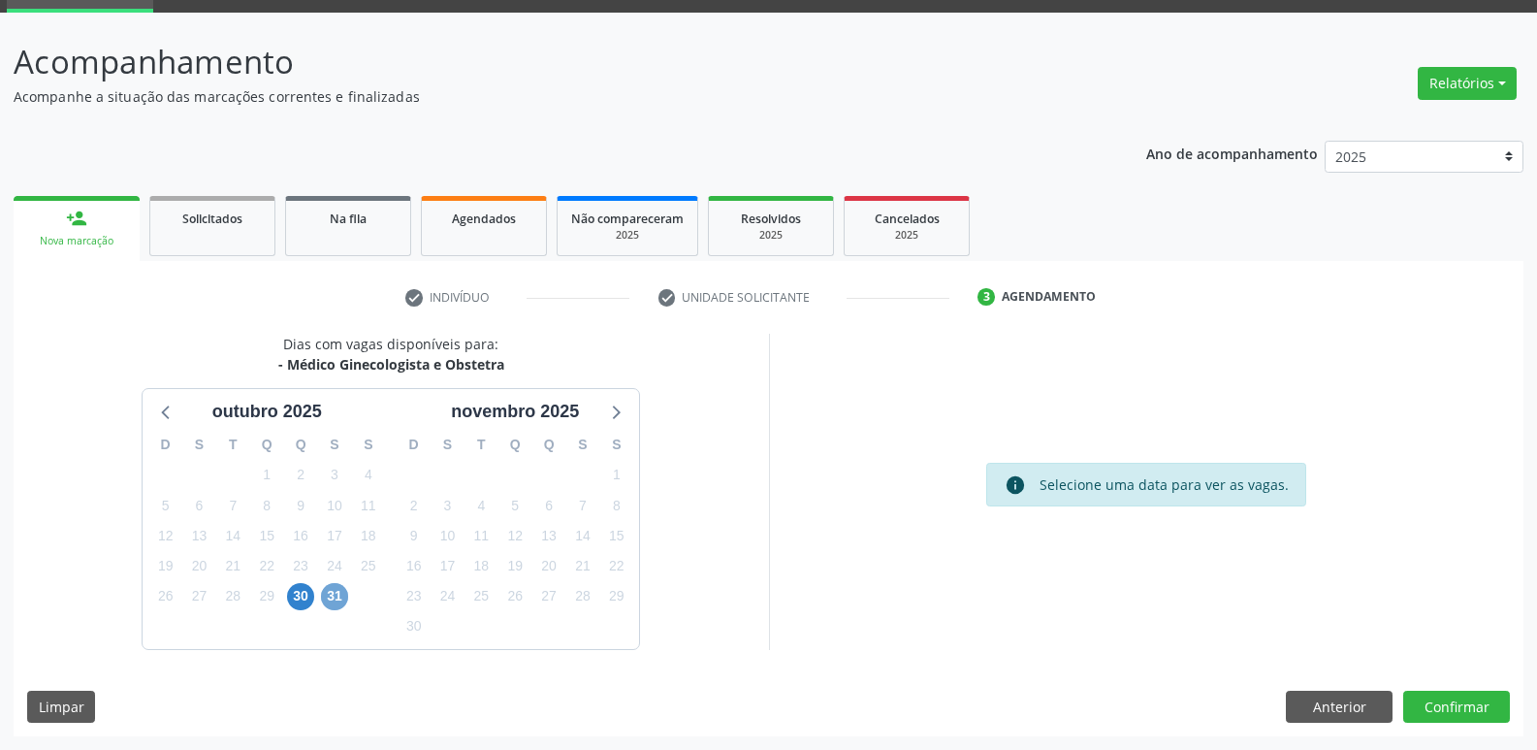
click at [329, 599] on span "31" at bounding box center [334, 596] width 27 height 27
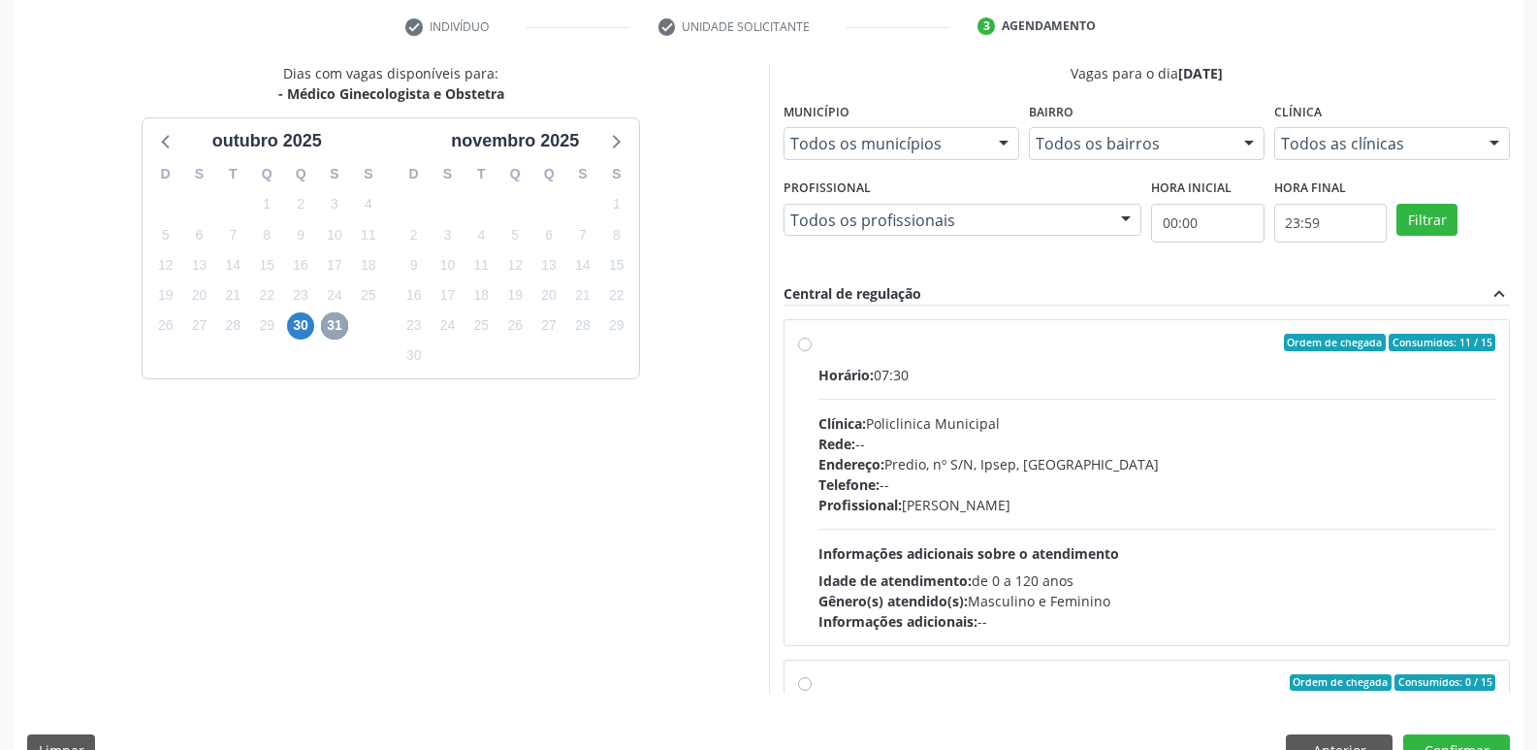
scroll to position [409, 0]
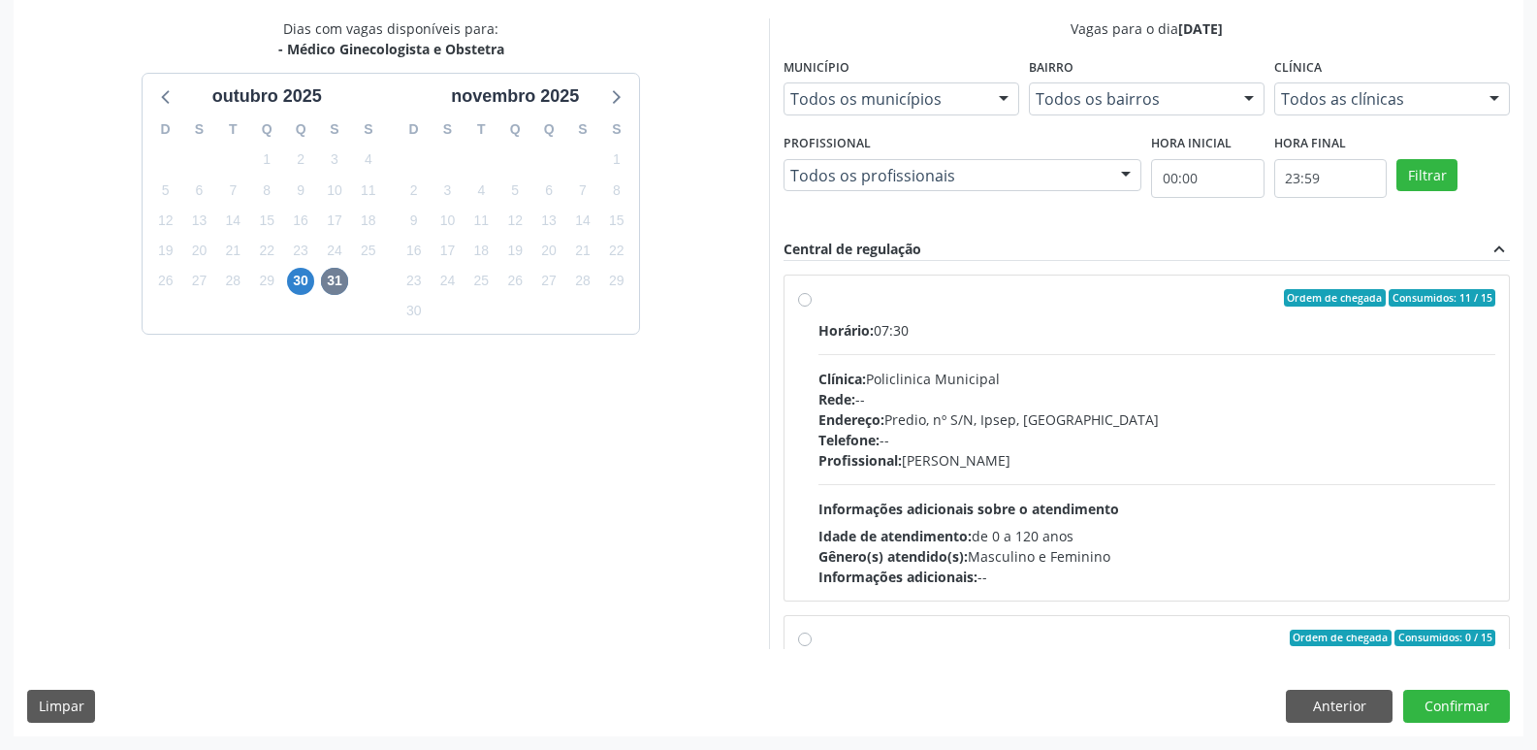
click at [819, 297] on label "Ordem de chegada Consumidos: 11 / 15 Horário: 07:30 Clínica: Policlinica Munici…" at bounding box center [1158, 438] width 678 height 298
click at [802, 297] on input "Ordem de chegada Consumidos: 11 / 15 Horário: 07:30 Clínica: Policlinica Munici…" at bounding box center [805, 297] width 14 height 17
radio input "true"
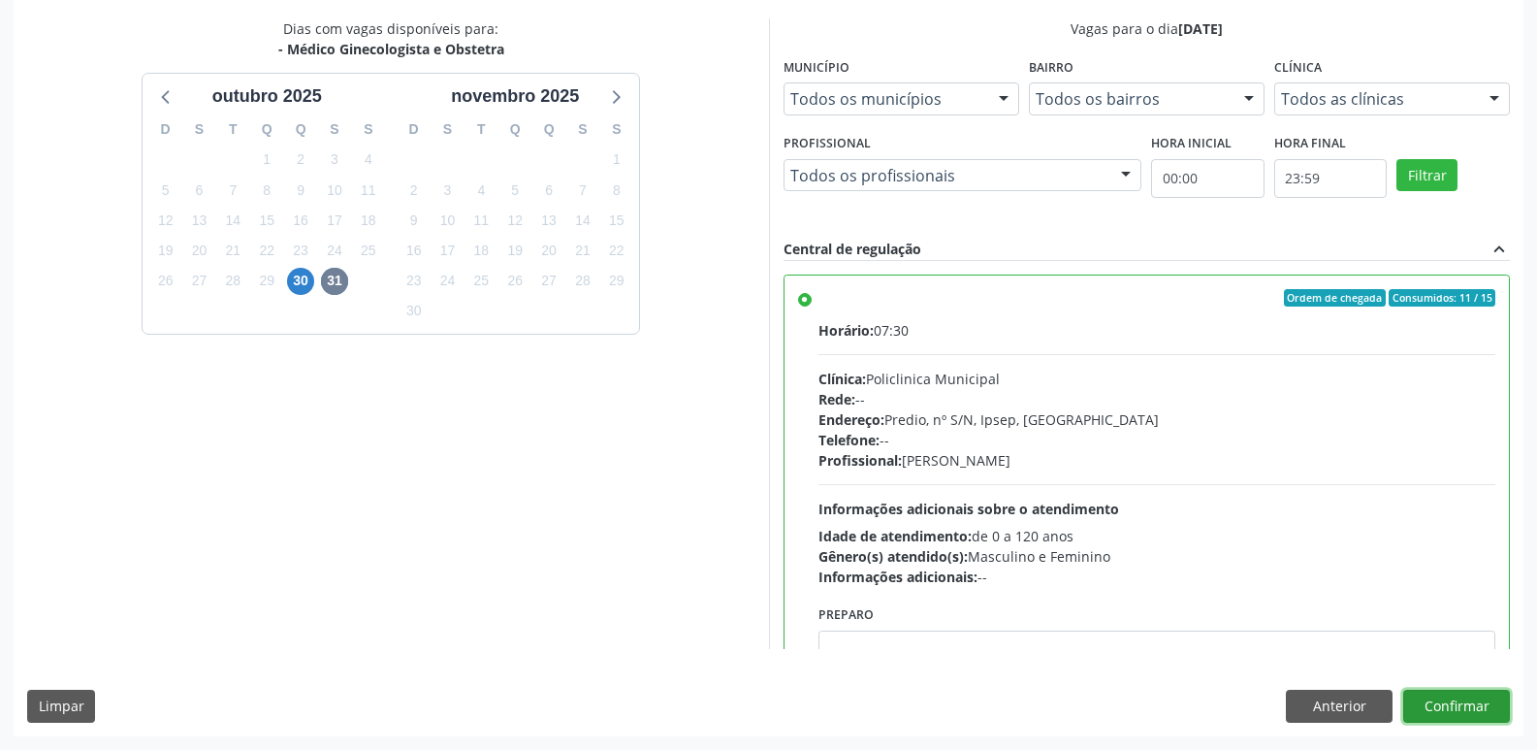
click at [1471, 699] on button "Confirmar" at bounding box center [1456, 706] width 107 height 33
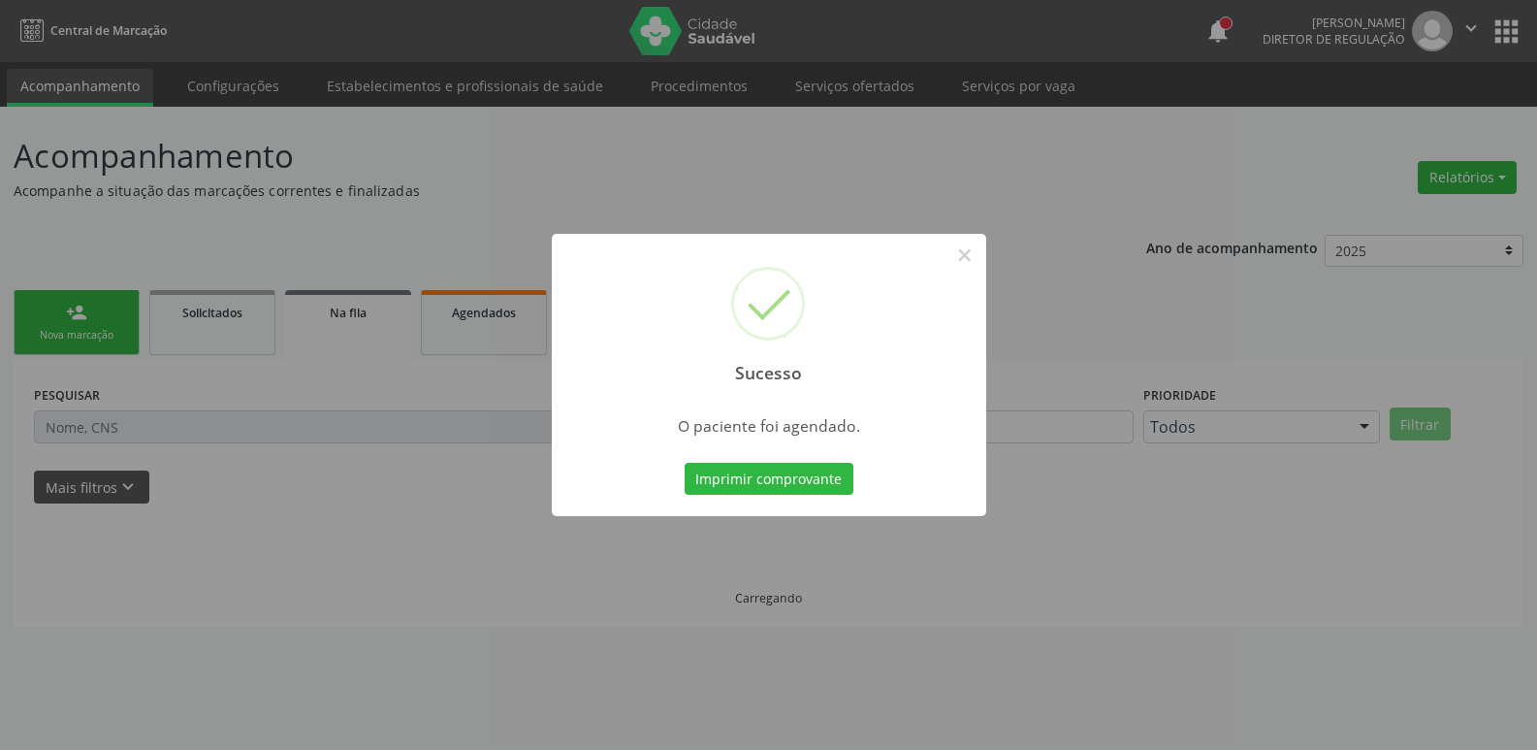
scroll to position [0, 0]
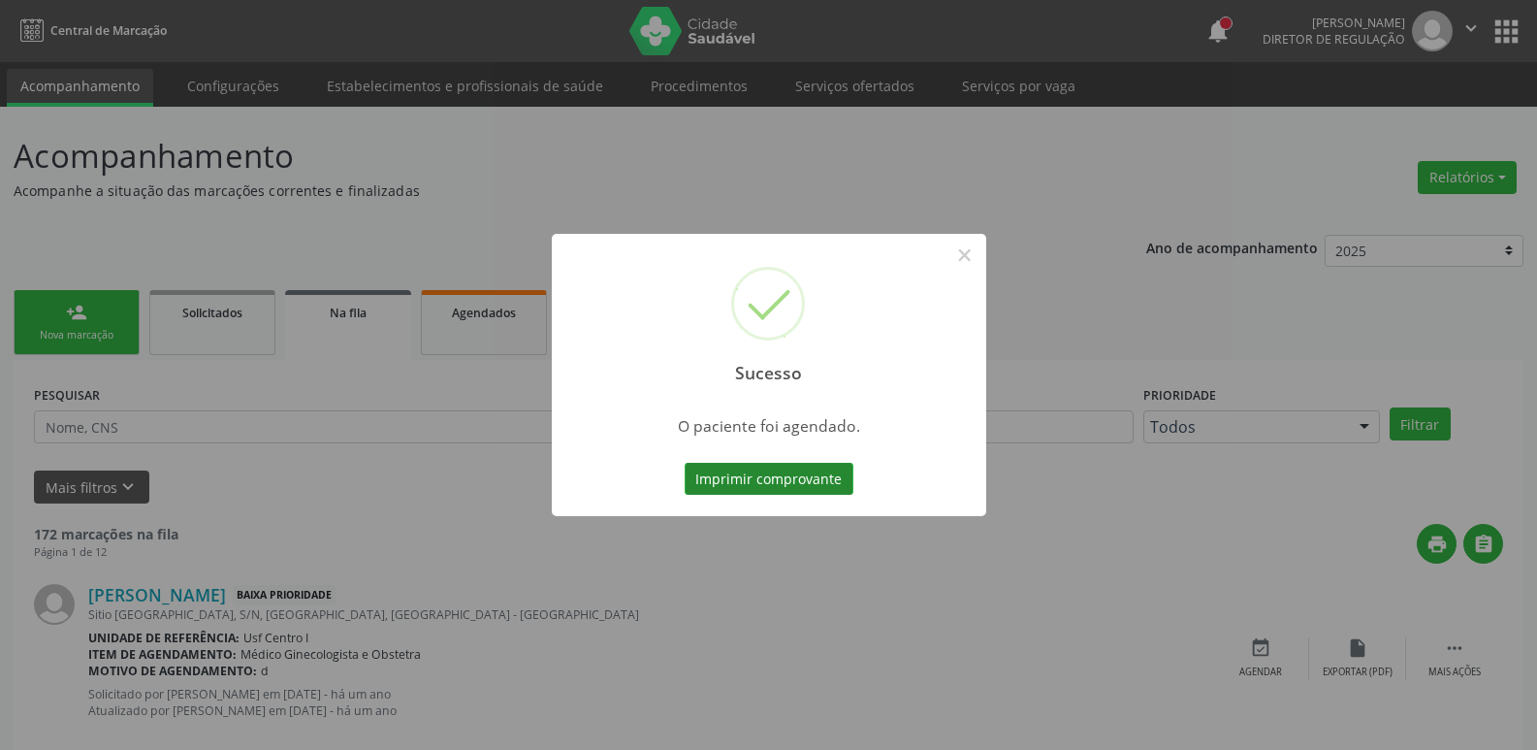
click at [760, 473] on button "Imprimir comprovante" at bounding box center [769, 479] width 169 height 33
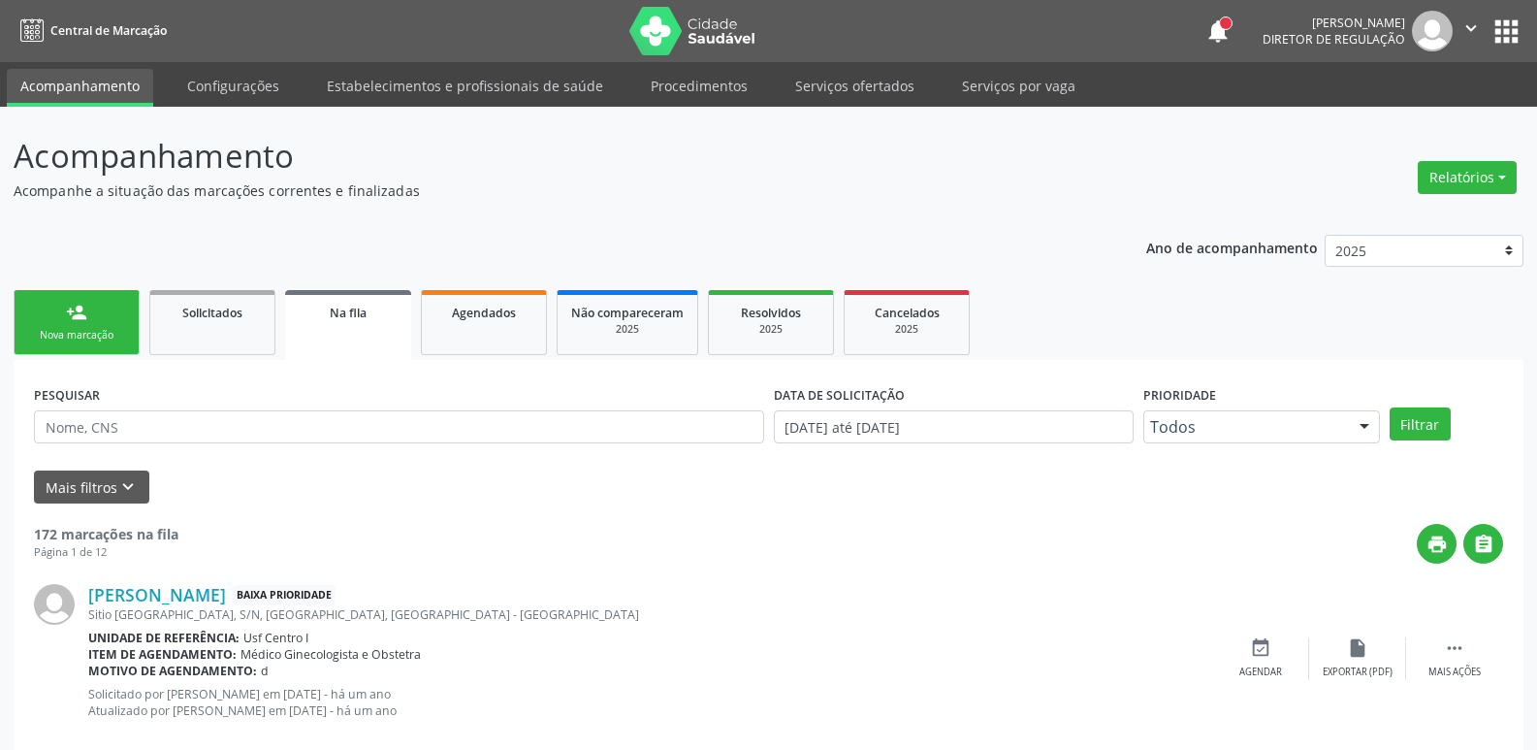
click at [1504, 35] on button "apps" at bounding box center [1507, 32] width 34 height 34
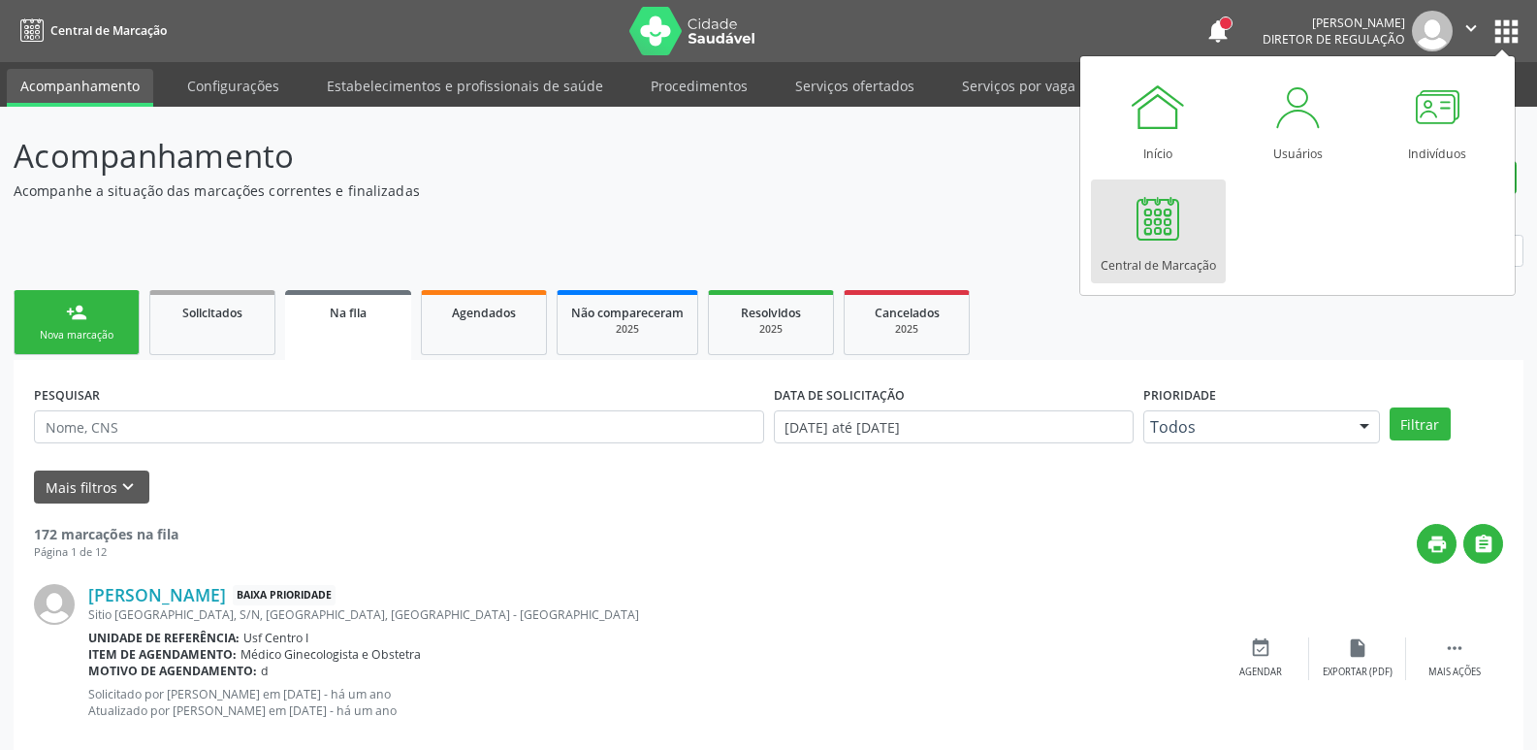
click at [1139, 234] on div at bounding box center [1158, 218] width 58 height 58
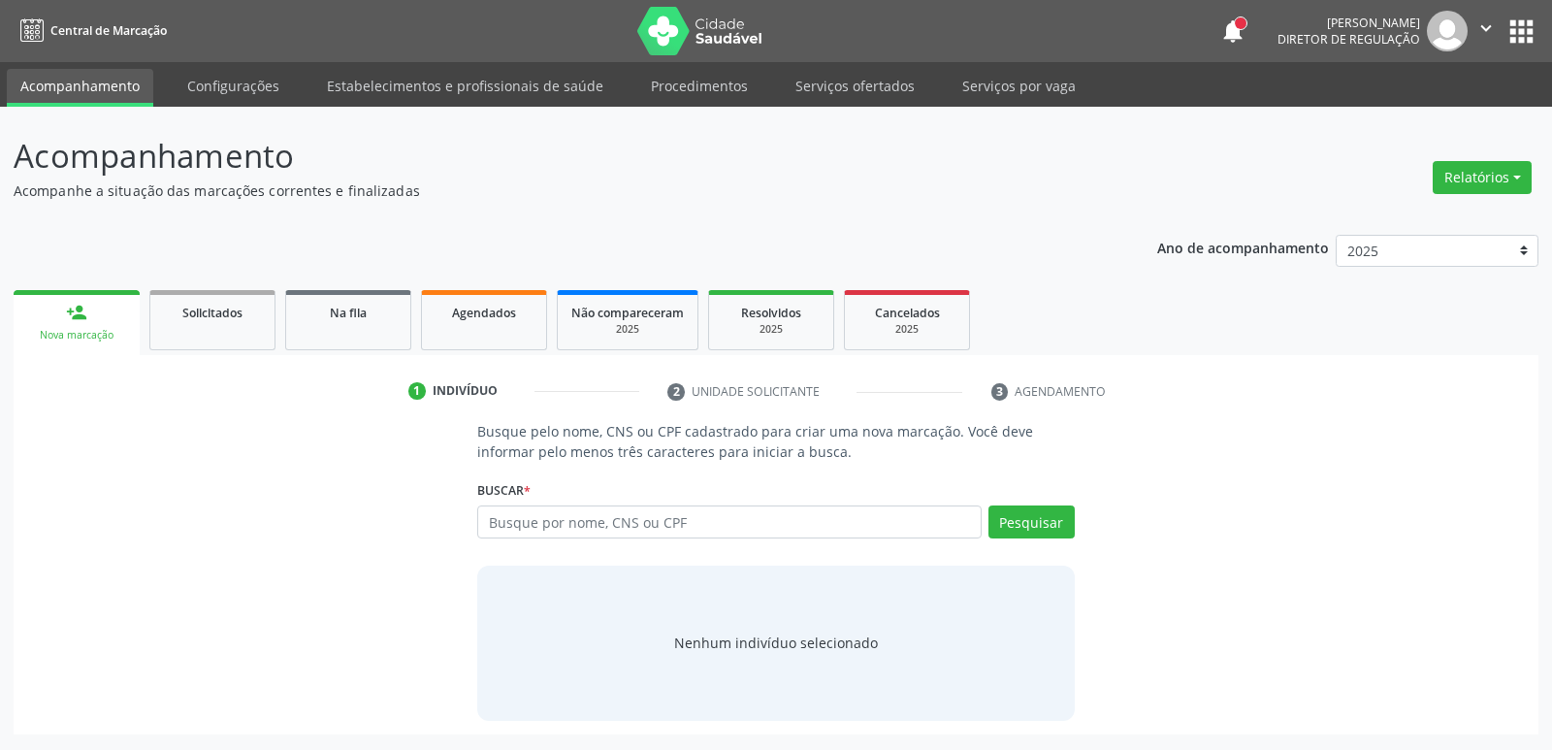
click at [588, 526] on input "text" at bounding box center [728, 521] width 503 height 33
type input "05519180474"
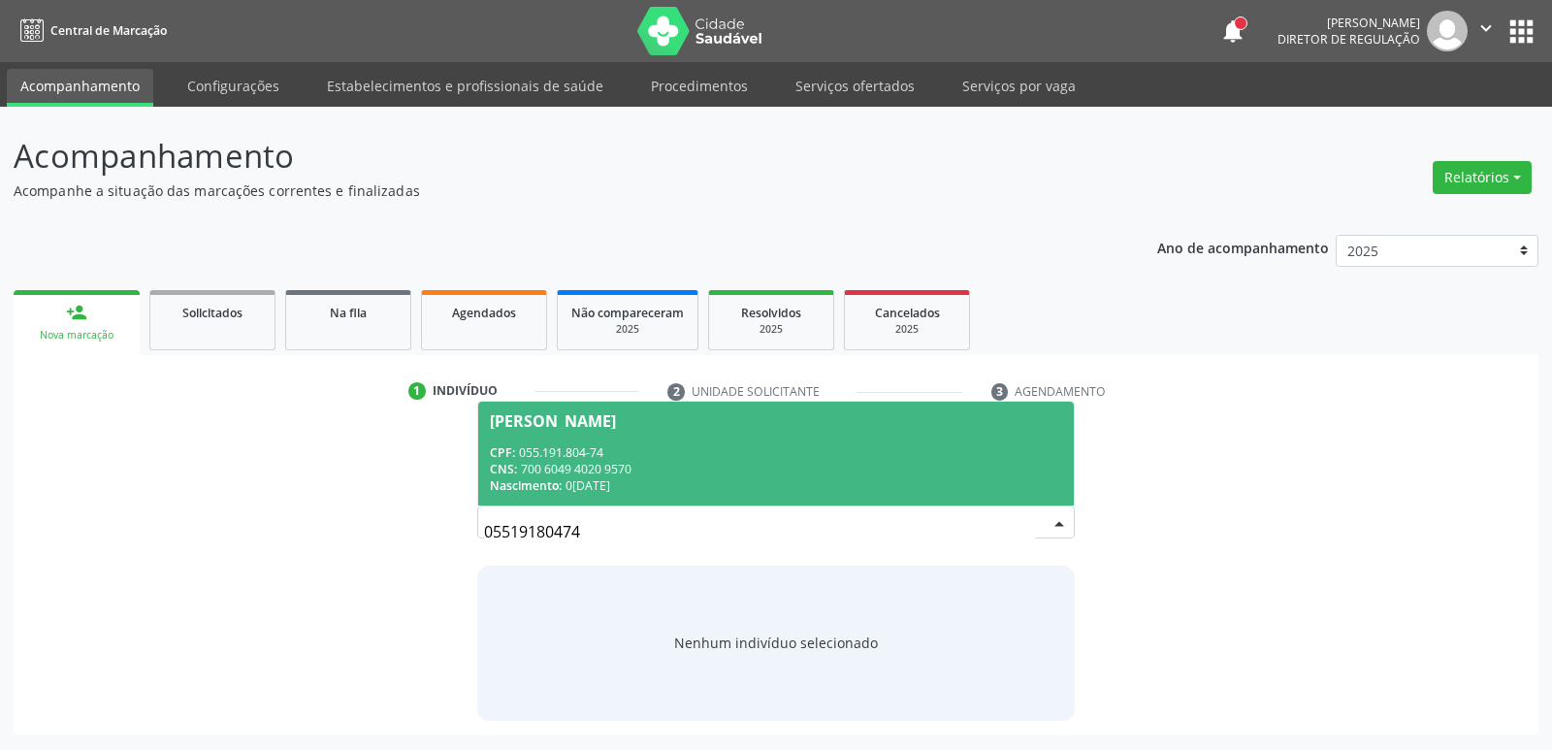
click at [616, 424] on div "[PERSON_NAME]" at bounding box center [553, 421] width 126 height 16
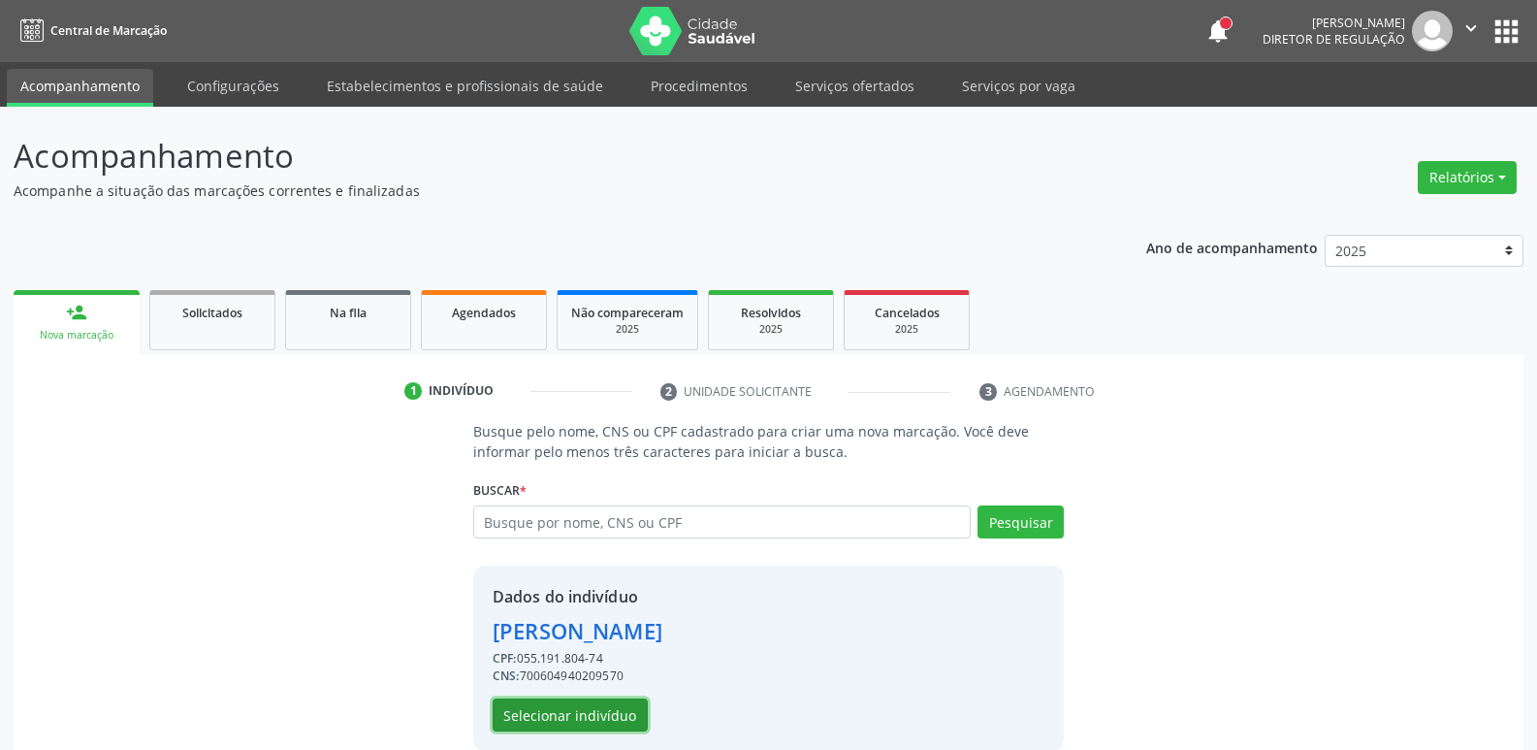
click at [591, 719] on button "Selecionar indivíduo" at bounding box center [570, 714] width 155 height 33
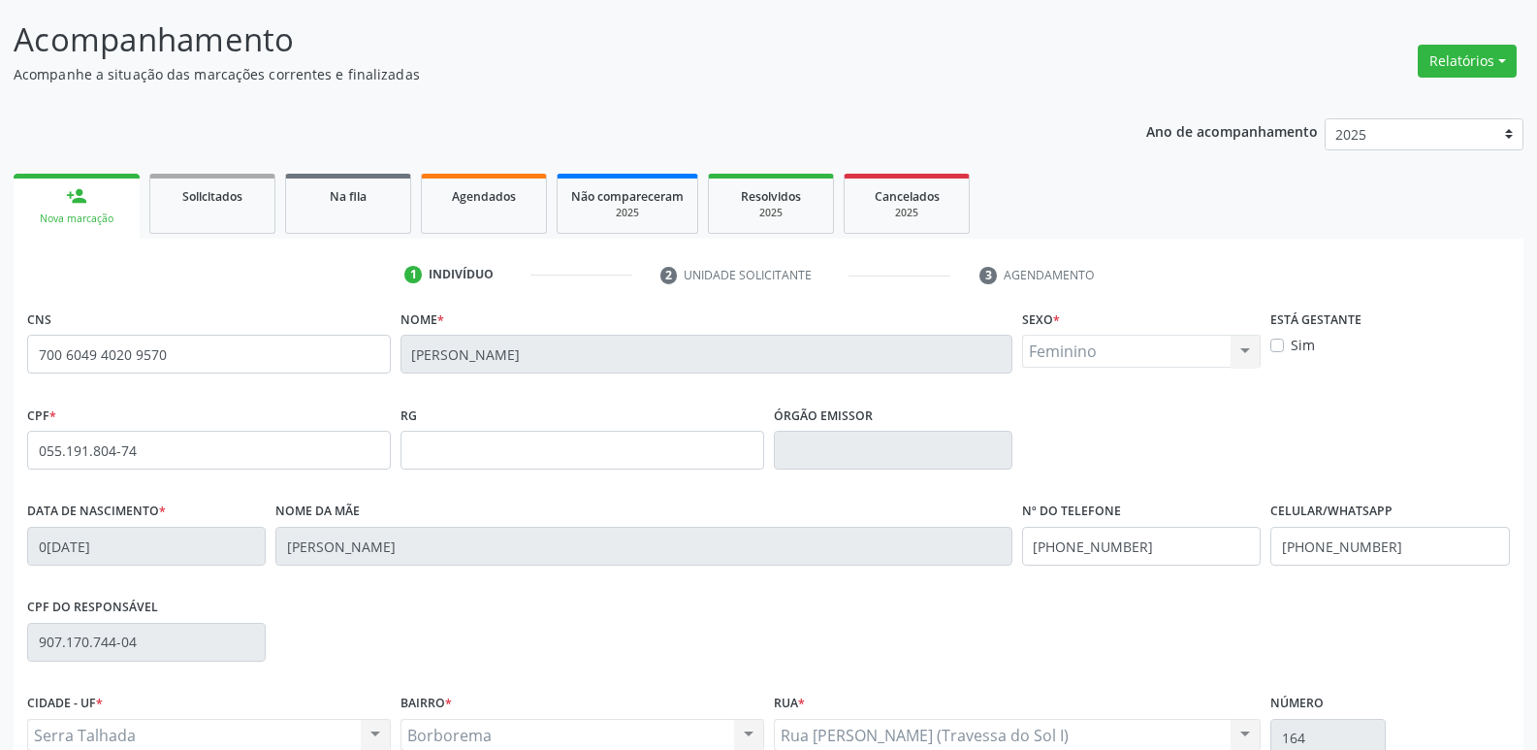
scroll to position [302, 0]
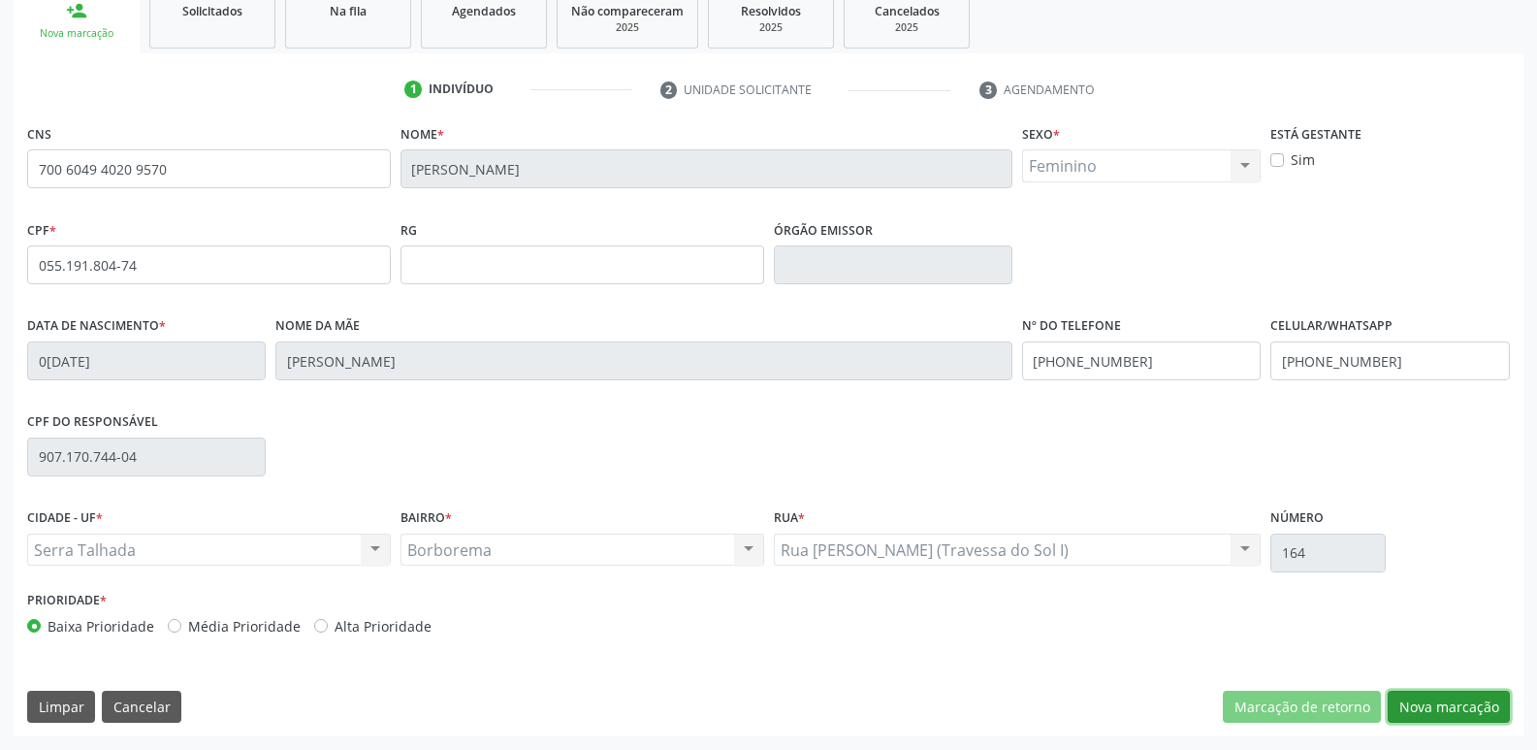
click at [1442, 697] on button "Nova marcação" at bounding box center [1449, 707] width 122 height 33
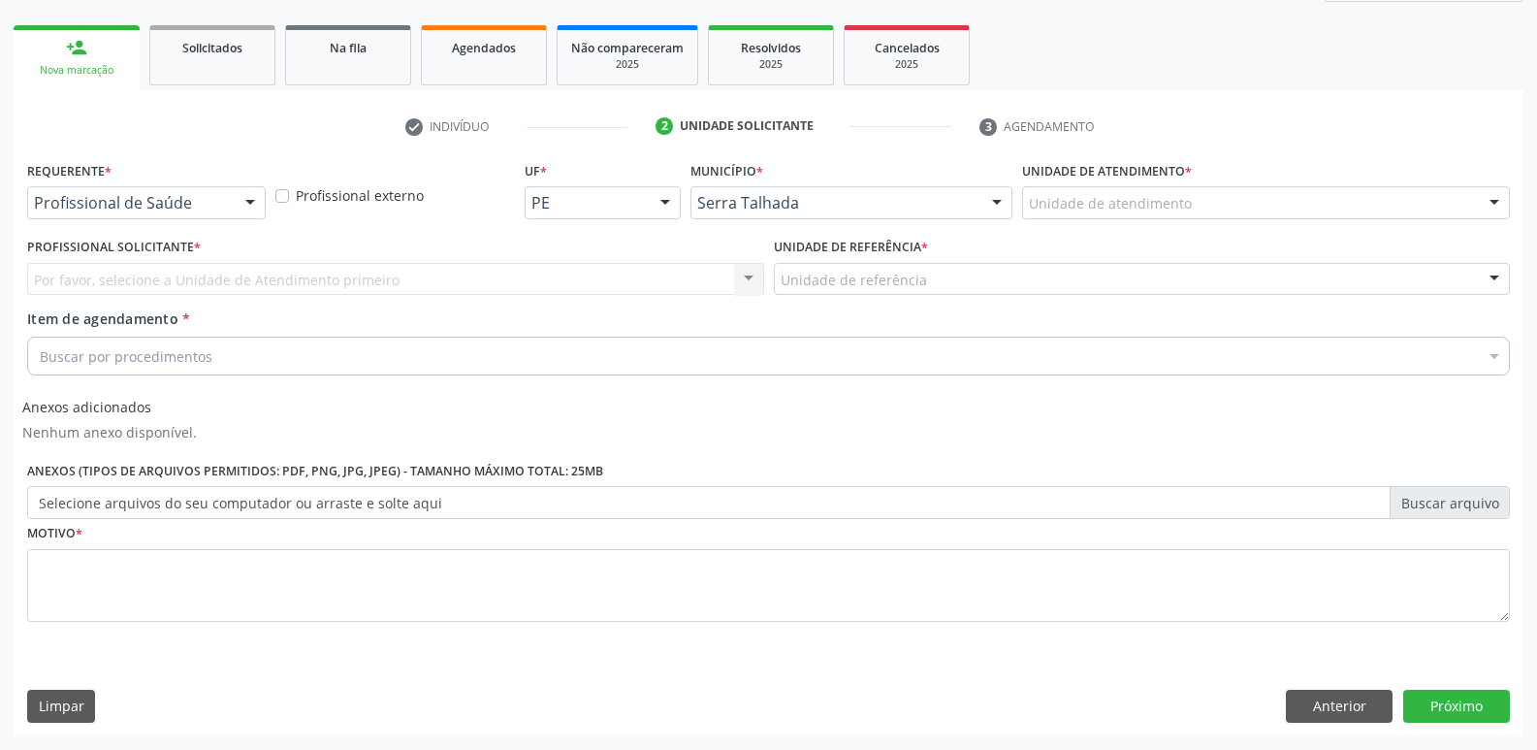
scroll to position [265, 0]
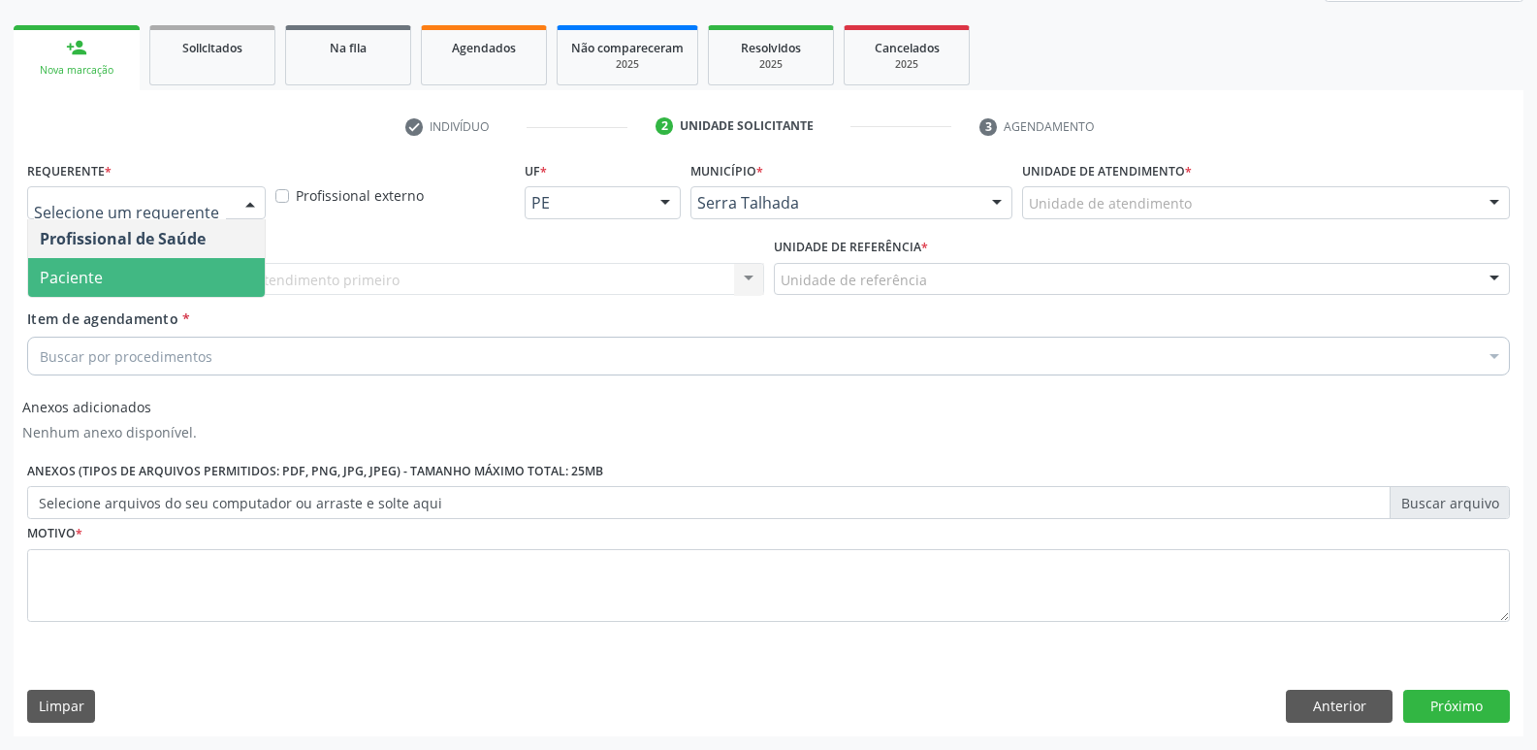
click at [170, 261] on span "Paciente" at bounding box center [146, 277] width 237 height 39
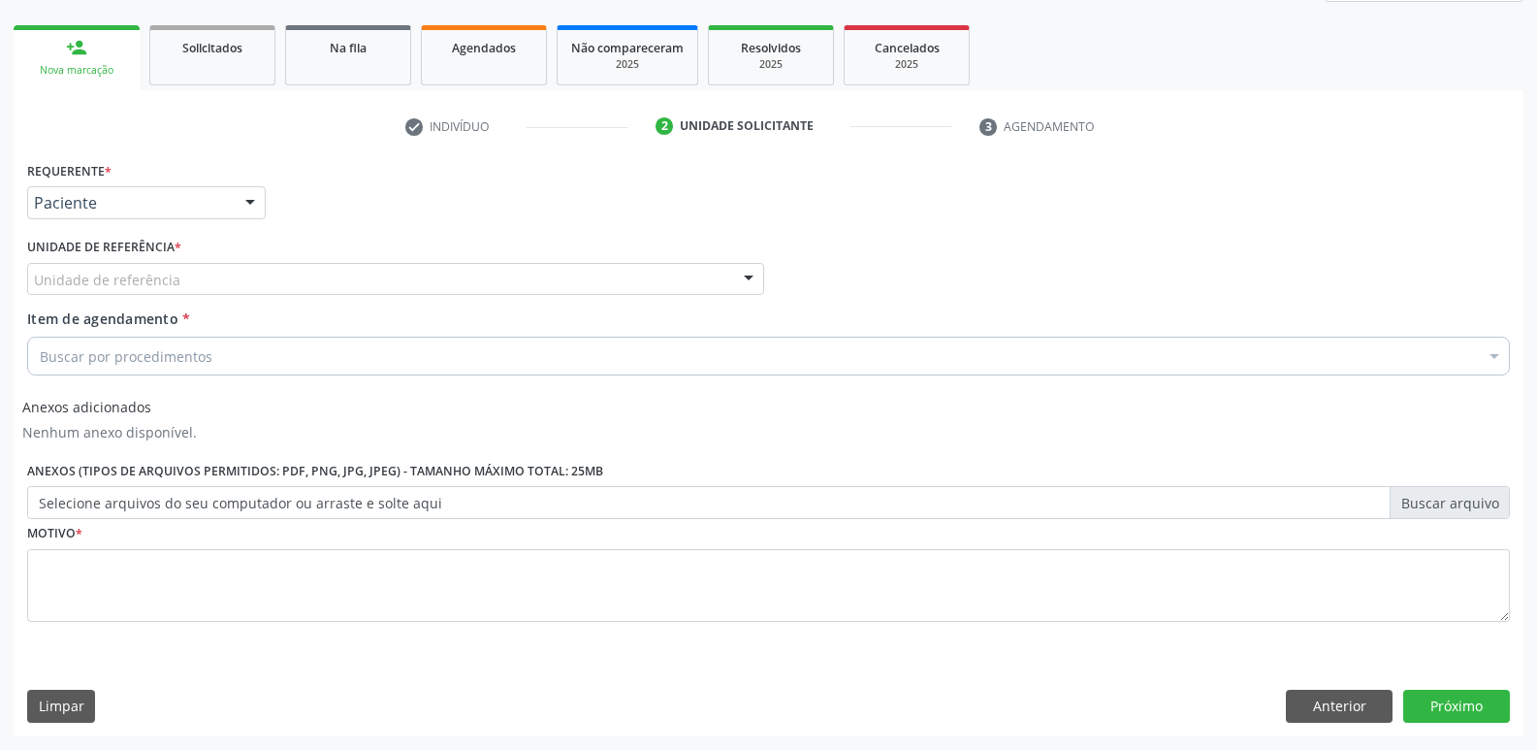
click at [170, 267] on div "Unidade de referência" at bounding box center [395, 279] width 737 height 33
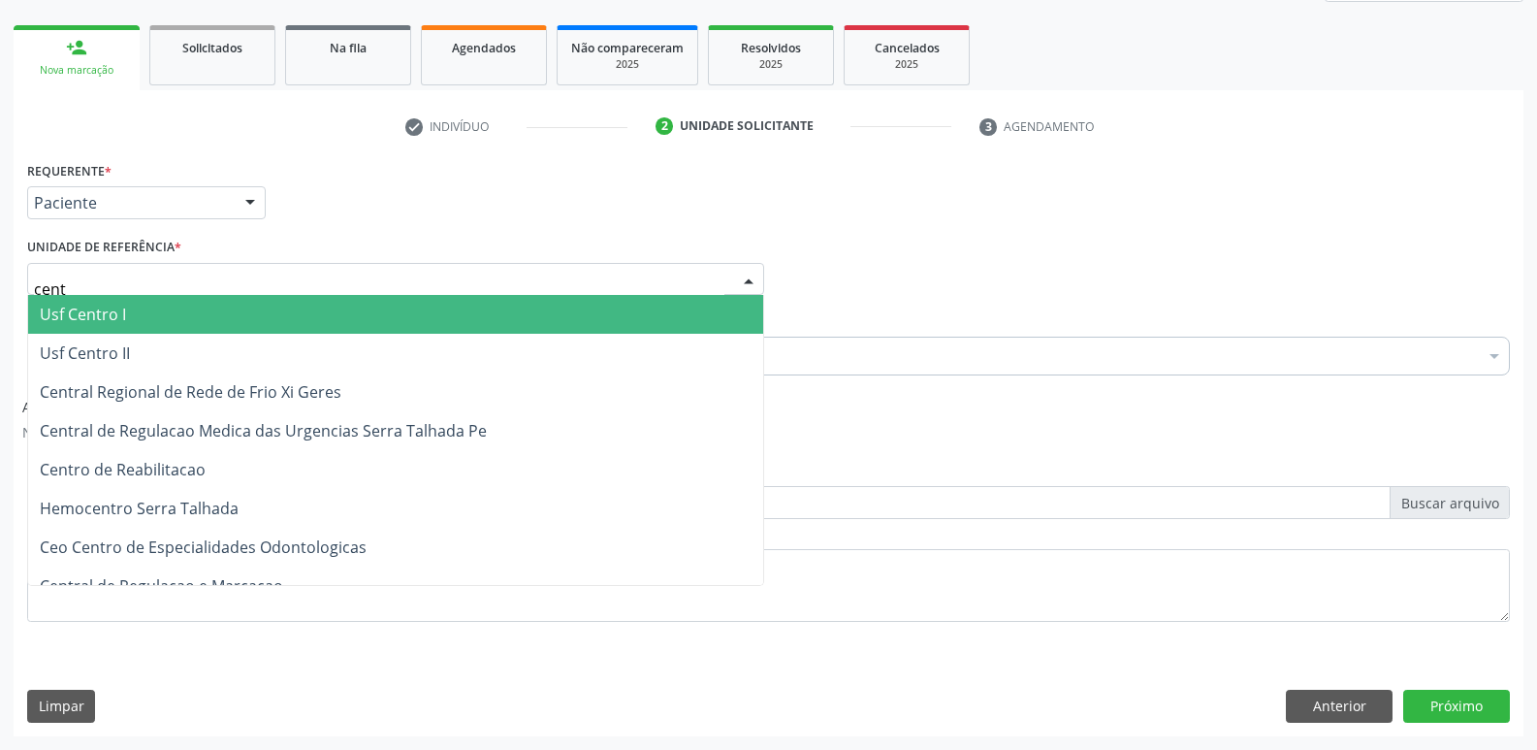
type input "centr"
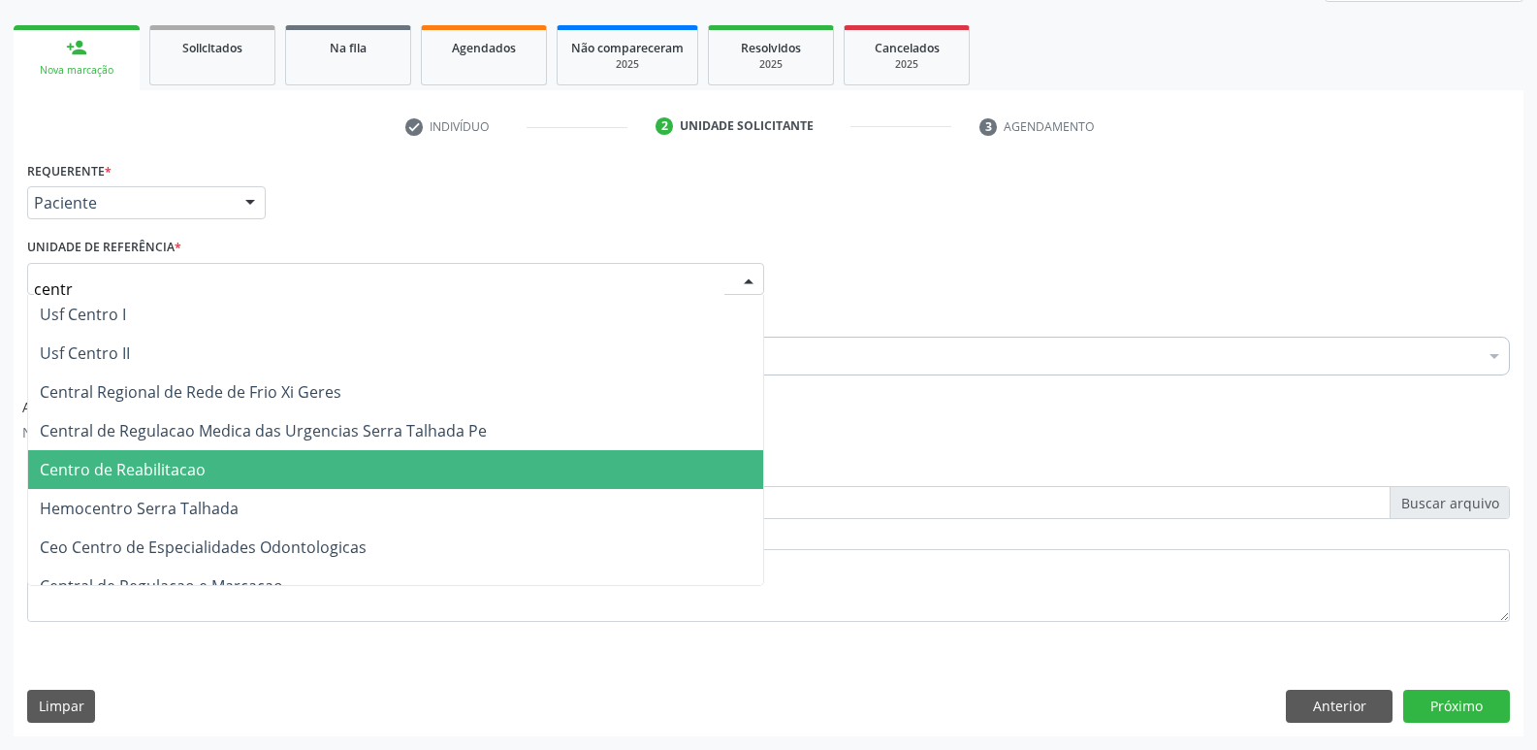
click at [188, 488] on span "Centro de Reabilitacao" at bounding box center [395, 469] width 735 height 39
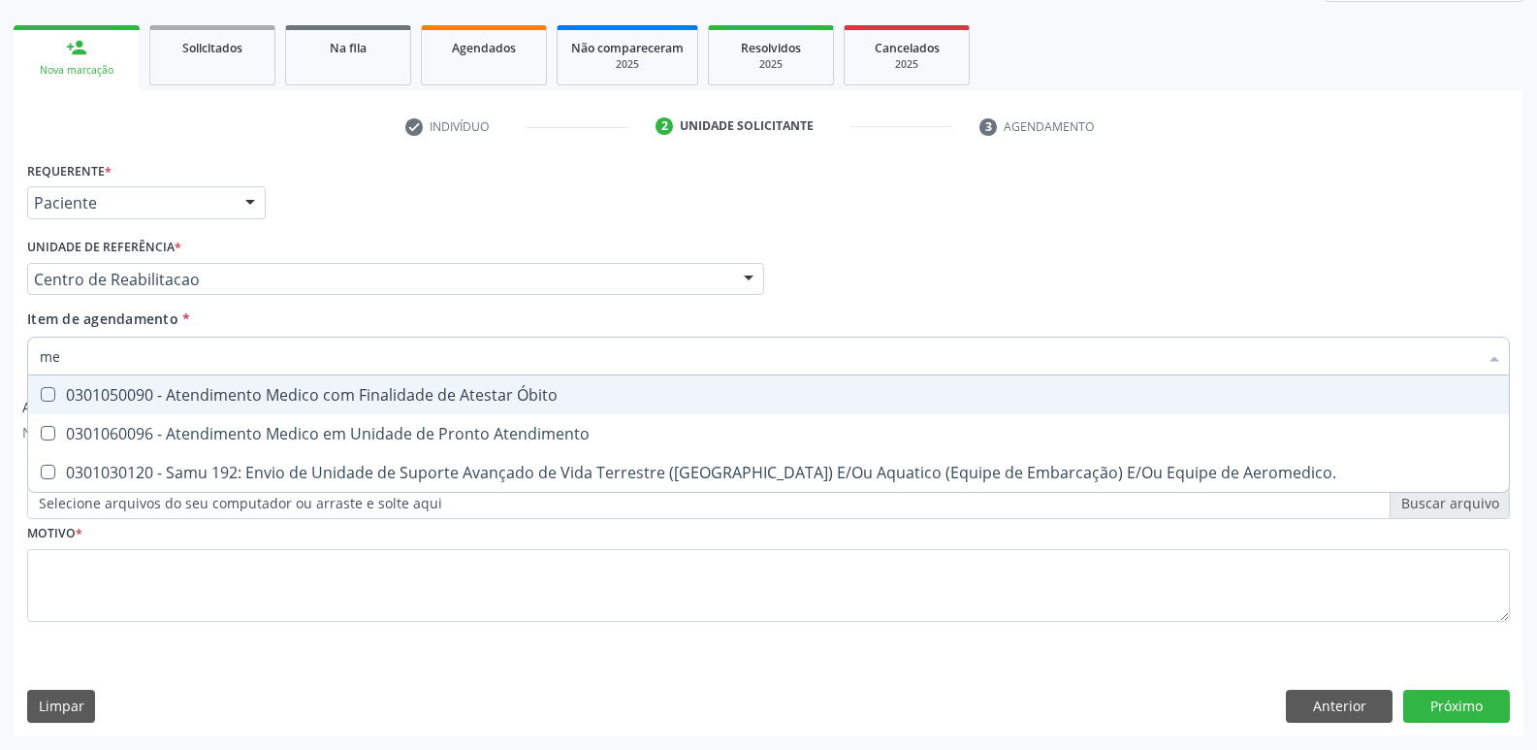
type input "m"
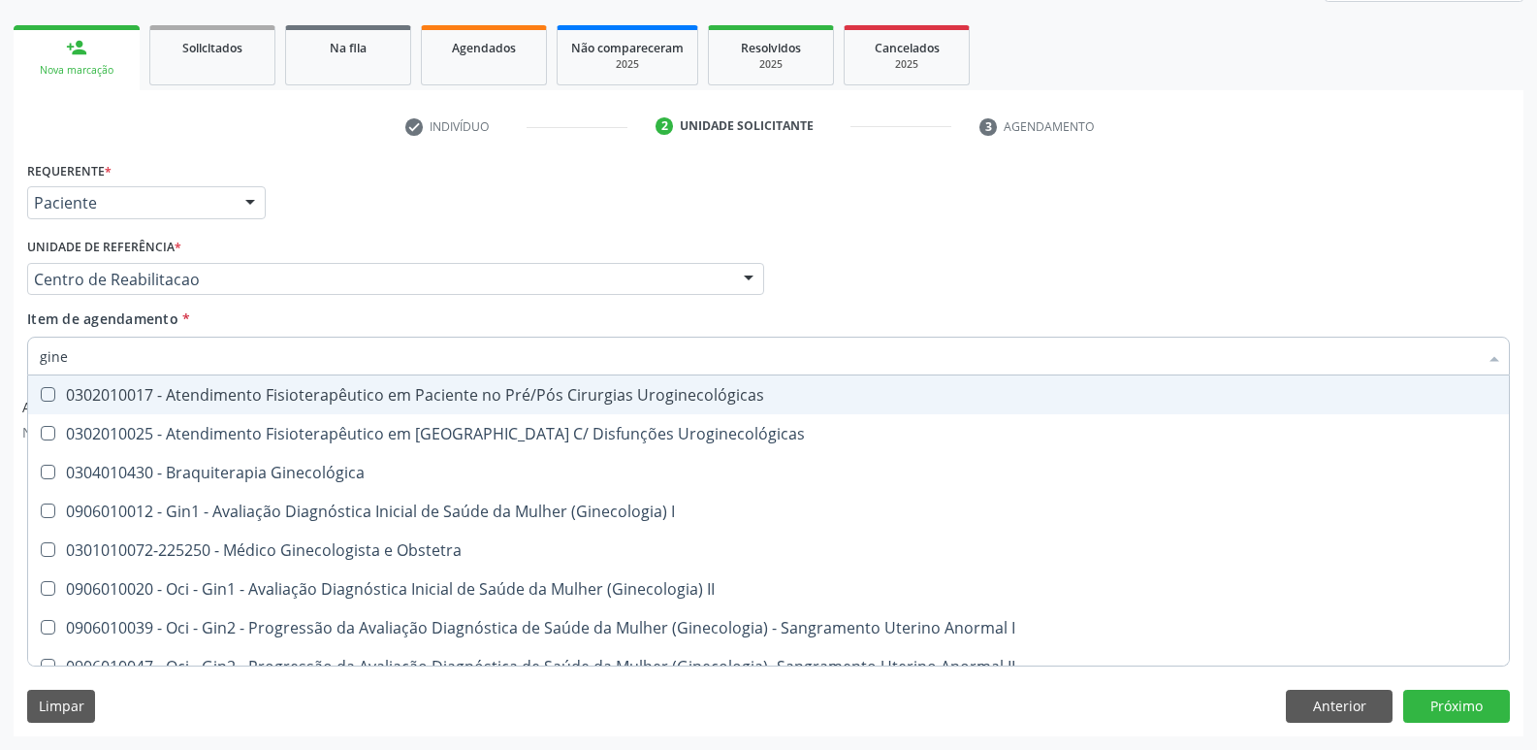
type input "ginec"
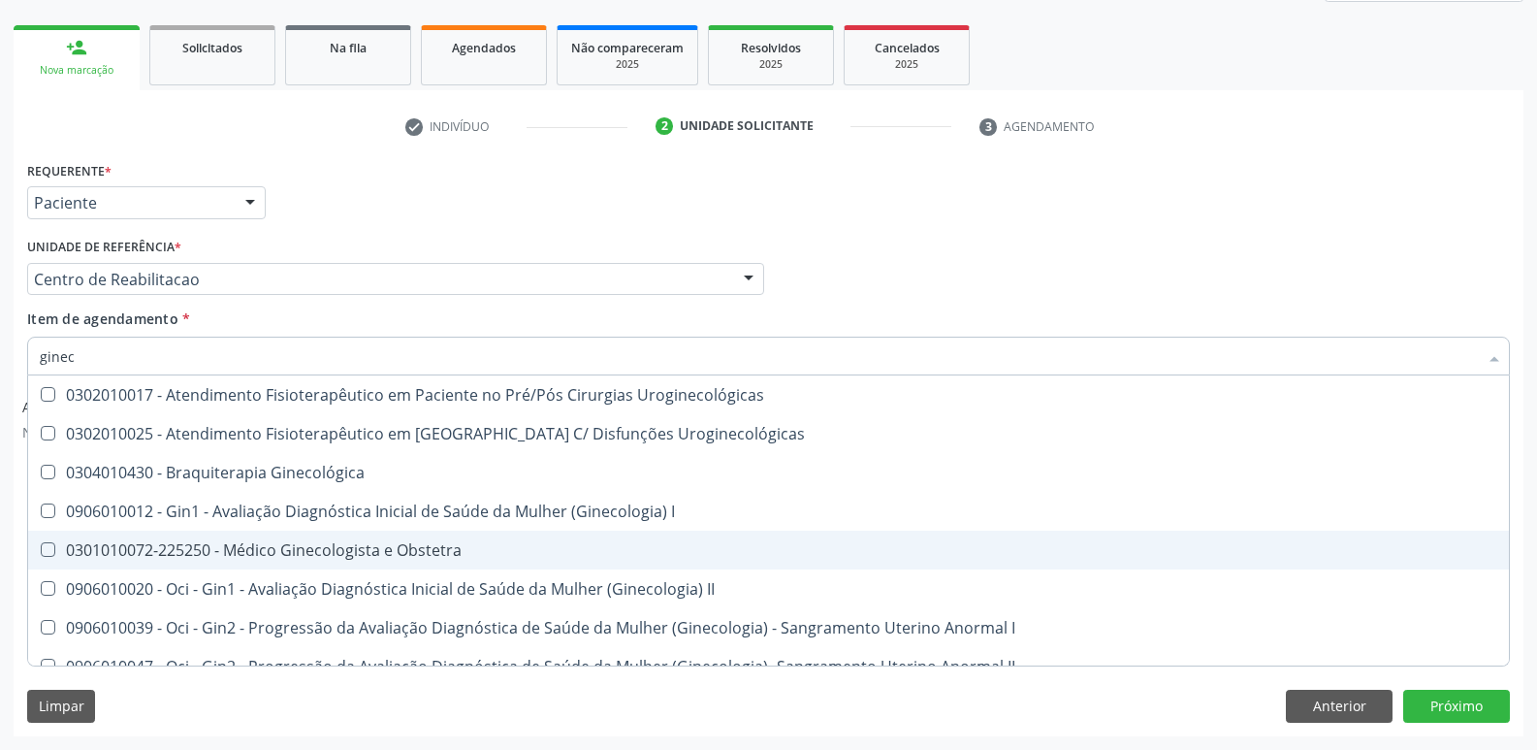
click at [239, 551] on div "0301010072-225250 - Médico Ginecologista e Obstetra" at bounding box center [769, 550] width 1458 height 16
checkbox Obstetra "true"
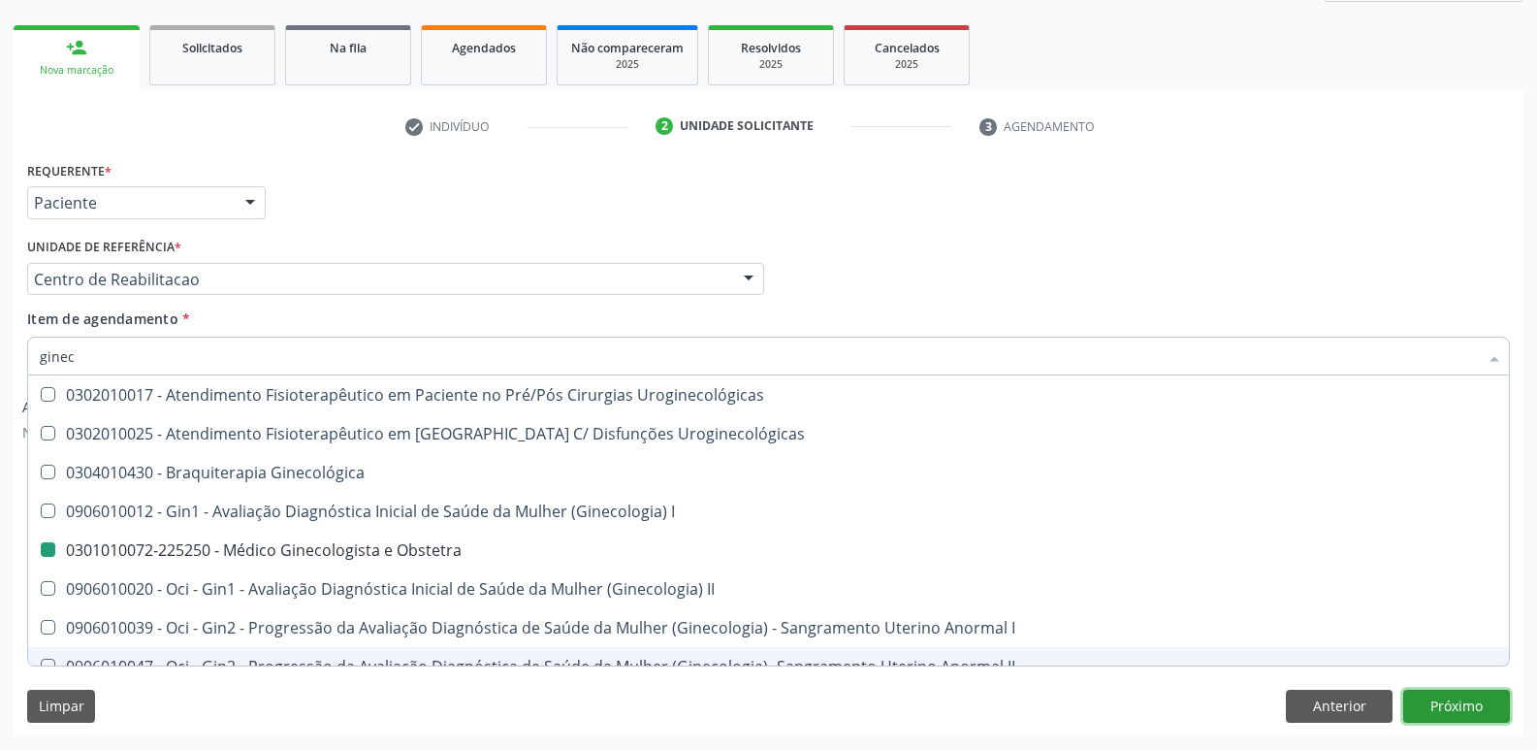
click at [1430, 712] on button "Próximo" at bounding box center [1456, 706] width 107 height 33
checkbox Uroginecológicas "true"
checkbox Obstetra "false"
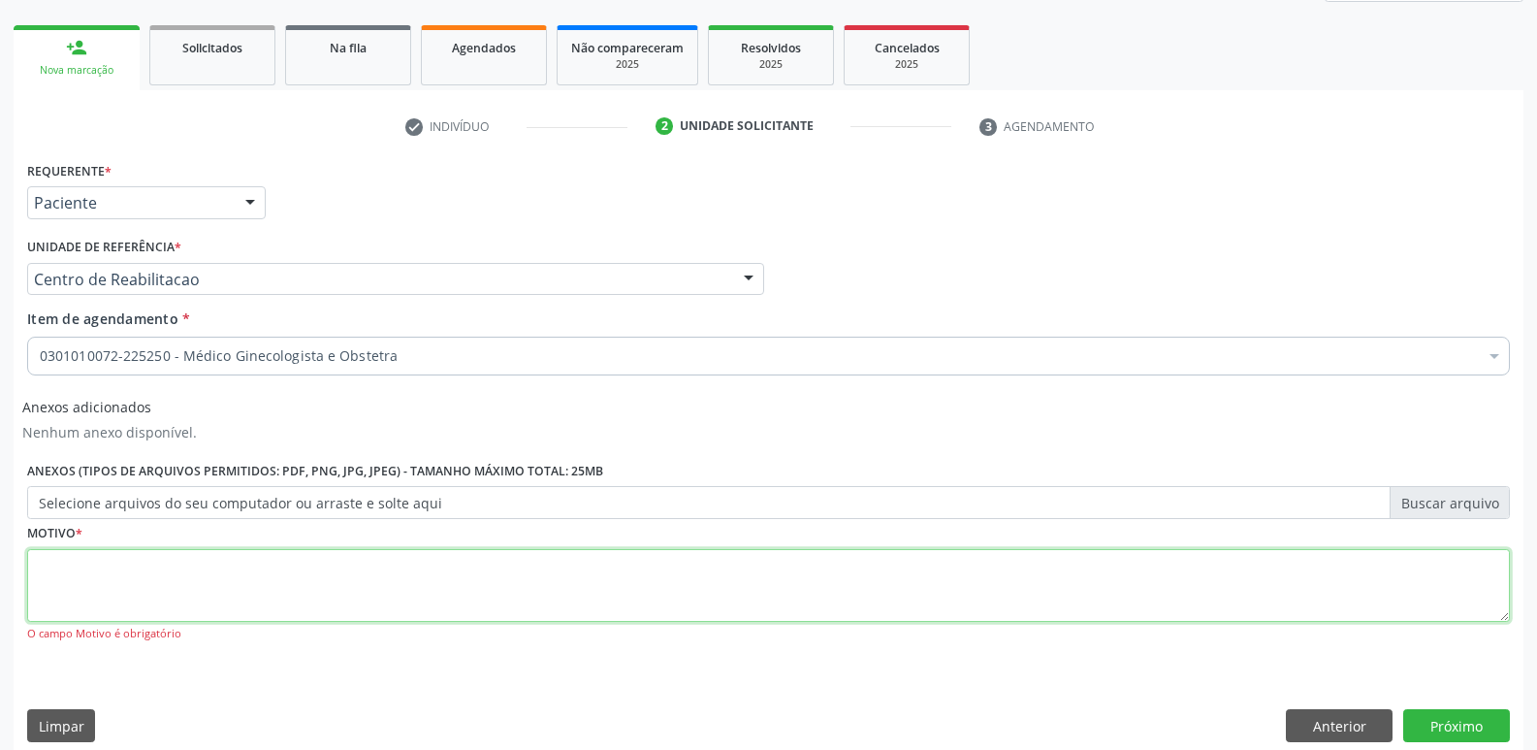
click at [537, 576] on textarea at bounding box center [768, 586] width 1483 height 74
type textarea "....."
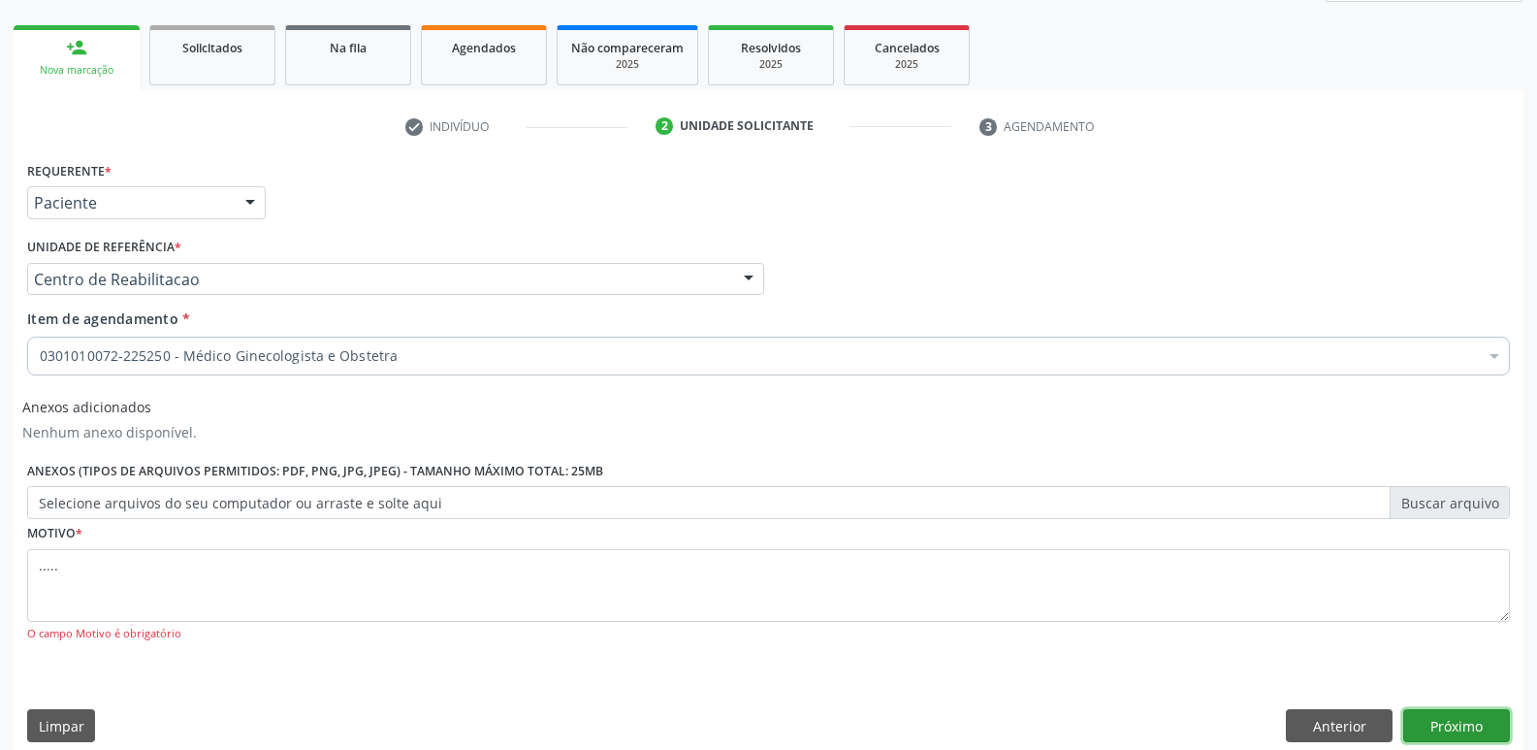
click at [1454, 733] on button "Próximo" at bounding box center [1456, 725] width 107 height 33
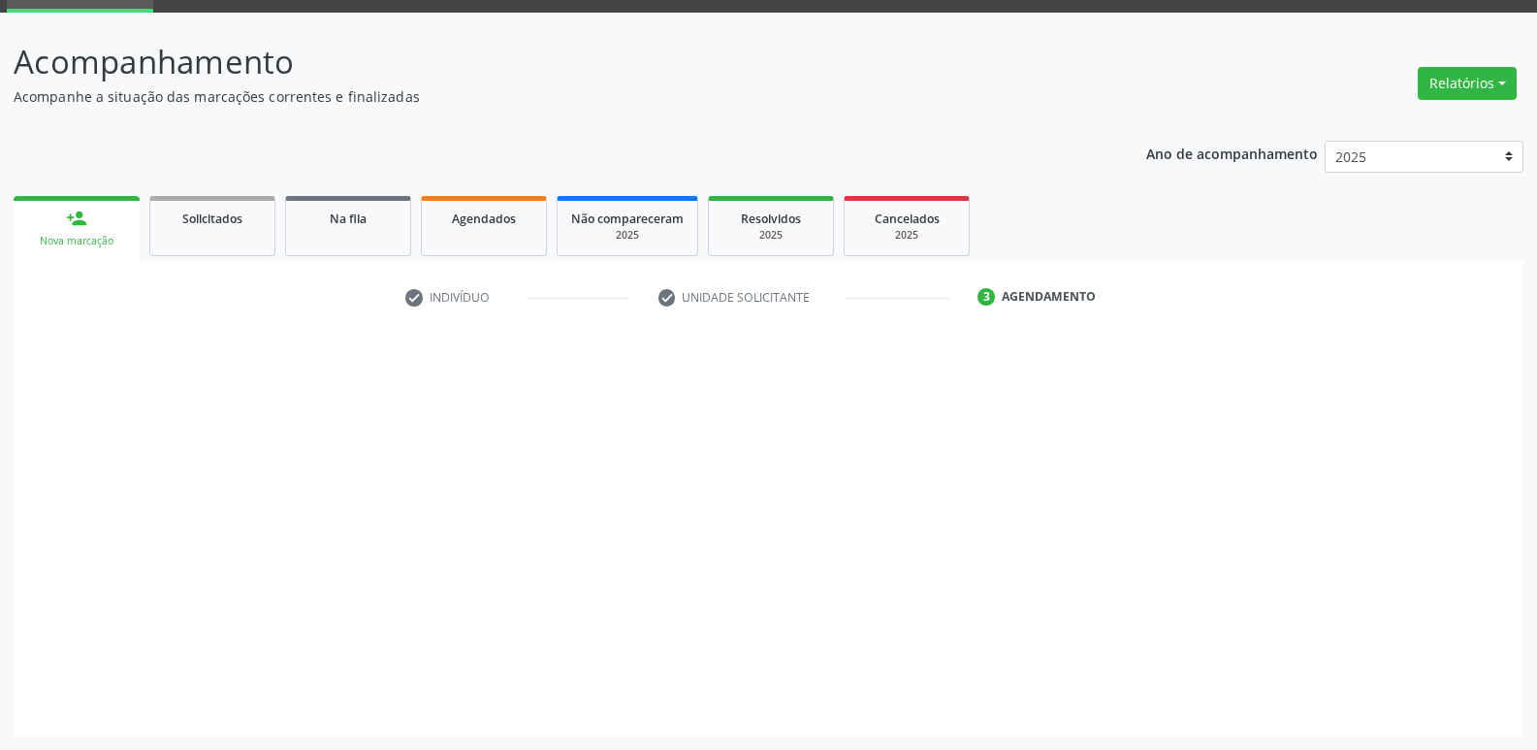
scroll to position [94, 0]
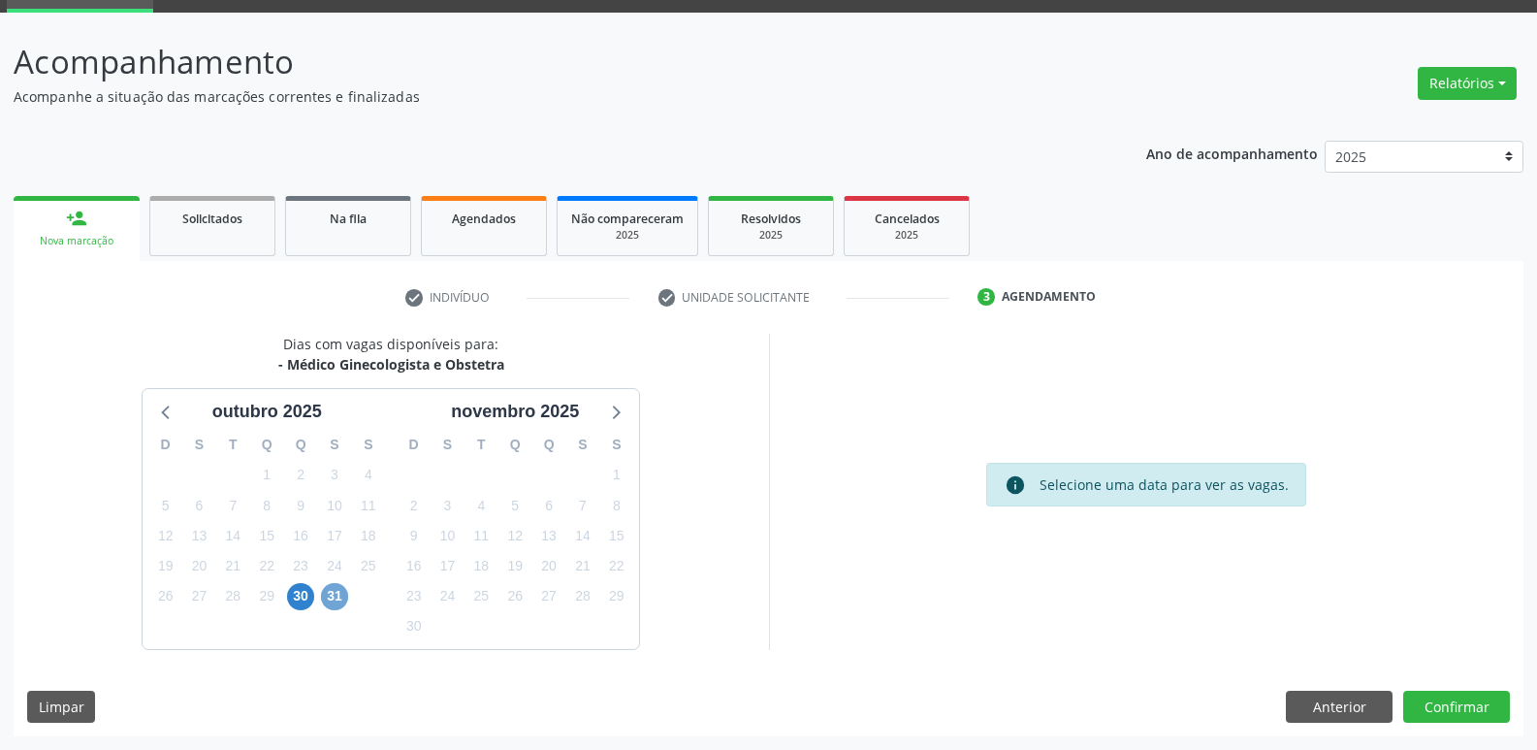
click at [338, 584] on span "31" at bounding box center [334, 596] width 27 height 27
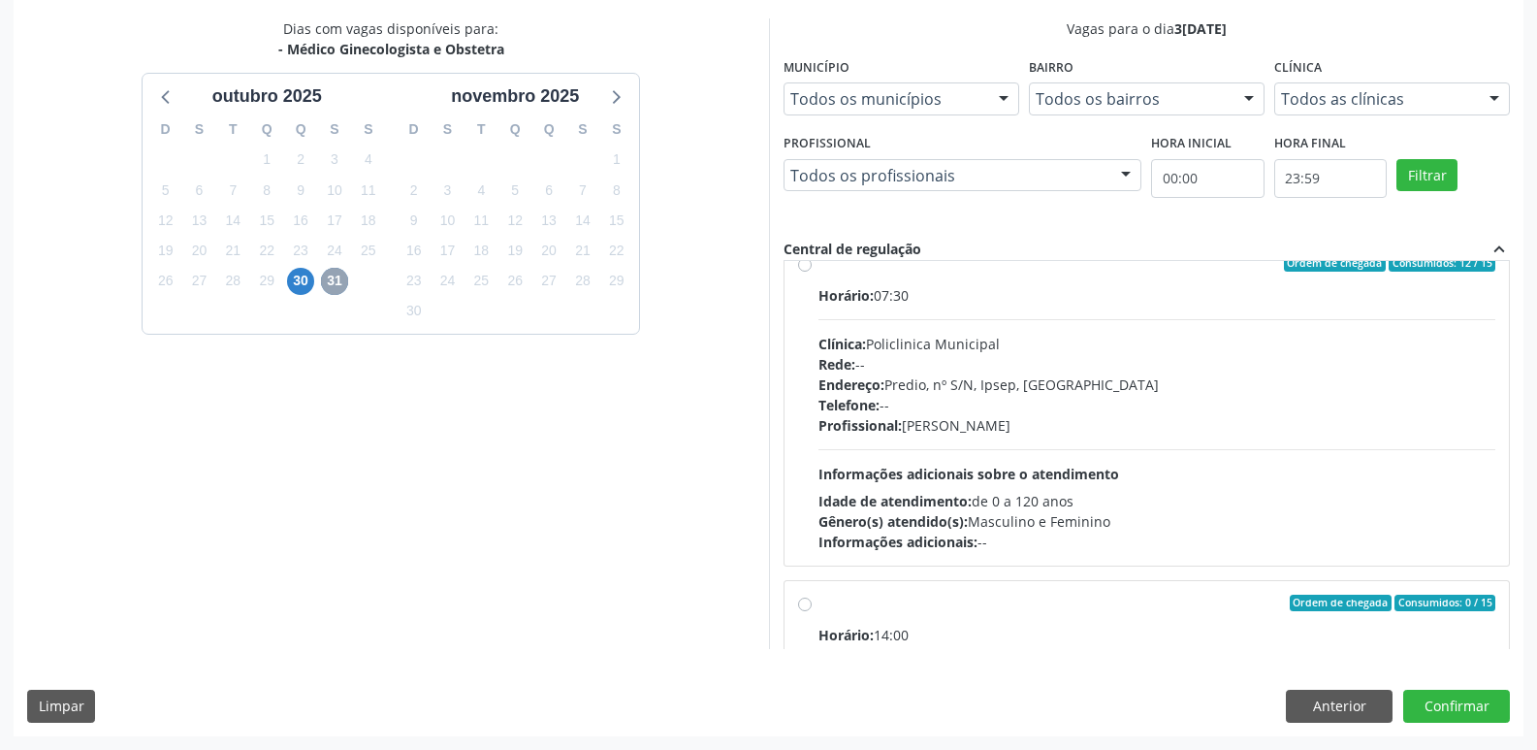
scroll to position [0, 0]
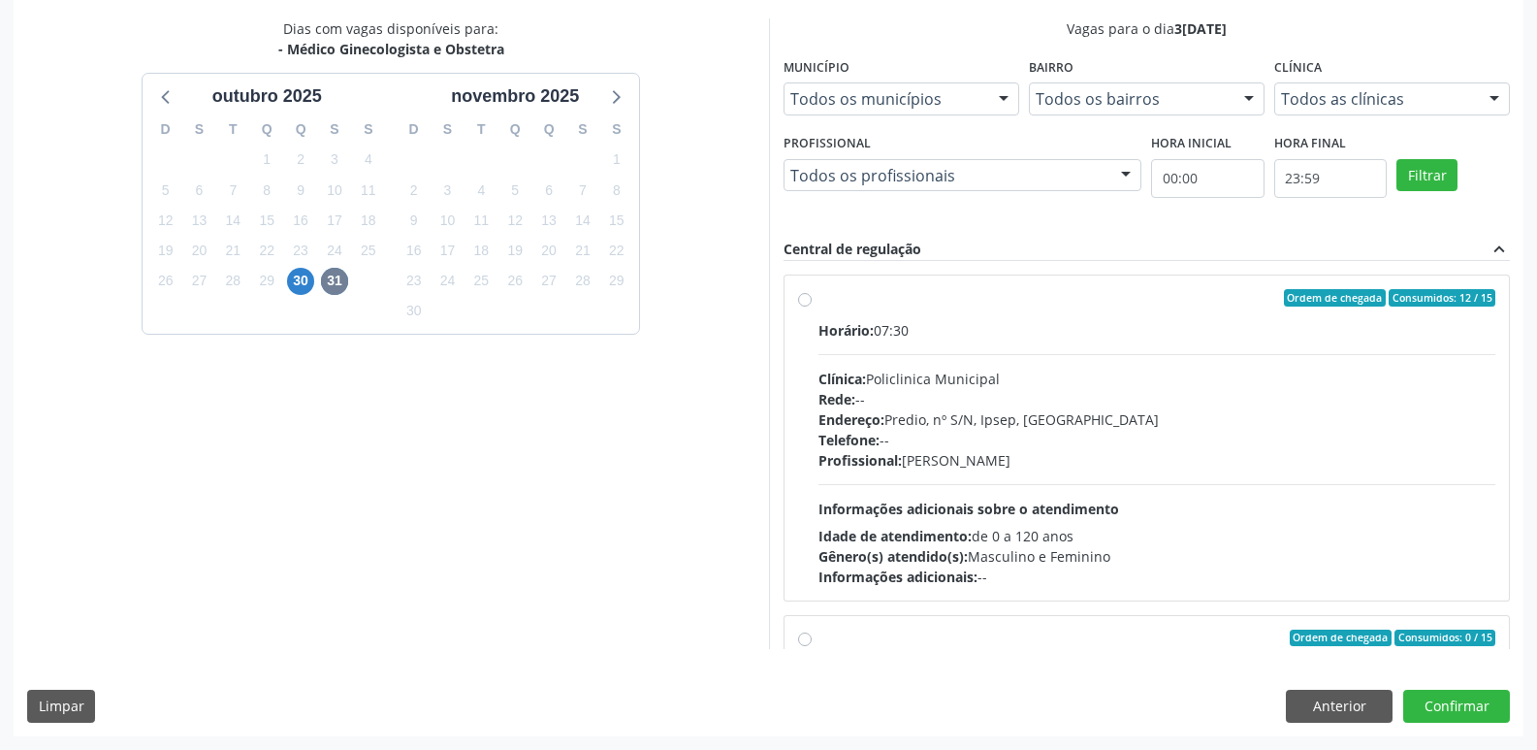
click at [796, 304] on div "Ordem de chegada Consumidos: 12 / 15 Horário: 07:30 Clínica: Policlinica Munici…" at bounding box center [1147, 437] width 725 height 325
radio input "true"
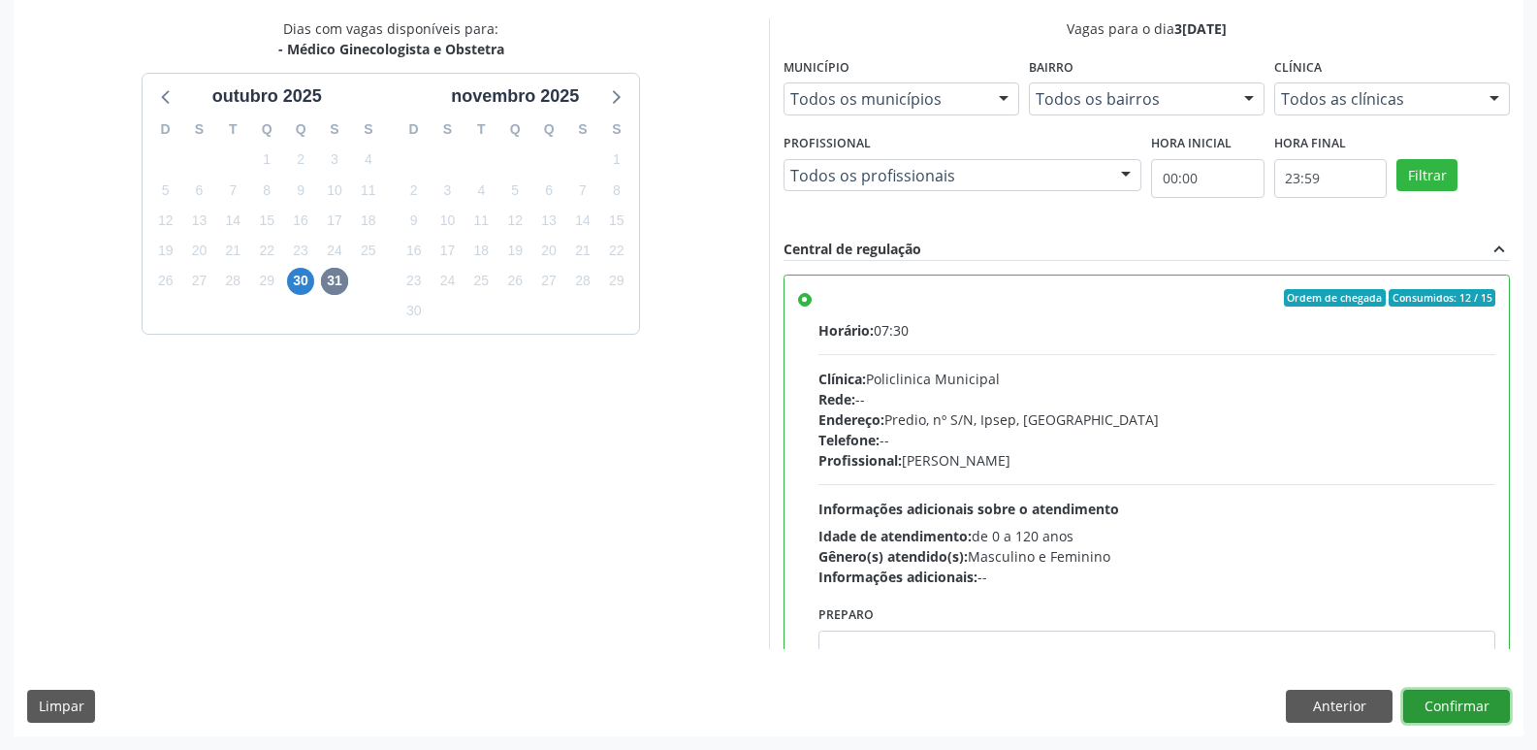
click at [1460, 701] on button "Confirmar" at bounding box center [1456, 706] width 107 height 33
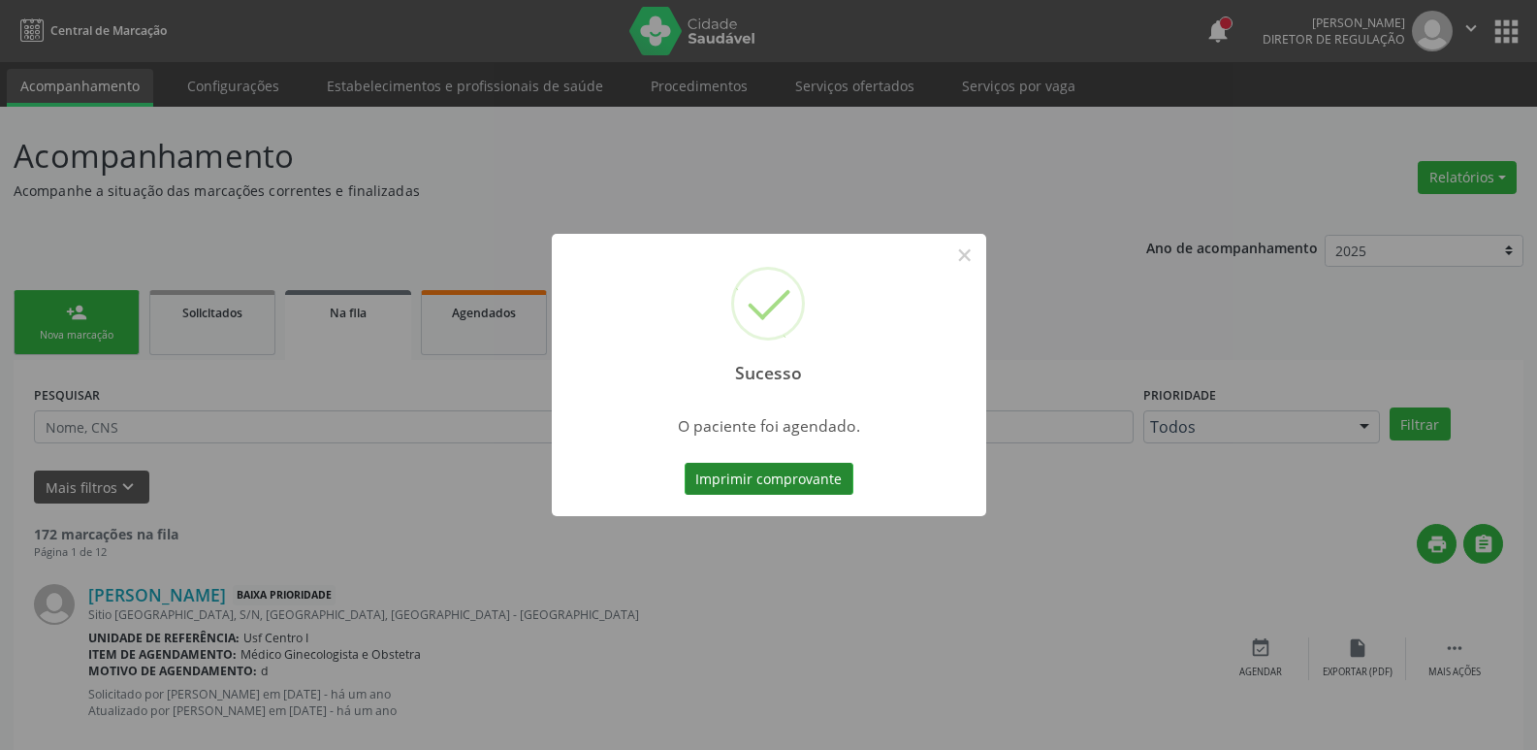
click at [743, 481] on button "Imprimir comprovante" at bounding box center [769, 479] width 169 height 33
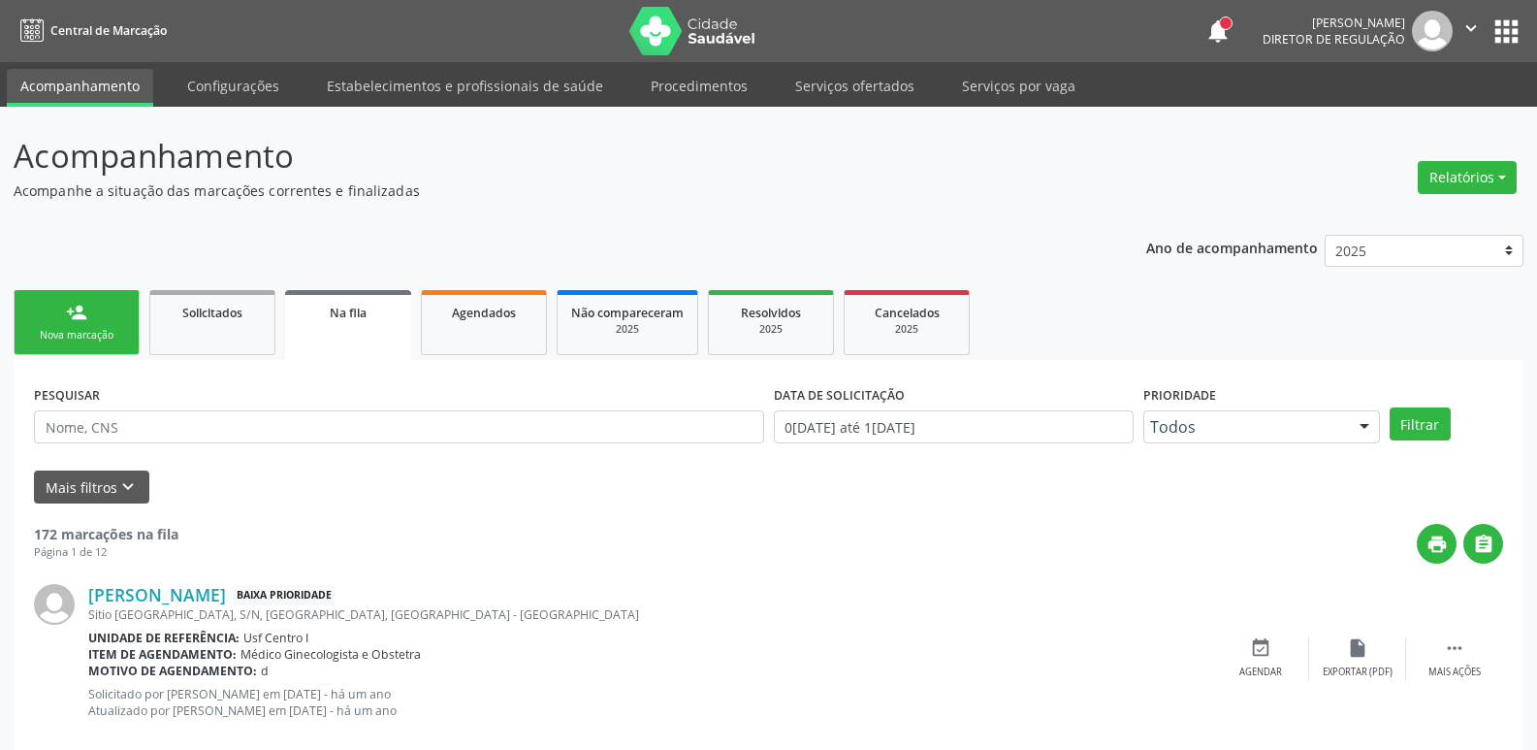
click at [1493, 23] on button "apps" at bounding box center [1507, 32] width 34 height 34
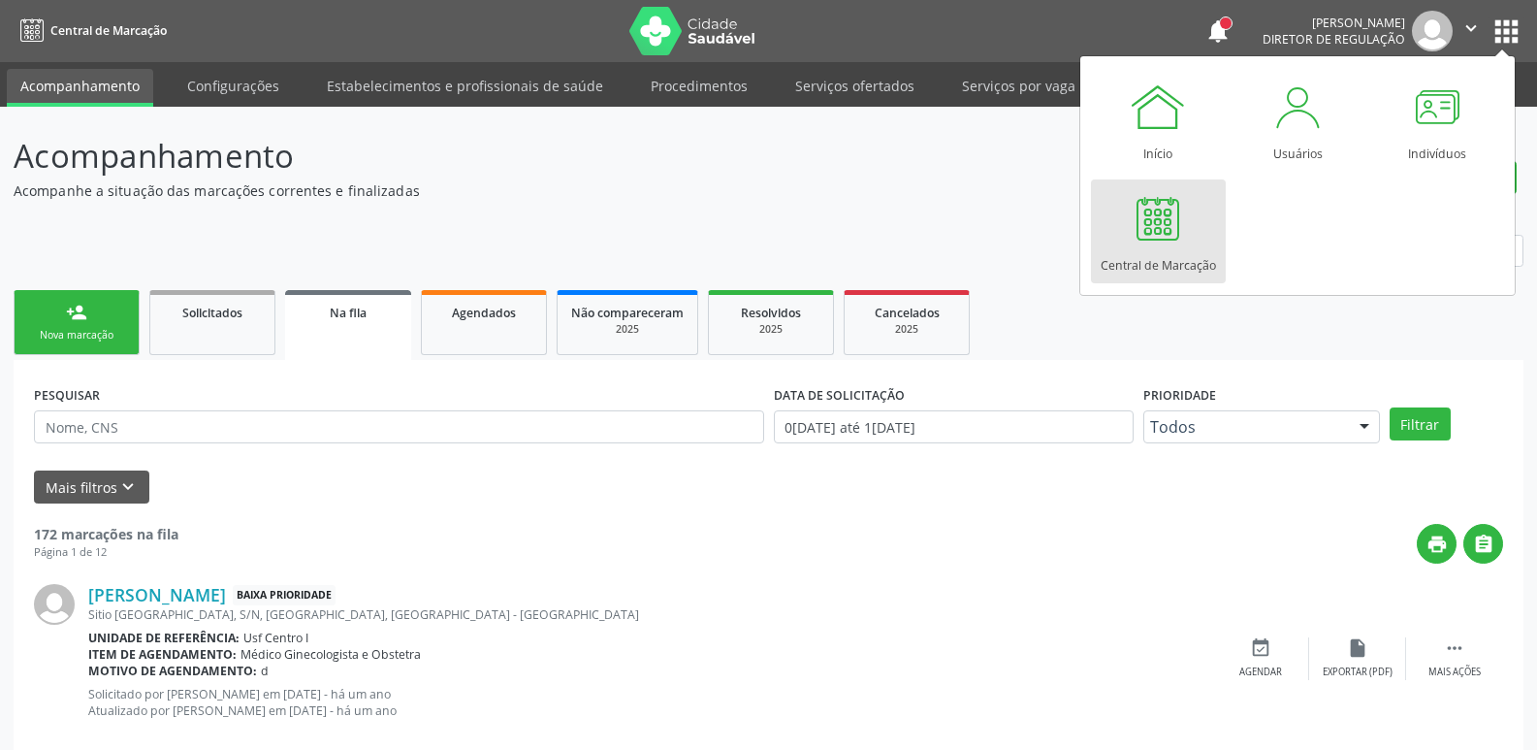
click at [1172, 234] on div at bounding box center [1158, 218] width 58 height 58
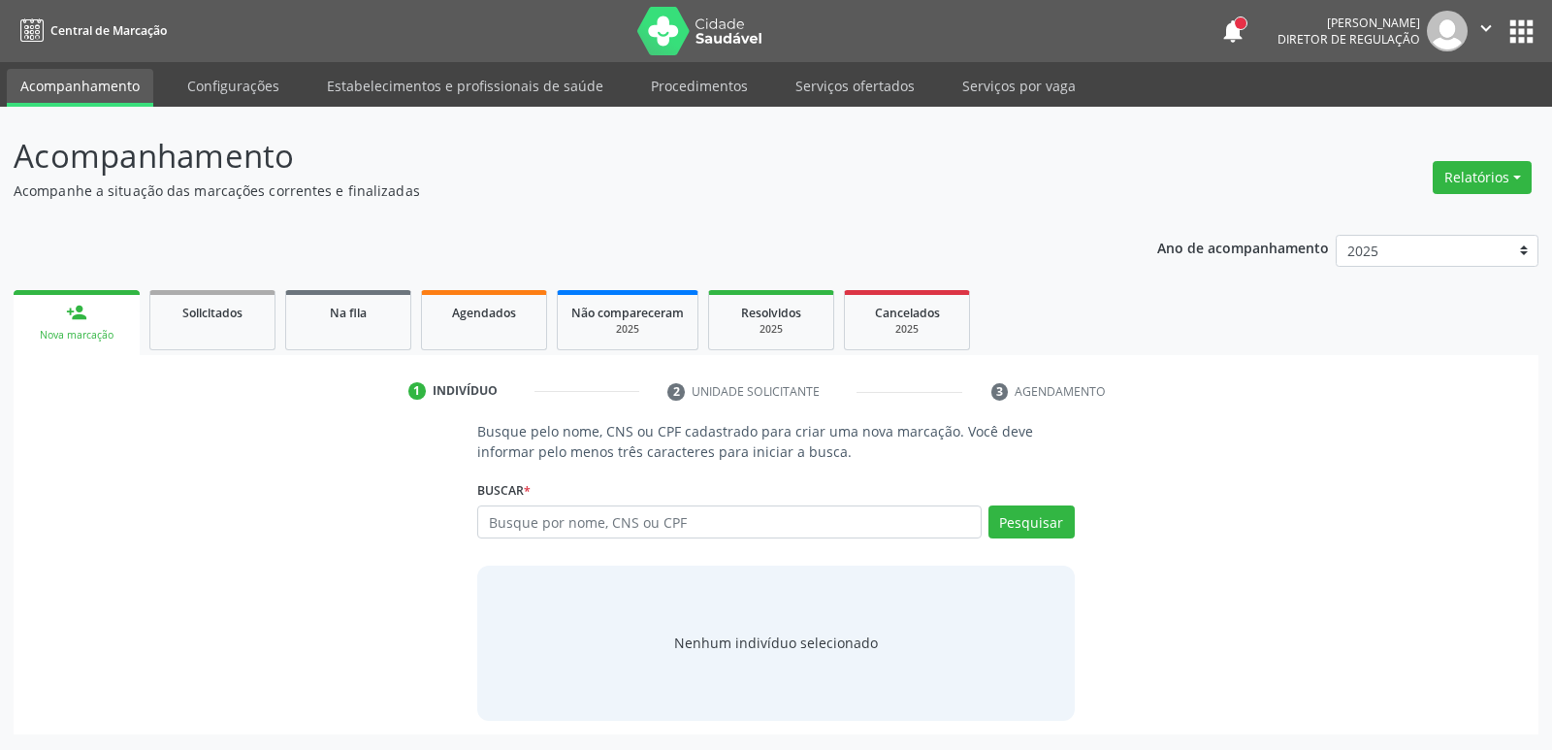
click at [564, 511] on input "text" at bounding box center [728, 521] width 503 height 33
type input "708202129557048"
click at [1033, 524] on button "Pesquisar" at bounding box center [1031, 521] width 86 height 33
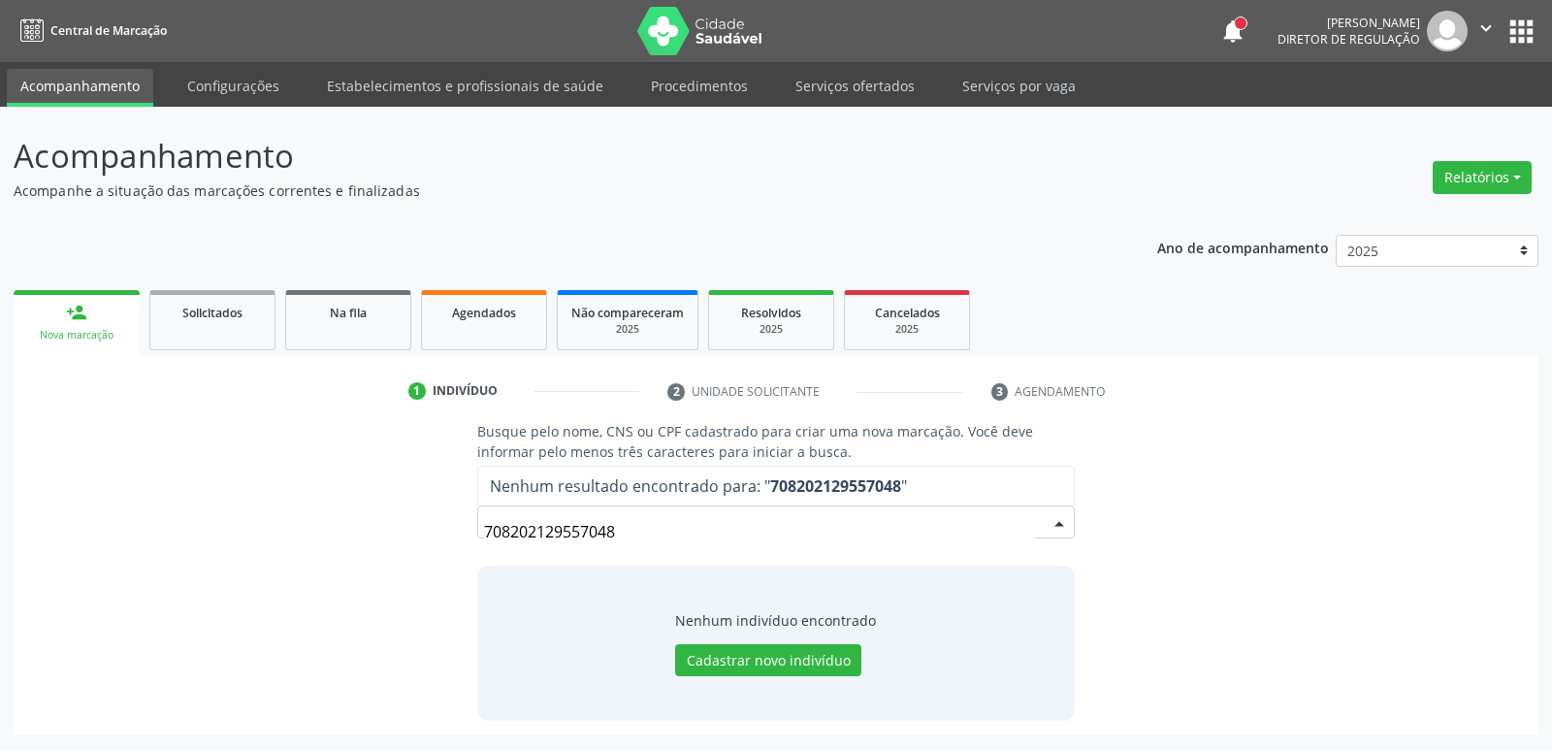
click at [684, 532] on input "708202129557048" at bounding box center [759, 531] width 550 height 39
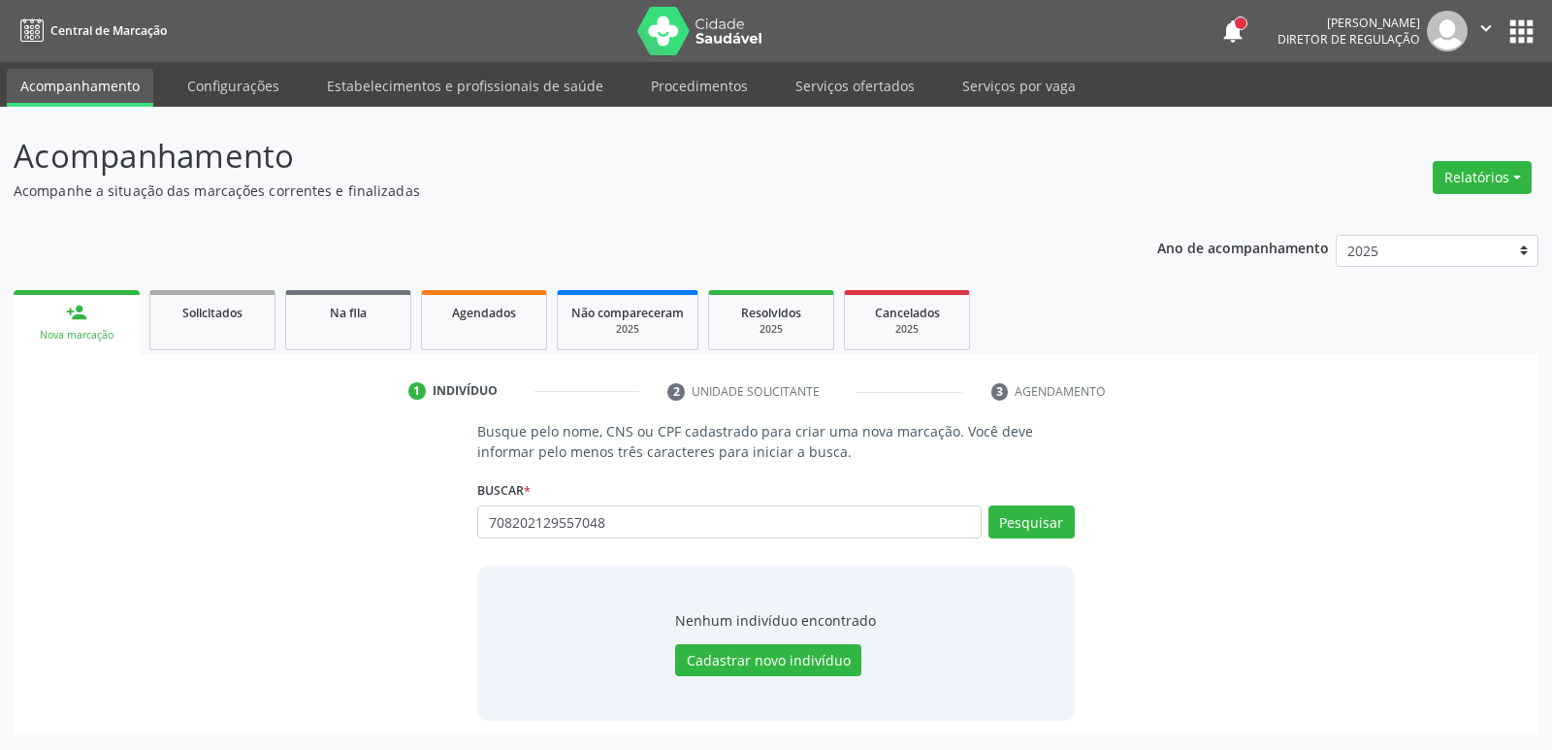
type input "708202129557048"
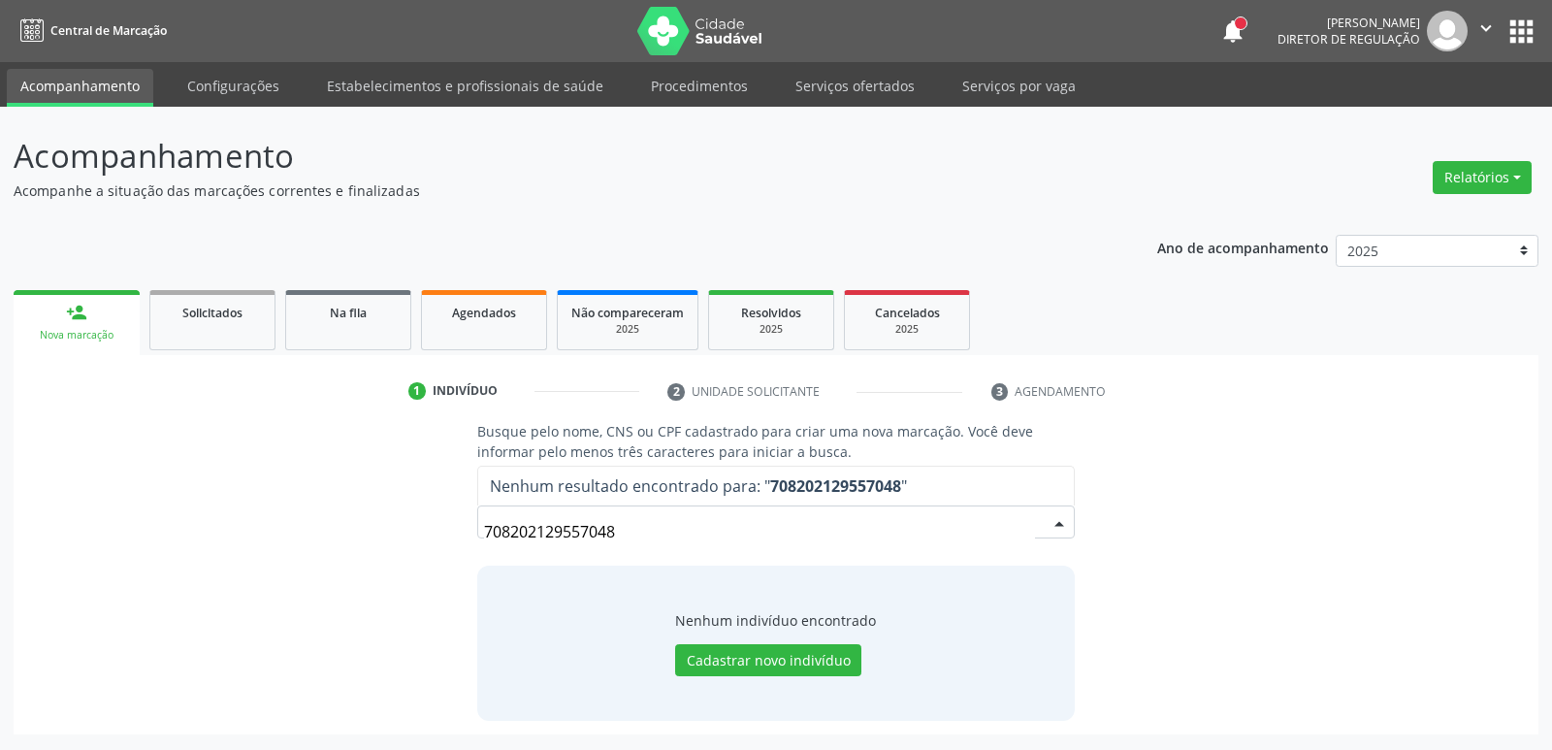
drag, startPoint x: 646, startPoint y: 528, endPoint x: 372, endPoint y: 550, distance: 274.4
click at [376, 558] on div "Busque pelo nome, CNS ou CPF cadastrado para criar uma nova marcação. Você deve…" at bounding box center [776, 570] width 1498 height 299
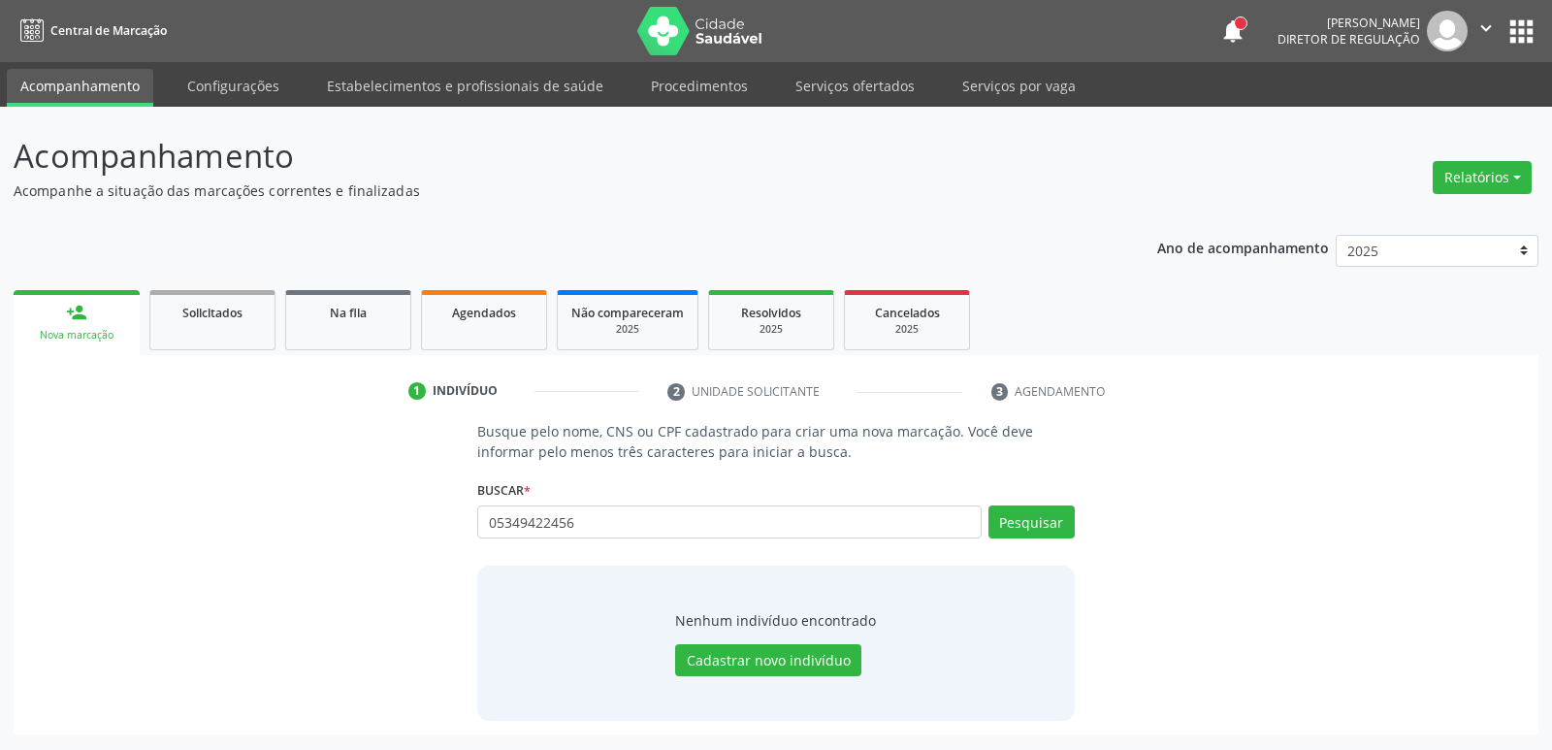
type input "05349422456"
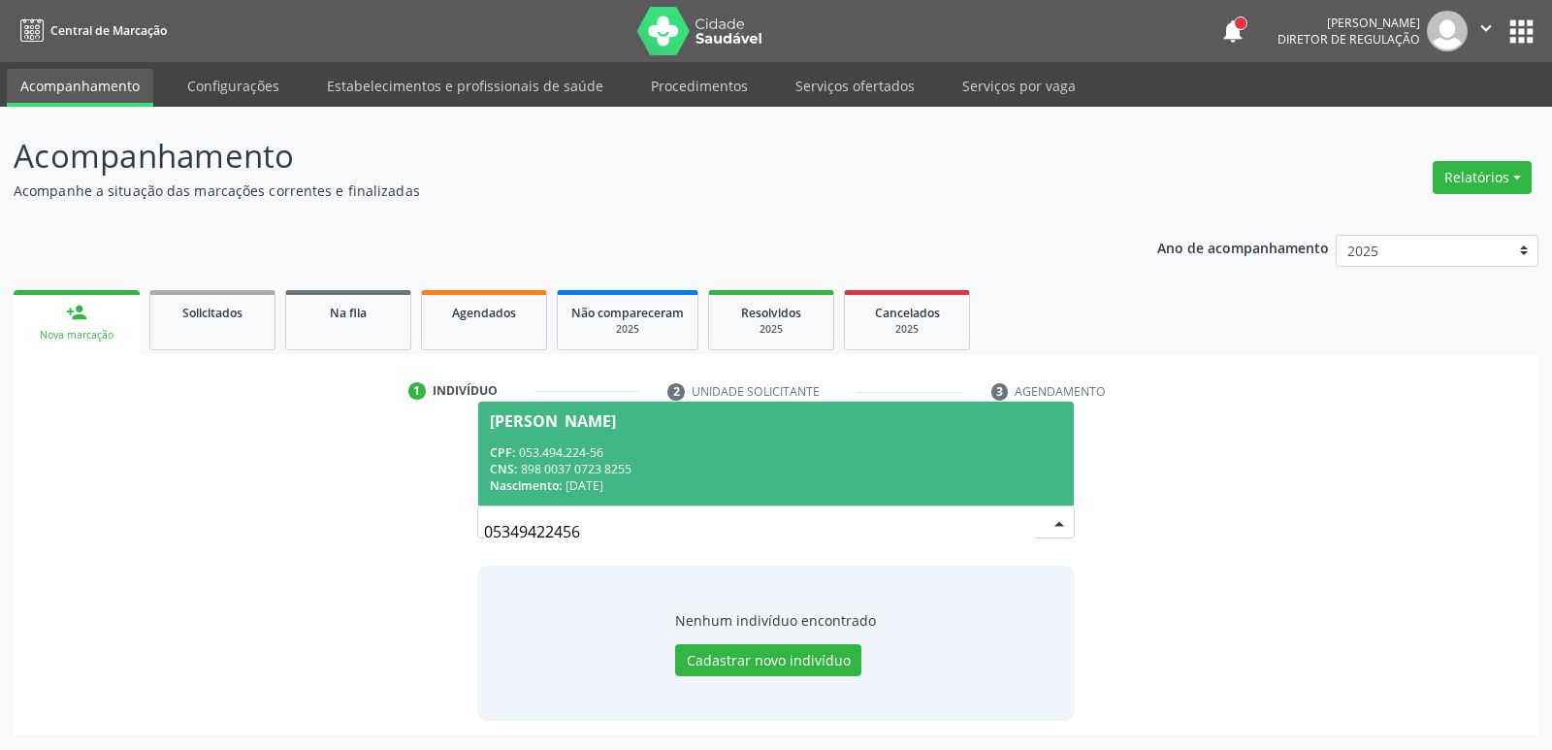
click at [784, 430] on span "[PERSON_NAME] CPF: 053.494.224-56 CNS: 898 0037 0723 8255 Nascimento: [DATE]" at bounding box center [775, 454] width 595 height 104
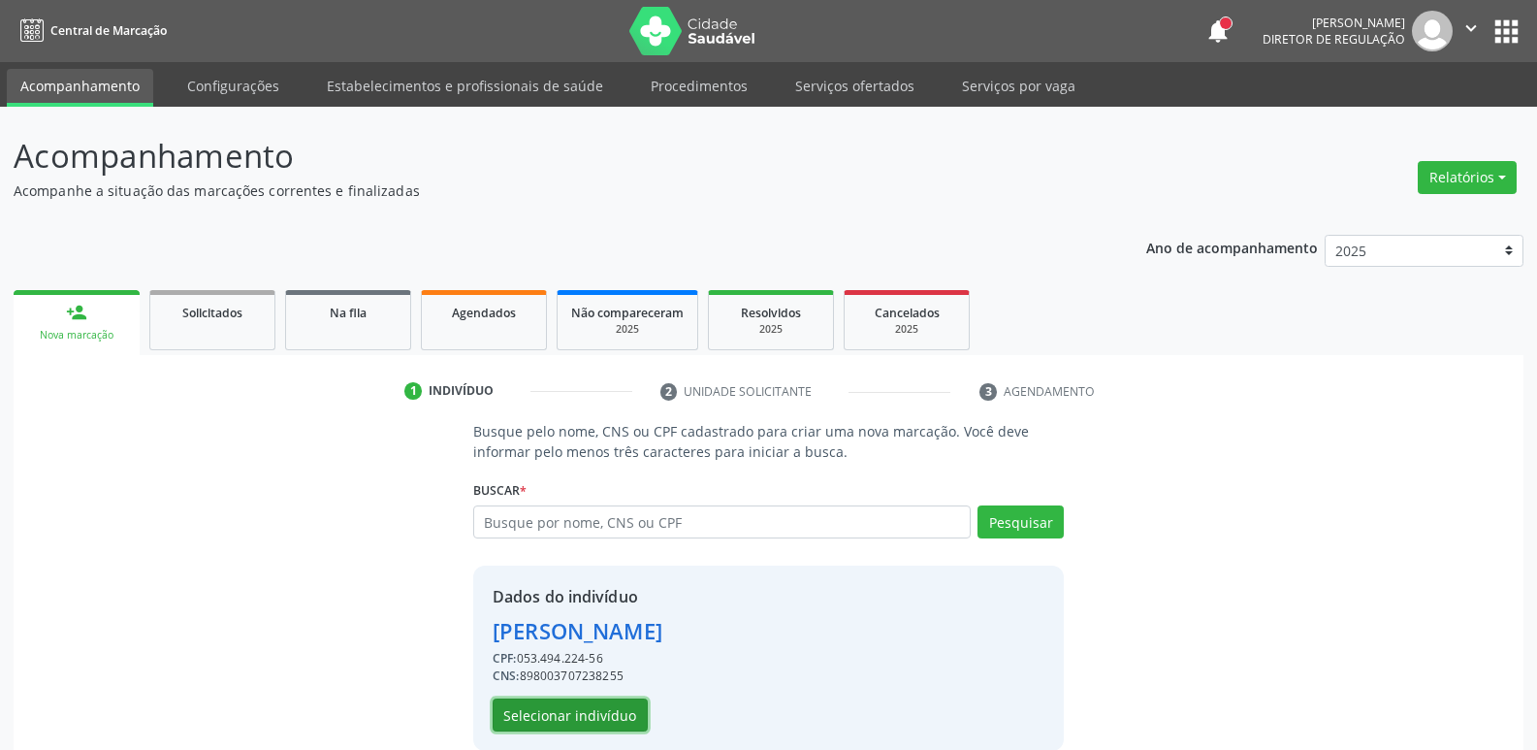
click at [616, 710] on button "Selecionar indivíduo" at bounding box center [570, 714] width 155 height 33
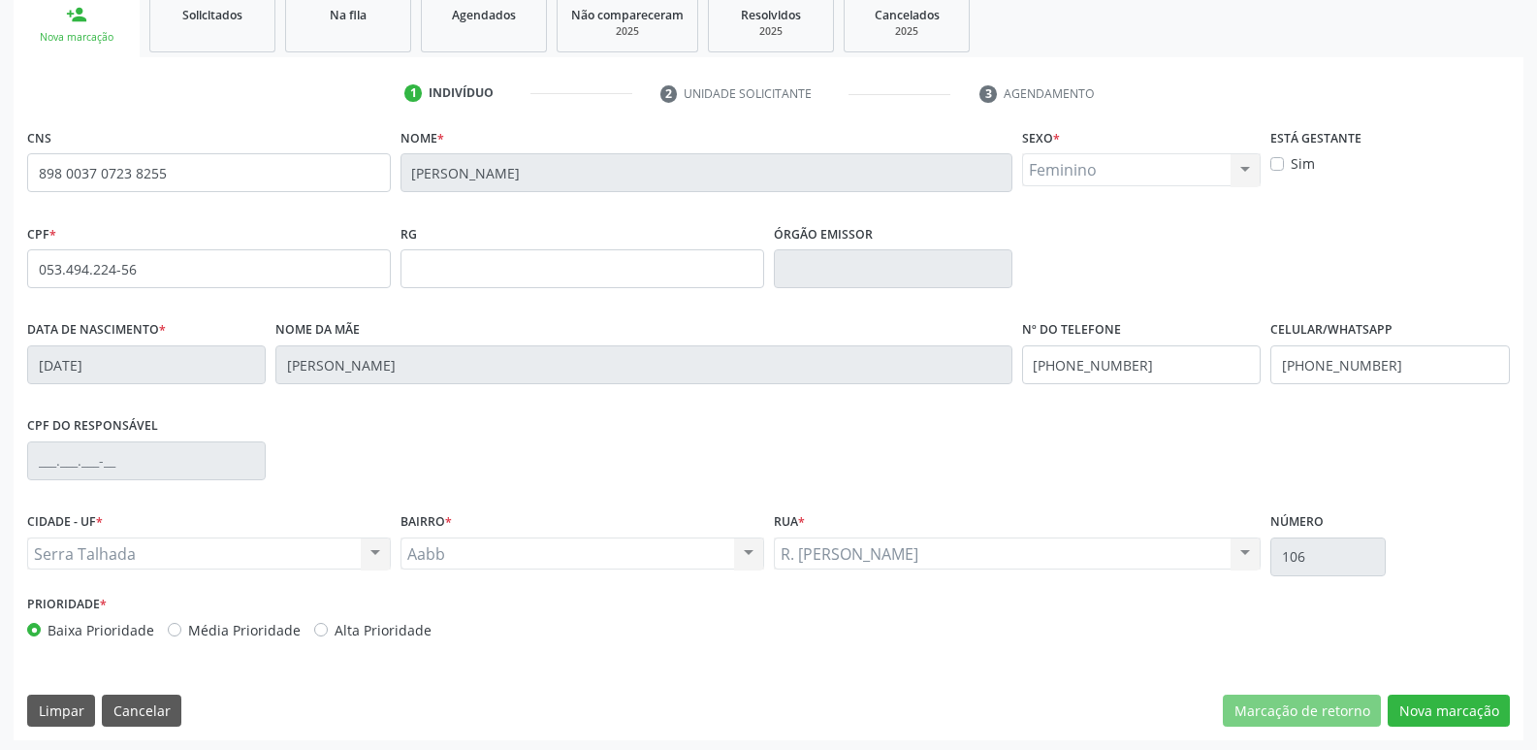
scroll to position [302, 0]
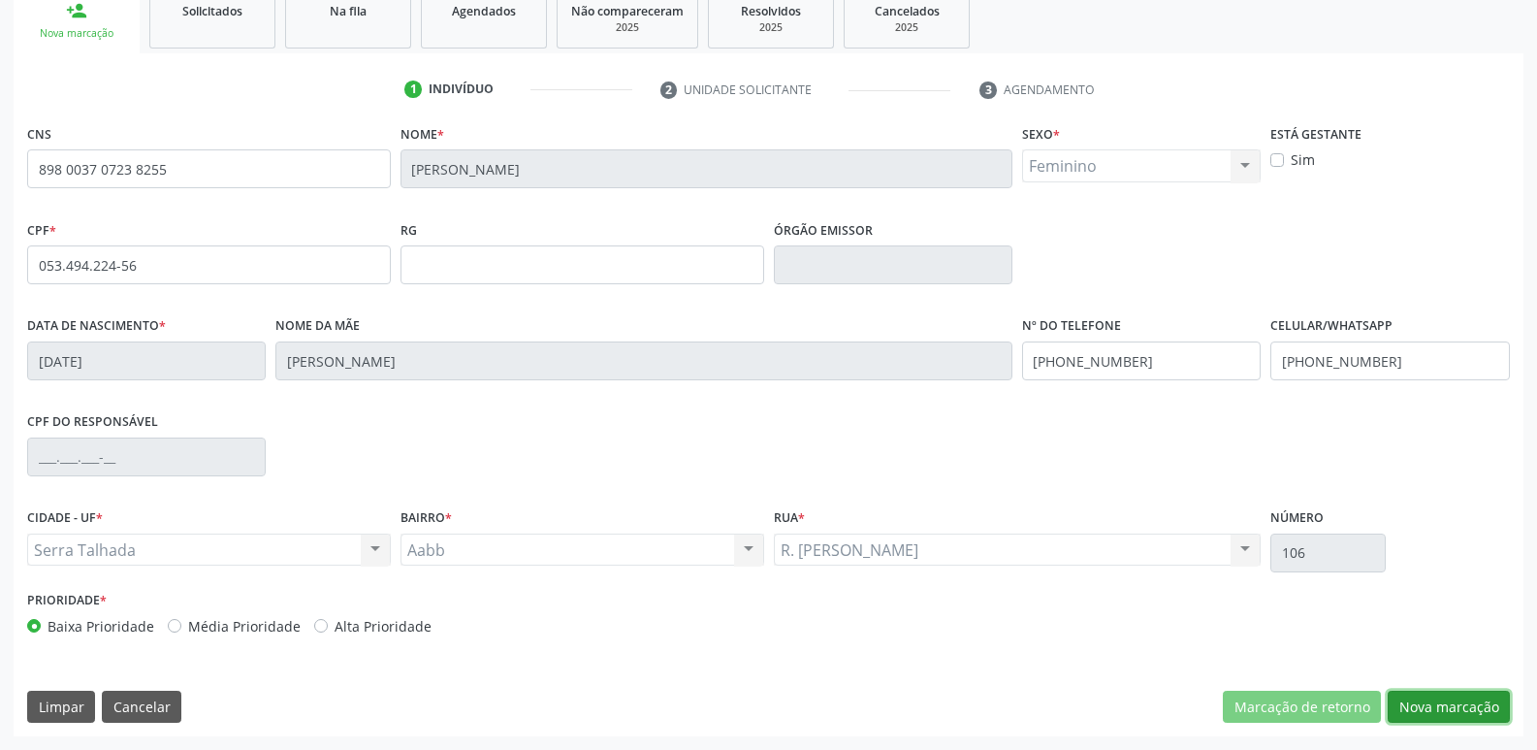
click at [1437, 710] on button "Nova marcação" at bounding box center [1449, 707] width 122 height 33
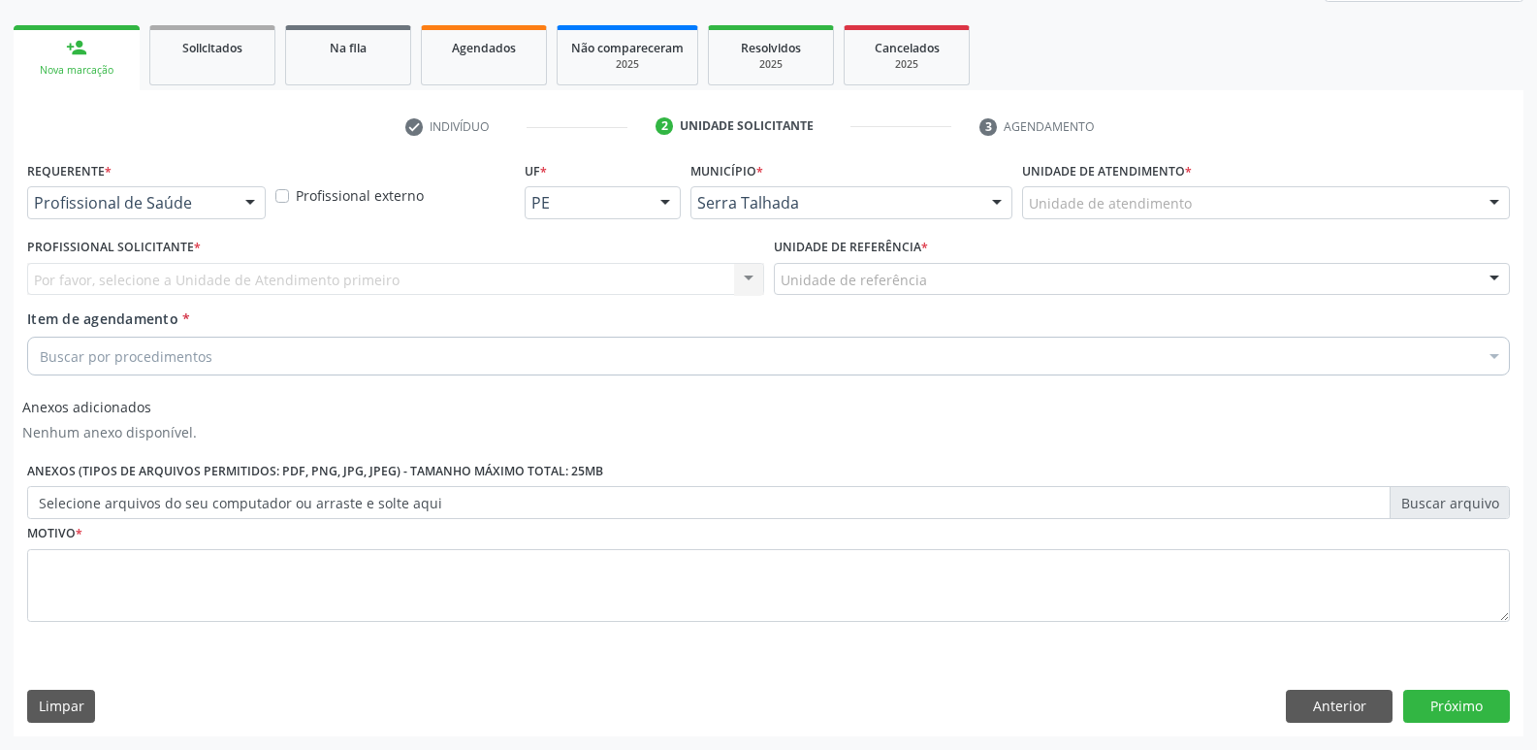
scroll to position [265, 0]
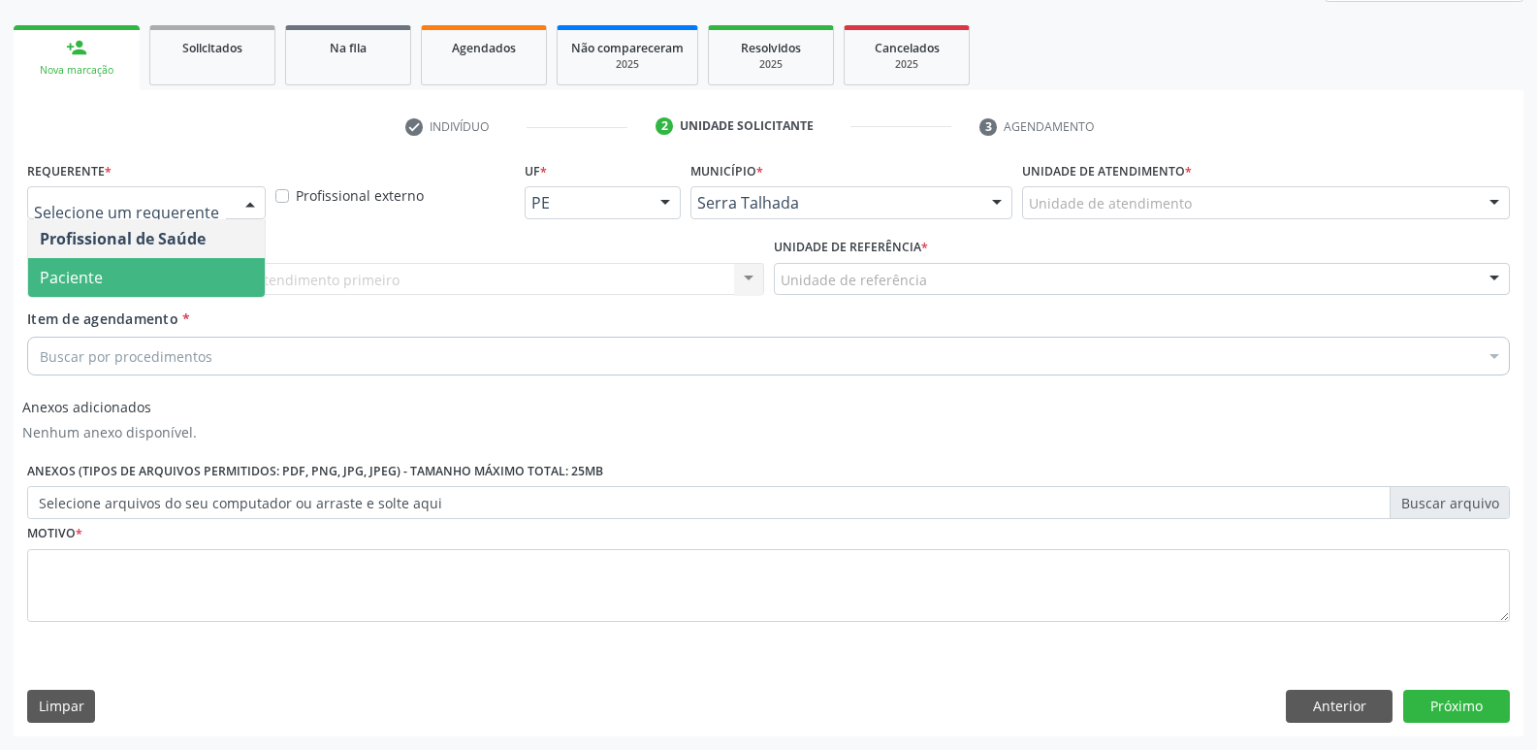
click at [184, 274] on span "Paciente" at bounding box center [146, 277] width 237 height 39
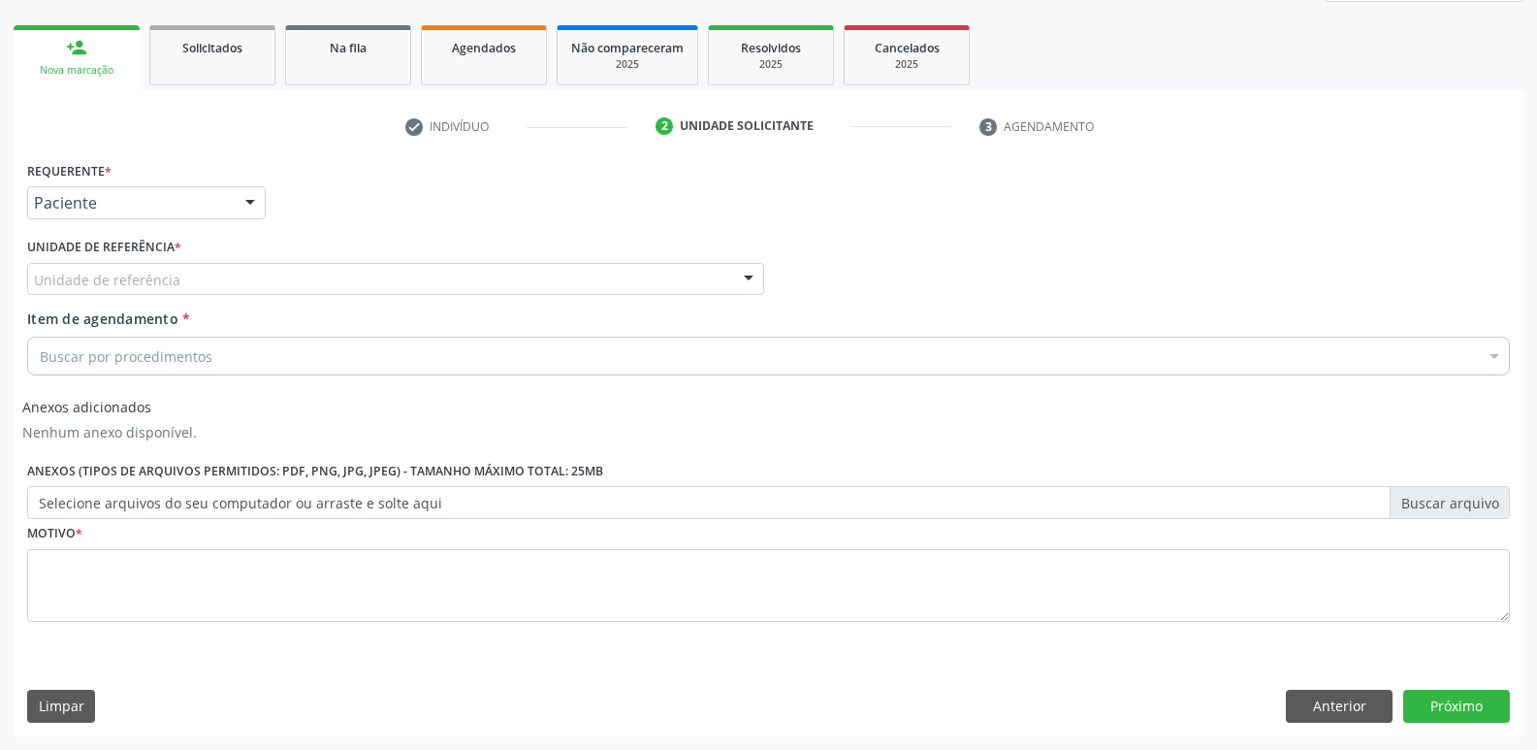
click at [185, 275] on div "Unidade de referência" at bounding box center [395, 279] width 737 height 33
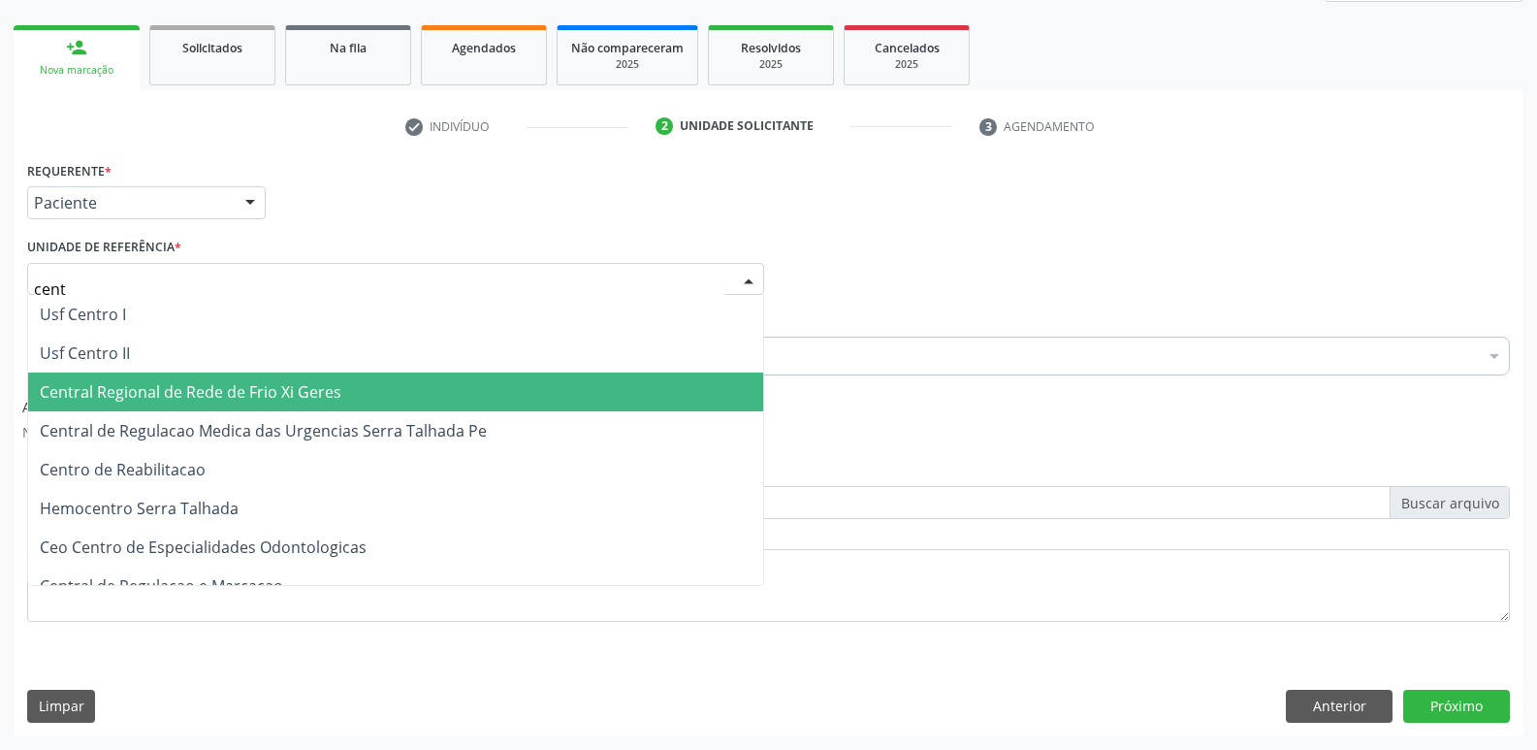
type input "centr"
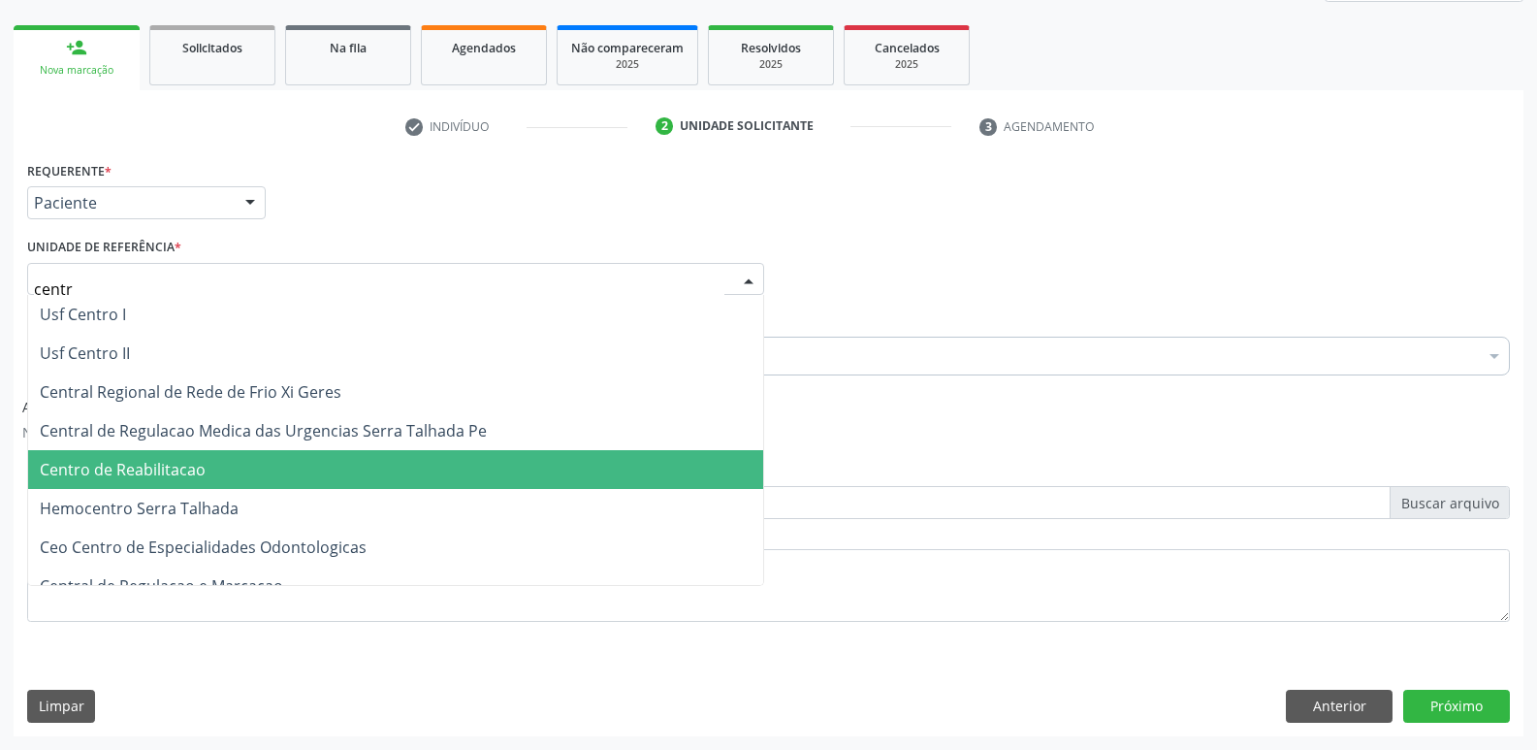
click at [217, 458] on span "Centro de Reabilitacao" at bounding box center [395, 469] width 735 height 39
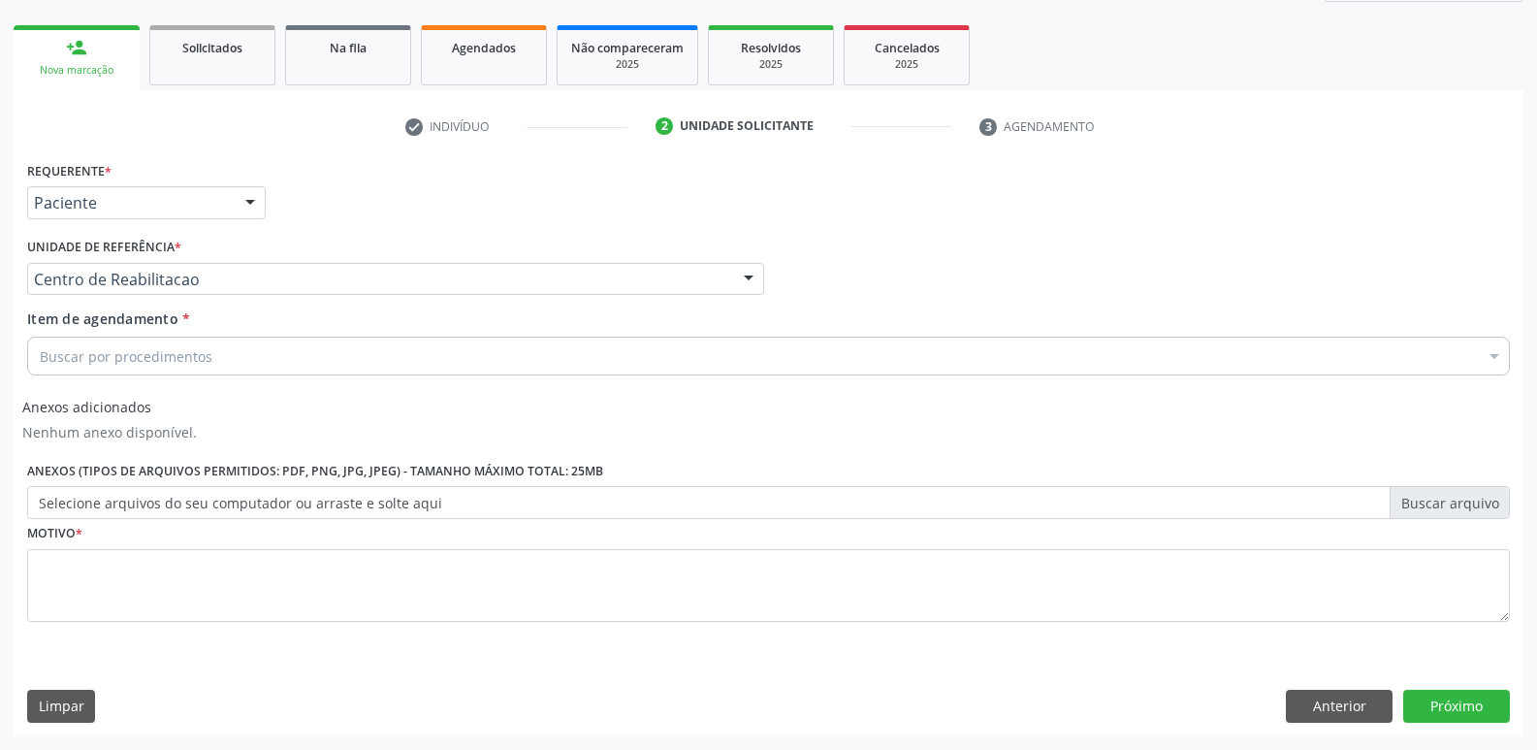
click at [212, 354] on div "Buscar por procedimentos" at bounding box center [768, 356] width 1483 height 39
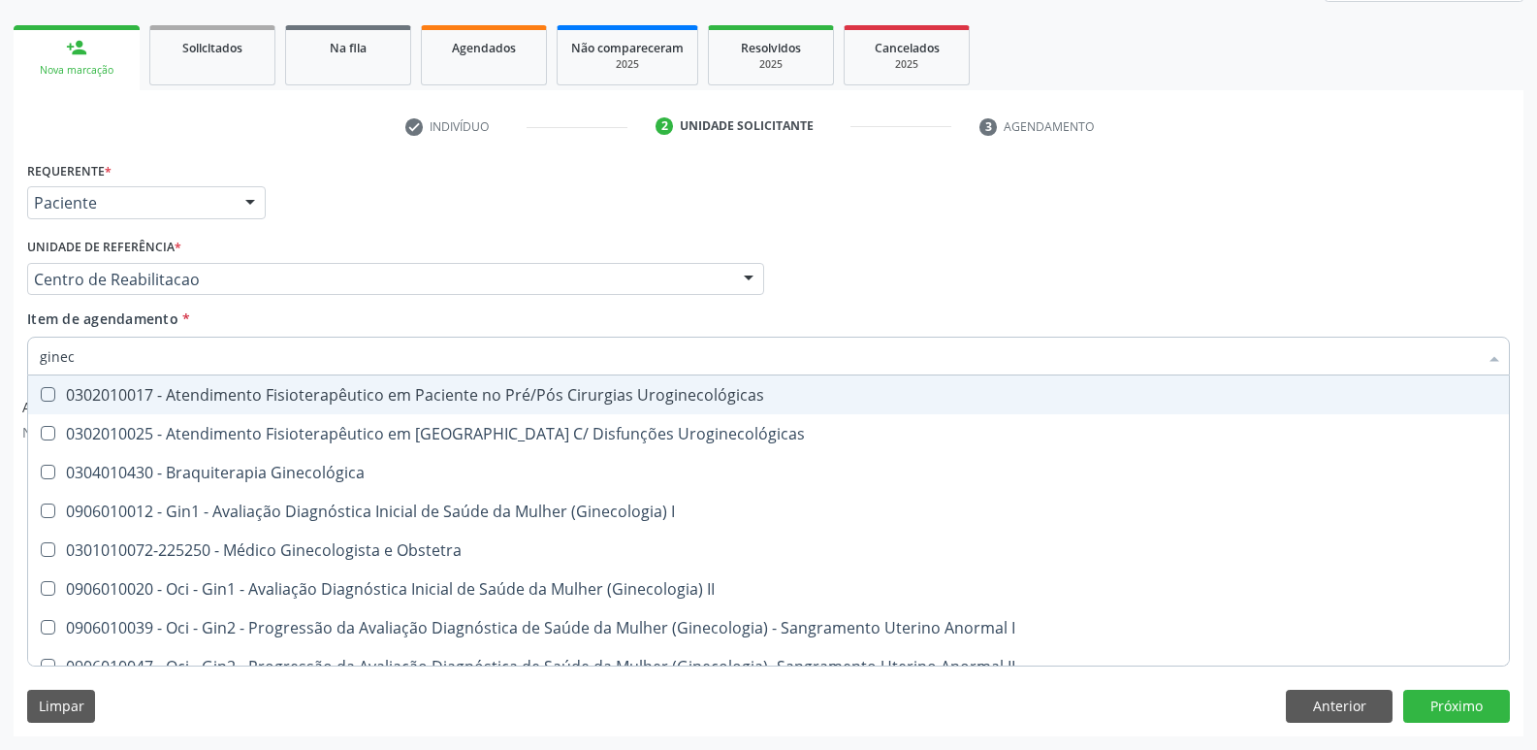
type input "gineco"
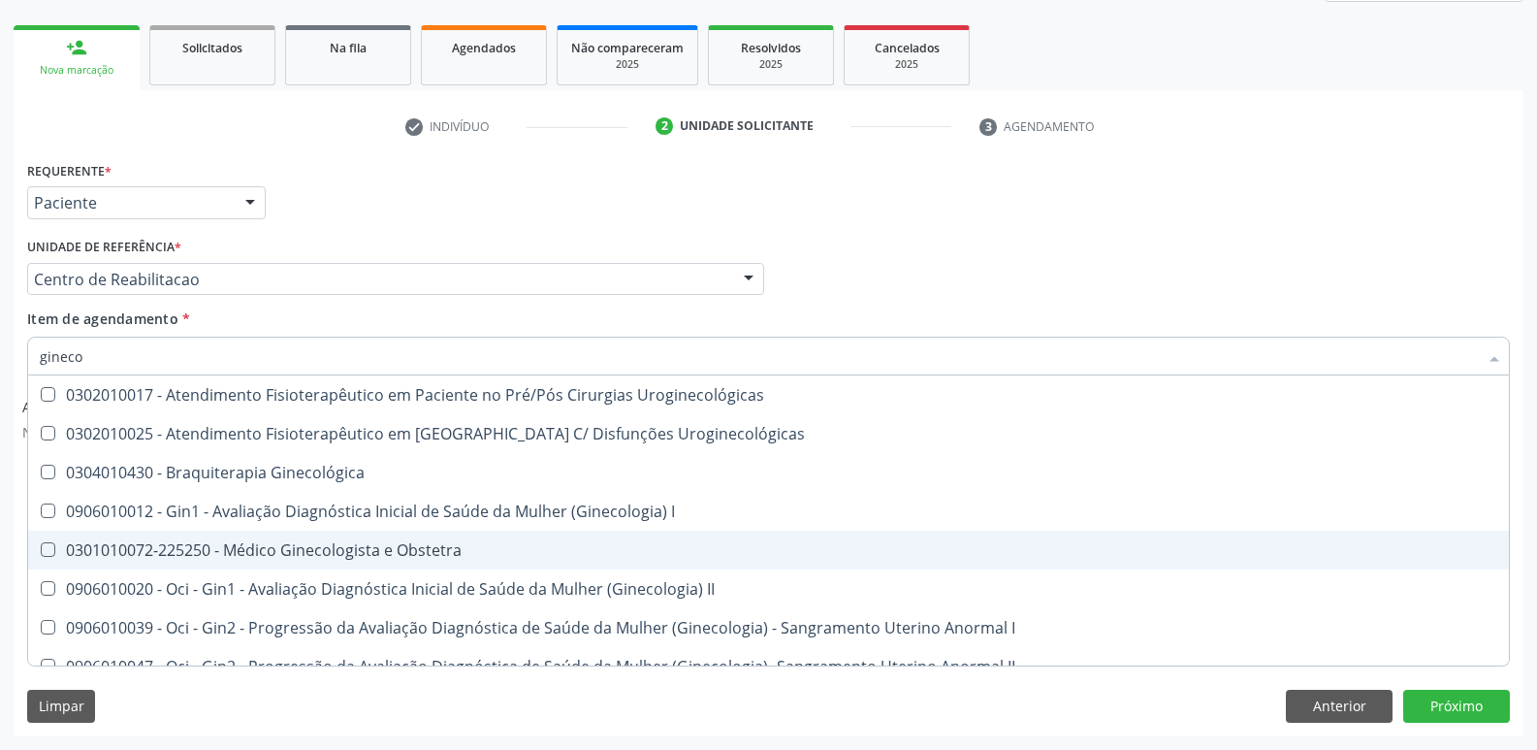
click at [274, 548] on div "0301010072-225250 - Médico Ginecologista e Obstetra" at bounding box center [769, 550] width 1458 height 16
checkbox Obstetra "true"
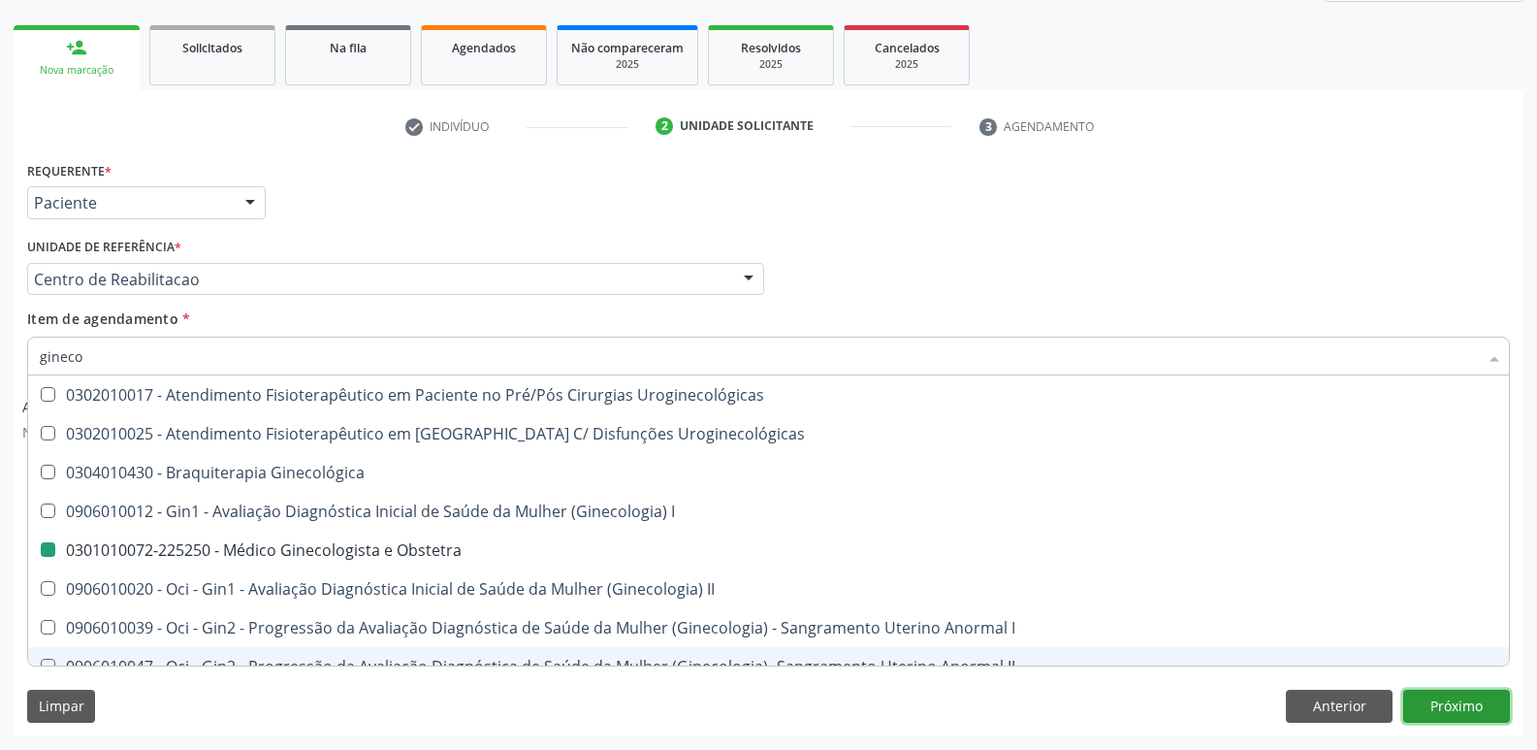
click at [1467, 709] on button "Próximo" at bounding box center [1456, 706] width 107 height 33
checkbox Uroginecológicas "true"
checkbox Obstetra "false"
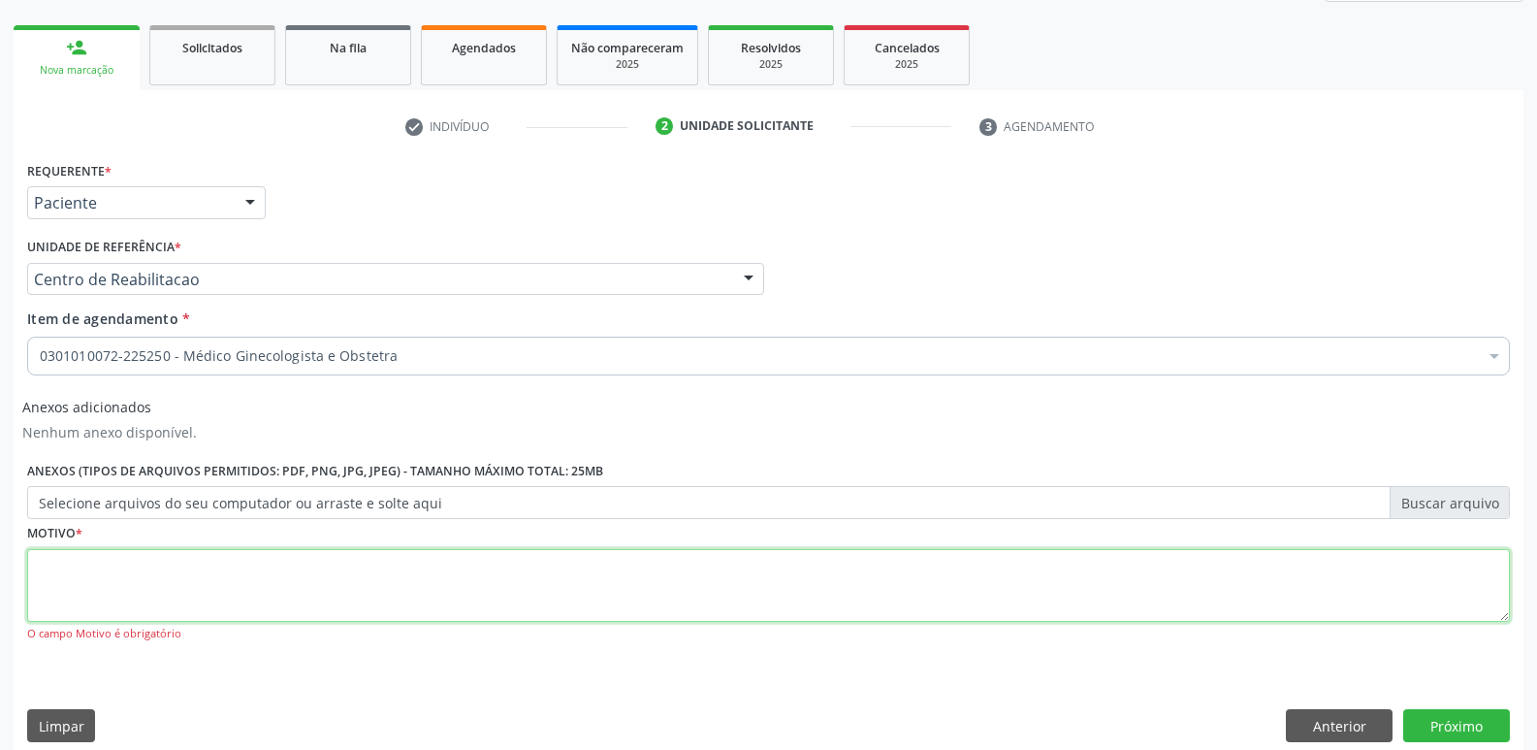
click at [164, 588] on textarea at bounding box center [768, 586] width 1483 height 74
type textarea "....."
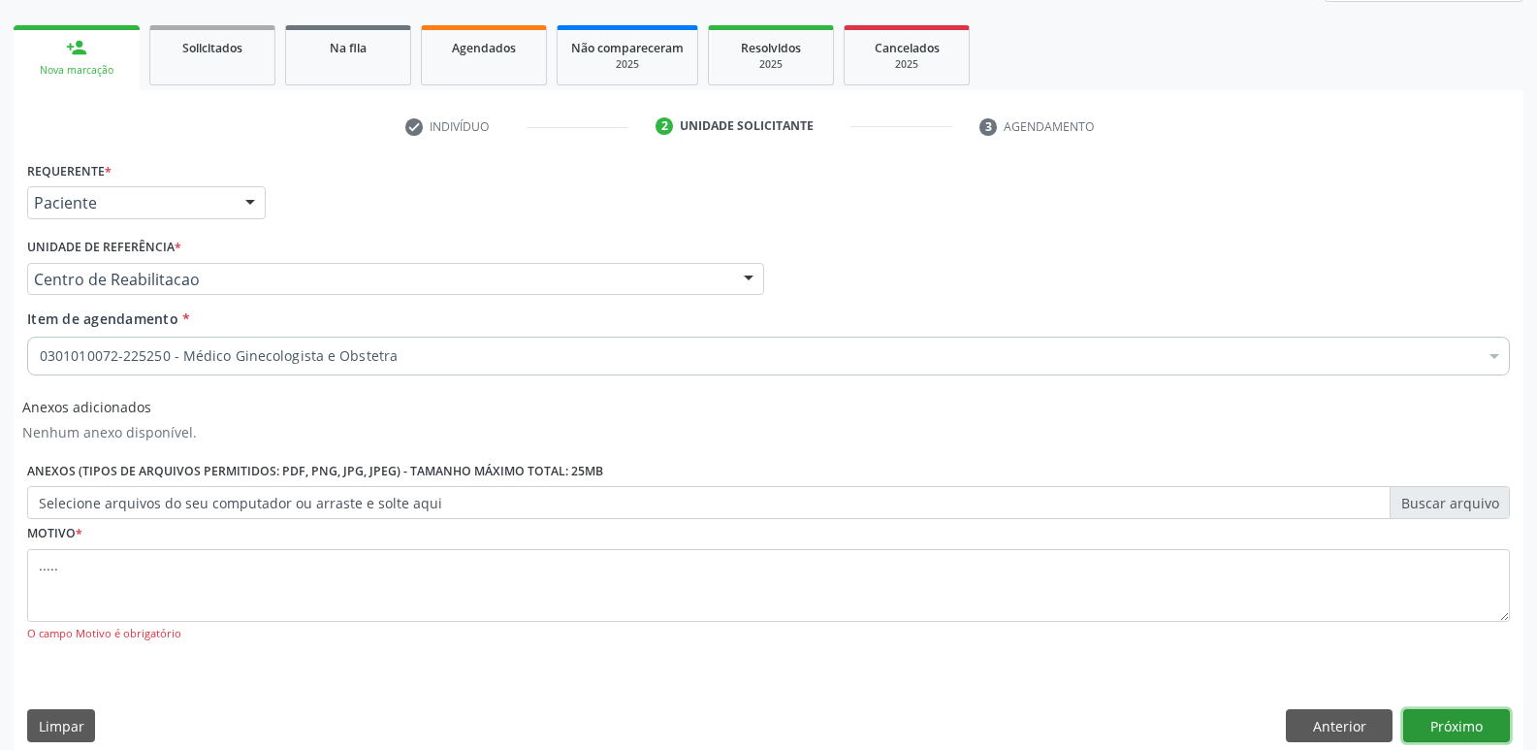
click at [1458, 719] on button "Próximo" at bounding box center [1456, 725] width 107 height 33
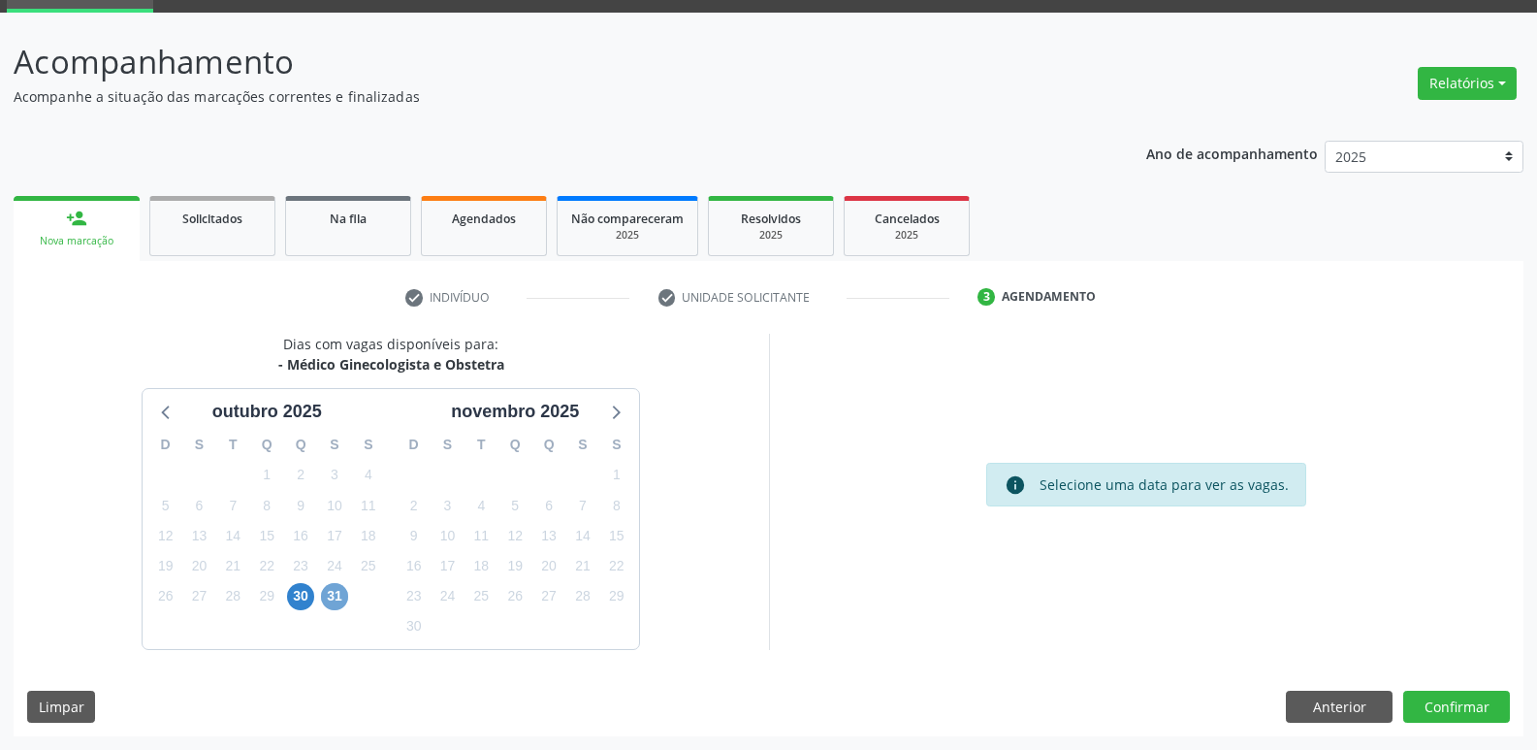
click at [330, 600] on span "31" at bounding box center [334, 596] width 27 height 27
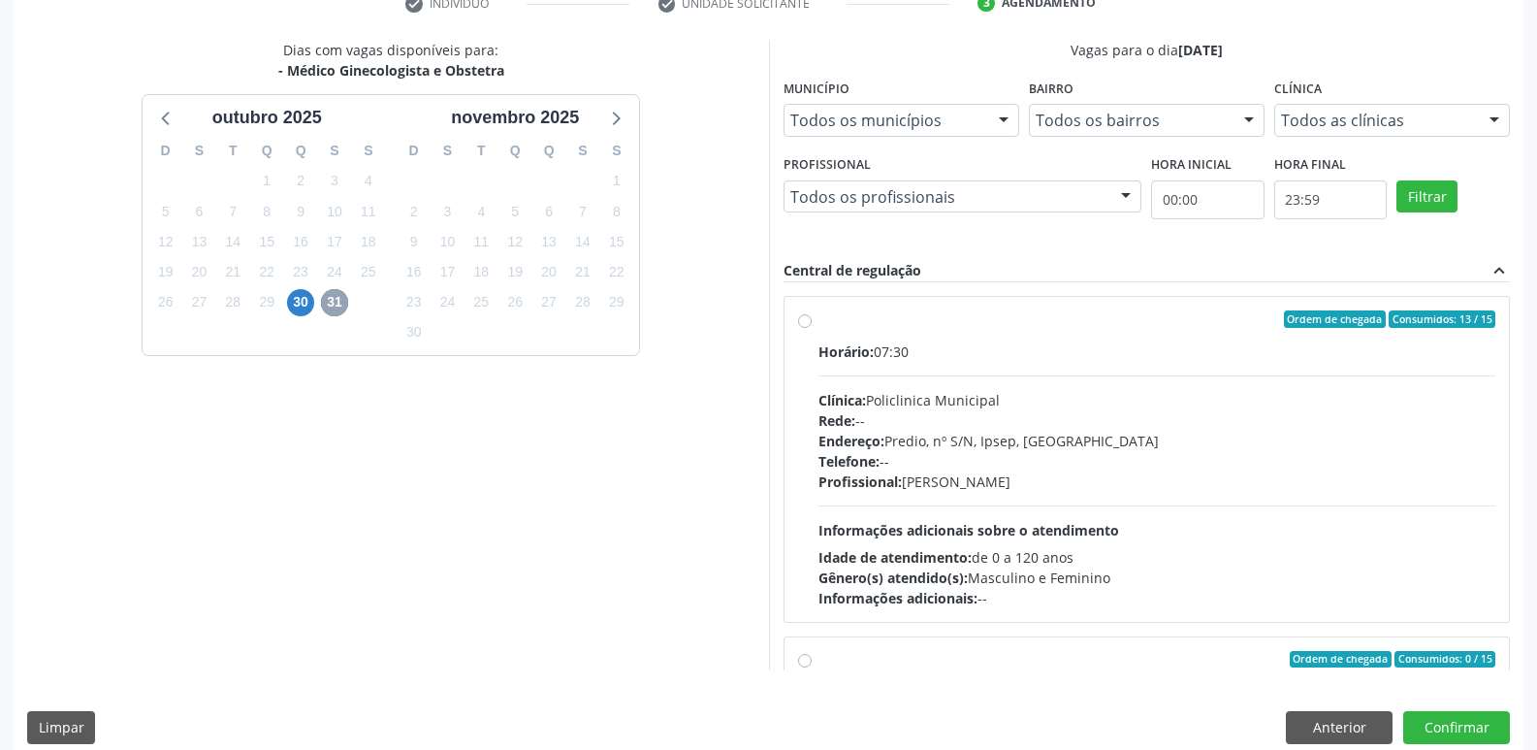
scroll to position [409, 0]
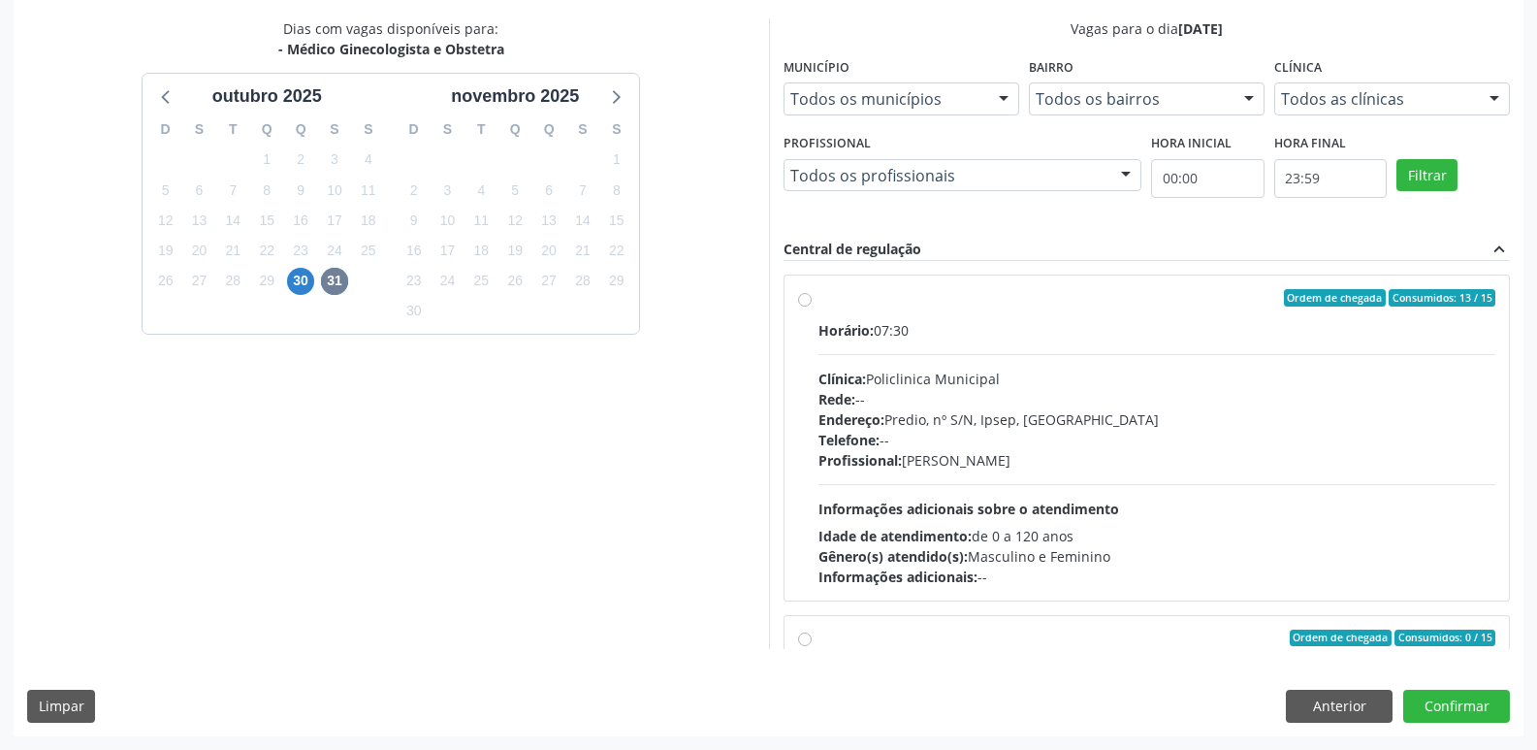
click at [806, 291] on div "Ordem de chegada Consumidos: 13 / 15 Horário: 07:30 Clínica: Policlinica Munici…" at bounding box center [1147, 438] width 698 height 298
radio input "true"
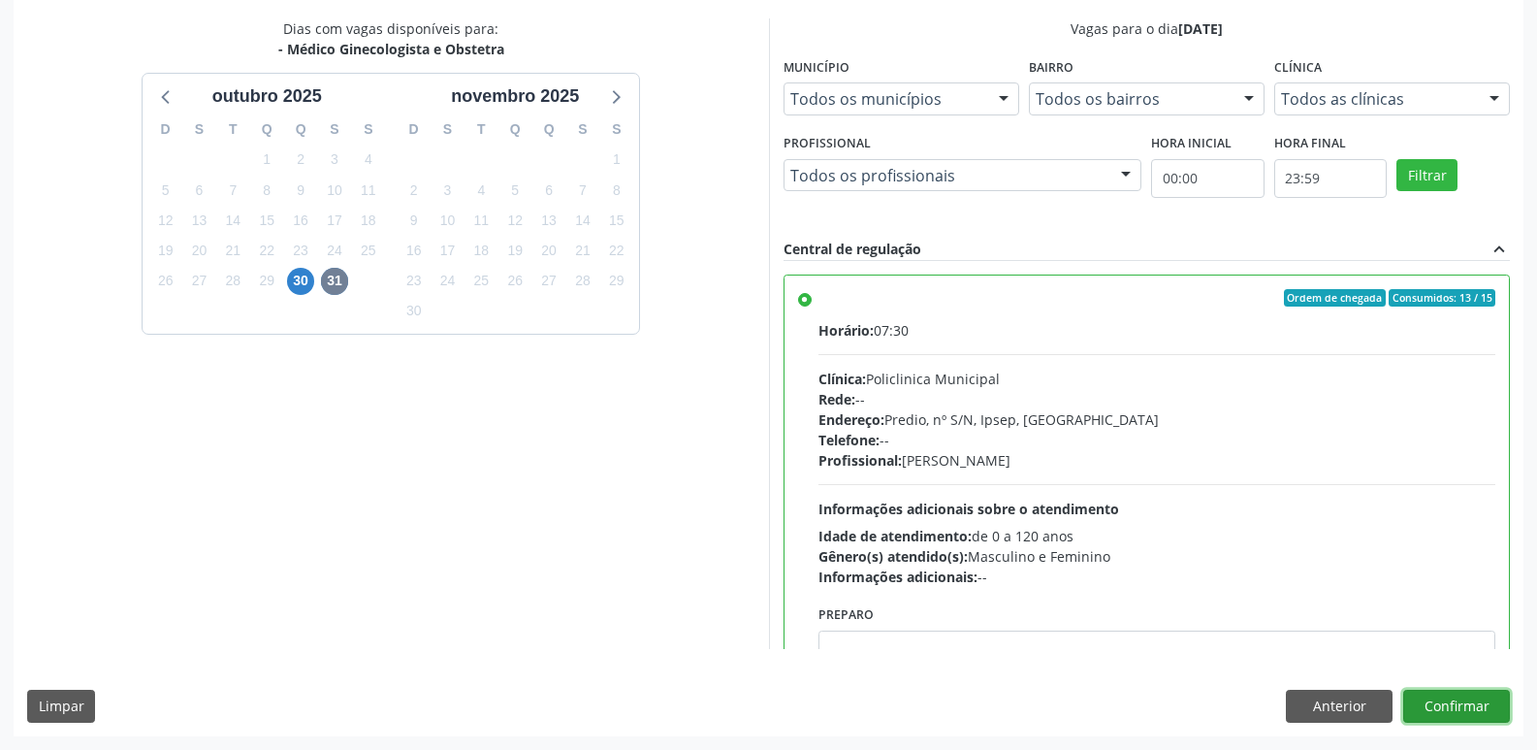
click at [1479, 707] on button "Confirmar" at bounding box center [1456, 706] width 107 height 33
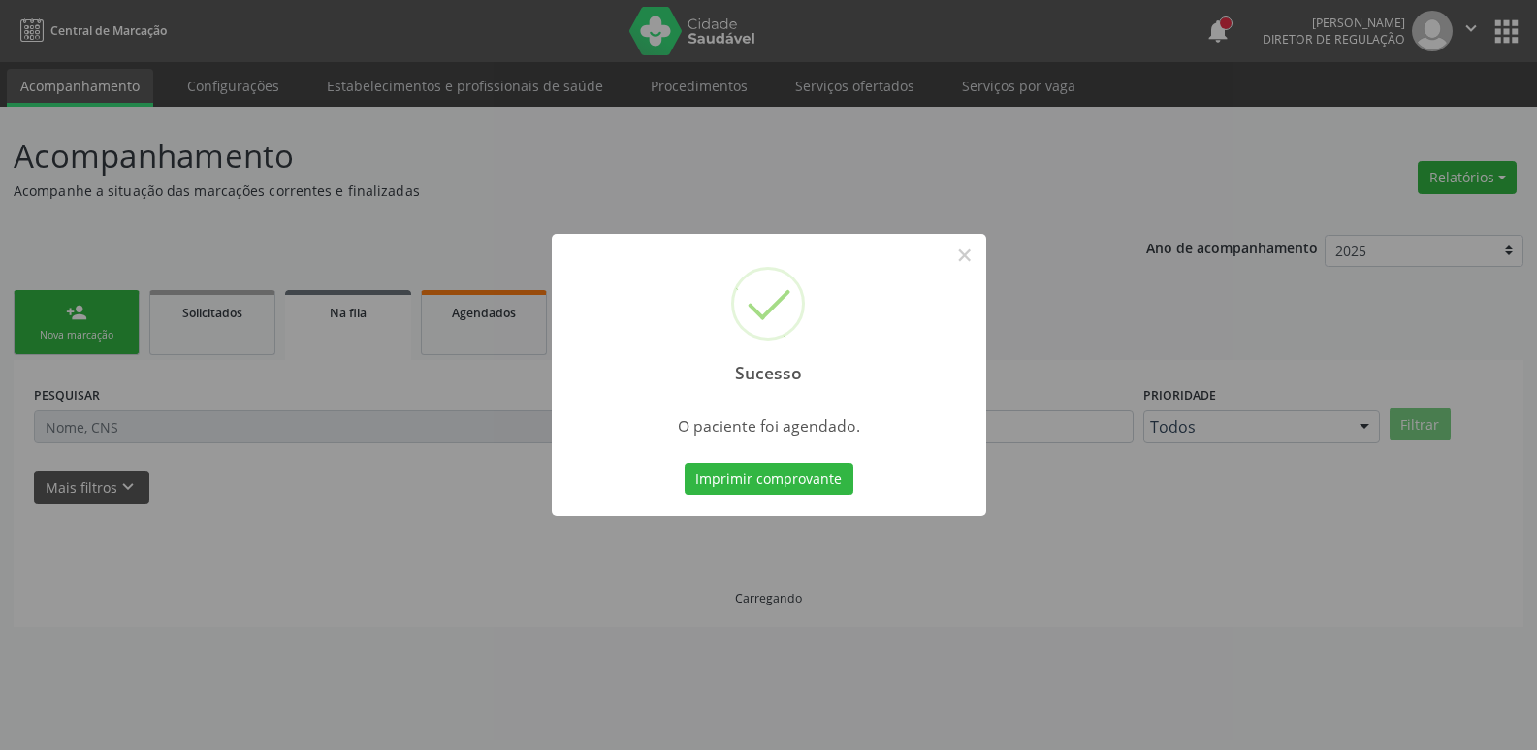
scroll to position [0, 0]
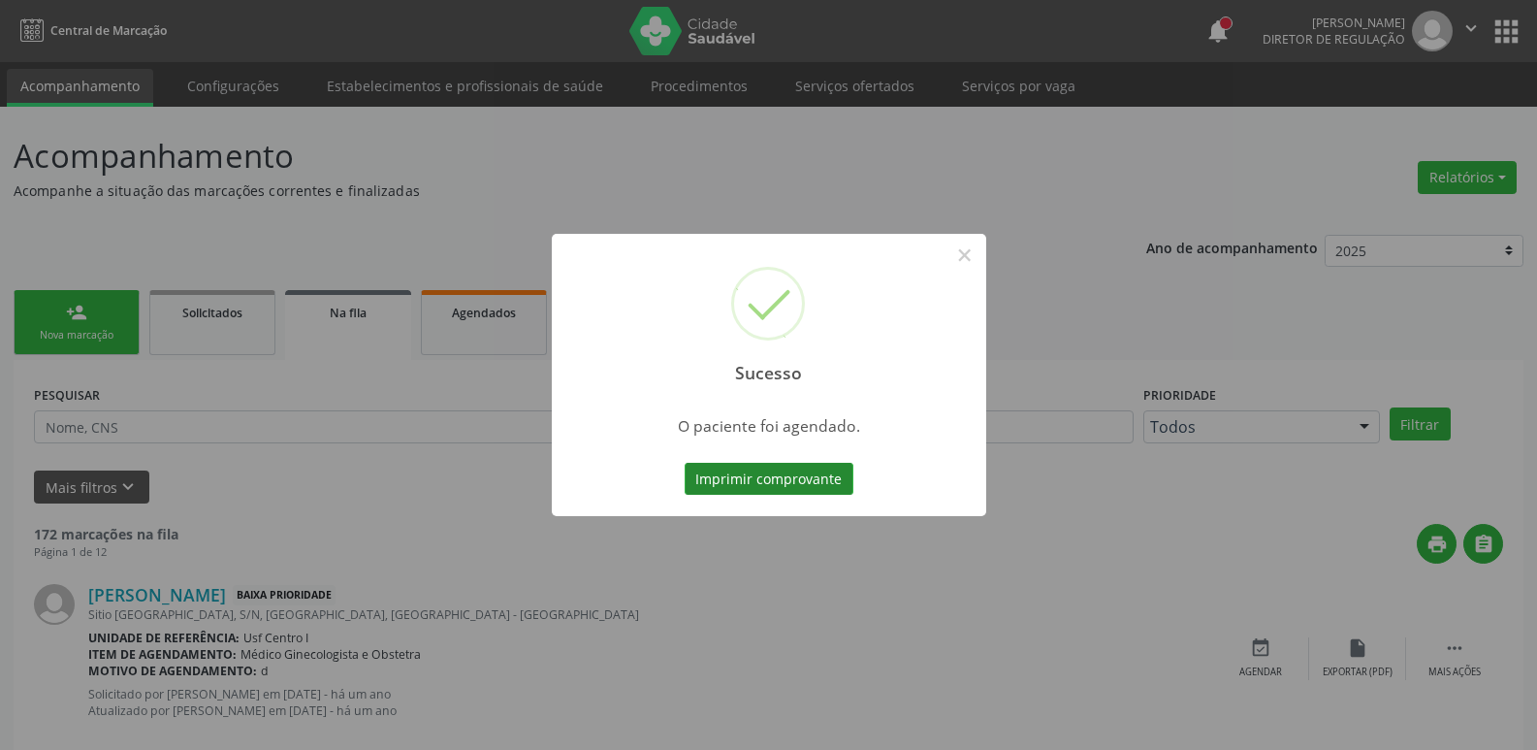
click at [757, 472] on button "Imprimir comprovante" at bounding box center [769, 479] width 169 height 33
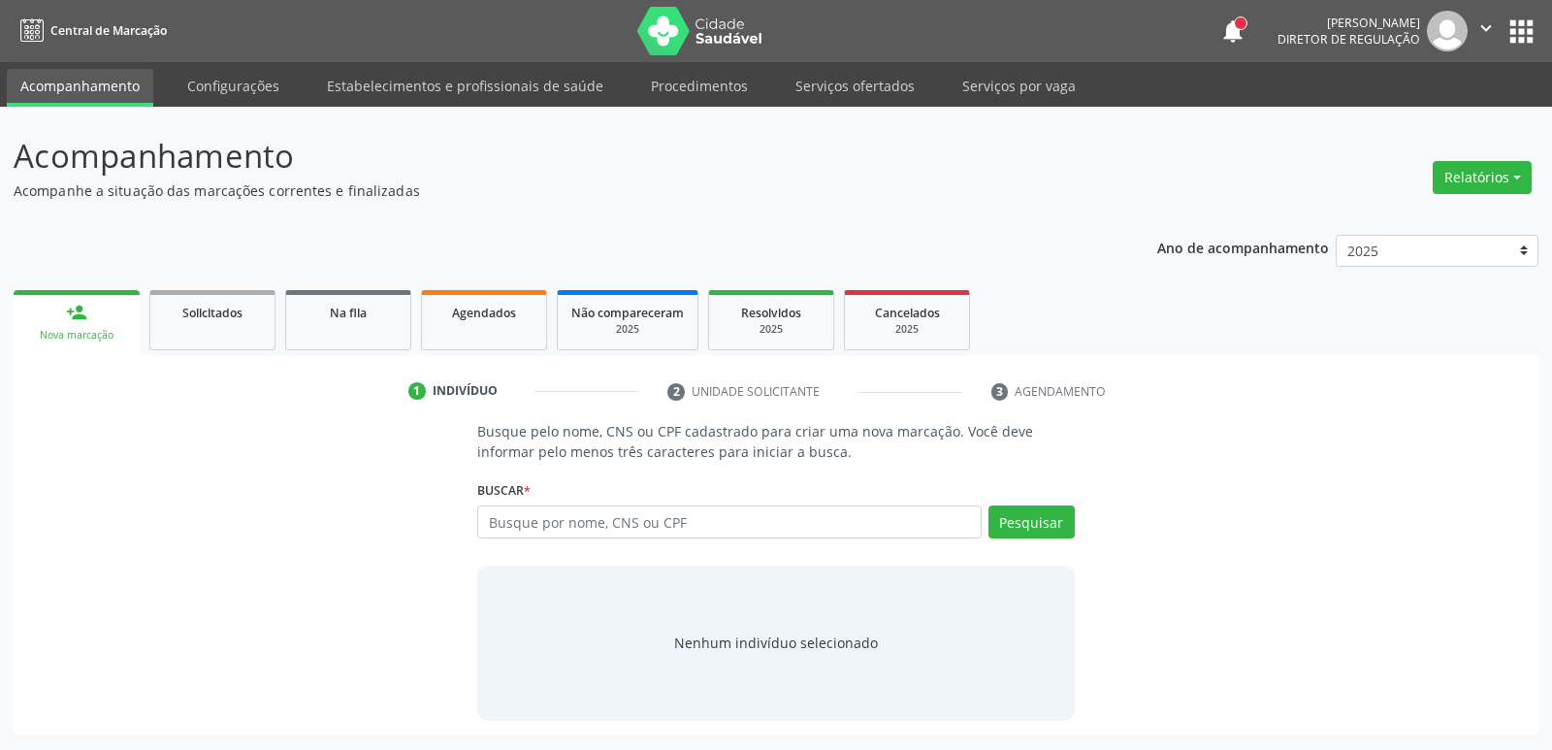
click at [1294, 479] on div "Busque pelo nome, CNS ou CPF cadastrado para criar uma nova marcação. Você deve…" at bounding box center [776, 570] width 1498 height 299
click at [632, 529] on input "text" at bounding box center [728, 521] width 503 height 33
type input "701801289720776"
click at [991, 536] on button "Pesquisar" at bounding box center [1031, 521] width 86 height 33
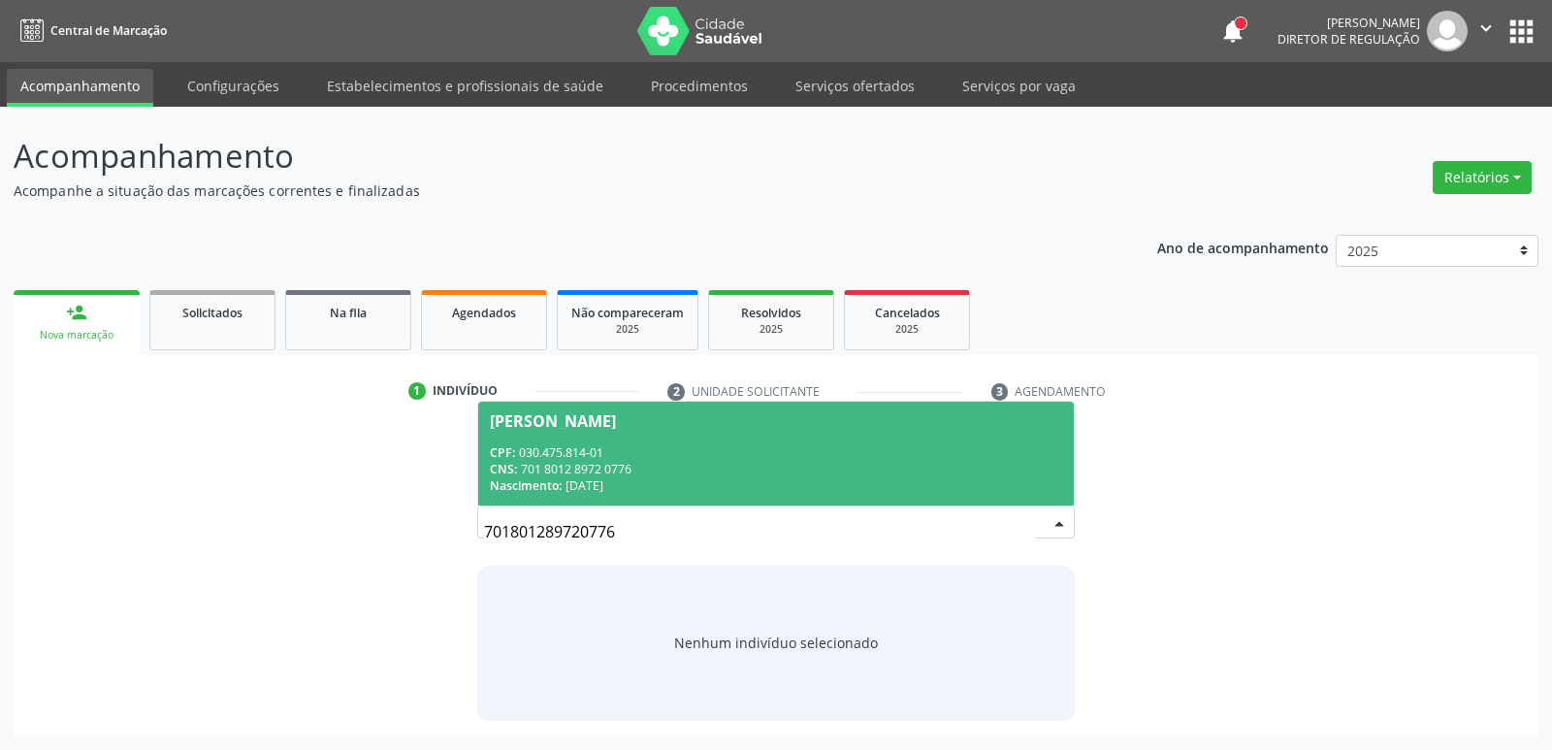
click at [706, 452] on div "CPF: 030.475.814-01" at bounding box center [775, 452] width 571 height 16
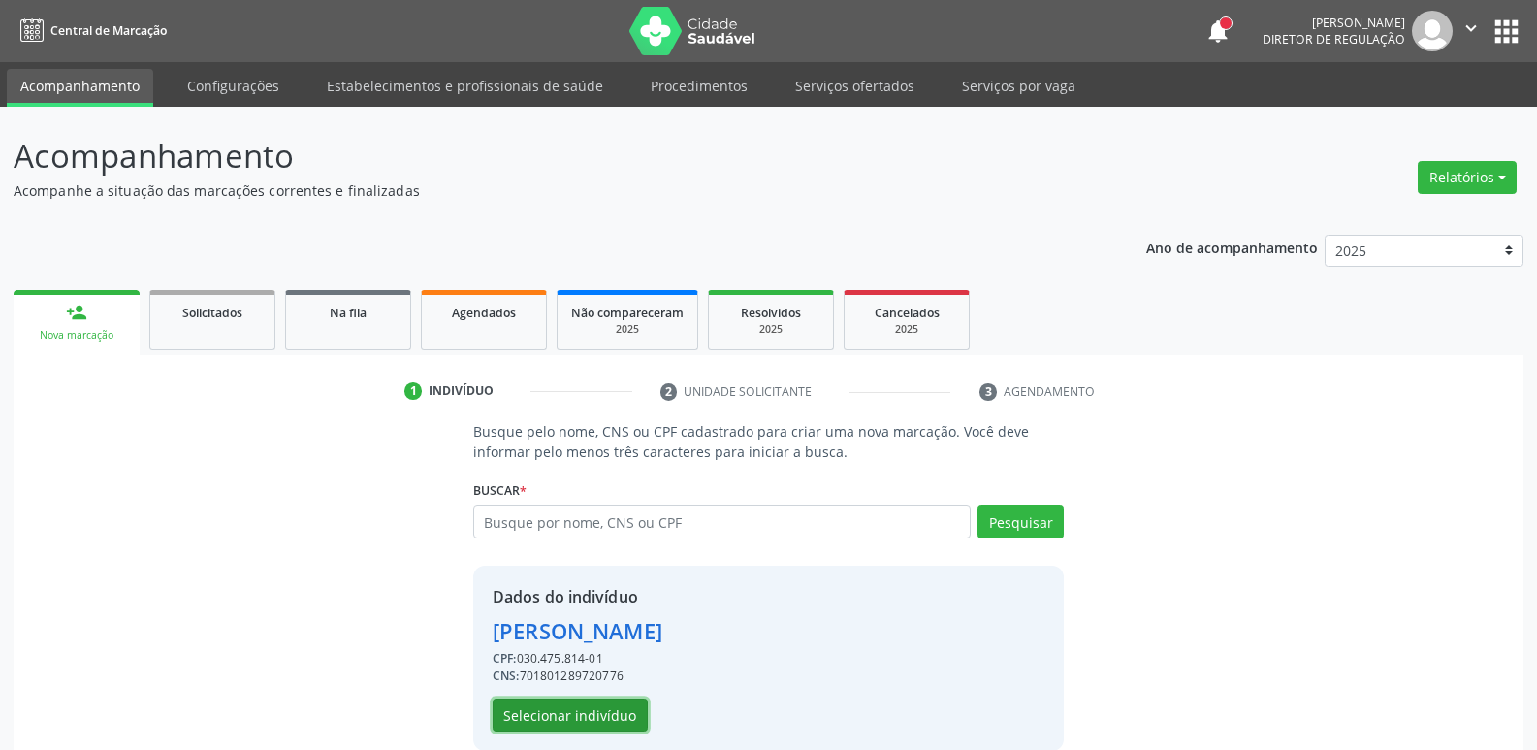
click at [533, 712] on button "Selecionar indivíduo" at bounding box center [570, 714] width 155 height 33
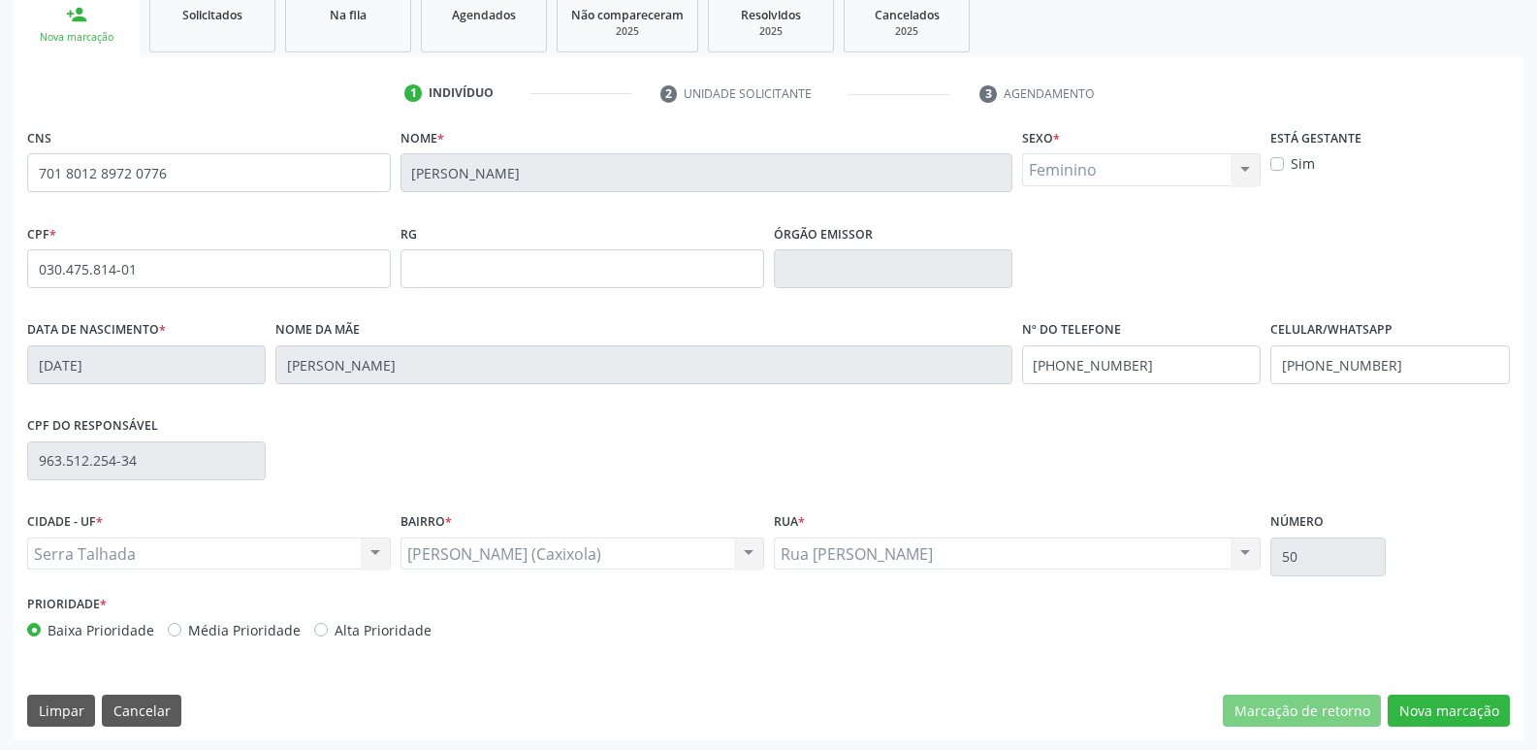
scroll to position [302, 0]
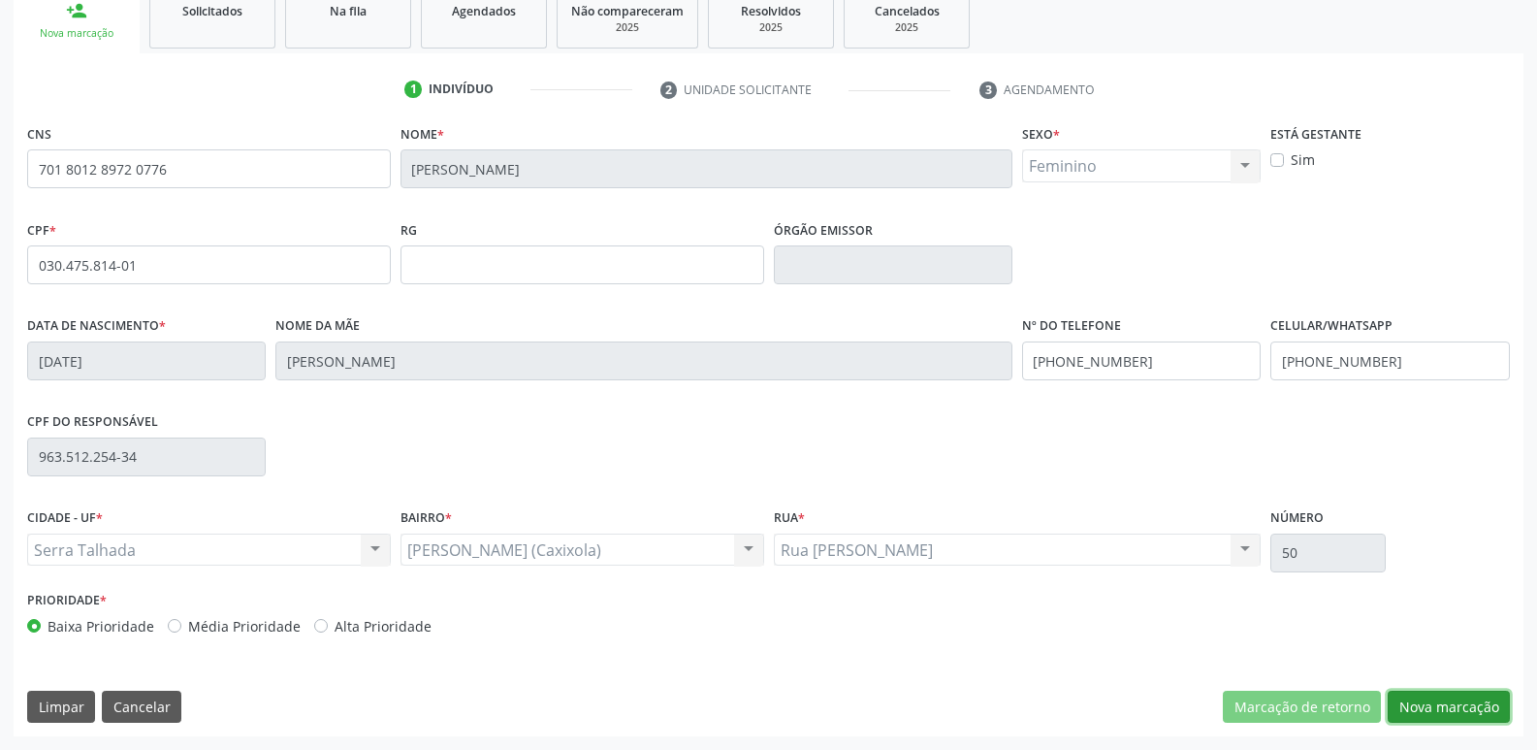
click at [1470, 719] on button "Nova marcação" at bounding box center [1449, 707] width 122 height 33
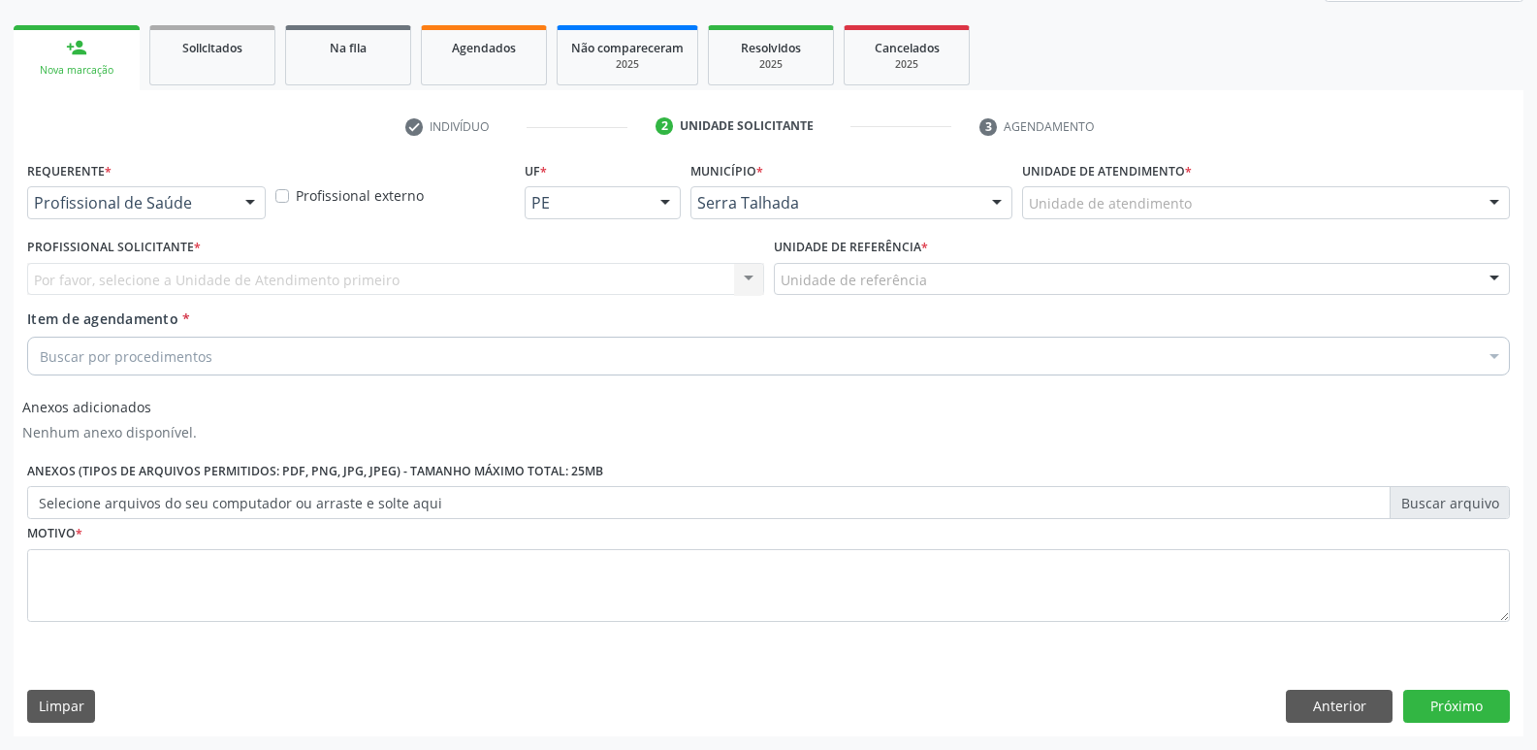
scroll to position [265, 0]
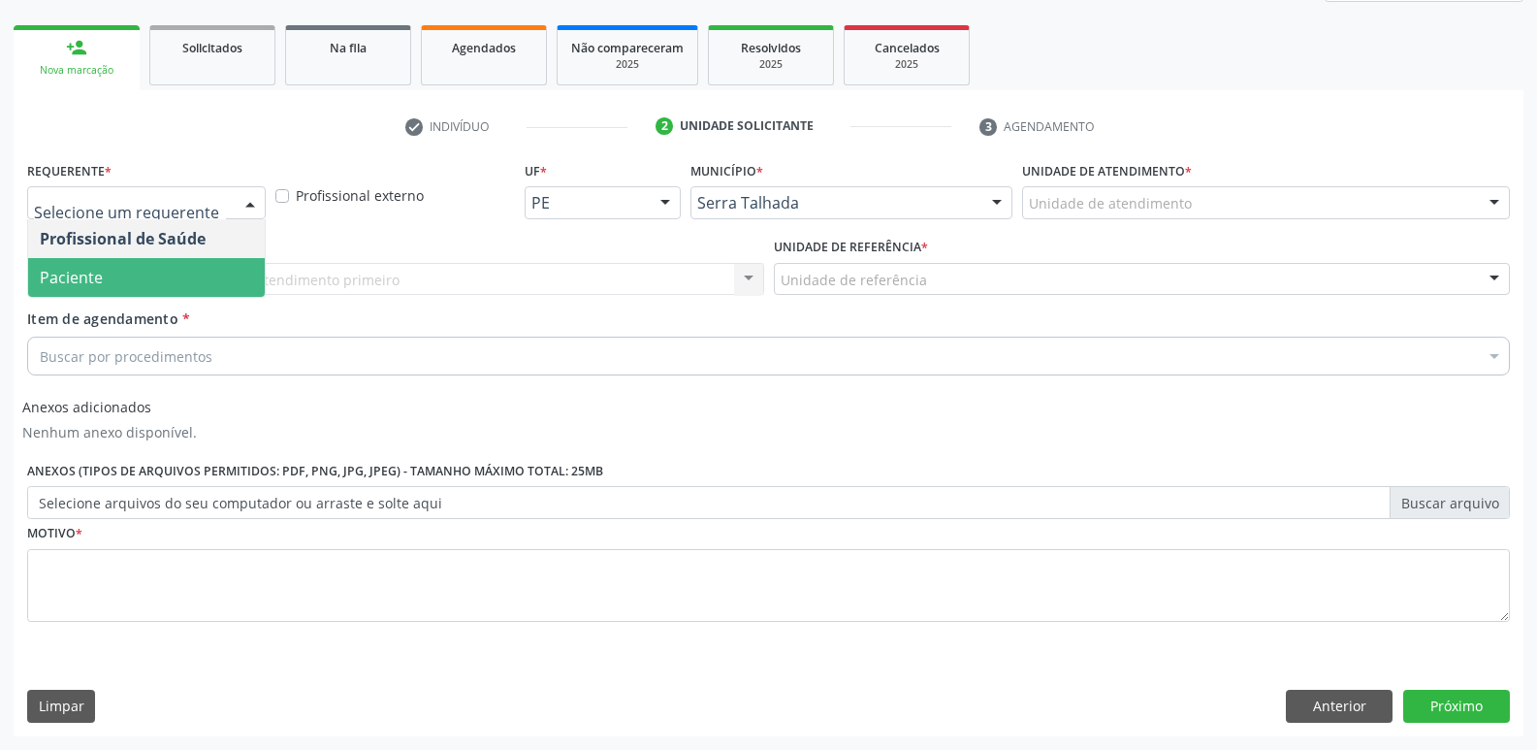
click at [93, 302] on div "Profissional Solicitante * Por favor, selecione a Unidade de Atendimento primei…" at bounding box center [395, 271] width 747 height 76
click at [107, 271] on span "Paciente" at bounding box center [146, 277] width 237 height 39
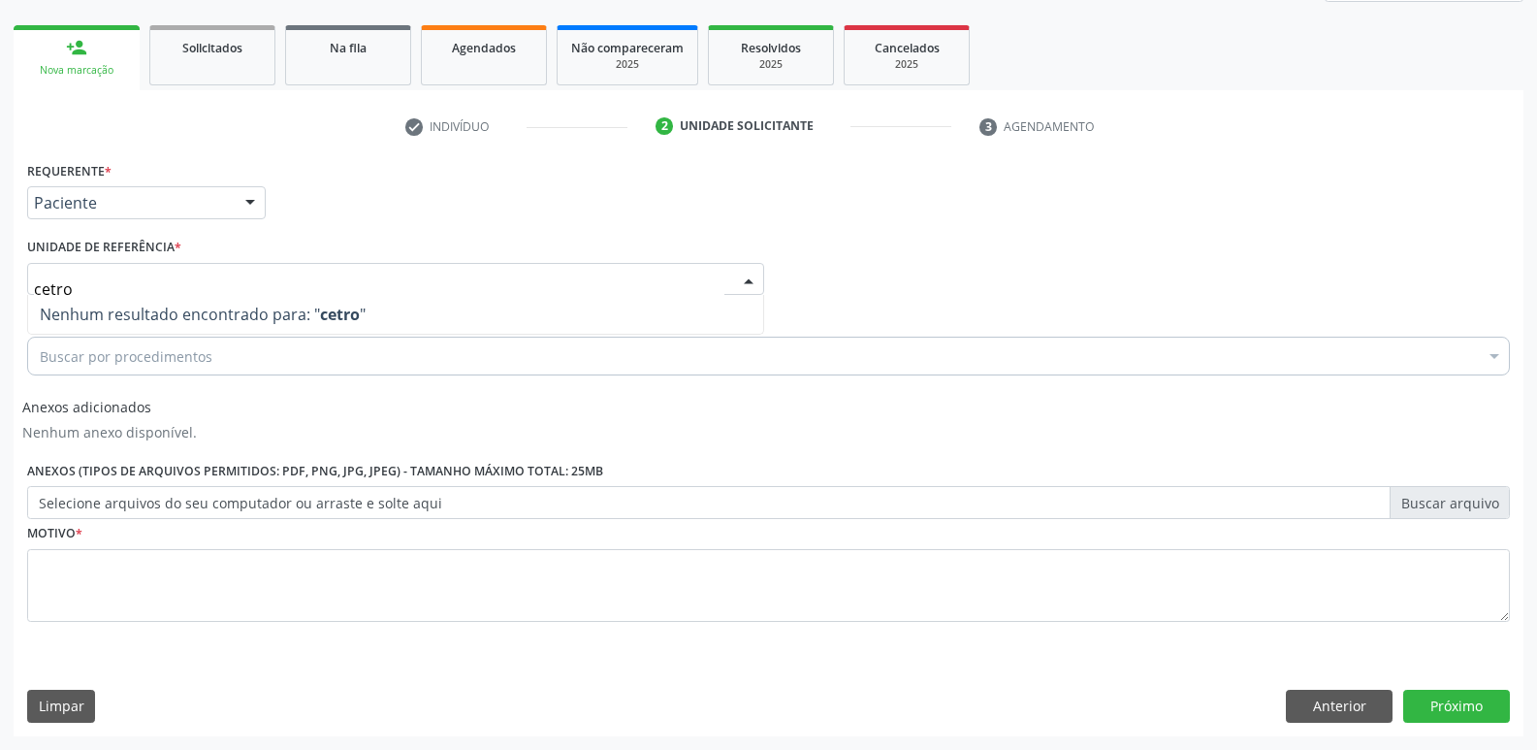
click at [49, 291] on input "cetro" at bounding box center [379, 289] width 691 height 39
type input "centro"
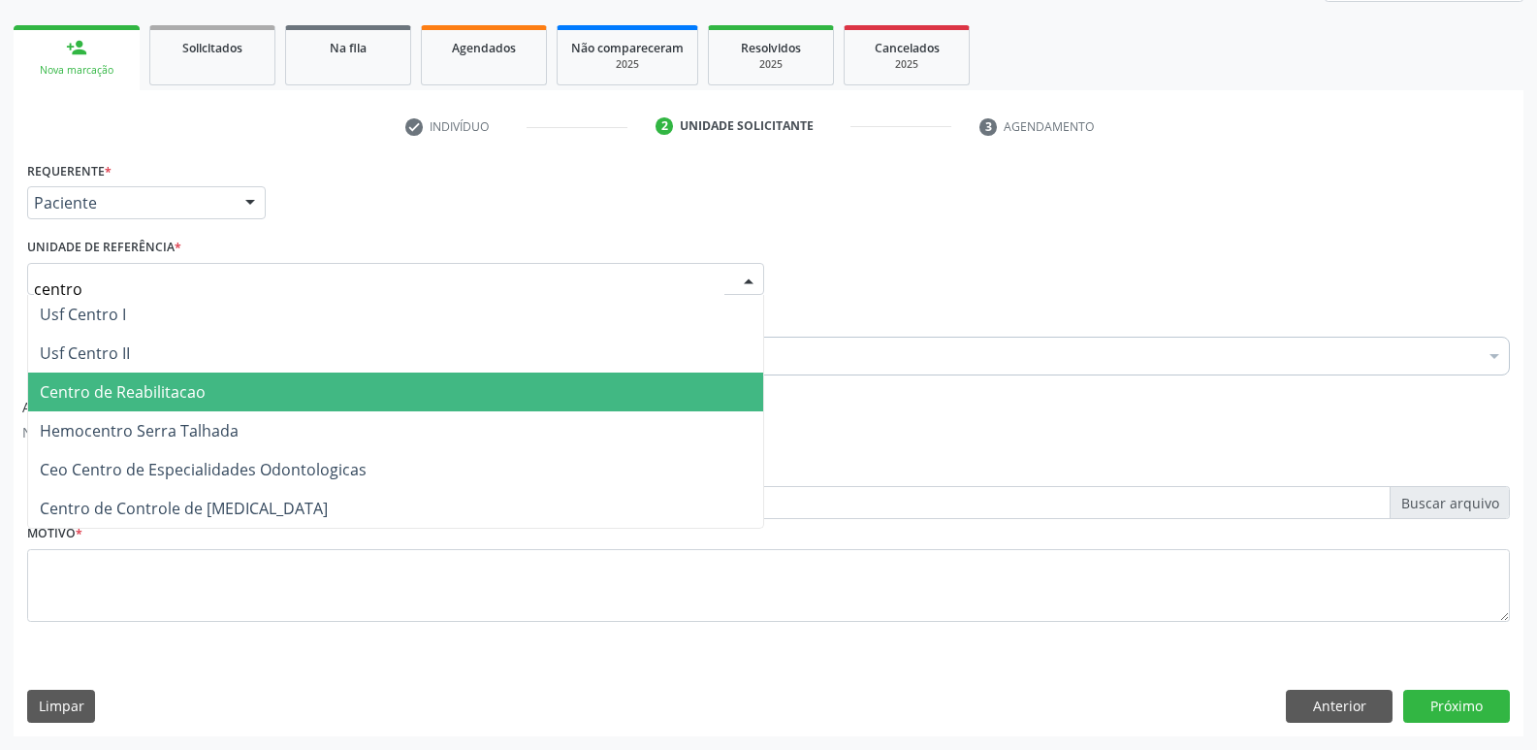
click at [145, 393] on span "Centro de Reabilitacao" at bounding box center [123, 391] width 166 height 21
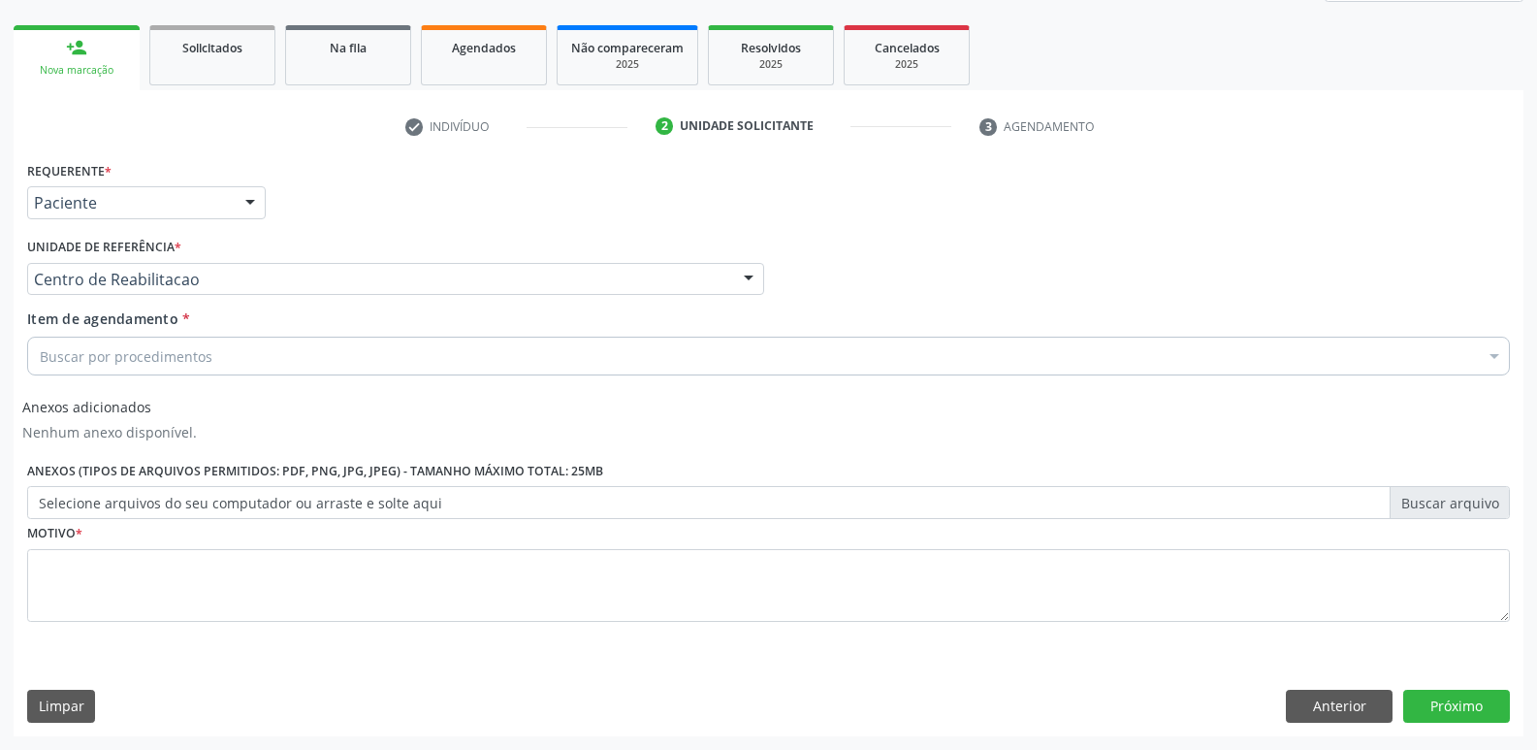
click at [230, 345] on div "Buscar por procedimentos" at bounding box center [768, 356] width 1483 height 39
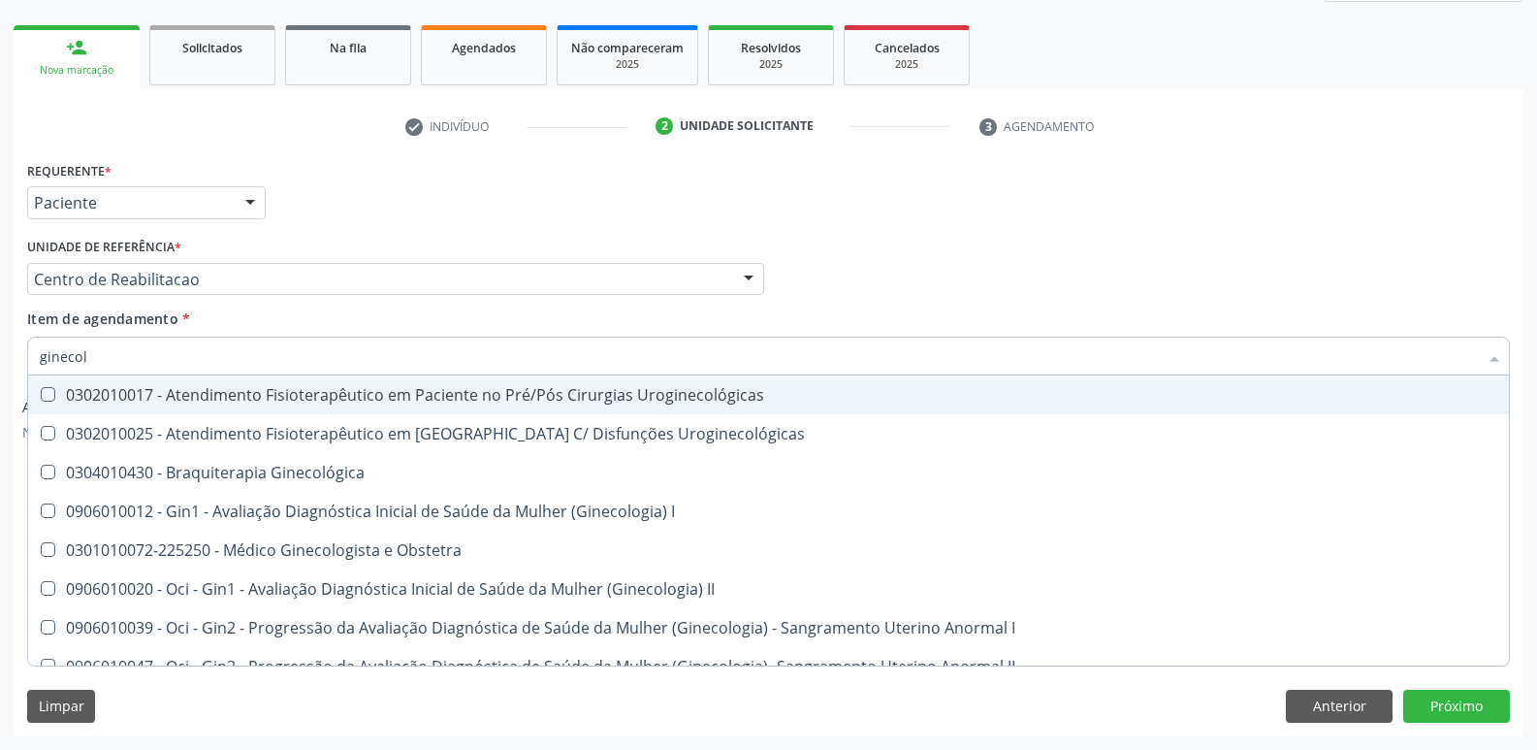
type input "ginecolo"
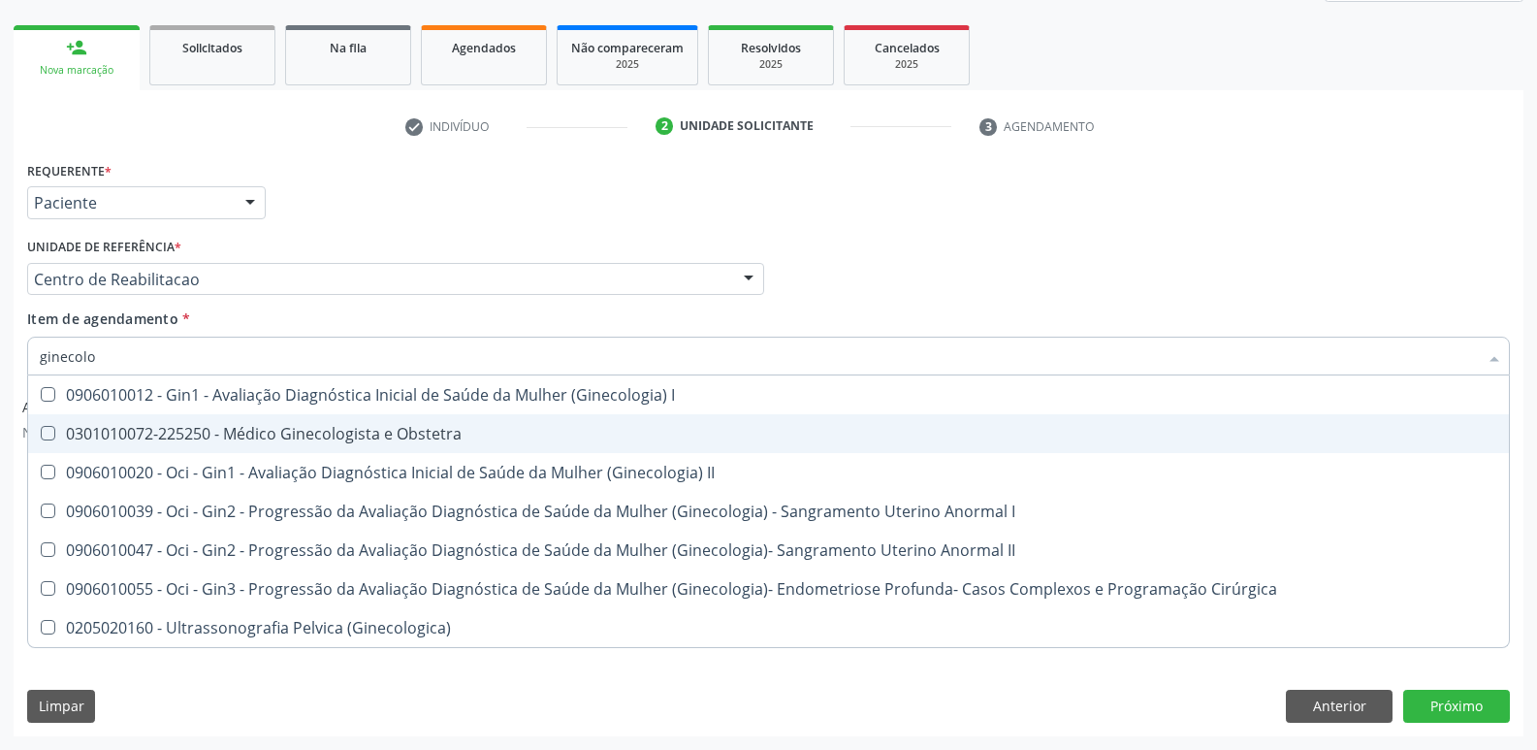
click at [339, 446] on span "0301010072-225250 - Médico Ginecologista e Obstetra" at bounding box center [768, 433] width 1481 height 39
checkbox Obstetra "true"
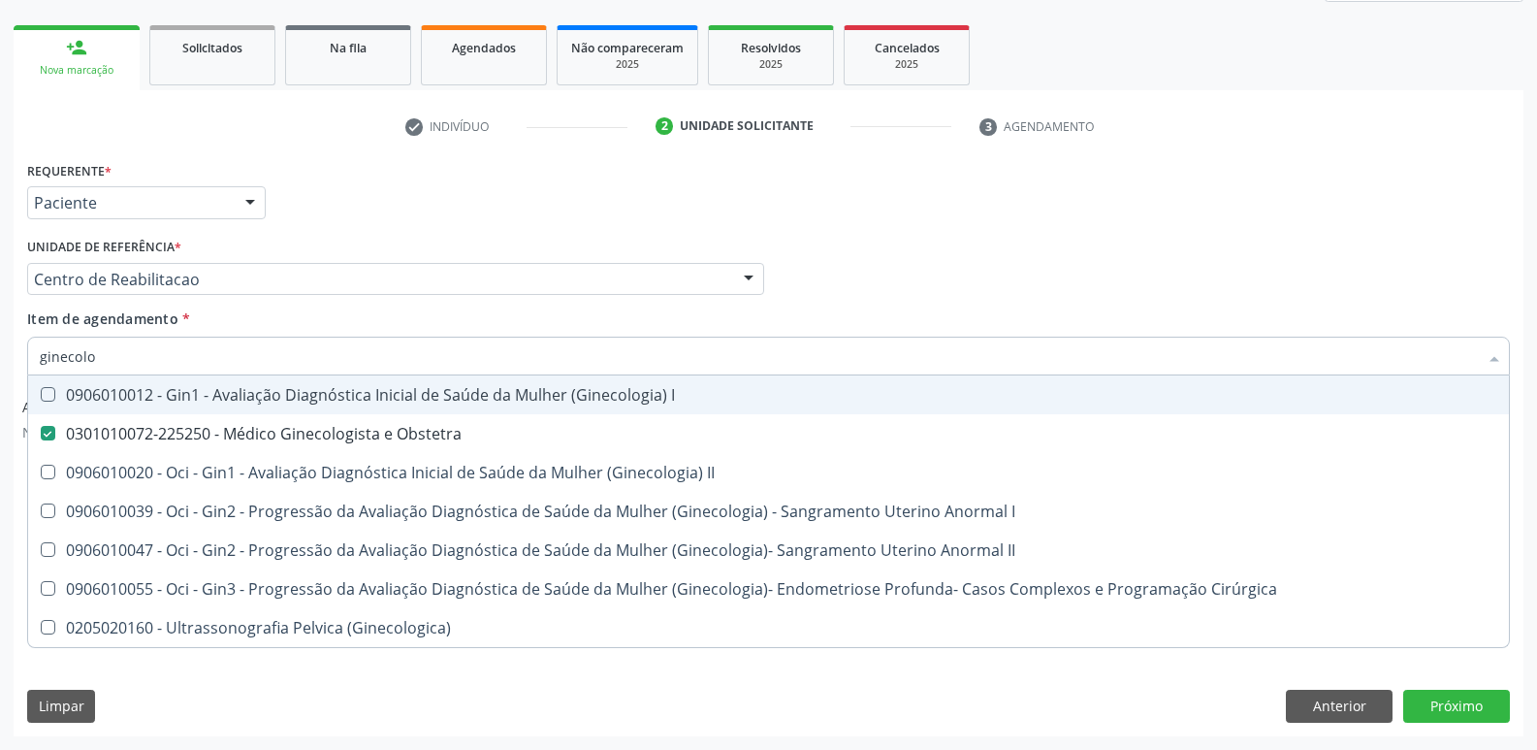
click at [929, 212] on div "Requerente * Paciente Profissional de Saúde Paciente Nenhum resultado encontrad…" at bounding box center [768, 194] width 1493 height 76
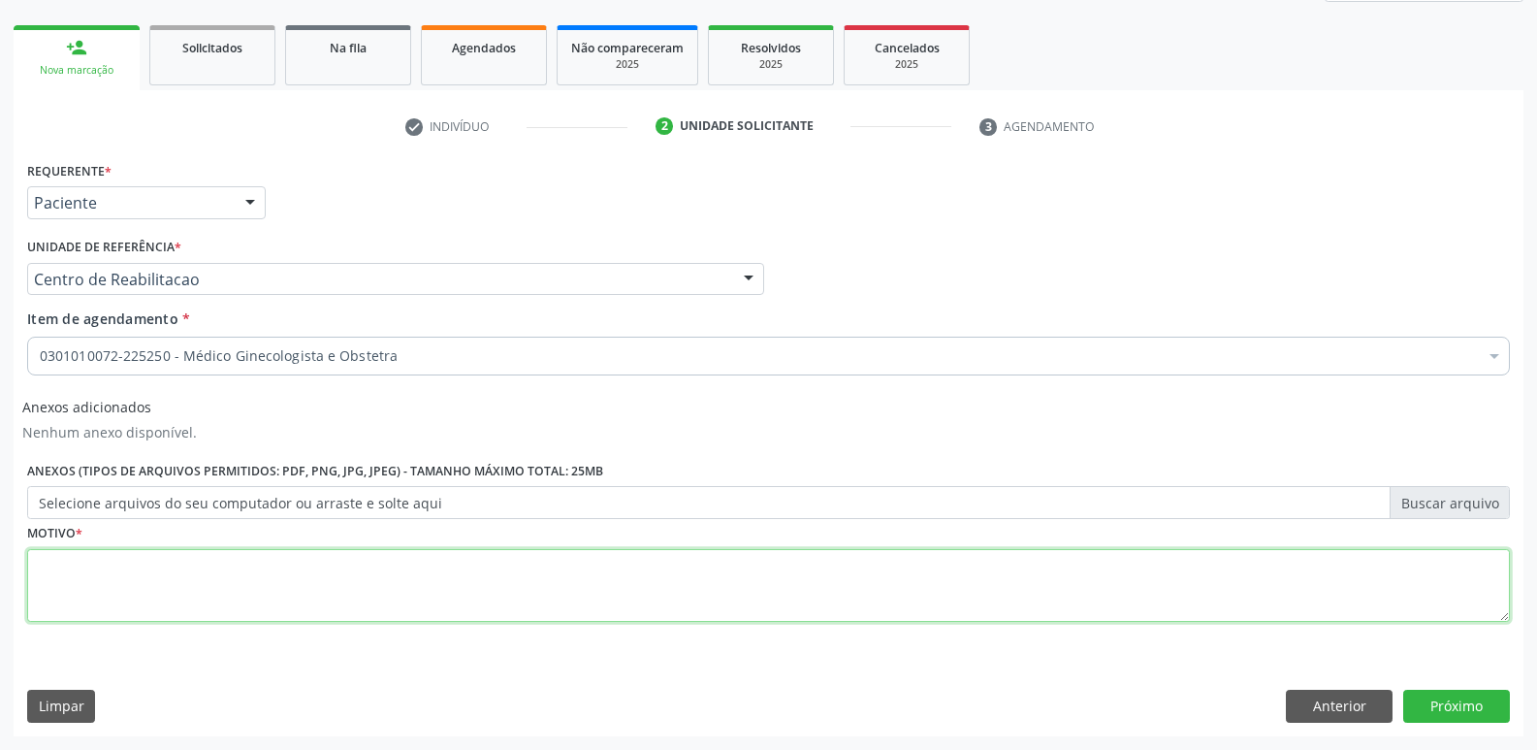
click at [158, 581] on textarea at bounding box center [768, 586] width 1483 height 74
type textarea "....."
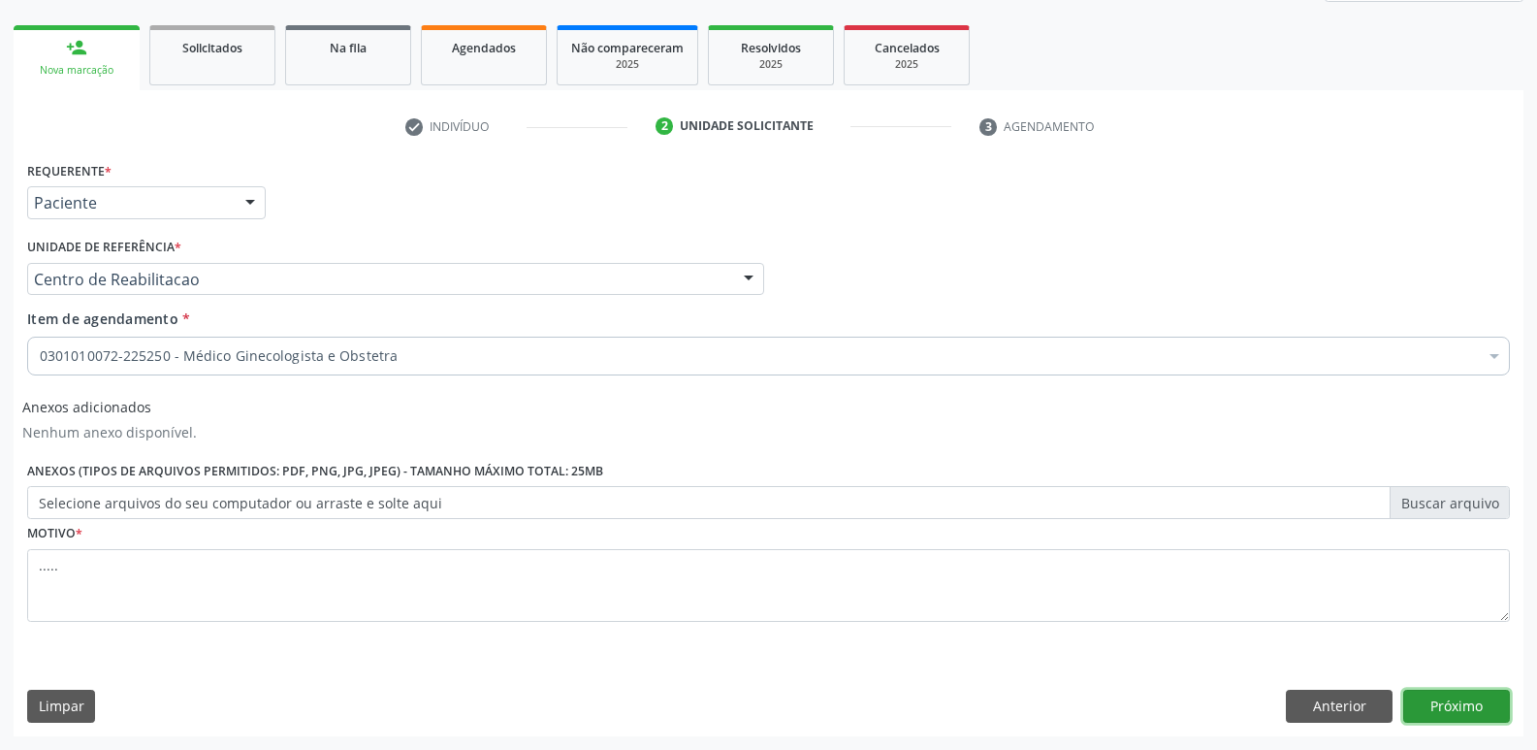
click at [1491, 699] on button "Próximo" at bounding box center [1456, 706] width 107 height 33
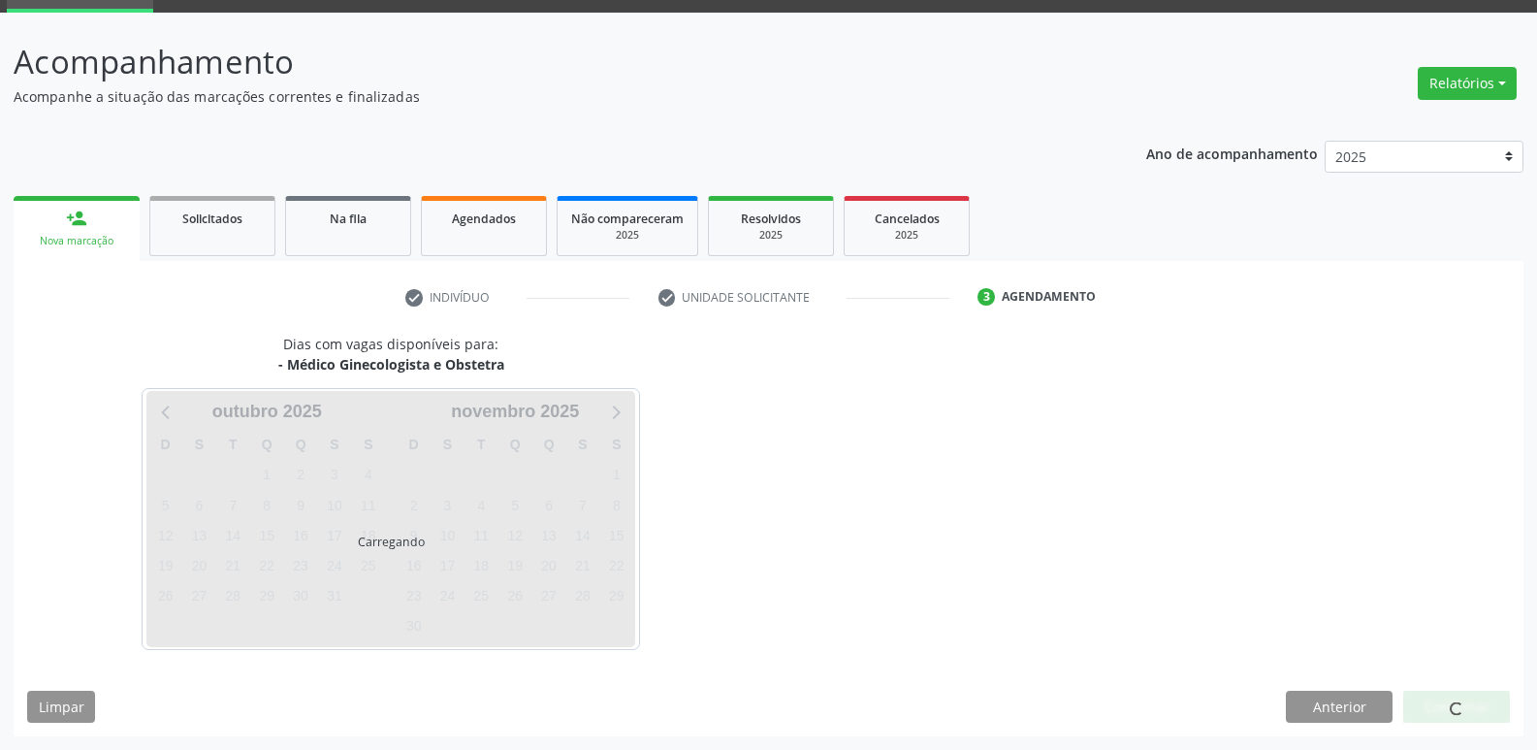
scroll to position [94, 0]
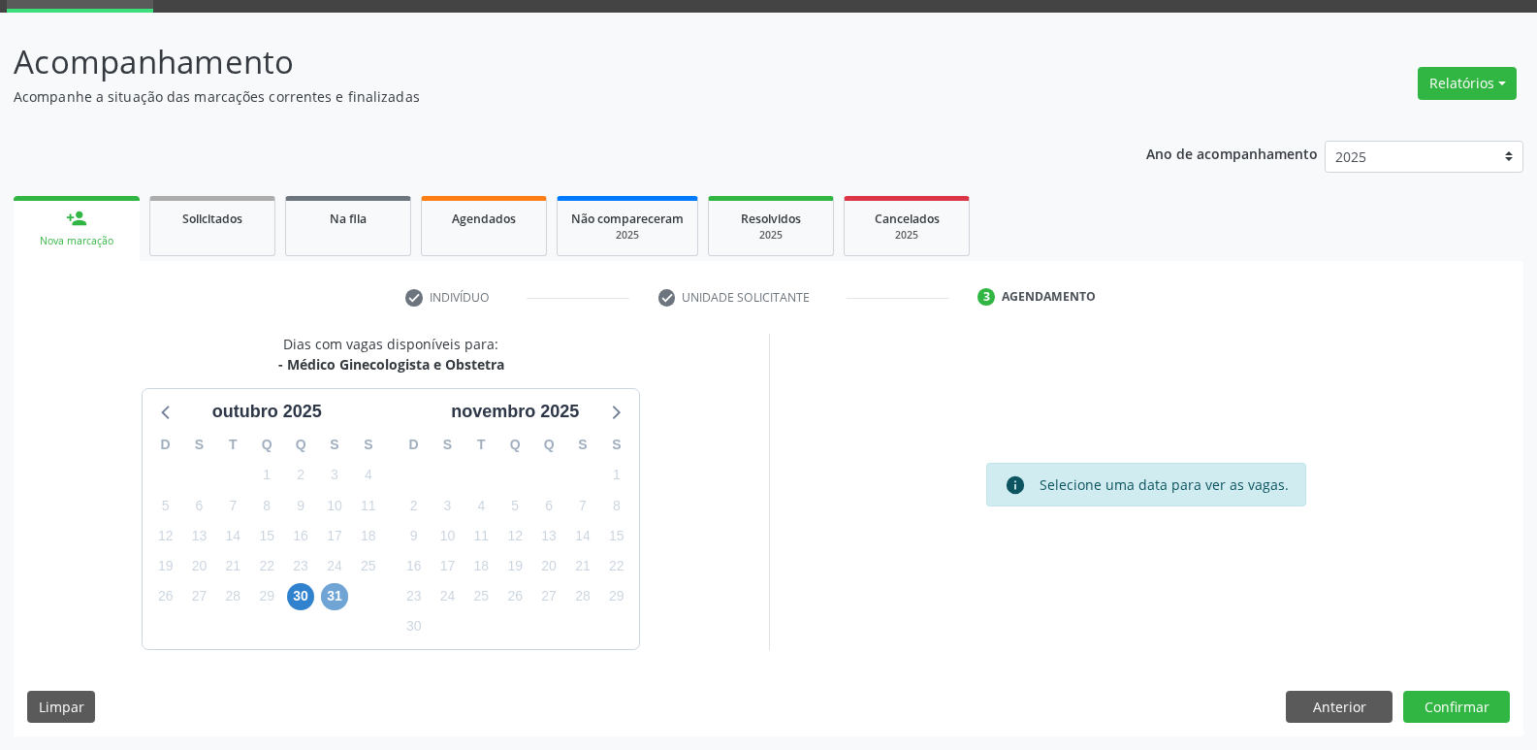
click at [343, 590] on span "31" at bounding box center [334, 596] width 27 height 27
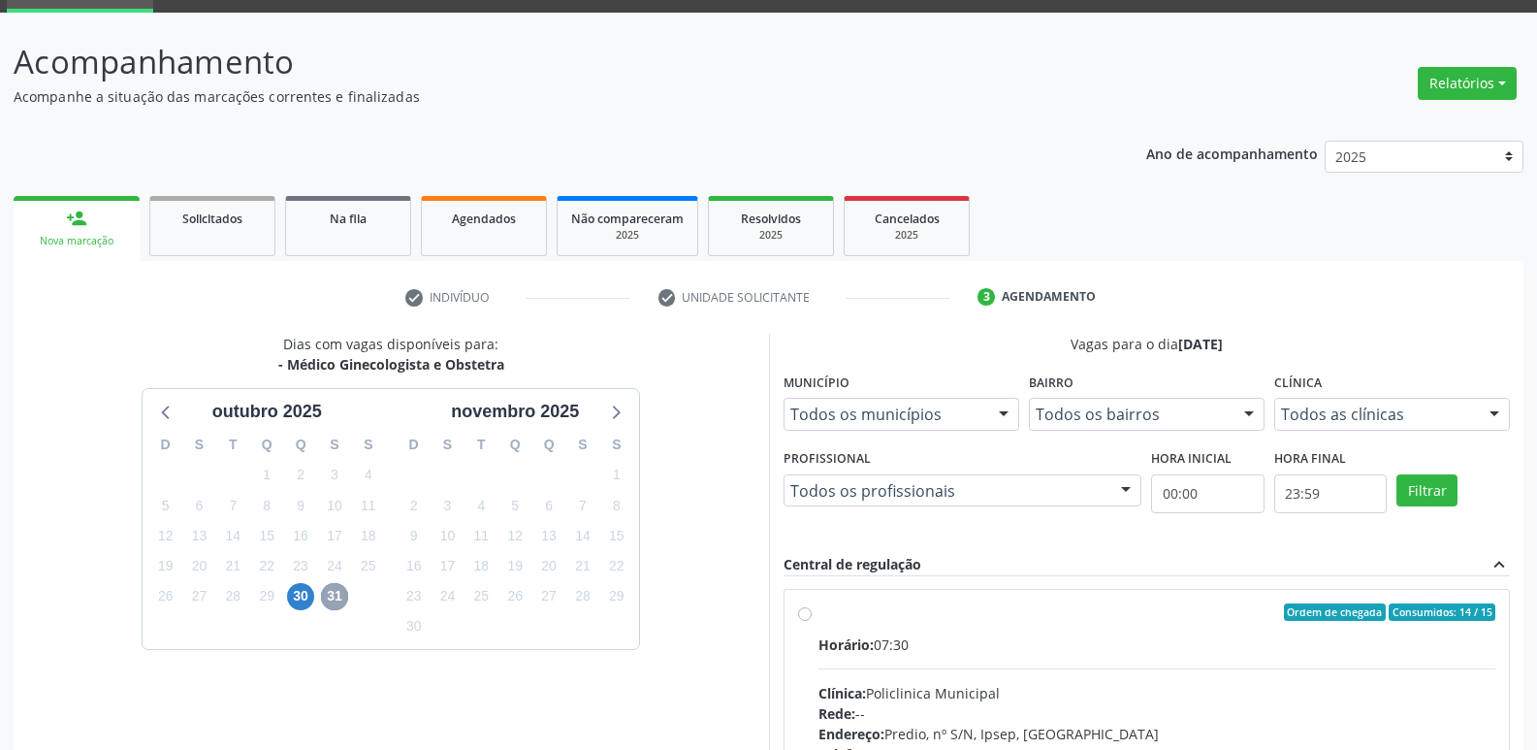
scroll to position [0, 0]
click at [819, 614] on label "Ordem de chegada Consumidos: 14 / 15 Horário: 07:30 Clínica: Policlinica Munici…" at bounding box center [1158, 753] width 678 height 298
click at [811, 614] on input "Ordem de chegada Consumidos: 14 / 15 Horário: 07:30 Clínica: Policlinica Munici…" at bounding box center [805, 612] width 14 height 17
radio input "true"
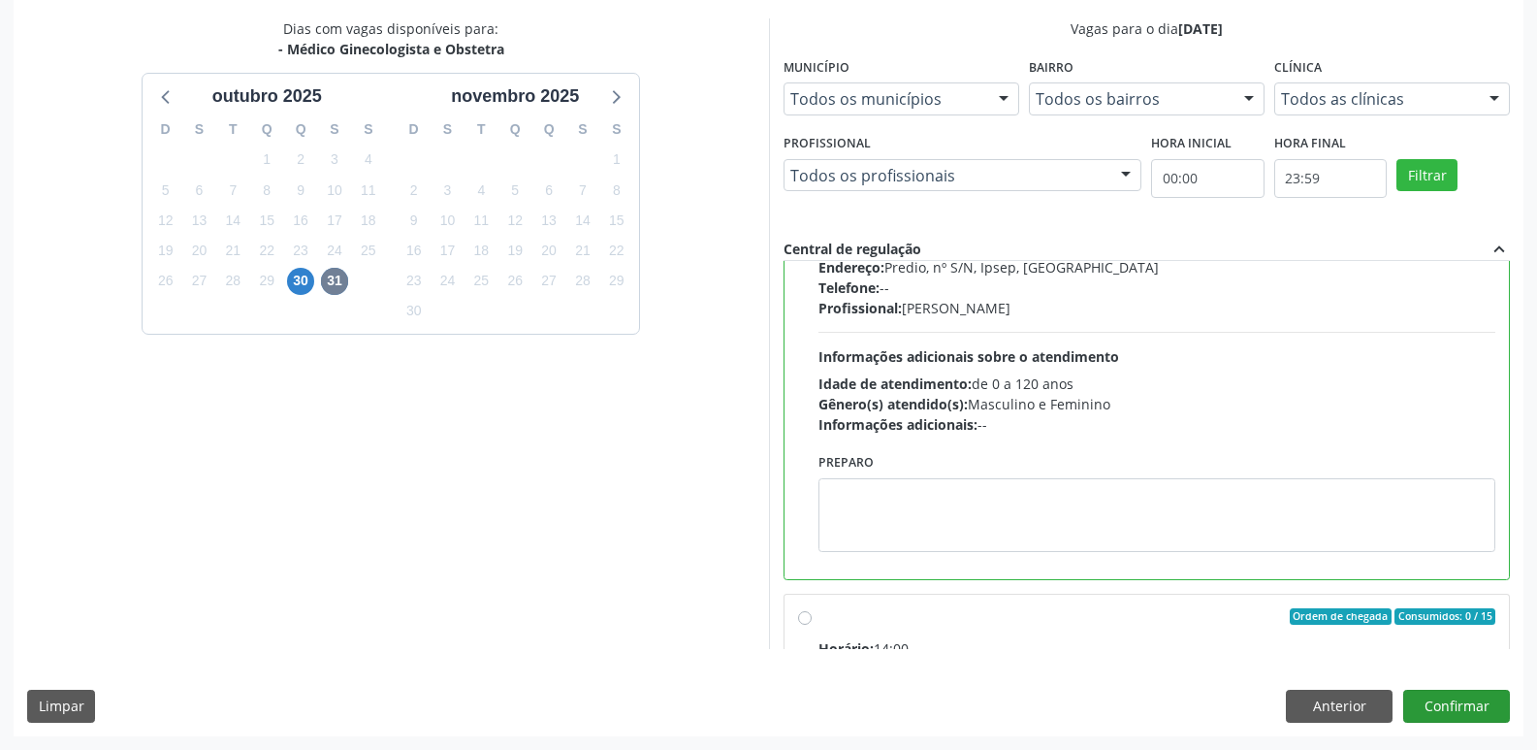
scroll to position [291, 0]
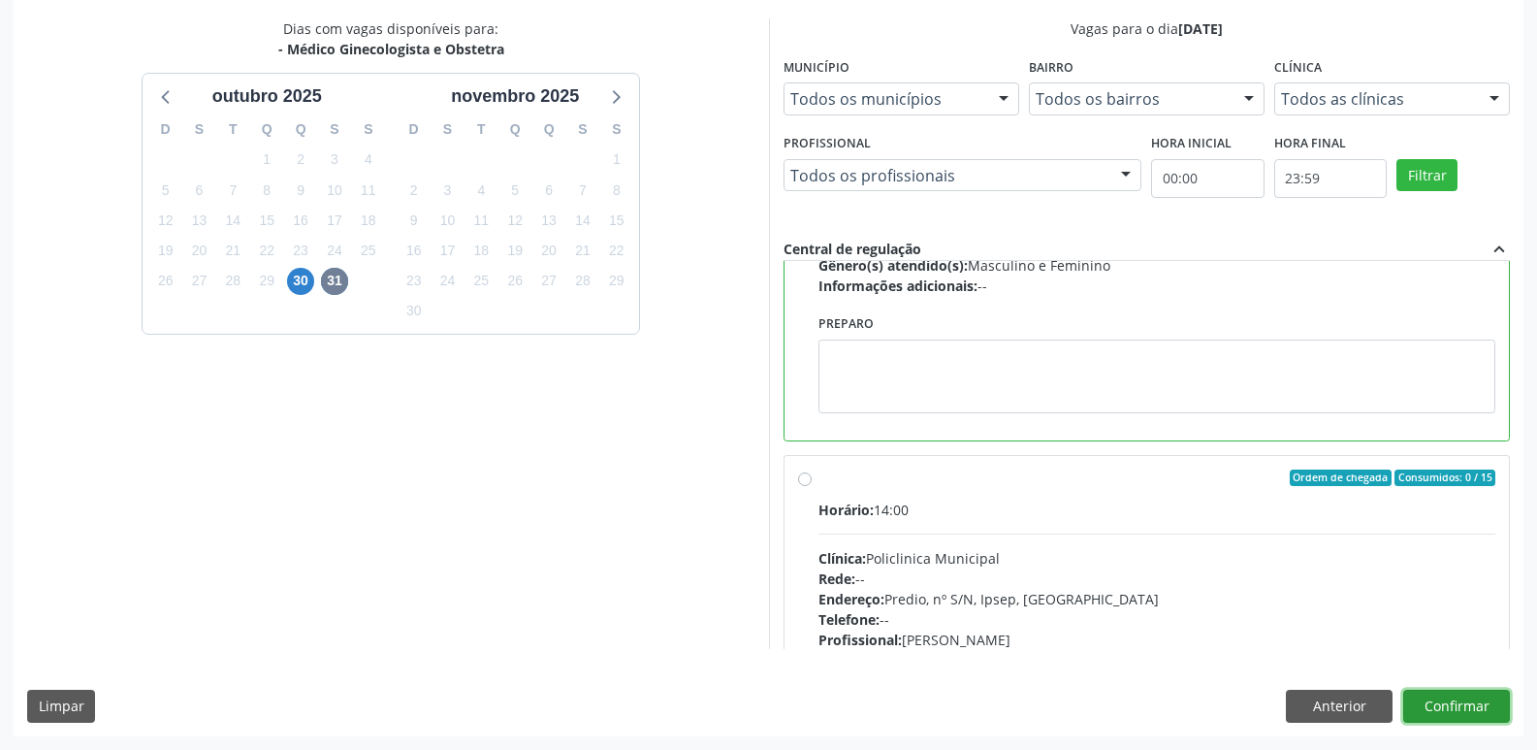
click at [1444, 701] on button "Confirmar" at bounding box center [1456, 706] width 107 height 33
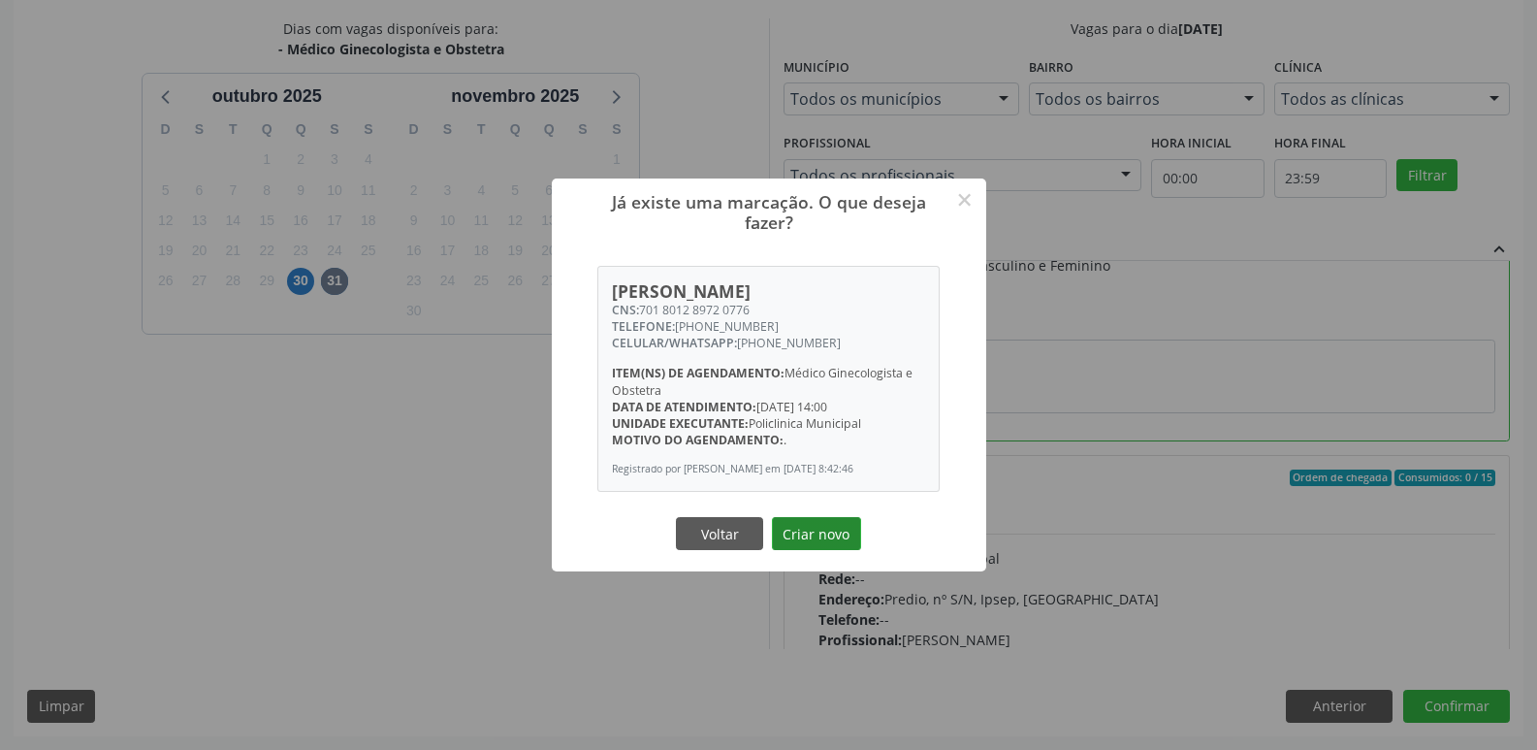
click at [825, 532] on button "Criar novo" at bounding box center [816, 533] width 89 height 33
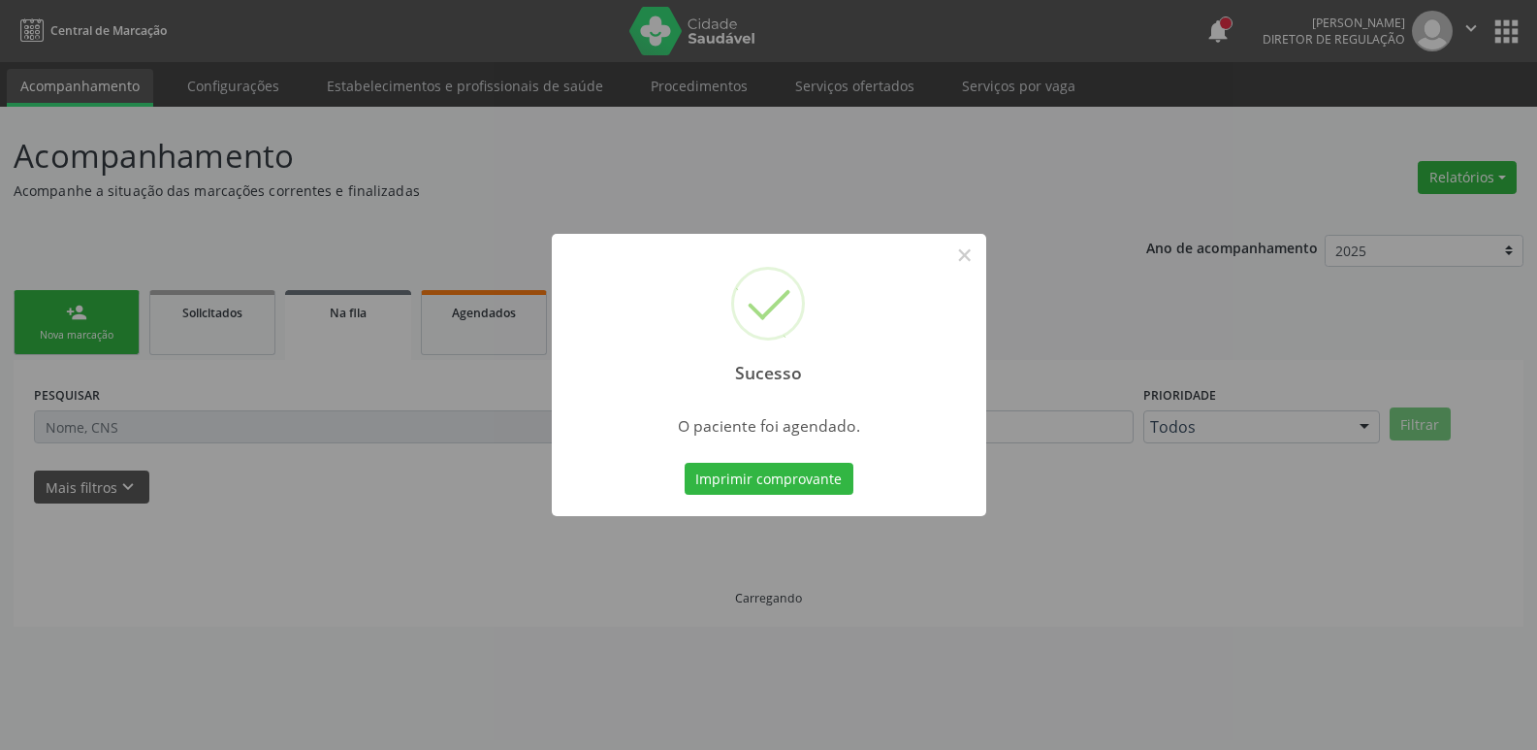
scroll to position [0, 0]
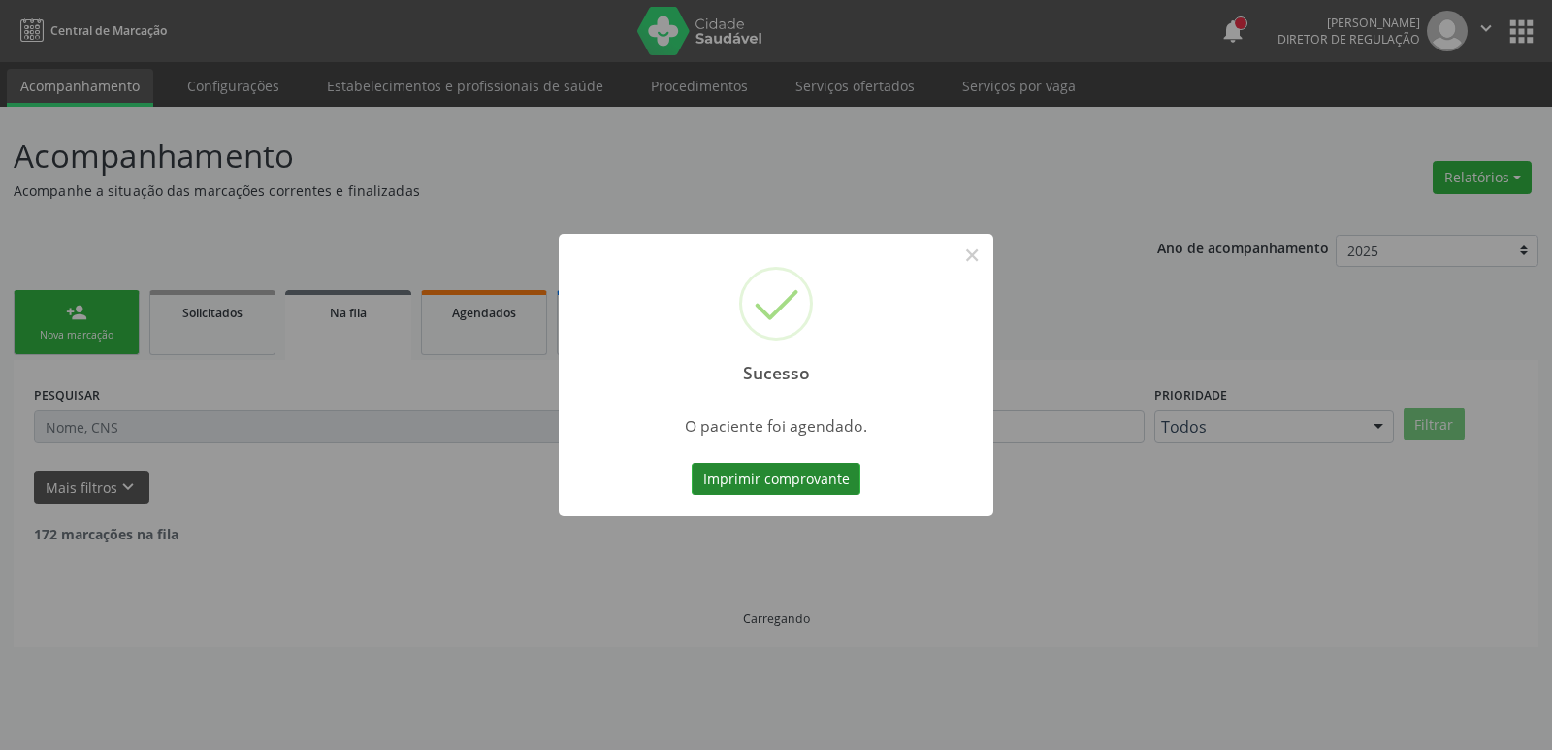
click at [722, 474] on button "Imprimir comprovante" at bounding box center [776, 479] width 169 height 33
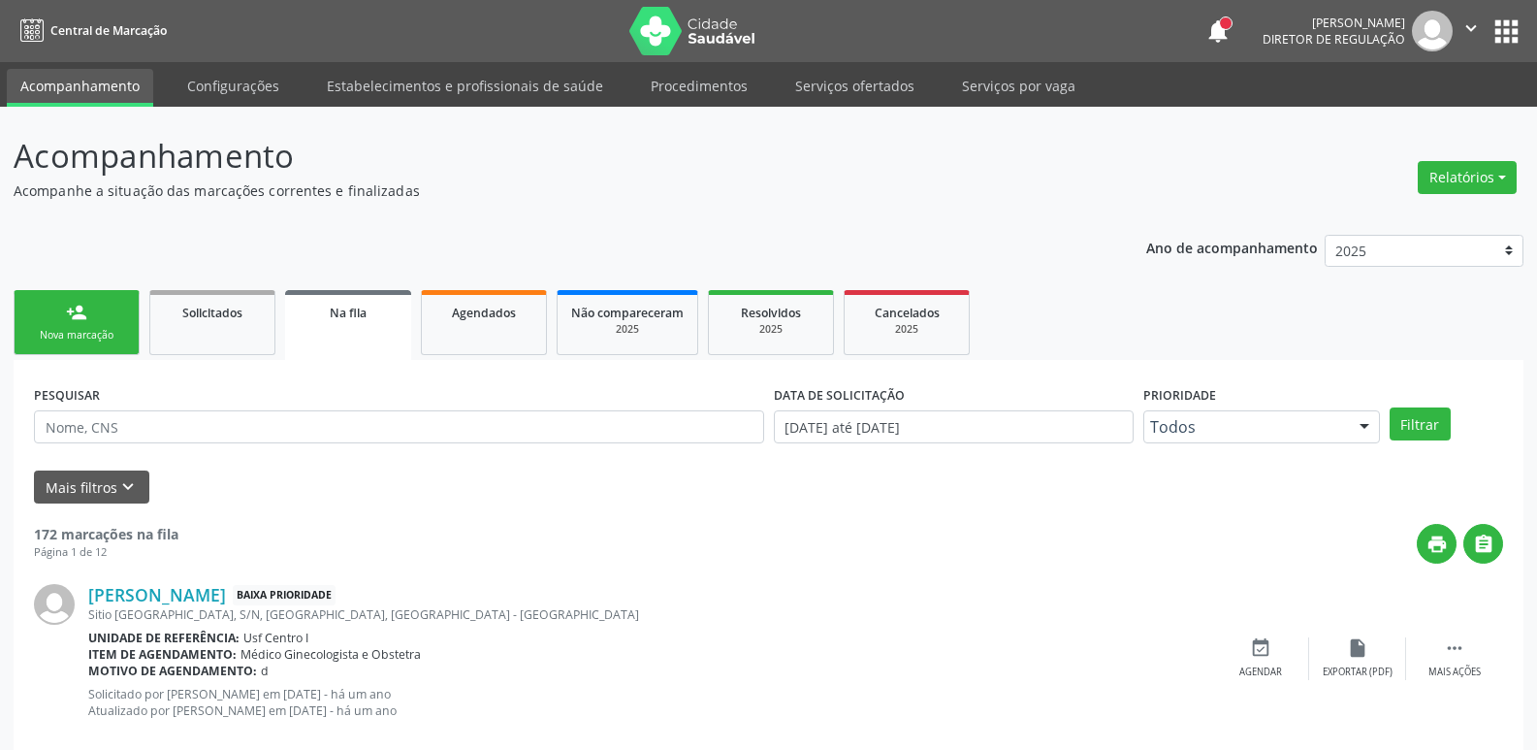
click at [1516, 20] on button "apps" at bounding box center [1507, 32] width 34 height 34
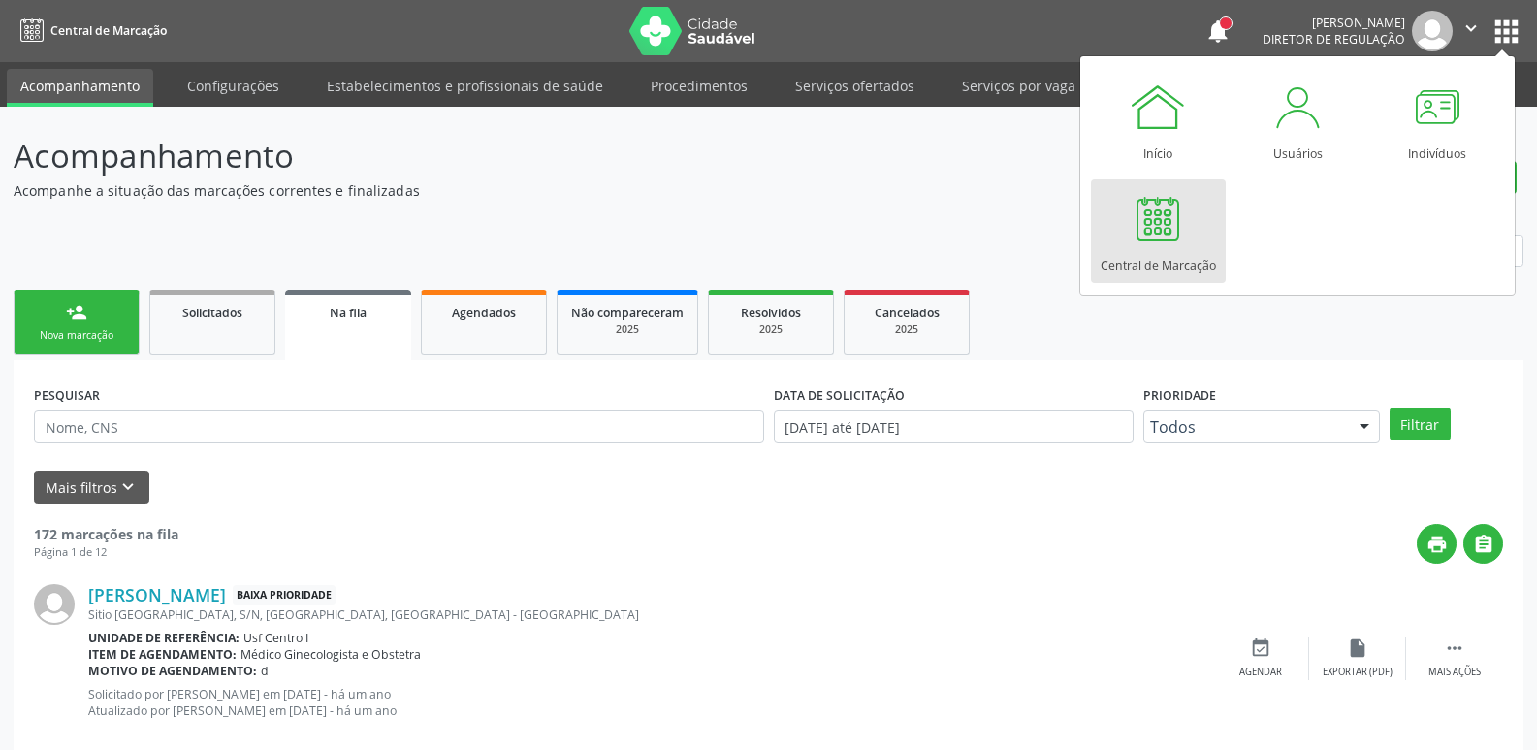
click at [1201, 245] on link "Central de Marcação" at bounding box center [1158, 231] width 135 height 104
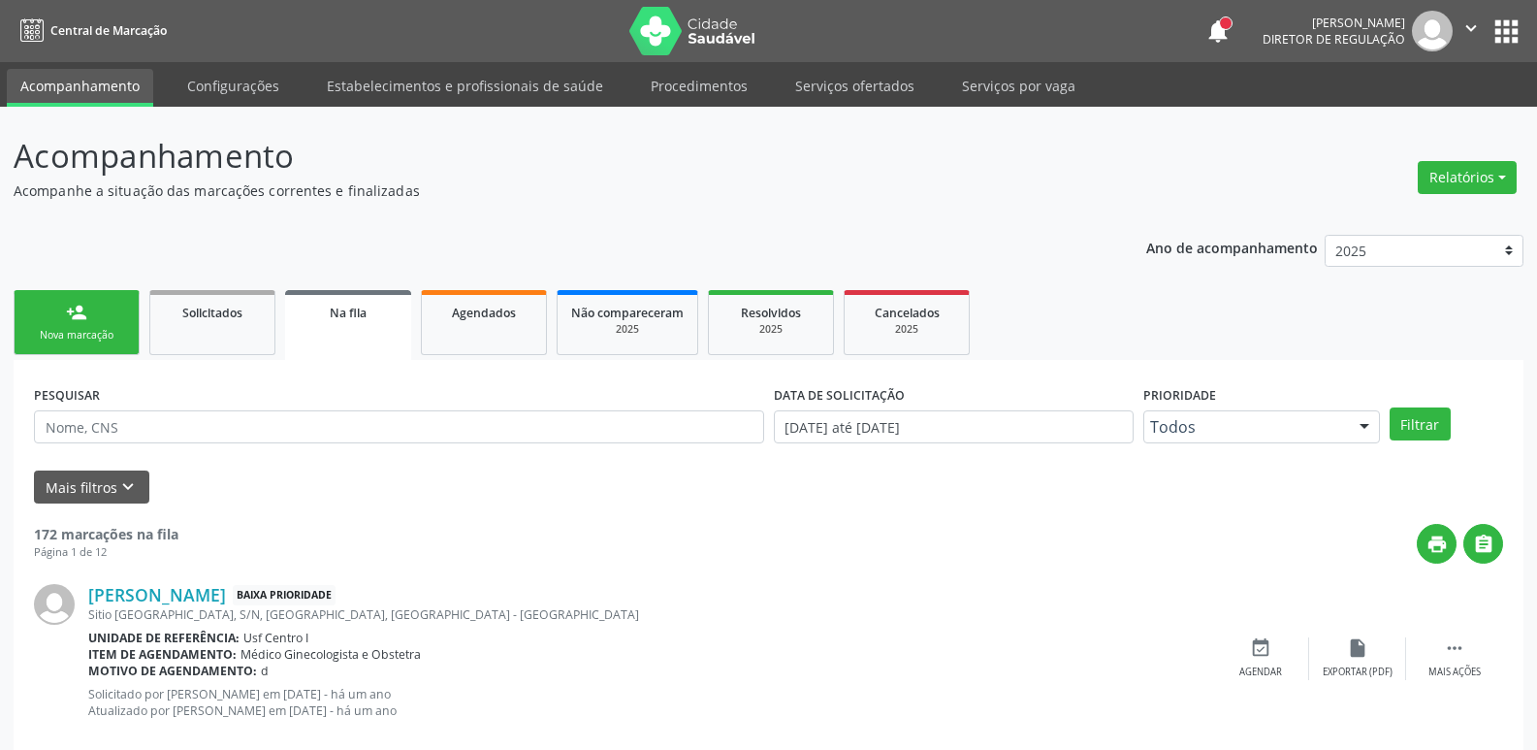
click at [1518, 33] on button "apps" at bounding box center [1507, 32] width 34 height 34
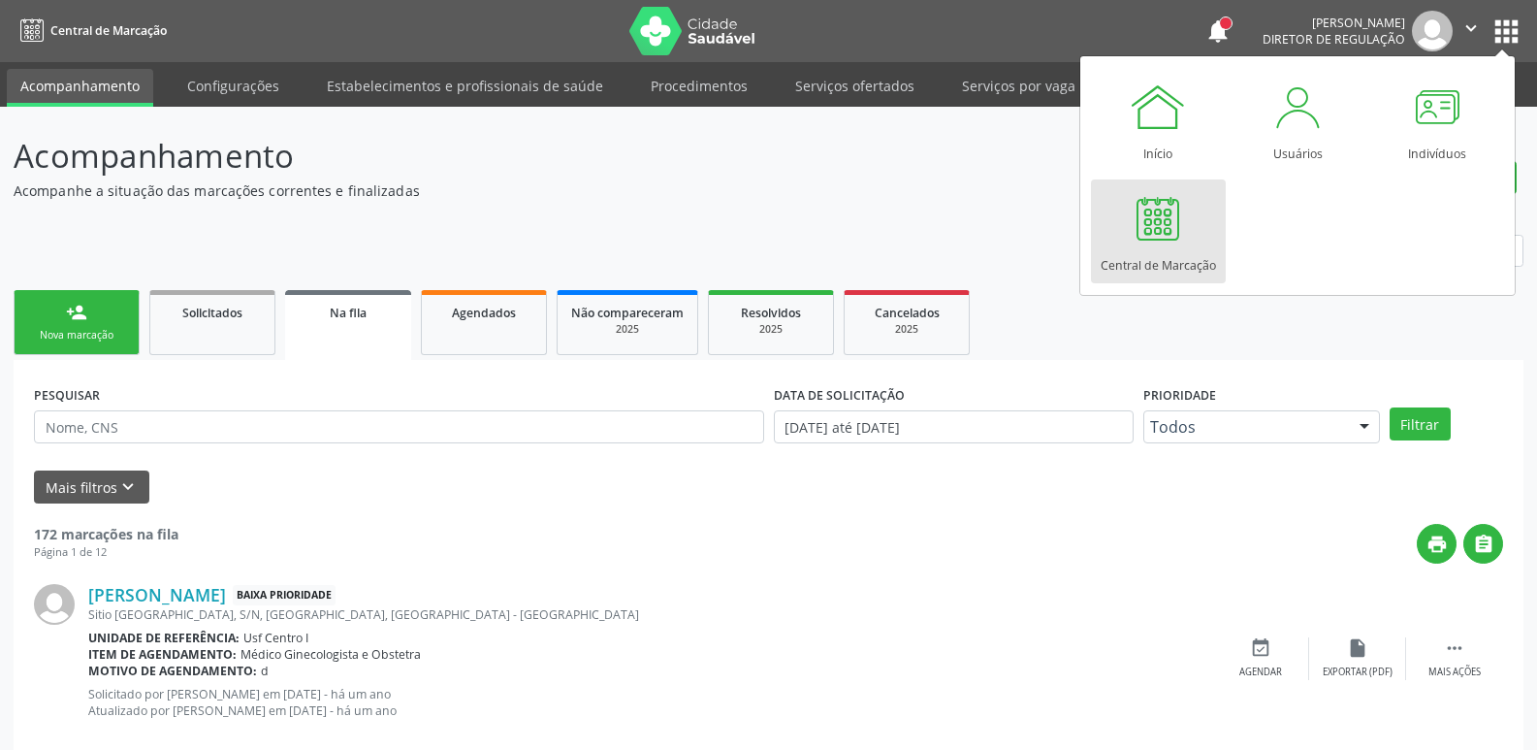
click at [1157, 270] on div "Central de Marcação" at bounding box center [1158, 260] width 115 height 26
